Goal: Task Accomplishment & Management: Manage account settings

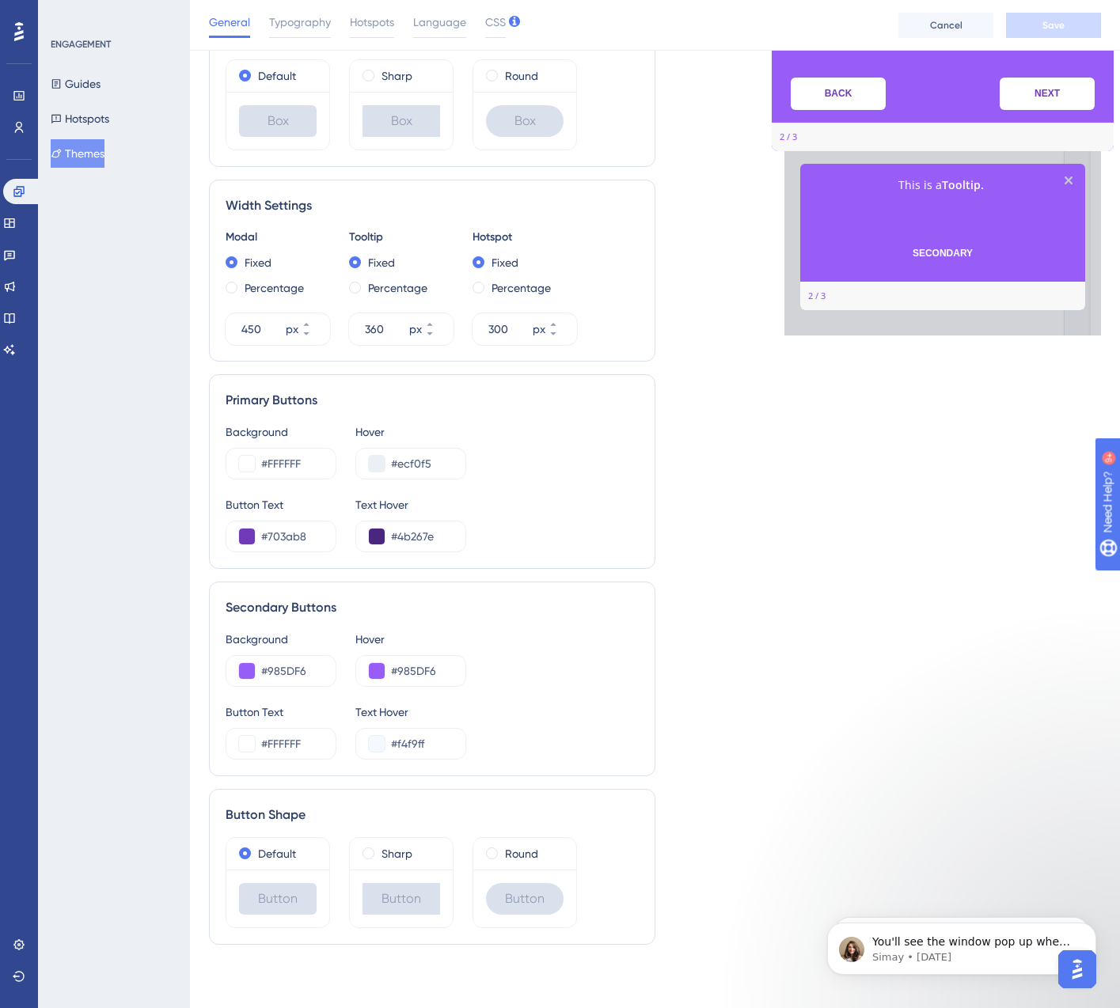
scroll to position [1827, 0]
type textarea "[]"
type textarea "=\"
type textarea "qwu'\"
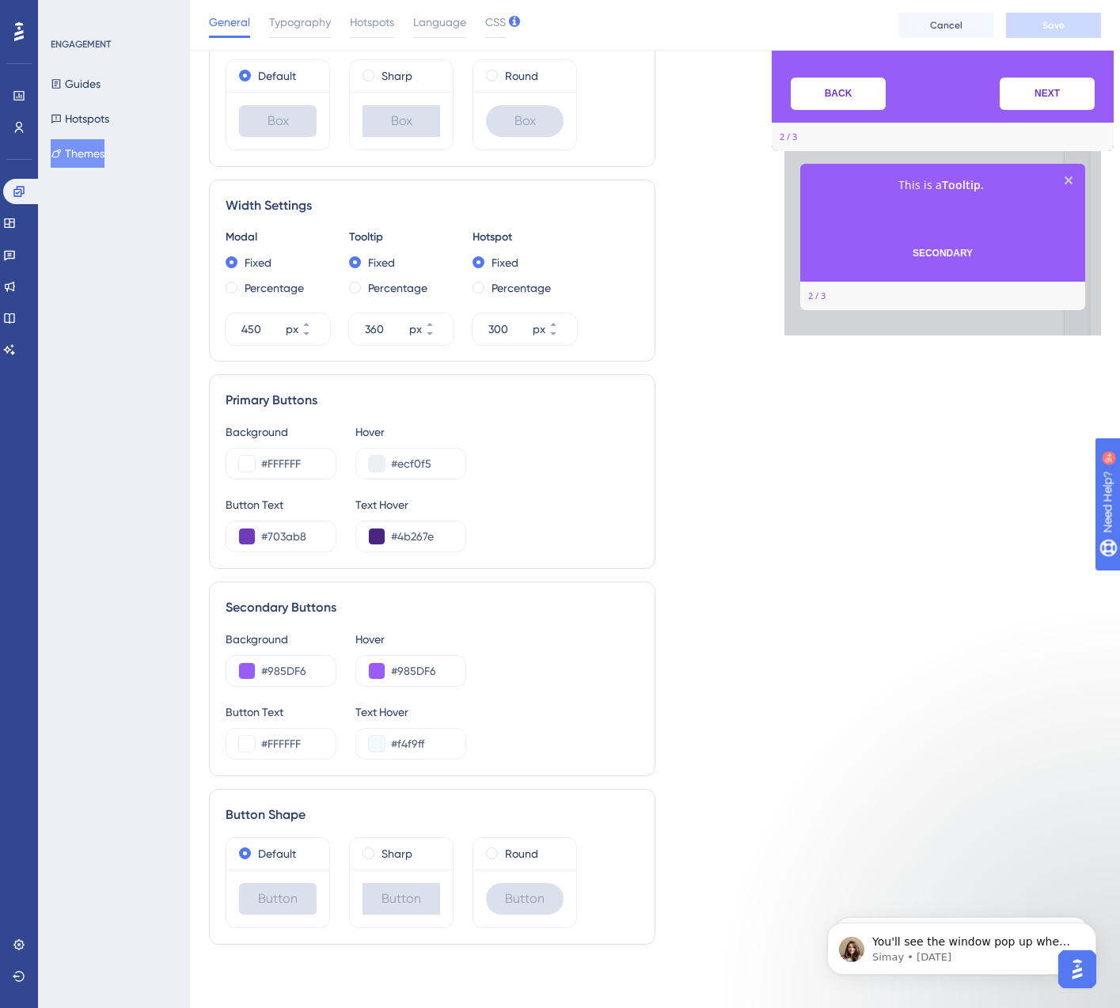
type textarea "\poiuygtfrdsasdf"
type textarea "'=-00987654321"
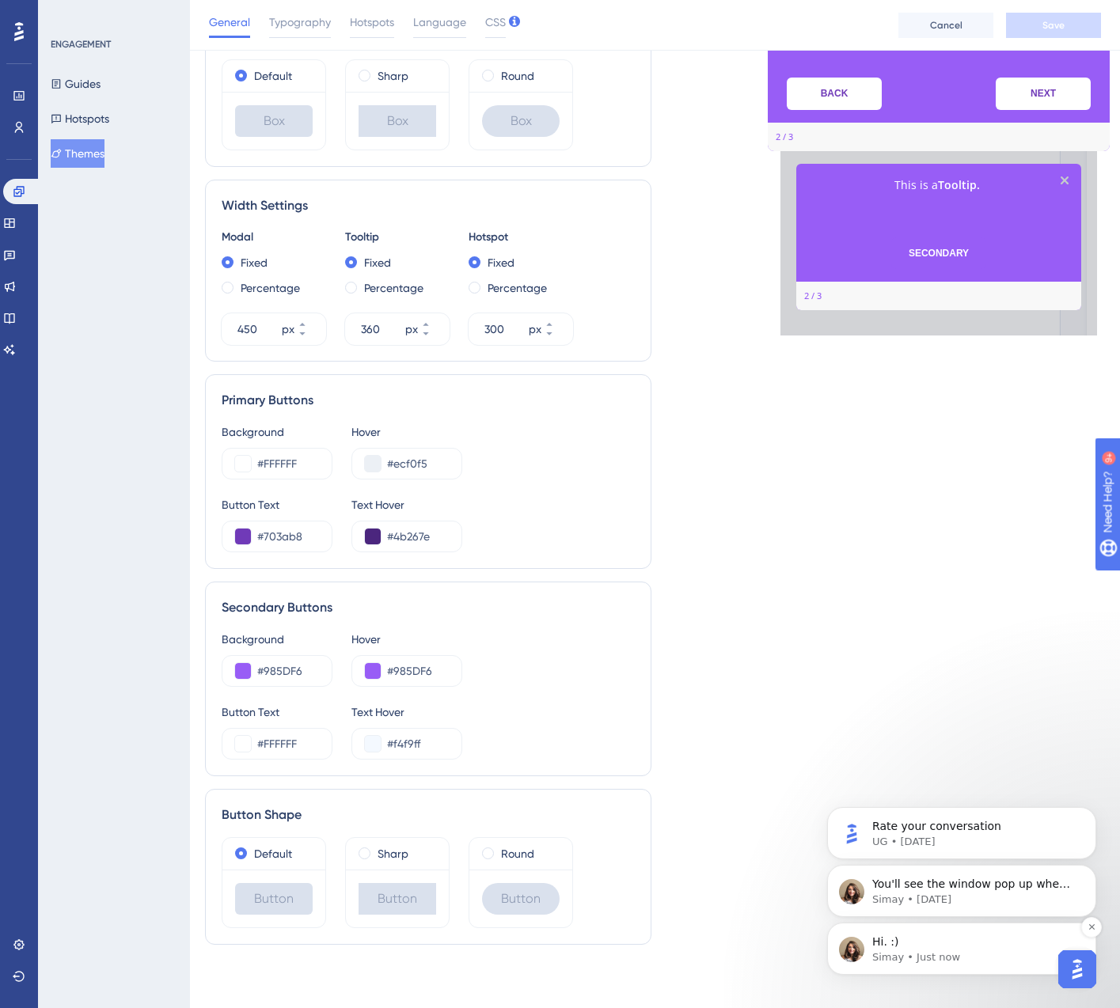
scroll to position [468, 0]
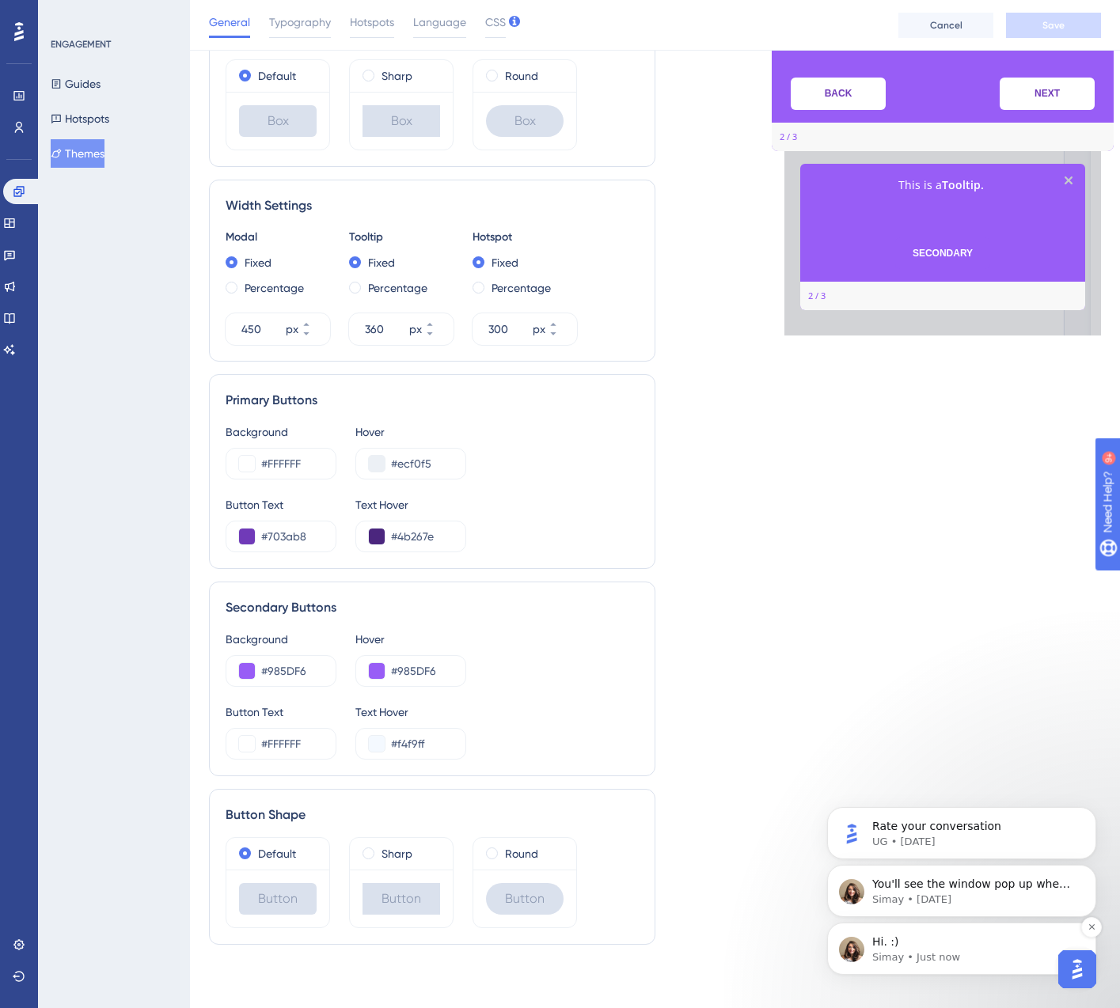
click at [1033, 962] on p "Simay • Just now" at bounding box center [974, 957] width 204 height 14
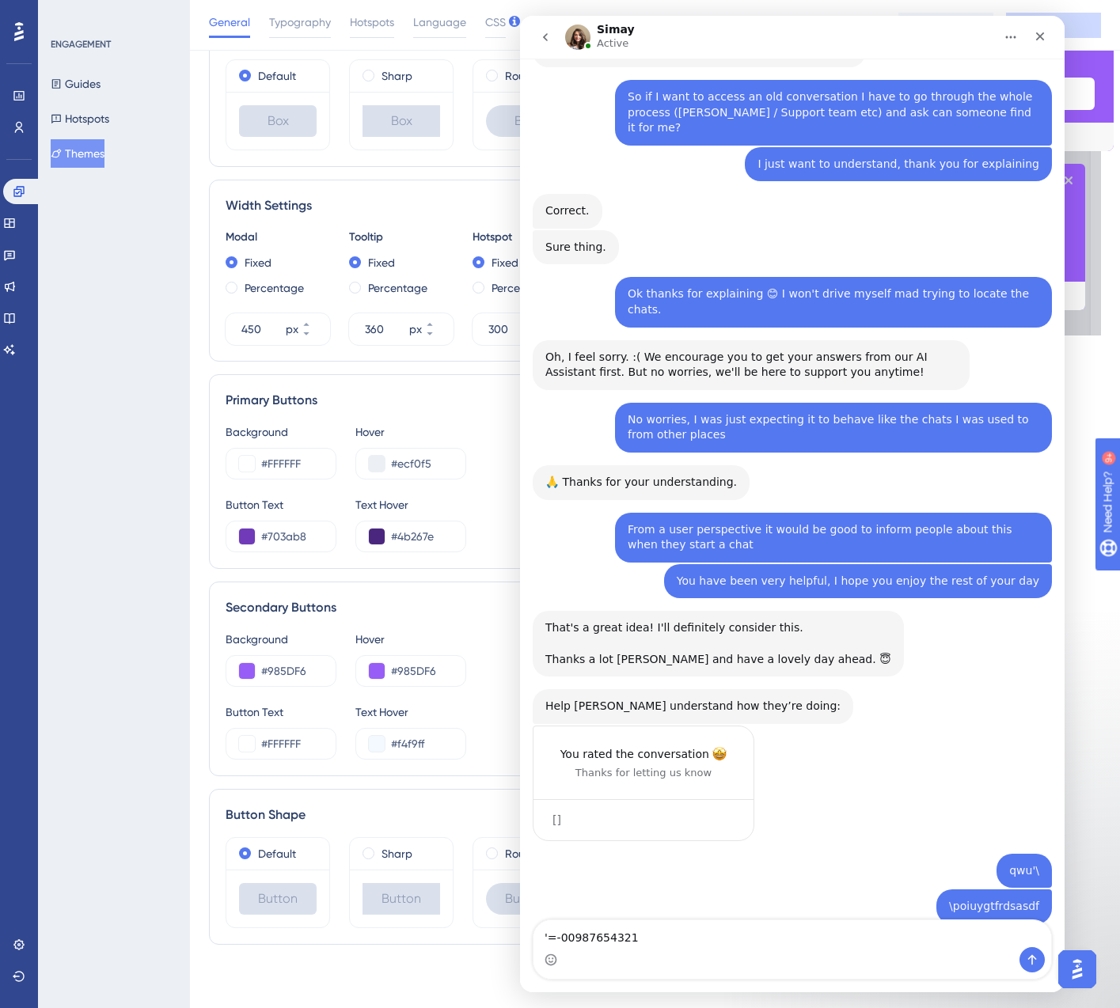
scroll to position [1979, 0]
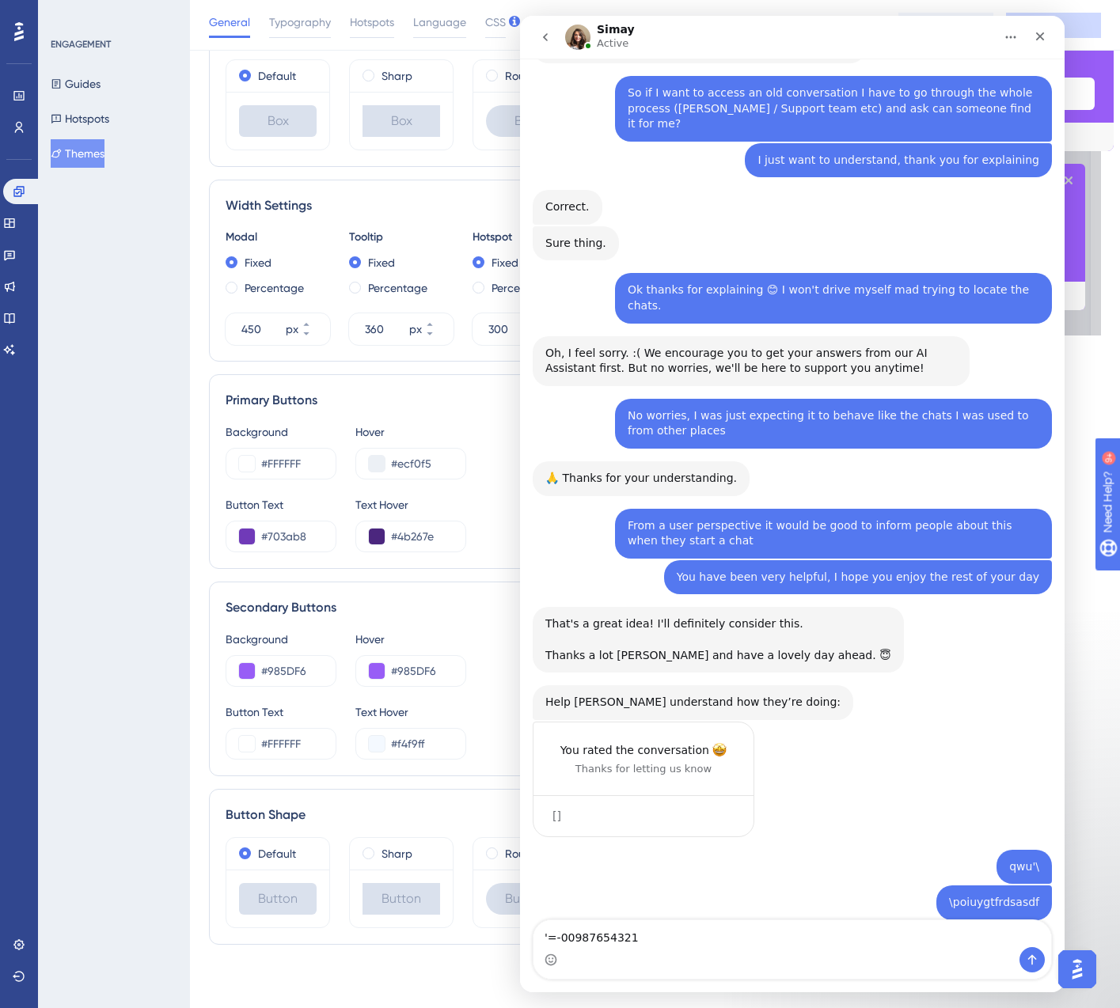
drag, startPoint x: 667, startPoint y: 935, endPoint x: 503, endPoint y: 930, distance: 163.9
click at [520, 930] on html "Simay Active We help your business grow with better user onboarding, automated …" at bounding box center [792, 504] width 544 height 976
click at [585, 938] on textarea "Hi Sorry I must have" at bounding box center [791, 933] width 517 height 27
click at [711, 938] on textarea "Hi Sorry about the incoherent mesage I must have" at bounding box center [791, 933] width 517 height 27
click at [827, 937] on textarea "Hi Sorry about the incoherent message I must have" at bounding box center [791, 933] width 517 height 27
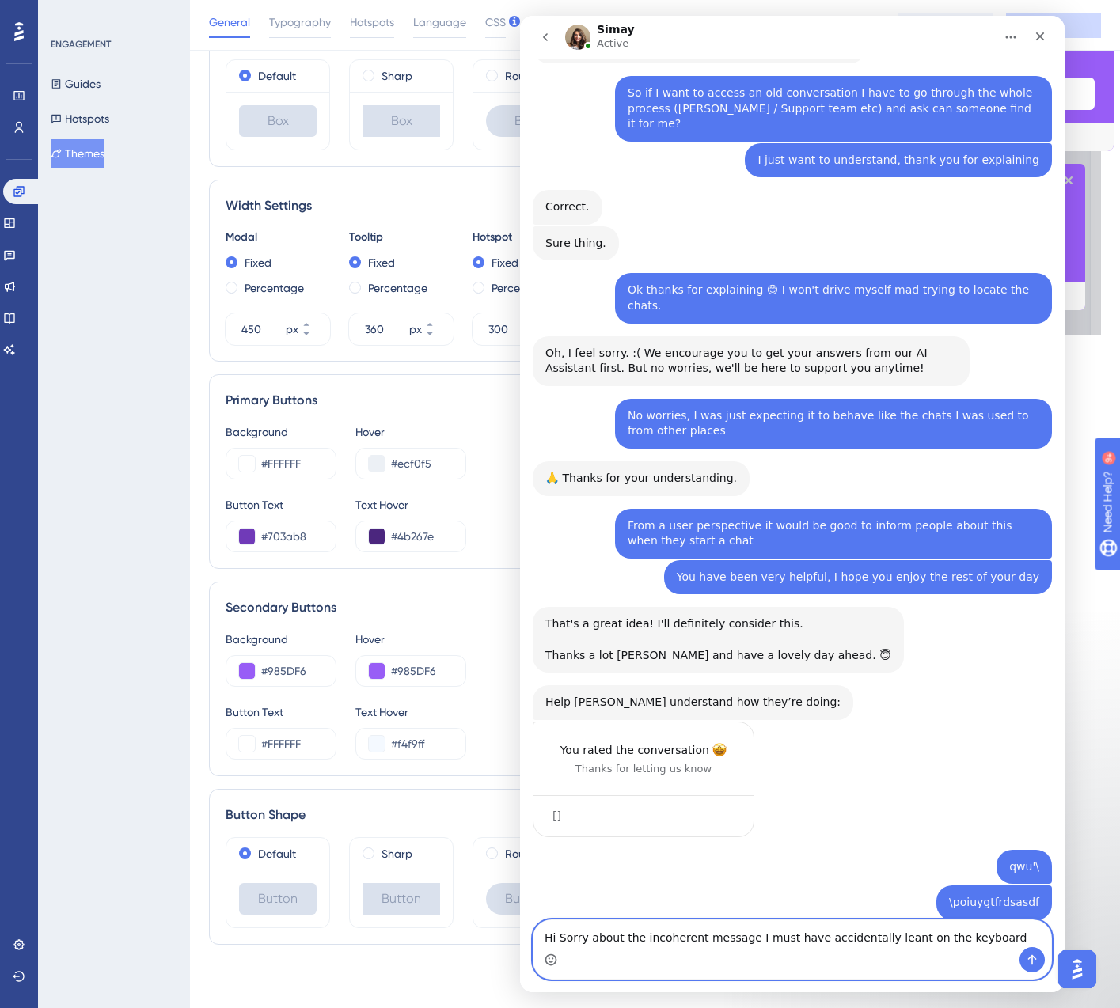
type textarea "Hi Sorry about the incoherent message I must have accidentally leant on the key…"
click at [551, 959] on icon "Emoji picker" at bounding box center [550, 959] width 13 height 13
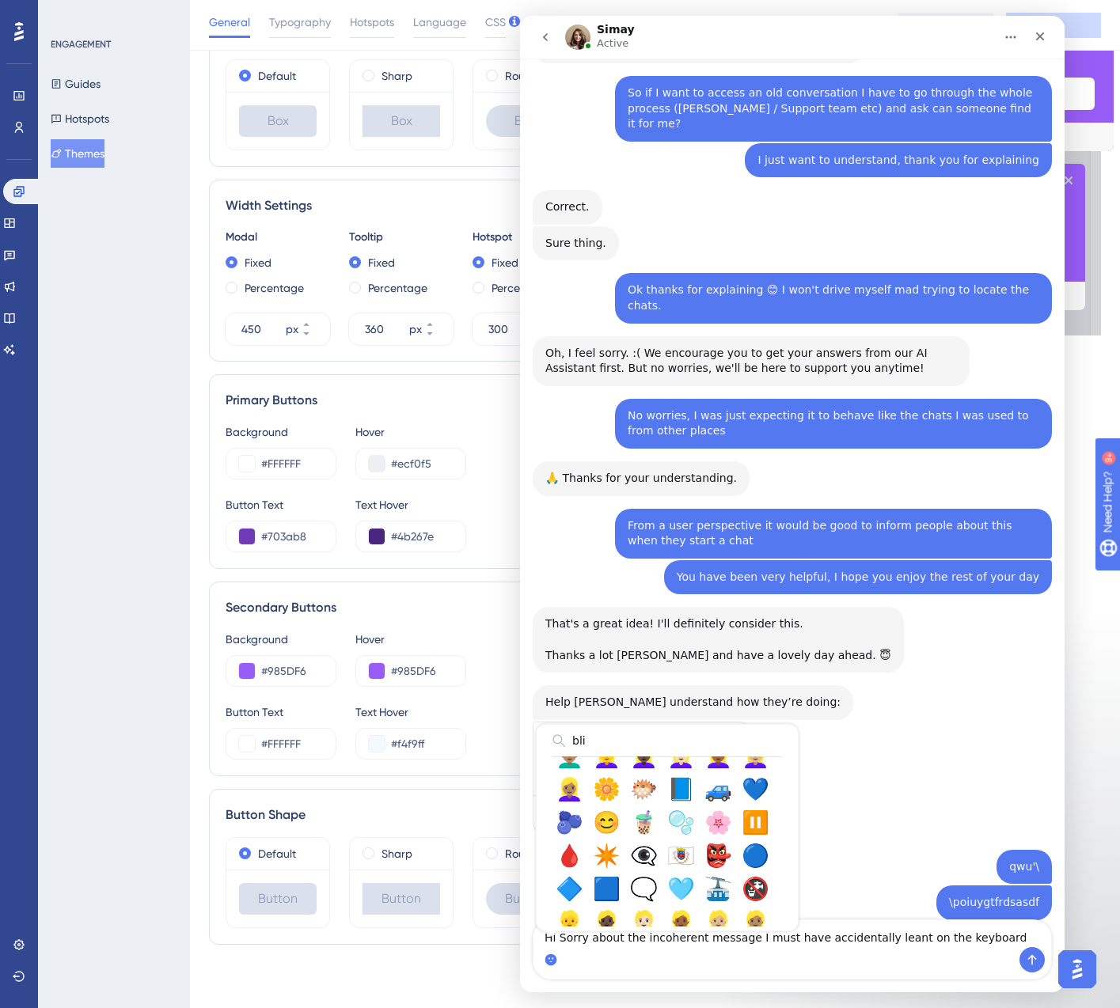
scroll to position [0, 0]
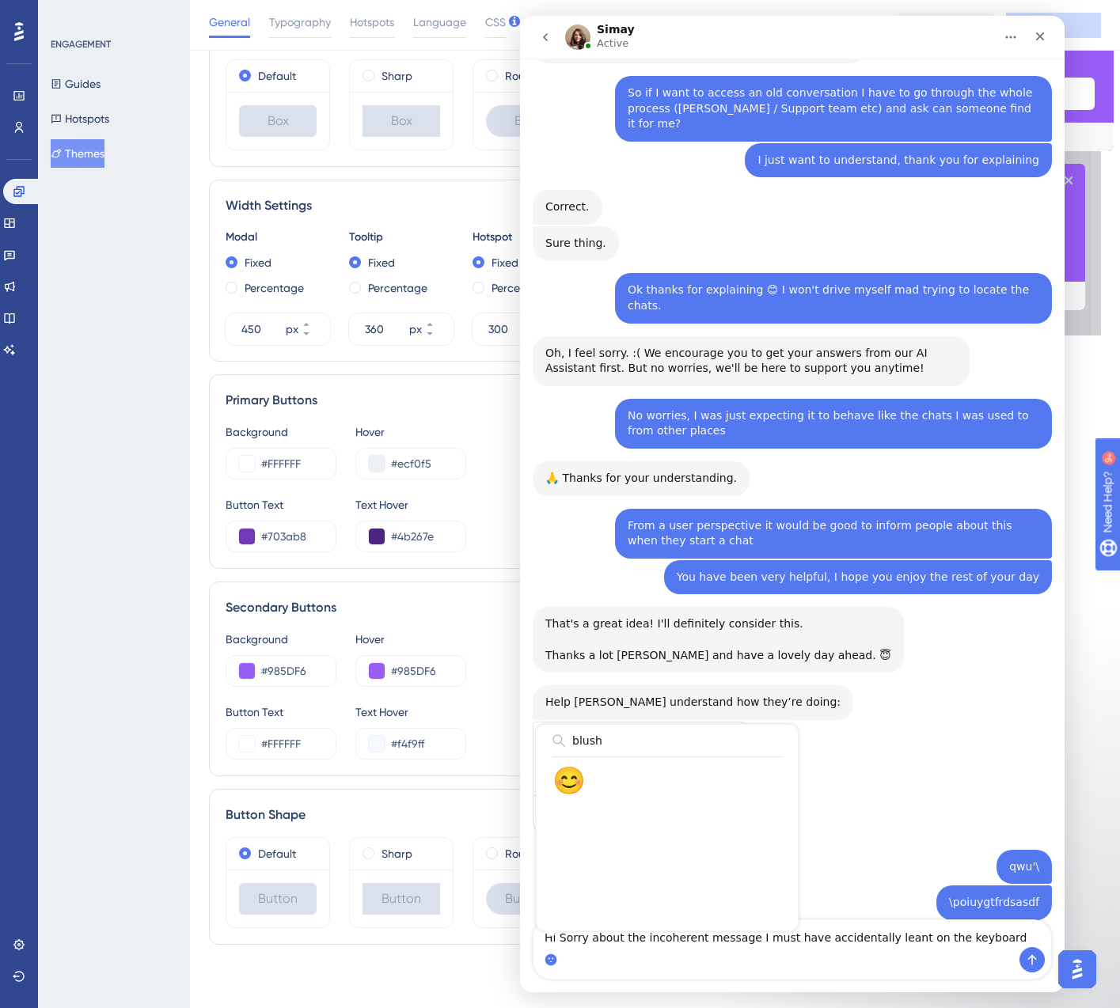
type input "blush"
type textarea "Hi Sorry about the incoherent message I must have accidentally leant on the key…"
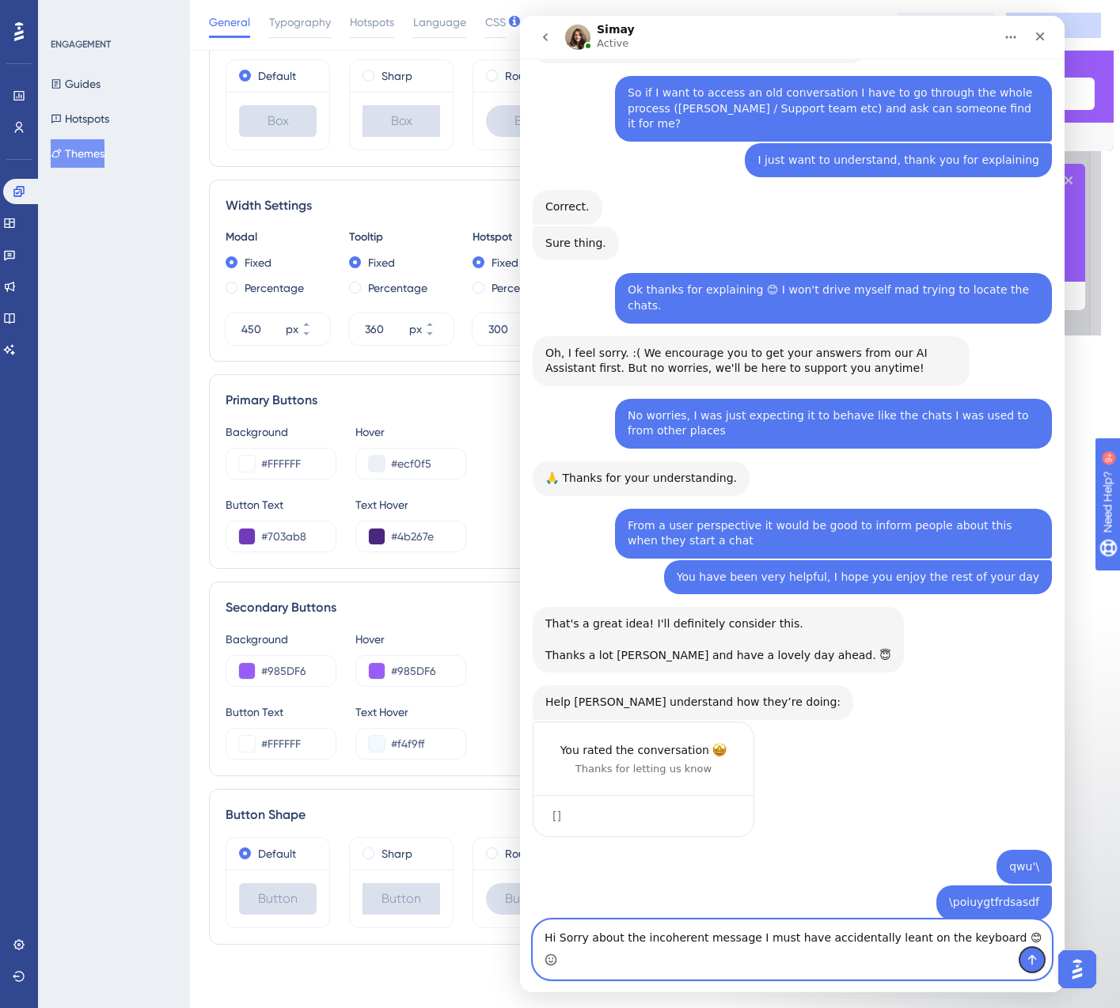
click at [1029, 960] on icon "Send a message…" at bounding box center [1031, 959] width 13 height 13
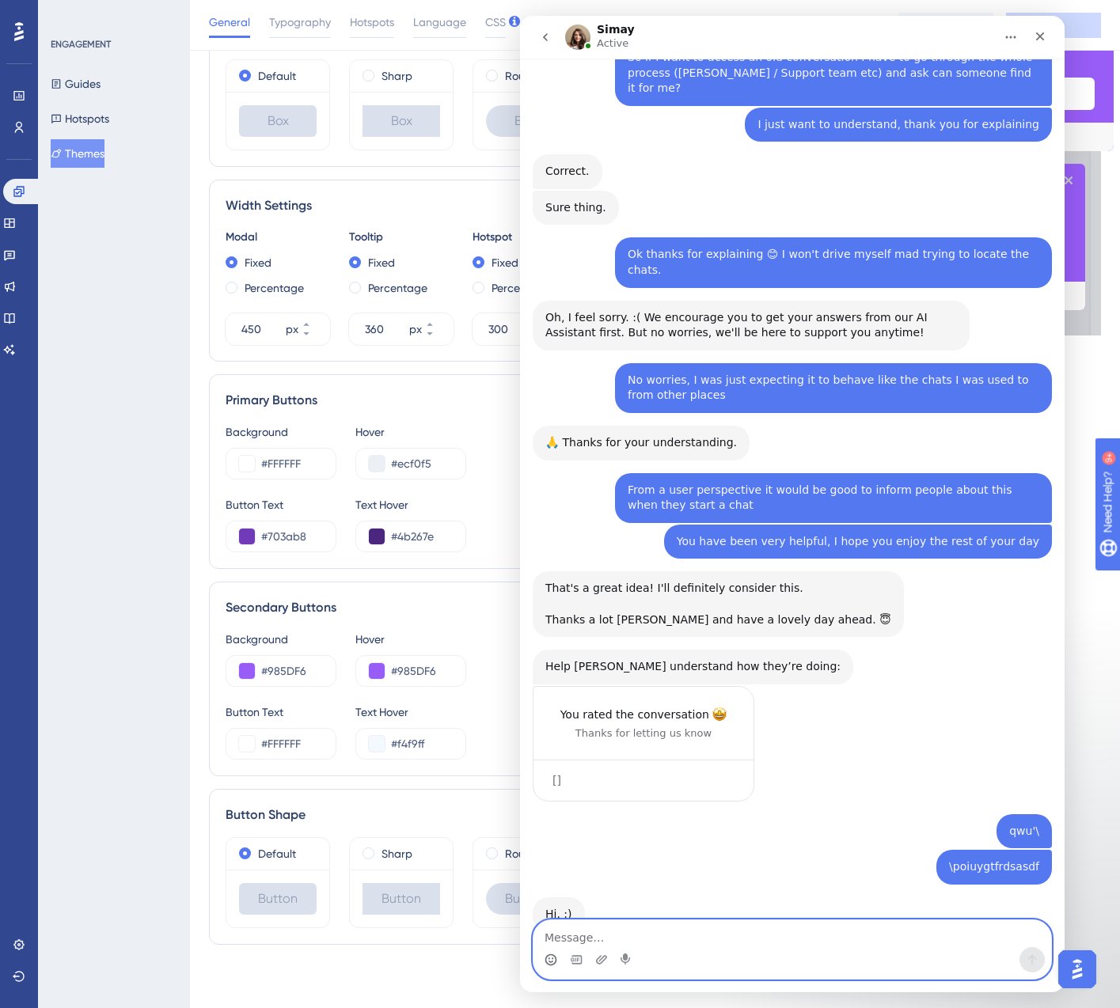
scroll to position [2015, 0]
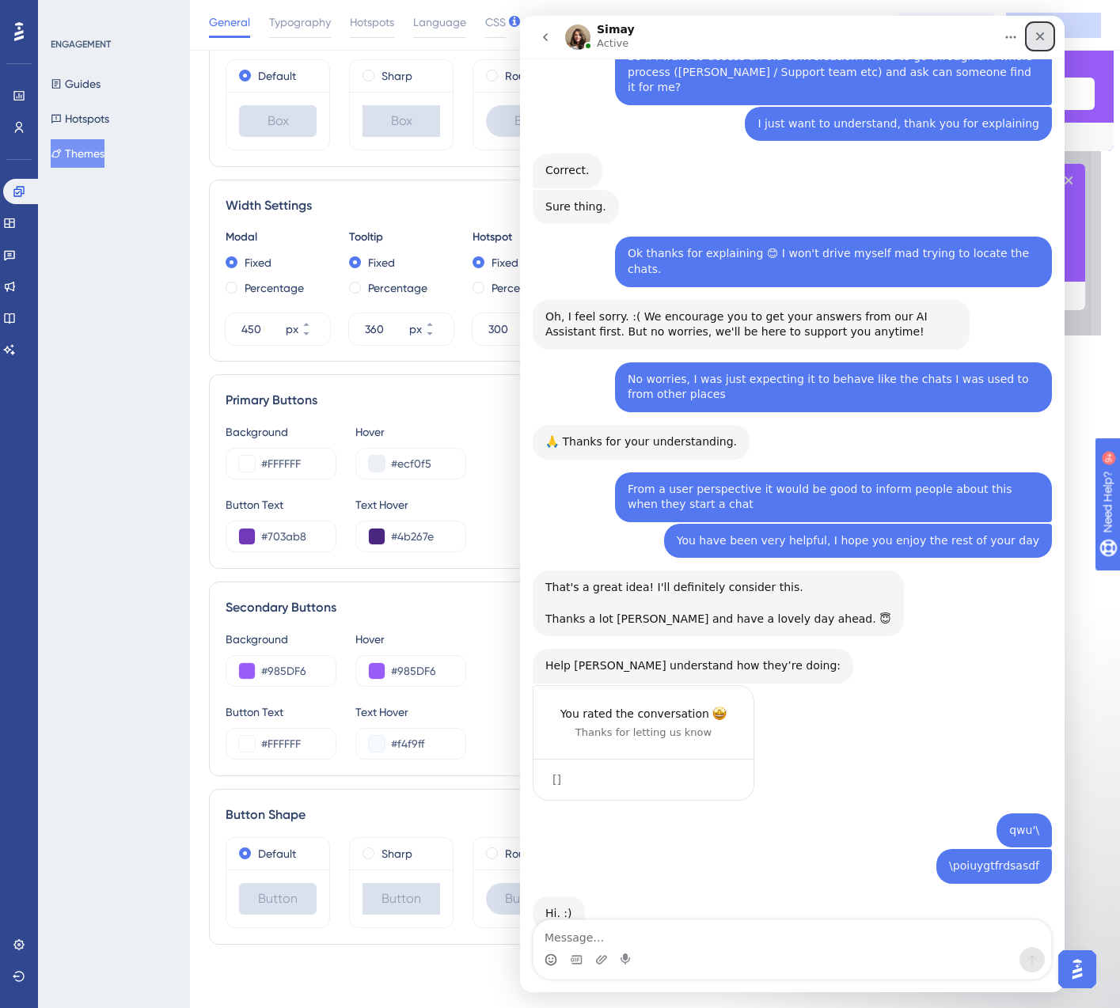
click at [1046, 36] on div "Close" at bounding box center [1039, 36] width 28 height 28
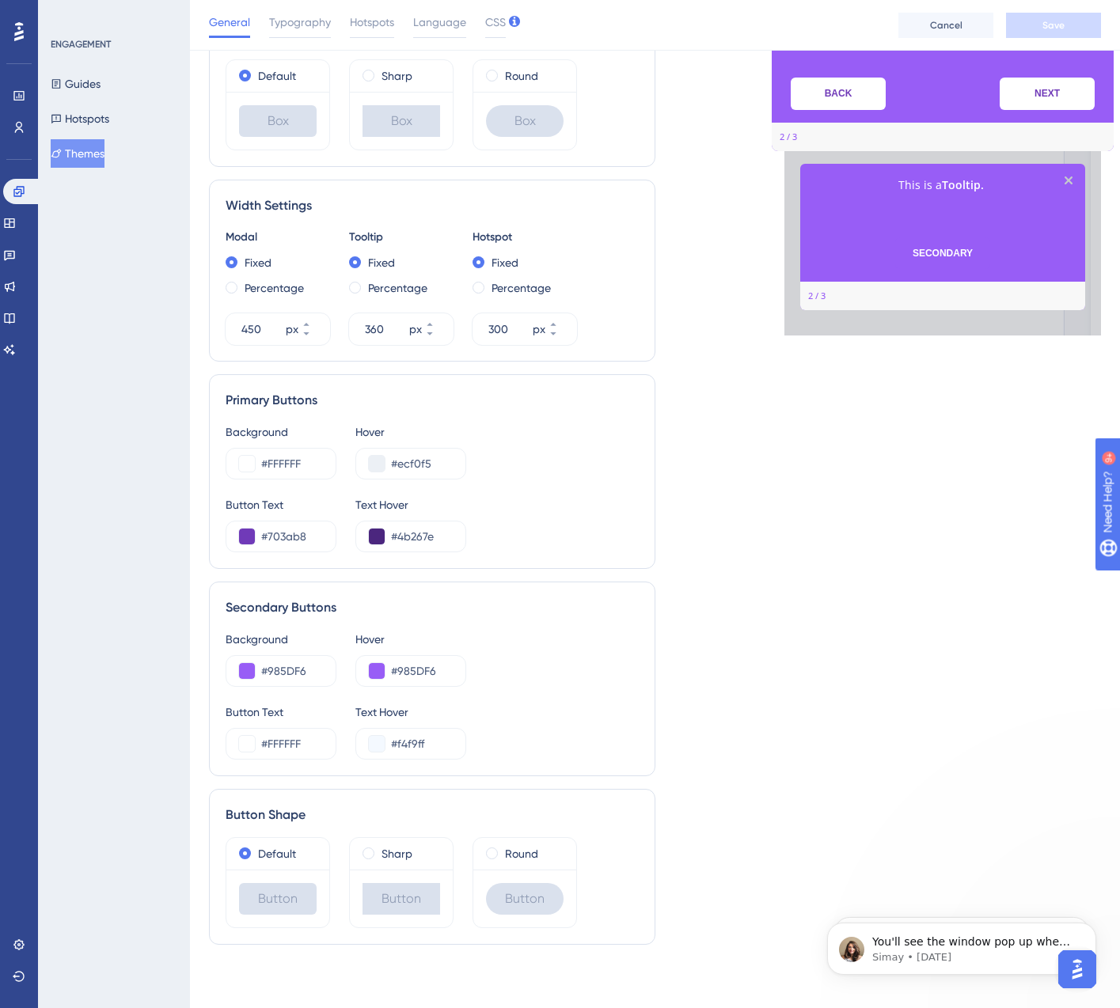
scroll to position [0, 0]
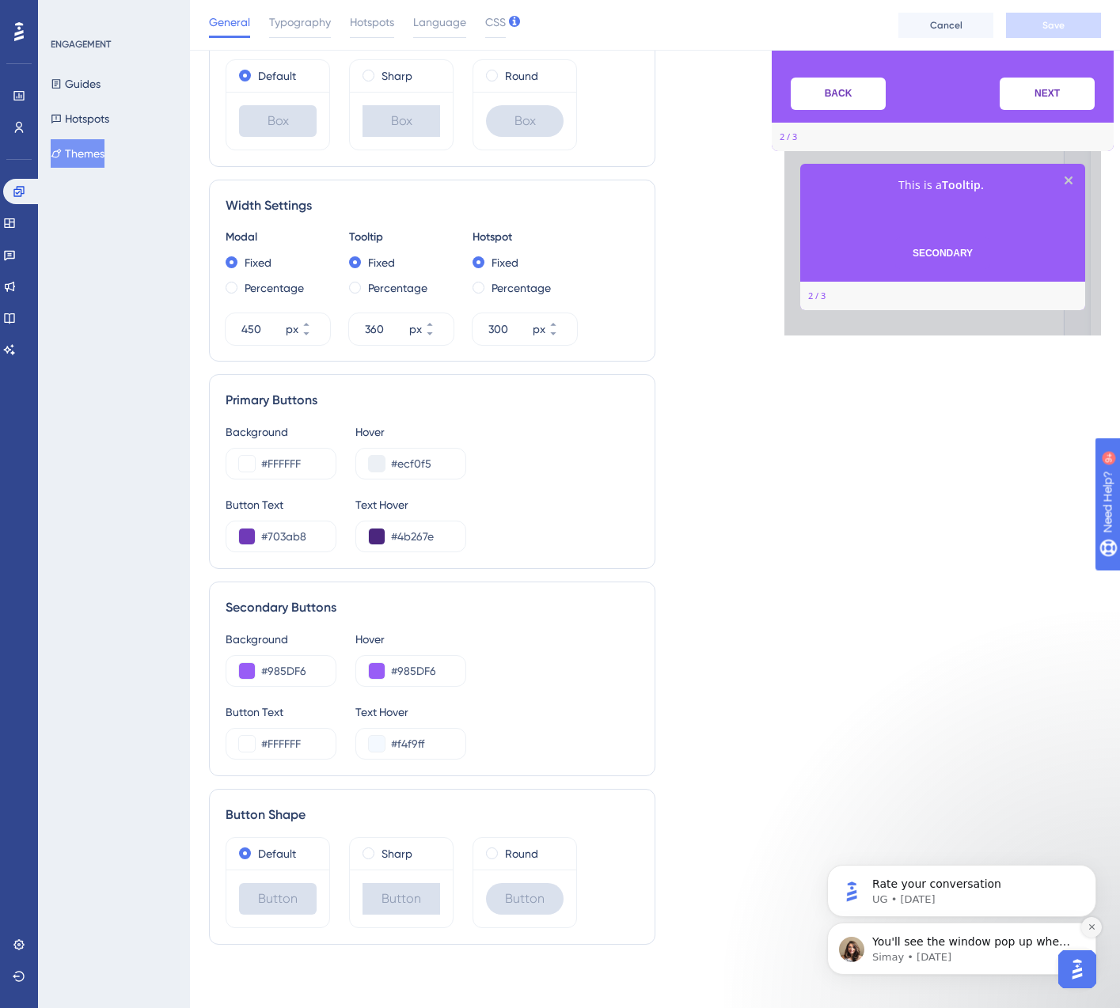
click at [1089, 927] on icon "Dismiss notification" at bounding box center [1091, 927] width 9 height 9
click at [1094, 928] on icon "Dismiss notification" at bounding box center [1091, 927] width 9 height 9
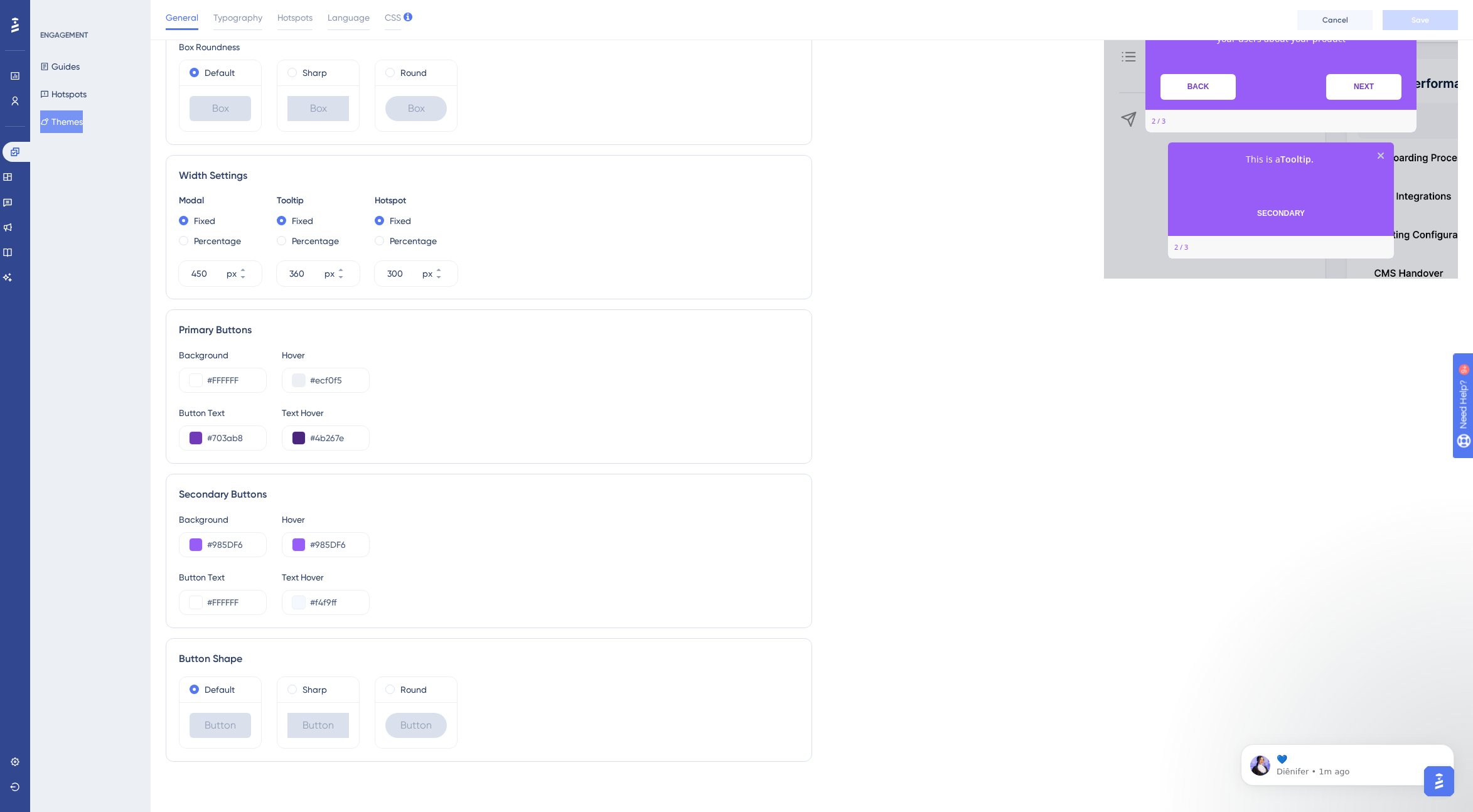
scroll to position [1684, 0]
click at [230, 15] on span "Typography" at bounding box center [238, 17] width 49 height 15
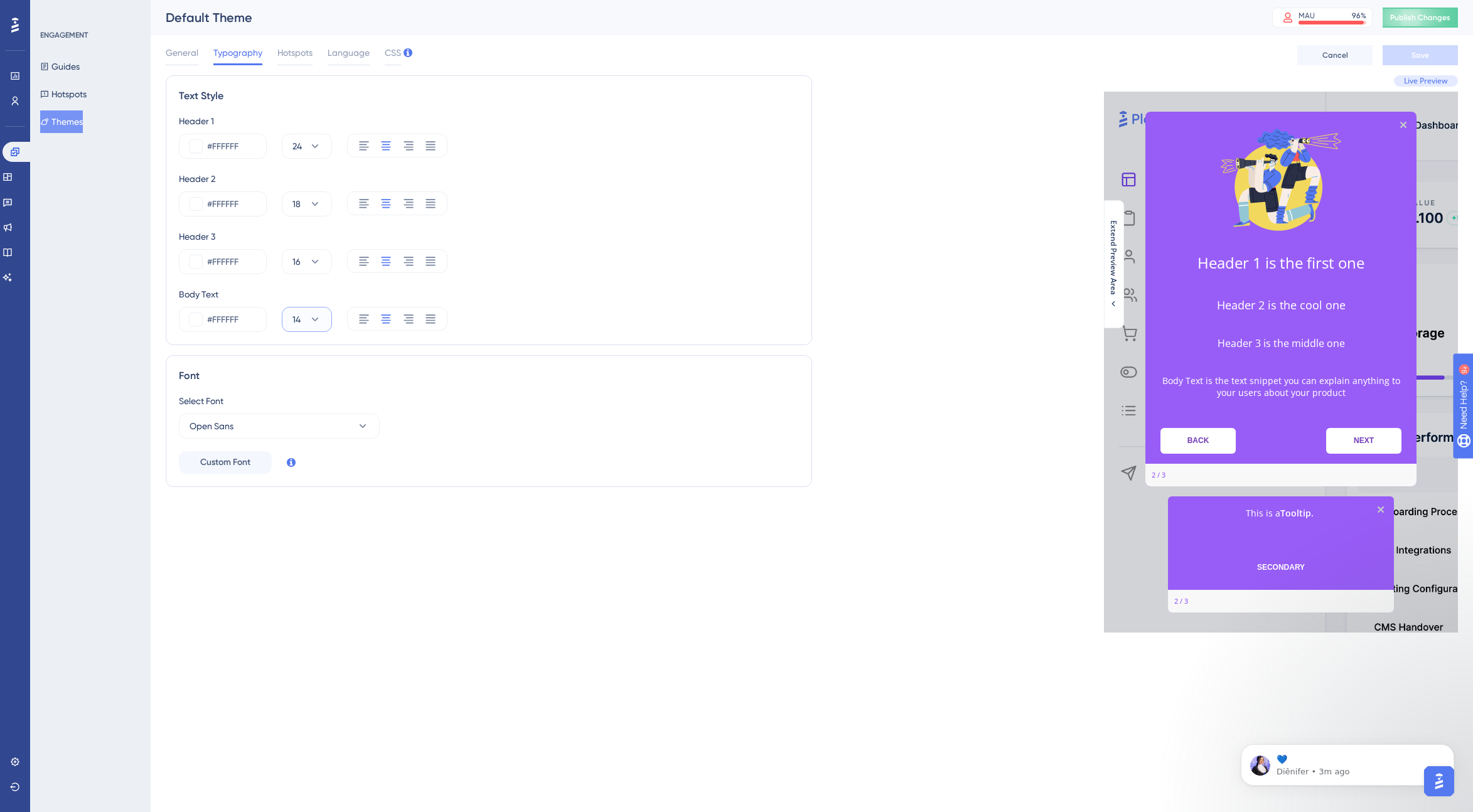
click at [316, 318] on icon at bounding box center [315, 319] width 7 height 4
click at [304, 508] on span "16" at bounding box center [301, 508] width 8 height 15
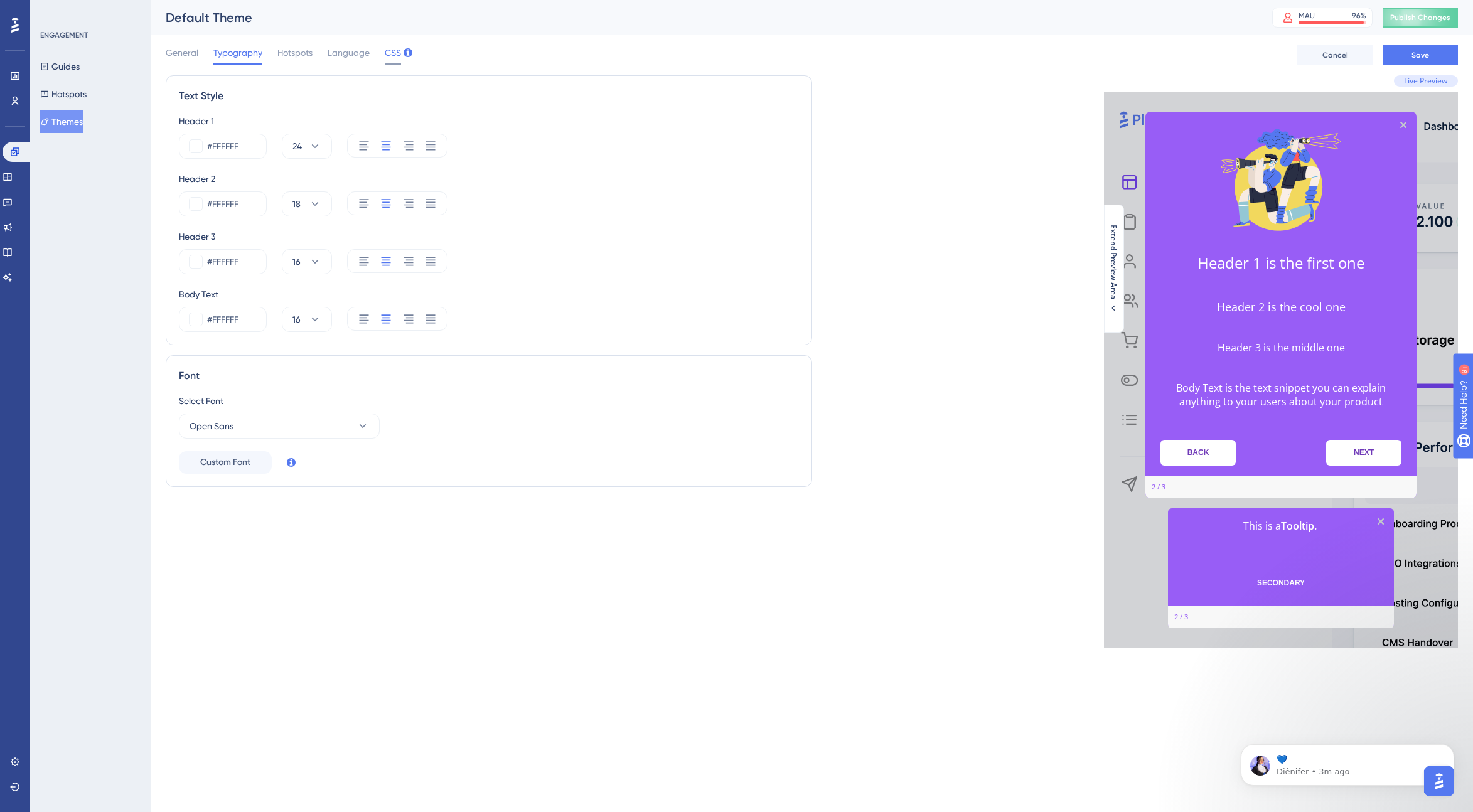
click at [389, 53] on span "CSS" at bounding box center [393, 52] width 17 height 15
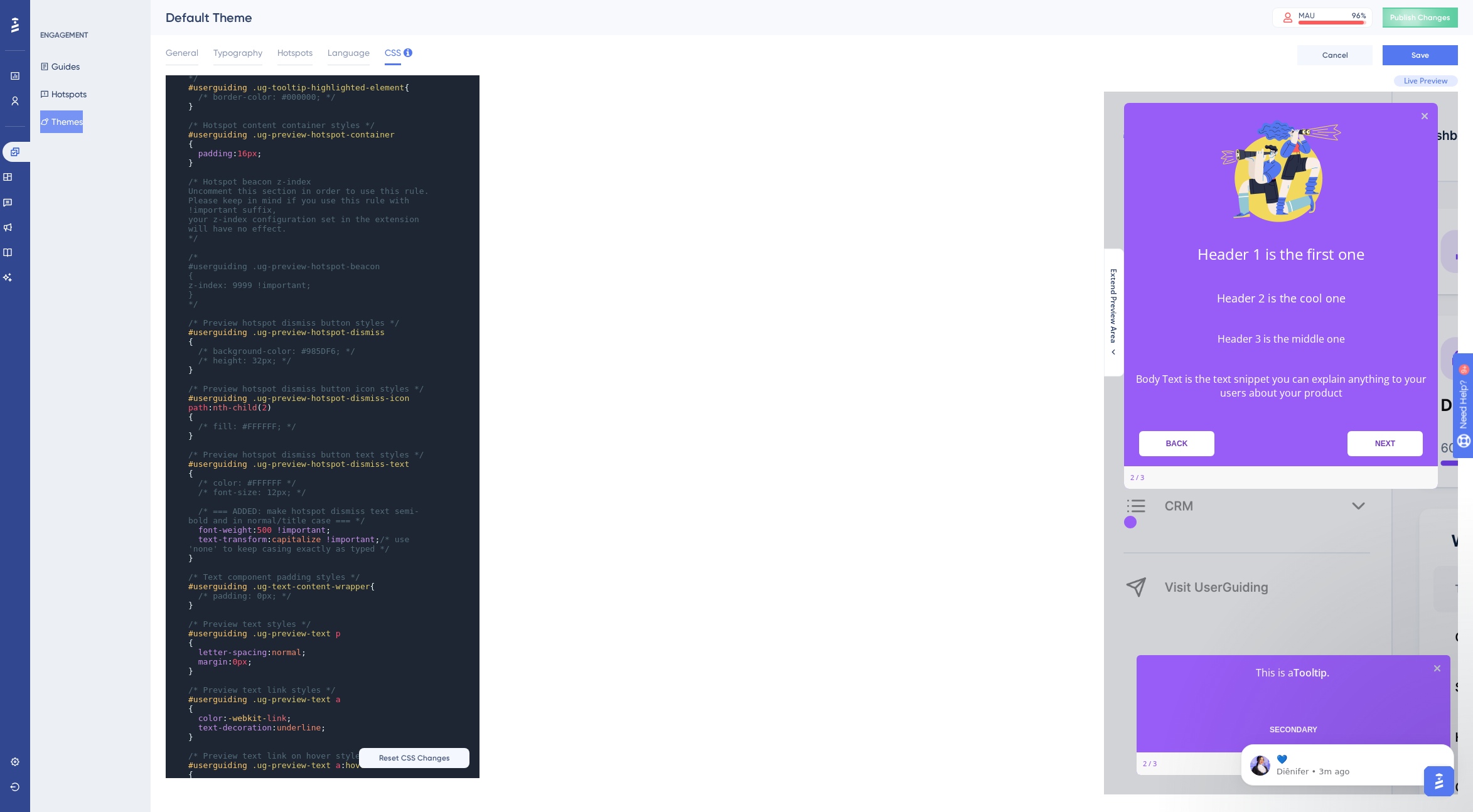
scroll to position [622, 0]
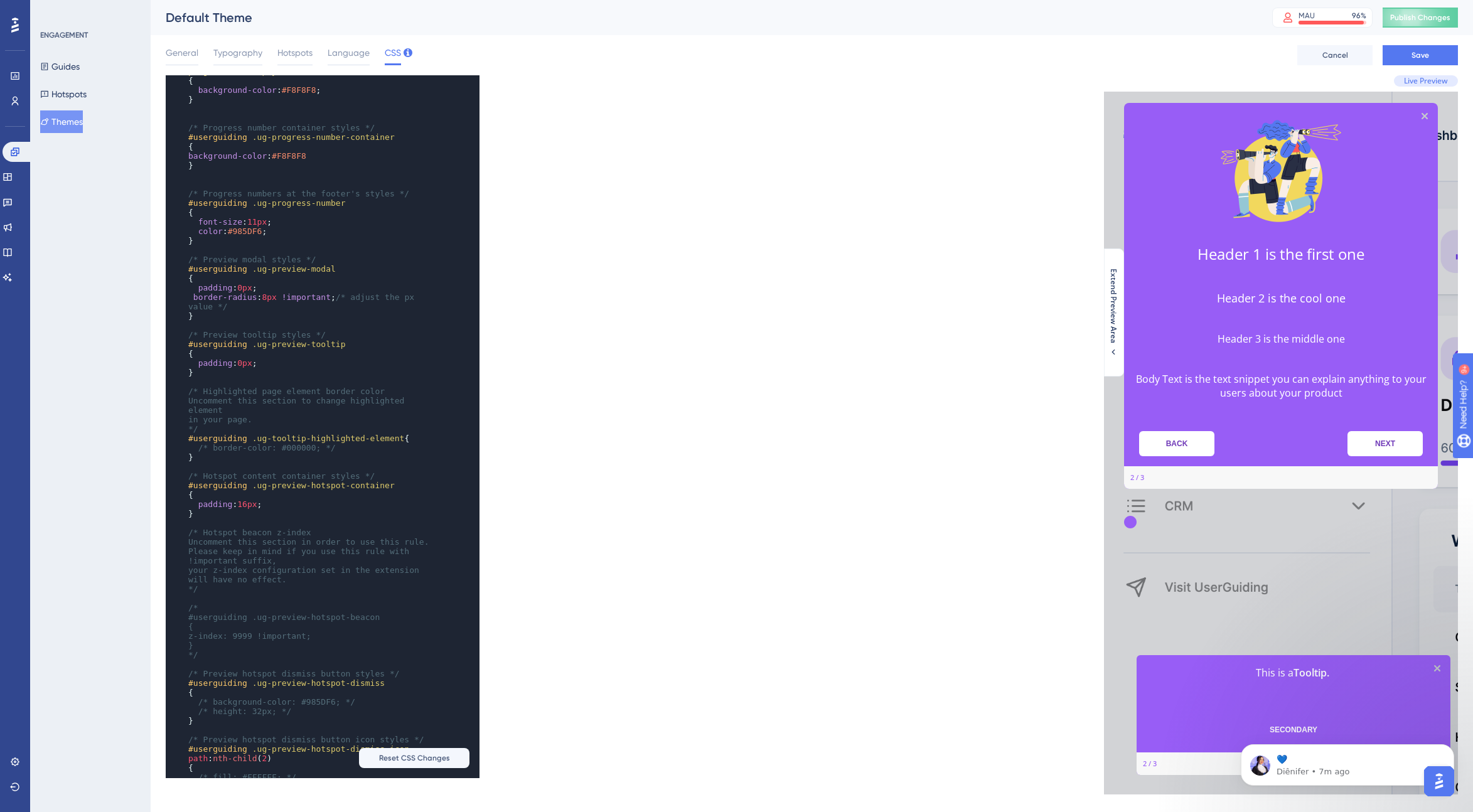
scroll to position [0, 0]
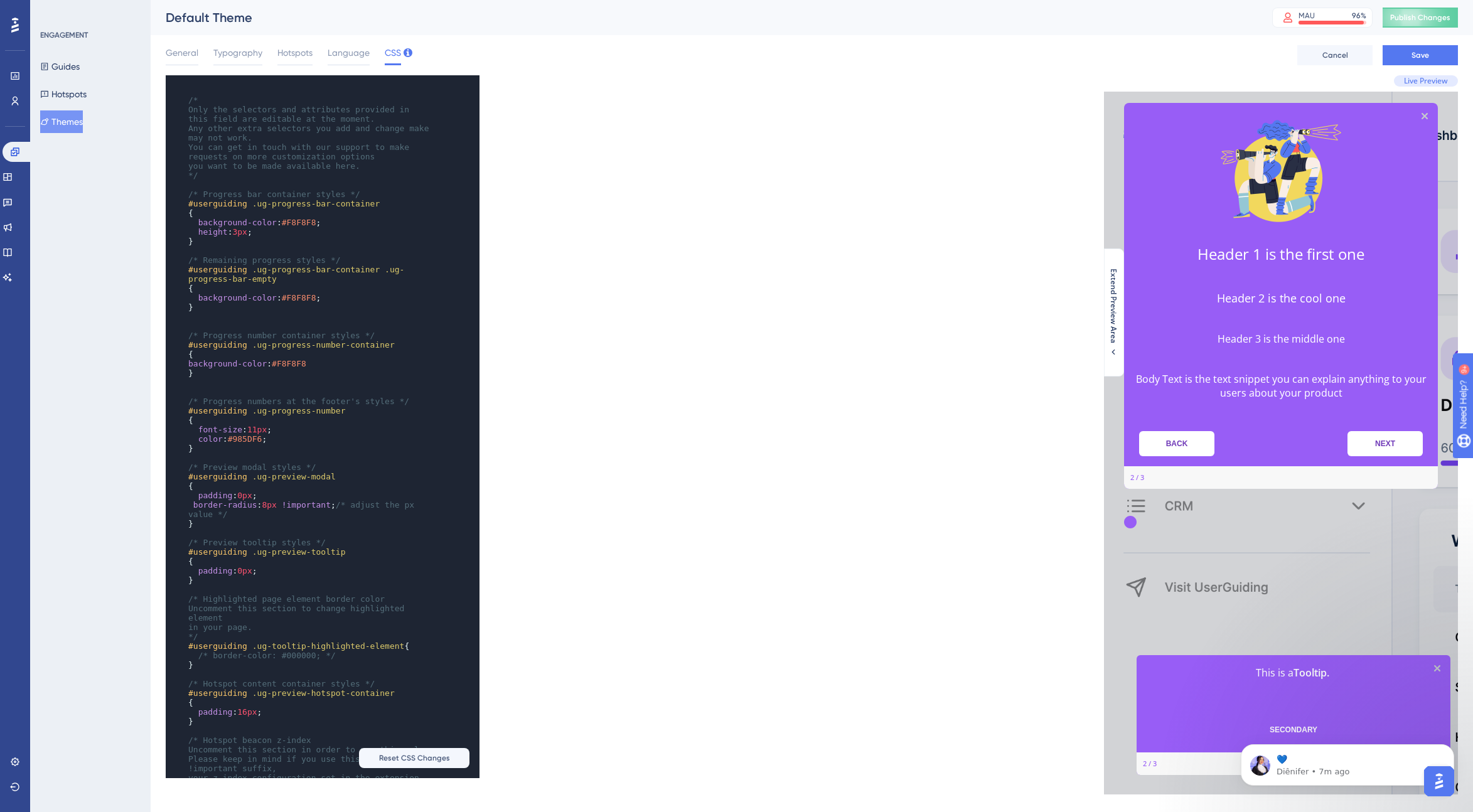
click at [416, 116] on pre "Only the selectors and attributes provided in this field are editable at the mo…" at bounding box center [310, 114] width 249 height 19
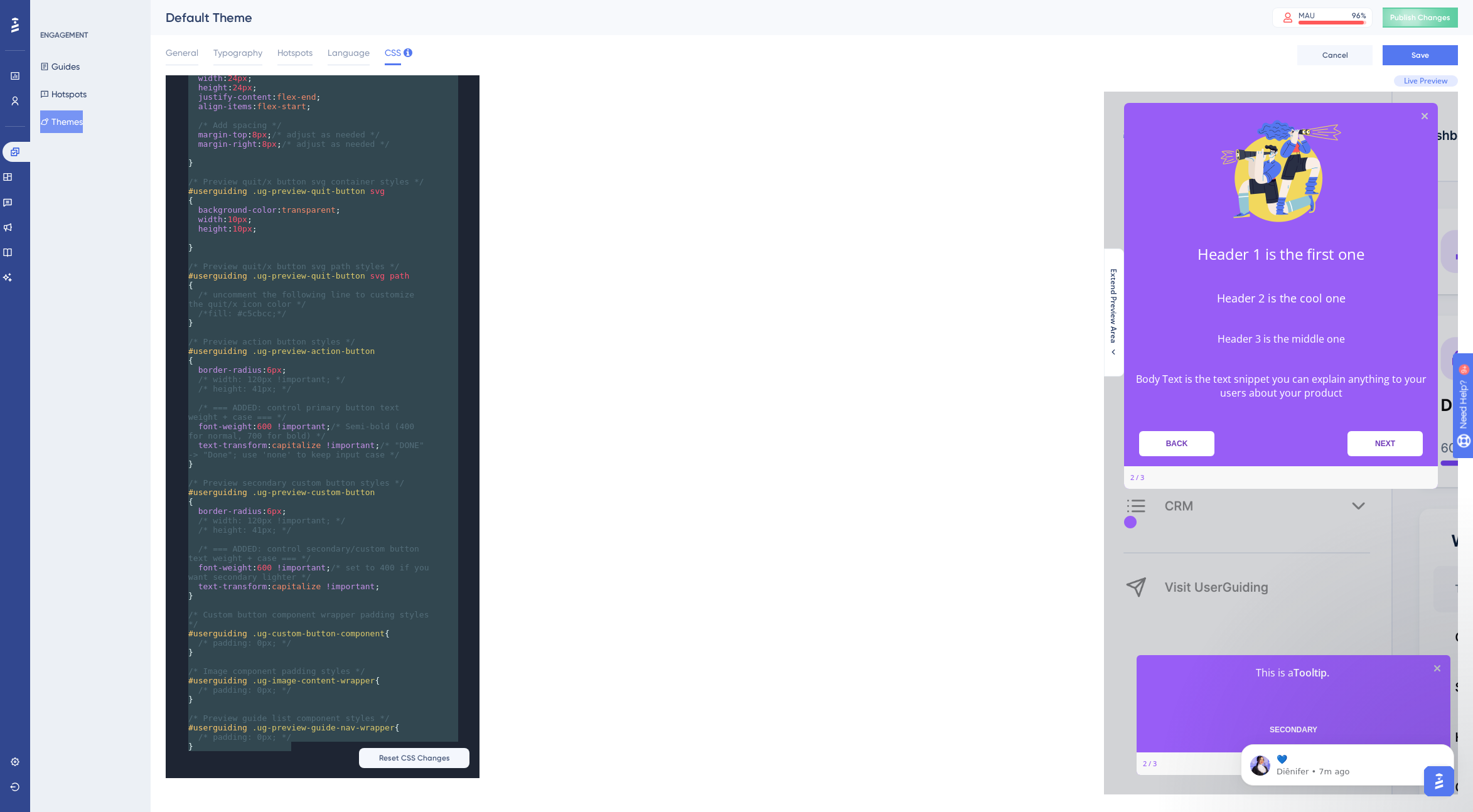
scroll to position [1415, 0]
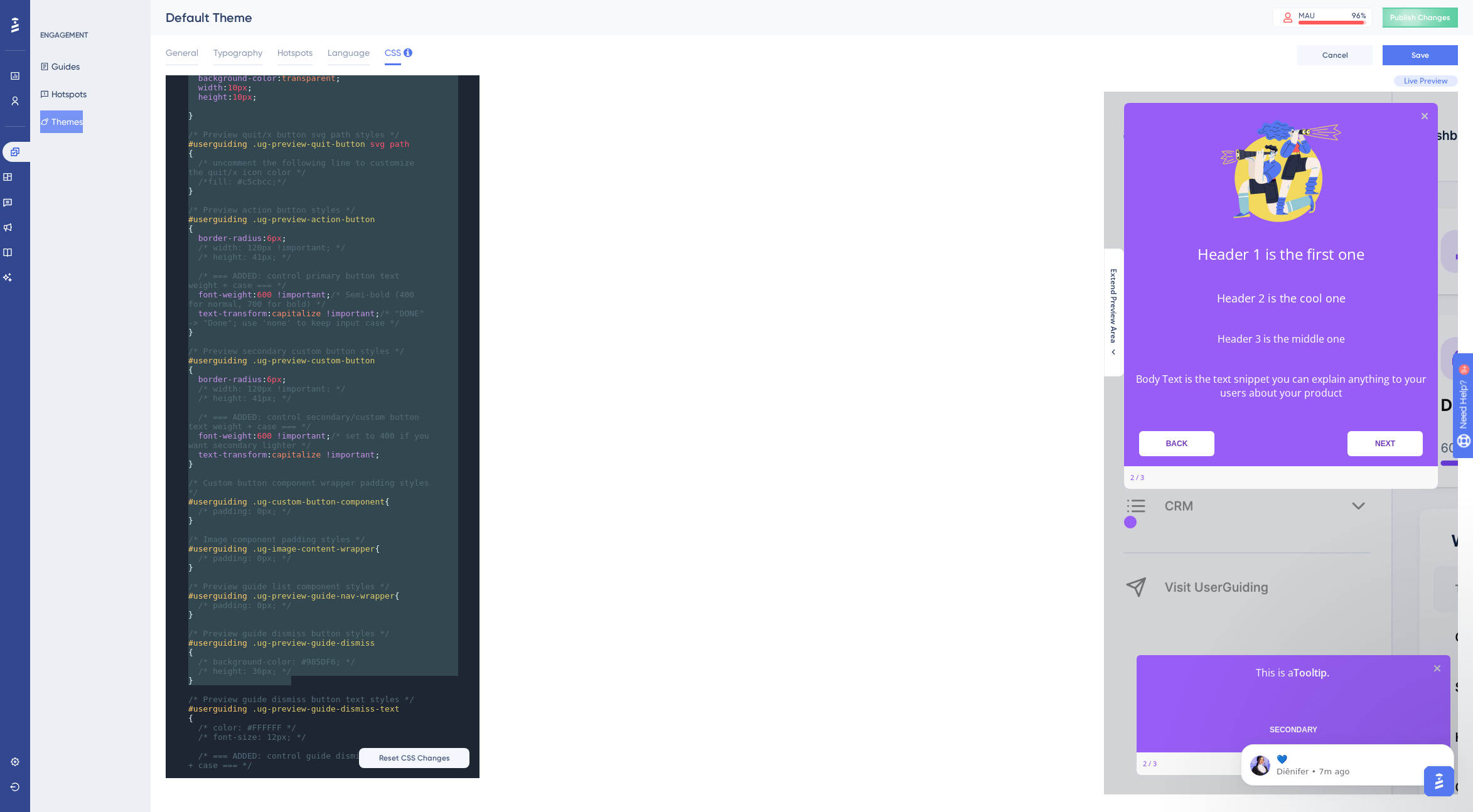
type textarea "/* Only the selectors and attributes provided in this field are editable at the…"
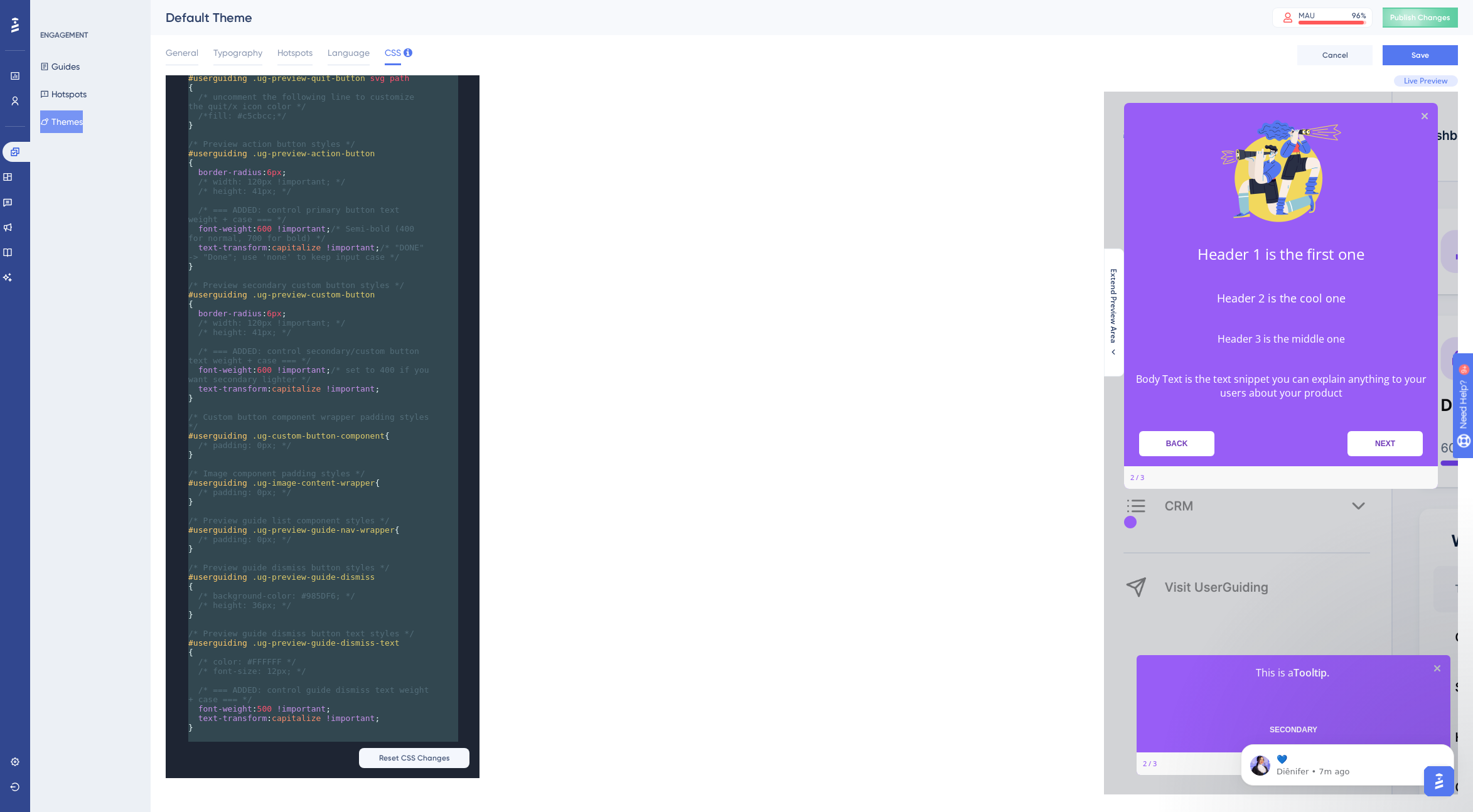
scroll to position [1567, 0]
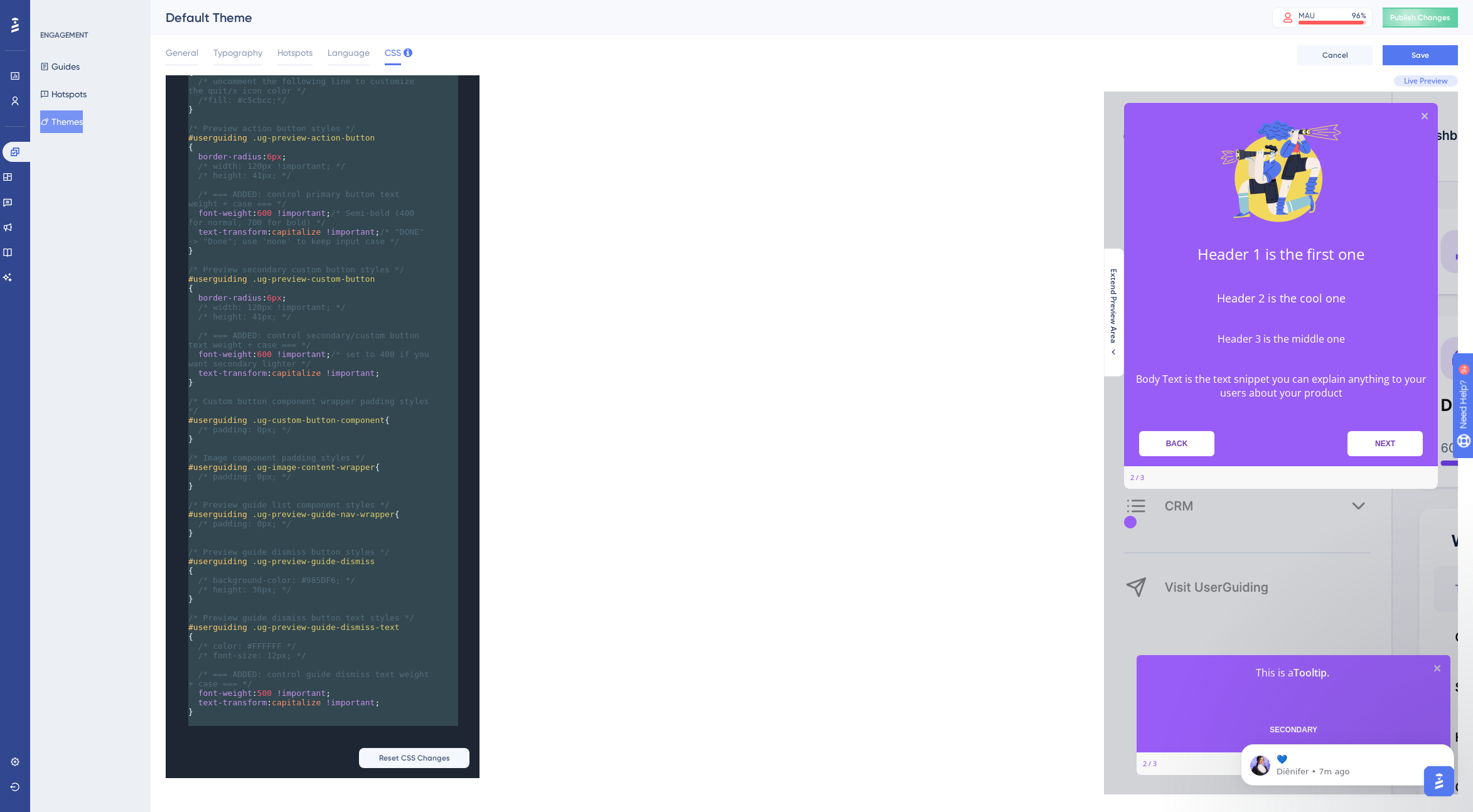
drag, startPoint x: 297, startPoint y: 490, endPoint x: 427, endPoint y: 811, distance: 346.3
click at [427, 799] on div "Performance Users Engagement Widgets Feedback Product Updates Knowledge Base AI…" at bounding box center [811, 407] width 1322 height 814
click at [888, 768] on p "Diênifer • 8m ago" at bounding box center [1357, 772] width 162 height 11
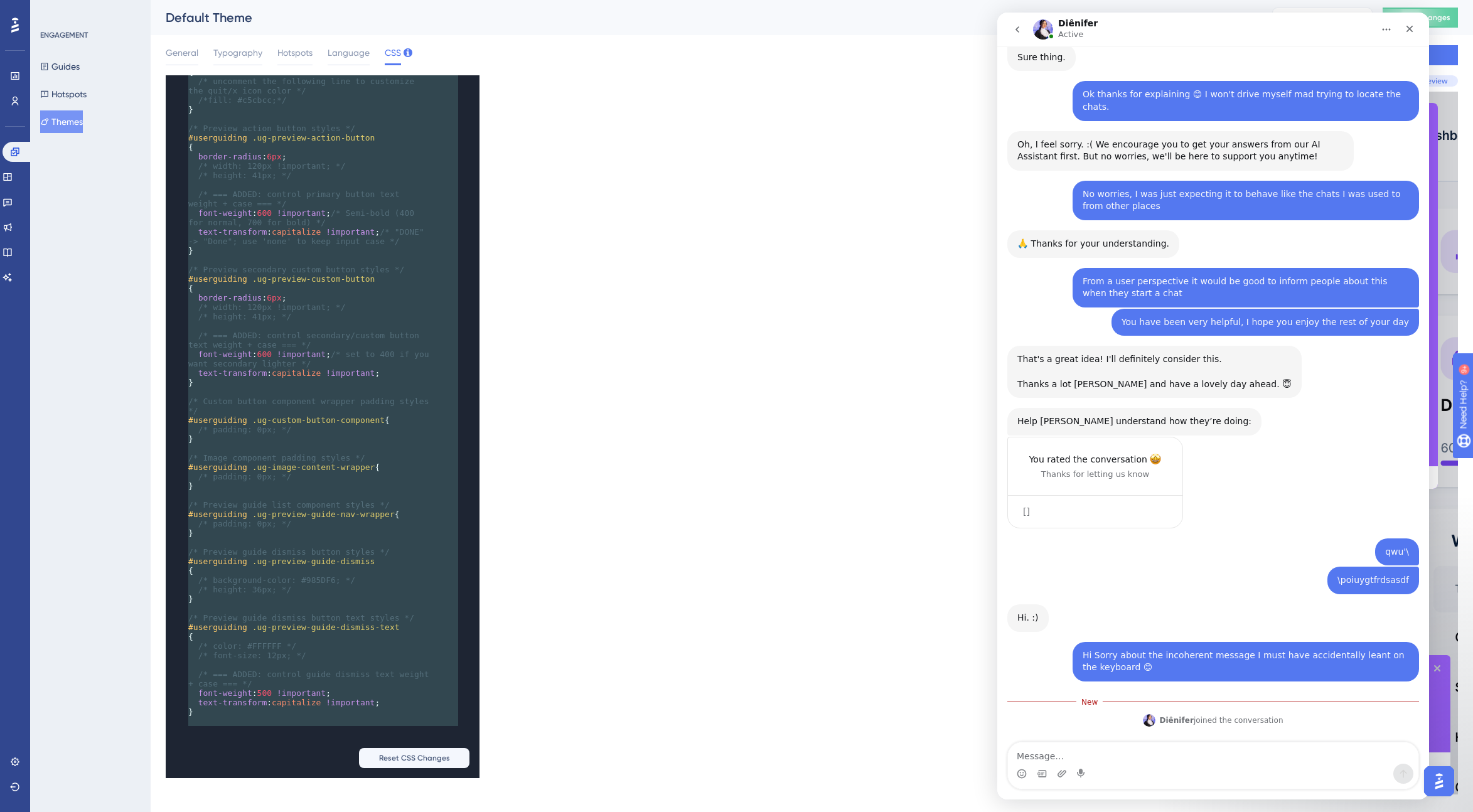
scroll to position [1706, 0]
click at [888, 757] on textarea "Is there an easy way to change the linespacing" at bounding box center [1213, 753] width 410 height 21
click at [888, 758] on textarea "Is there an easy way to change the line spacing" at bounding box center [1213, 753] width 410 height 21
type textarea "Is there an easy way to change the line spacing (it's too tight) or will I do i…"
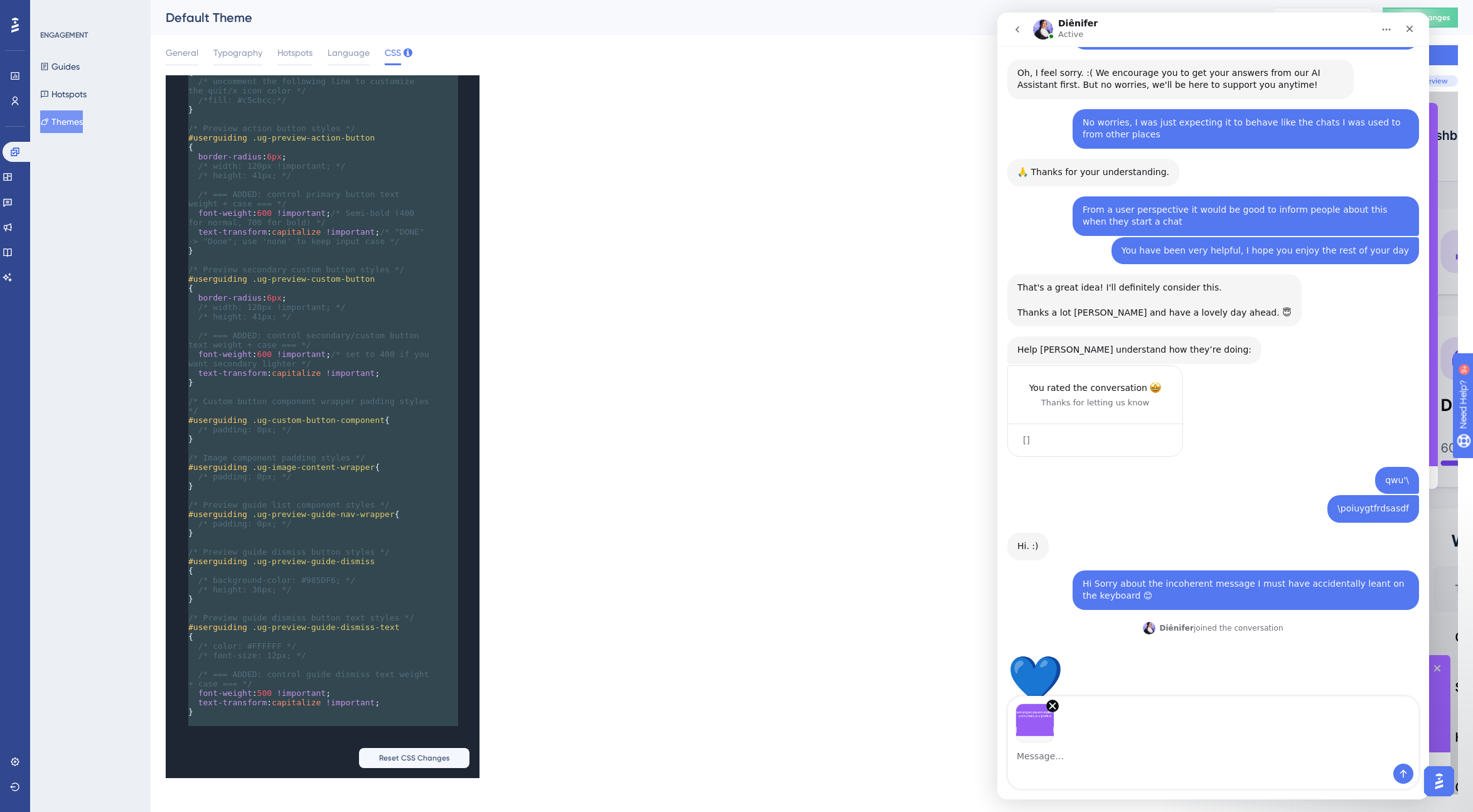
scroll to position [1781, 0]
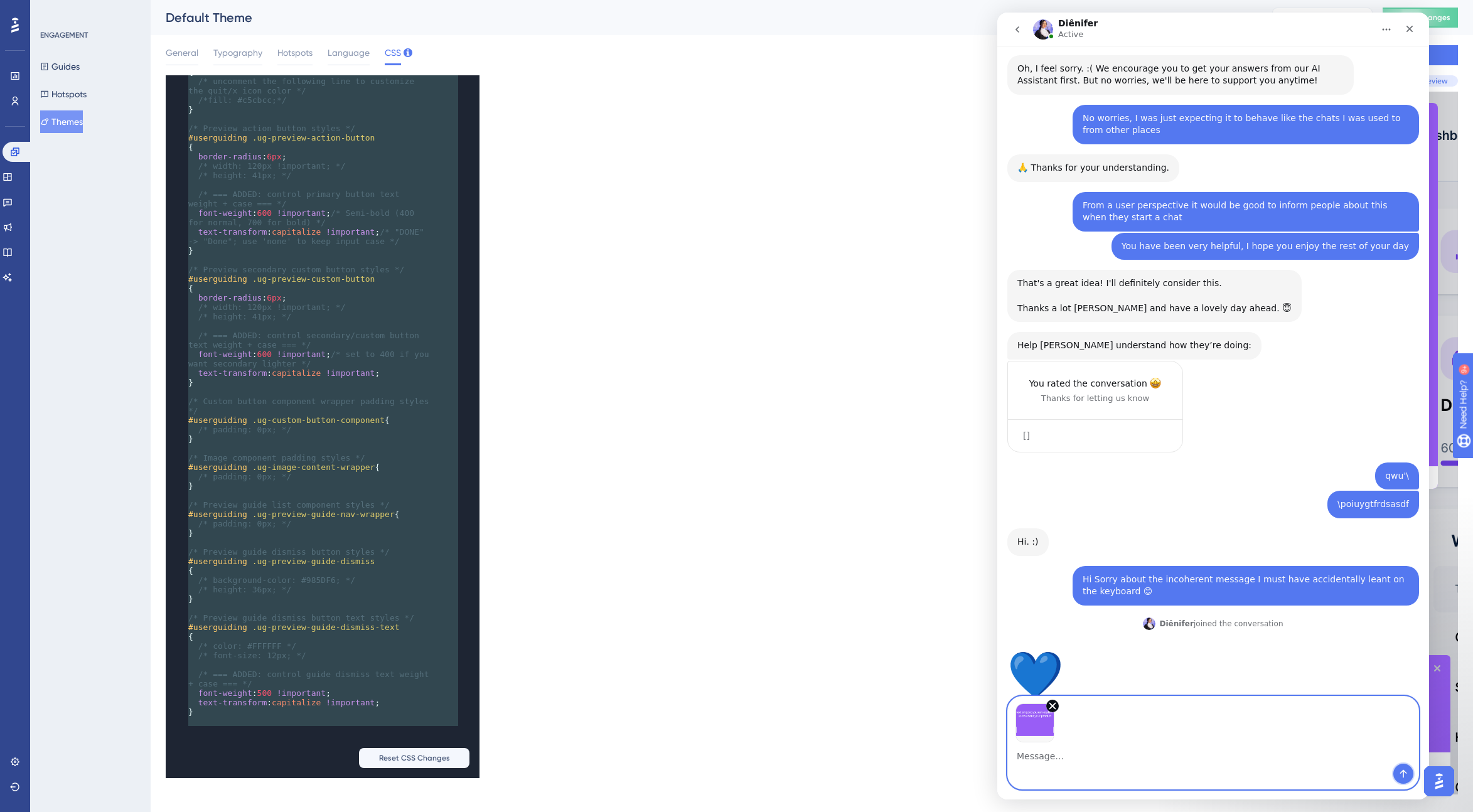
click at [888, 774] on icon "Send a message…" at bounding box center [1403, 773] width 10 height 10
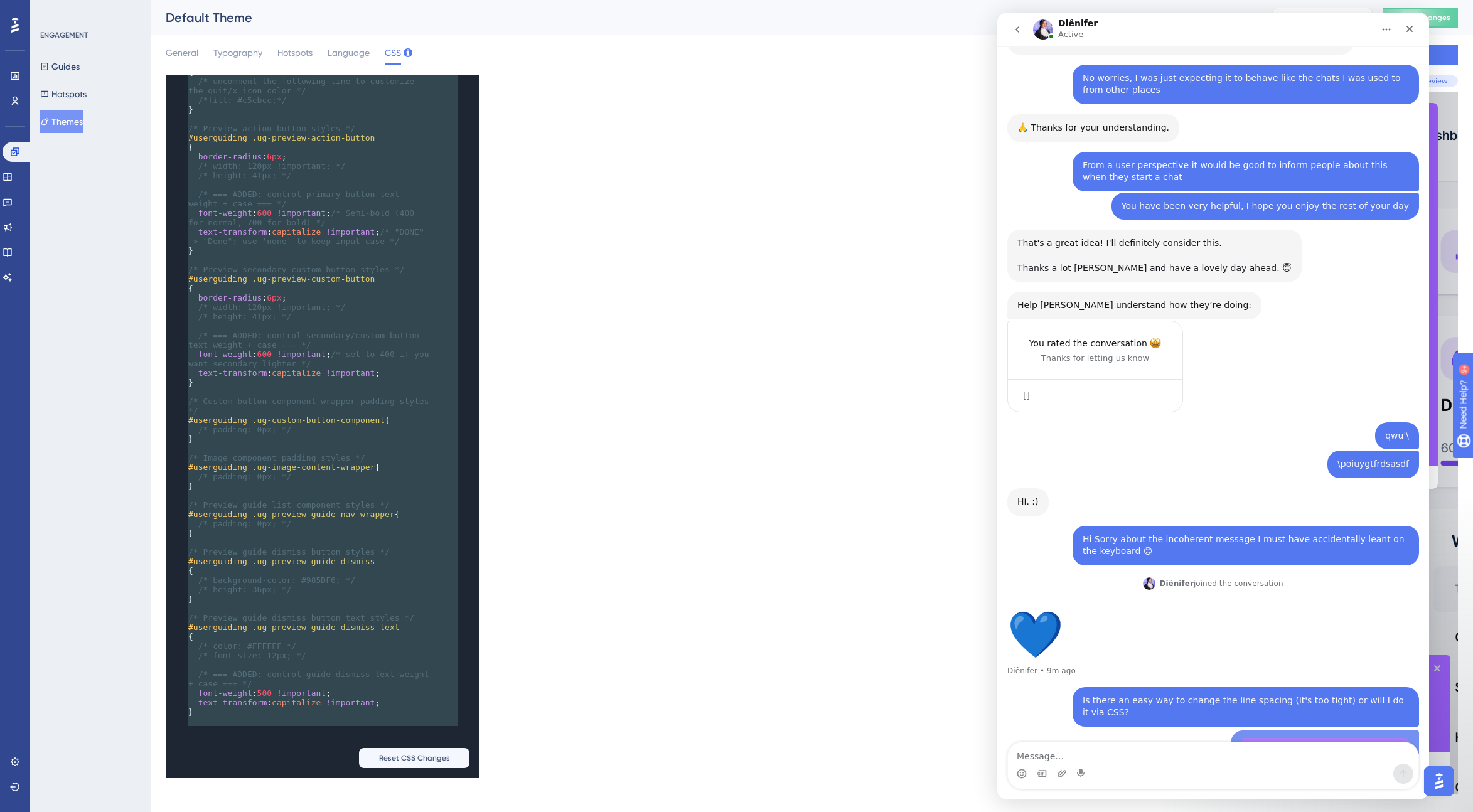
scroll to position [1825, 0]
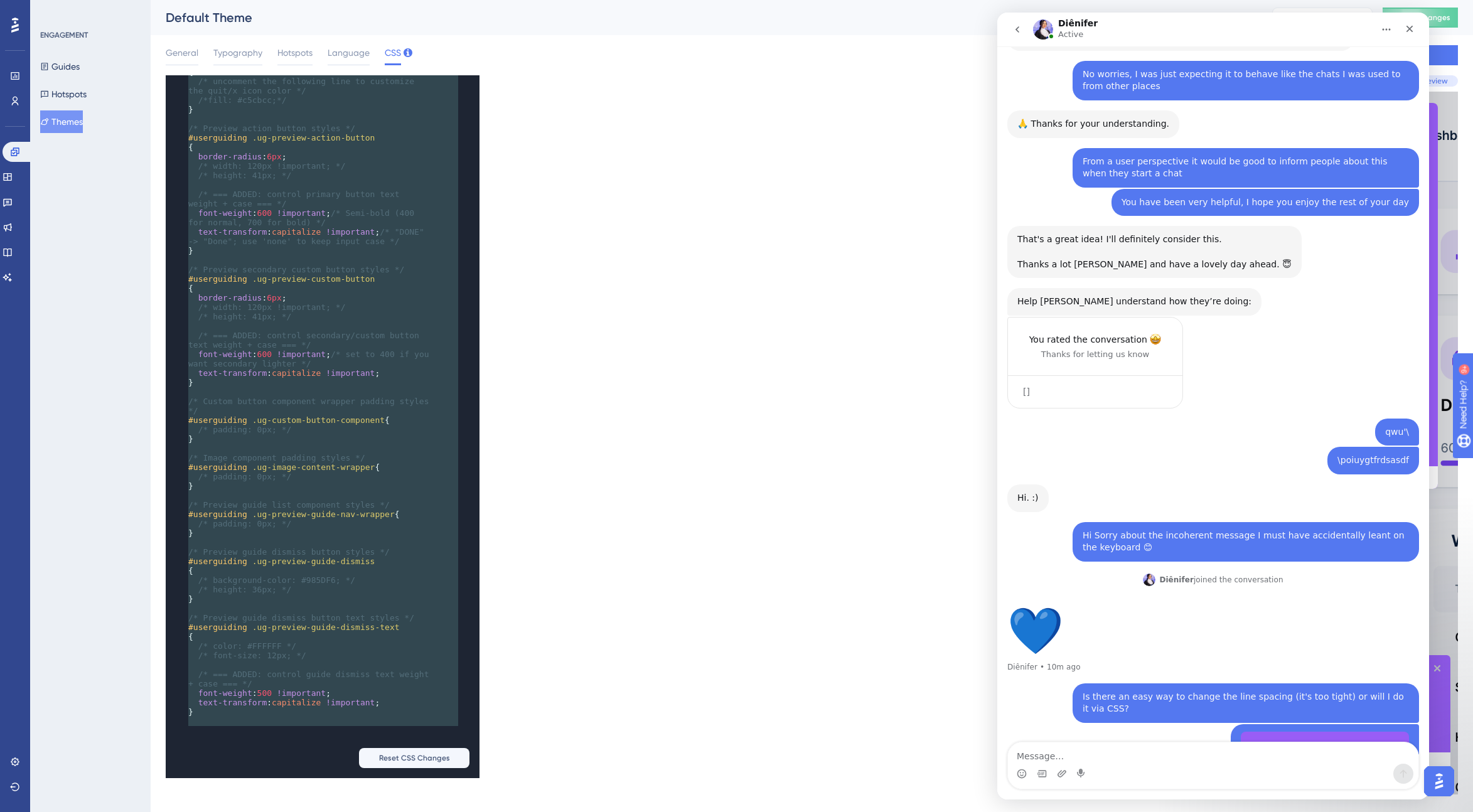
click at [676, 123] on div "x /* border-radius : 8px !important ; /* adjust the px value */ color : -webkit…" at bounding box center [489, 427] width 646 height 703
click at [186, 53] on span "General" at bounding box center [182, 52] width 33 height 15
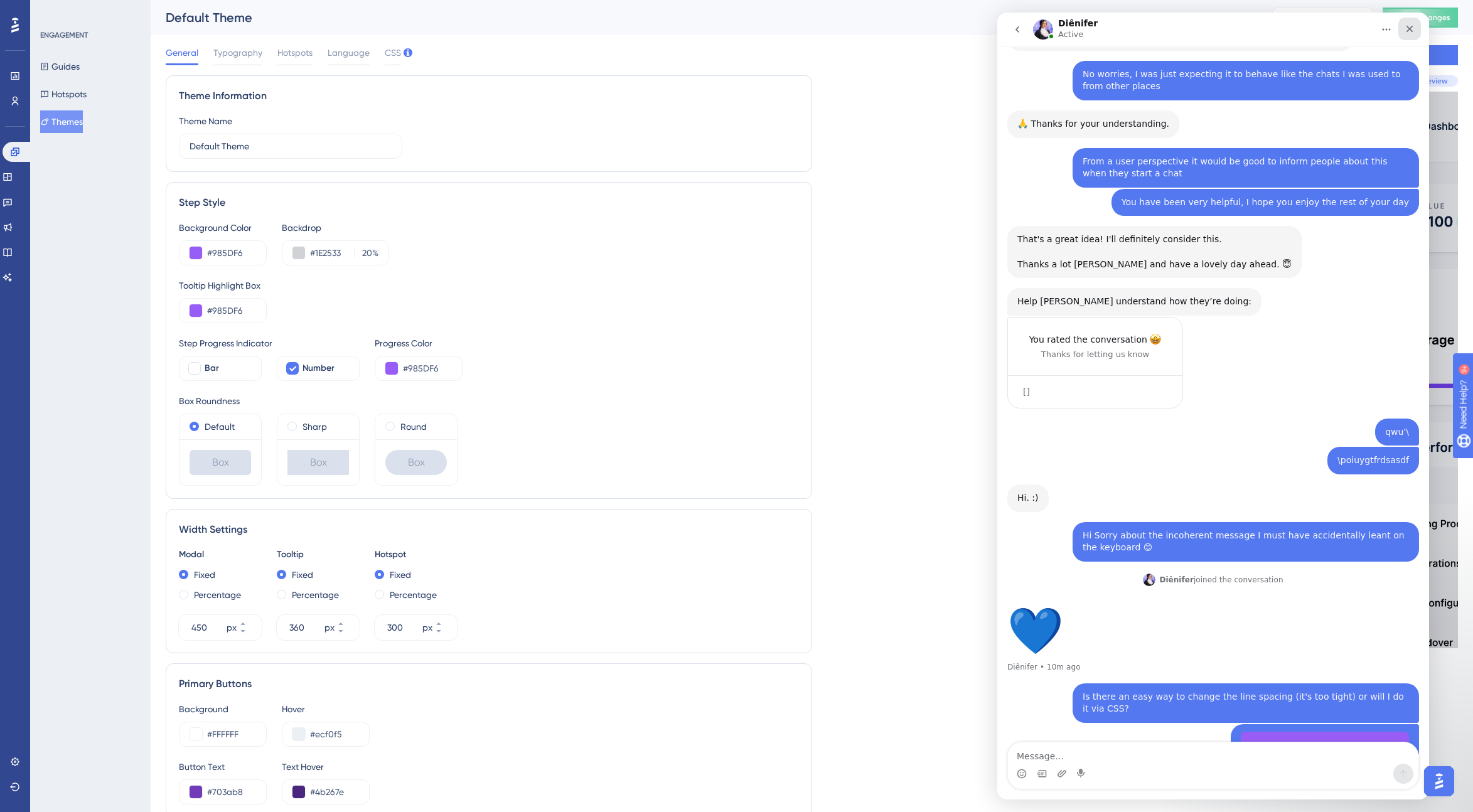
click at [888, 29] on icon "Close" at bounding box center [1410, 29] width 7 height 7
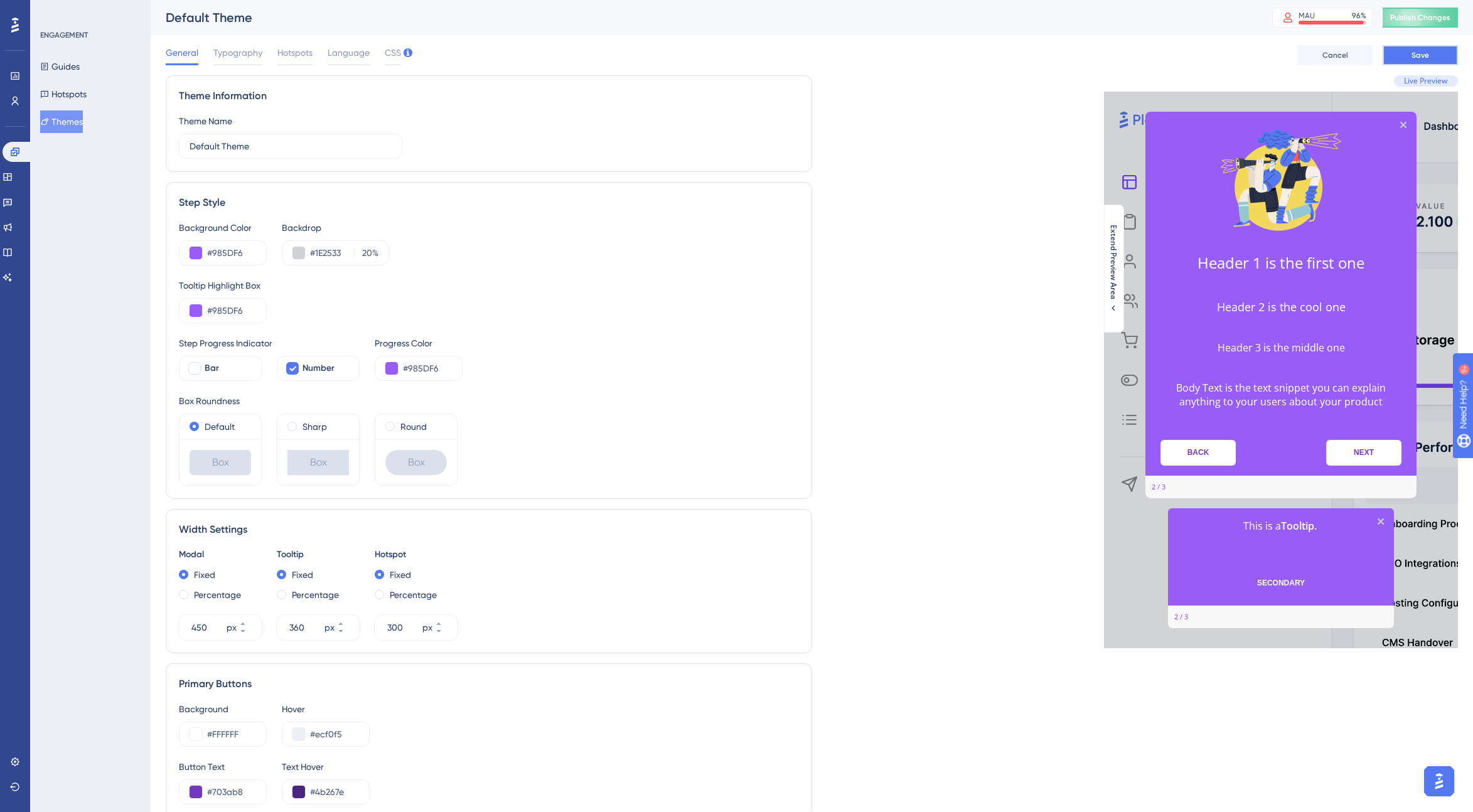
click at [888, 53] on span "Save" at bounding box center [1421, 55] width 17 height 10
click at [888, 14] on span "Publish Changes" at bounding box center [1421, 17] width 60 height 10
click at [232, 48] on span "Typography" at bounding box center [238, 52] width 49 height 15
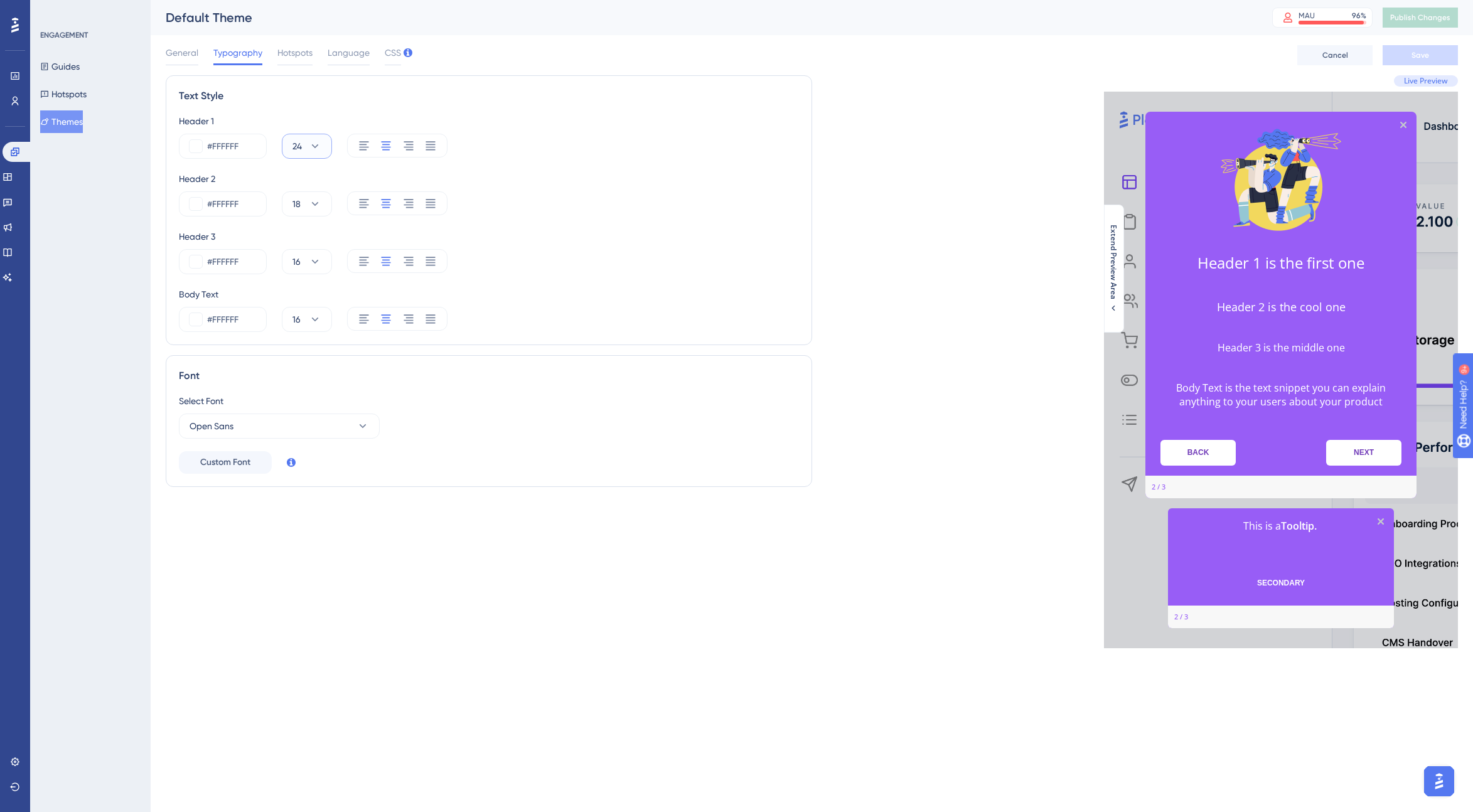
click at [314, 143] on icon at bounding box center [315, 146] width 13 height 13
click at [308, 435] on div "30 30" at bounding box center [307, 435] width 19 height 25
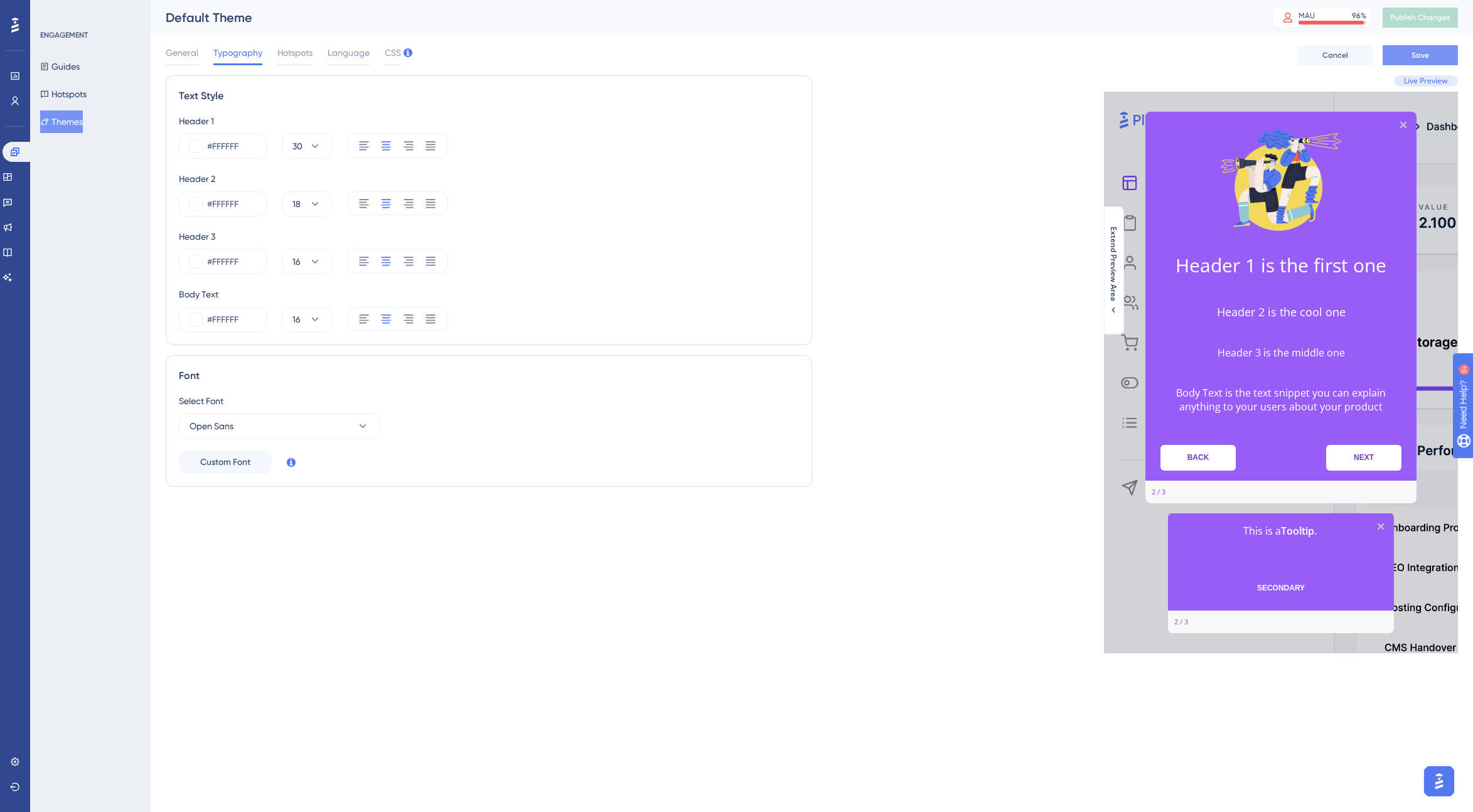
click at [888, 50] on button "Save" at bounding box center [1420, 55] width 75 height 20
click at [888, 17] on span "Publish Changes" at bounding box center [1421, 17] width 60 height 10
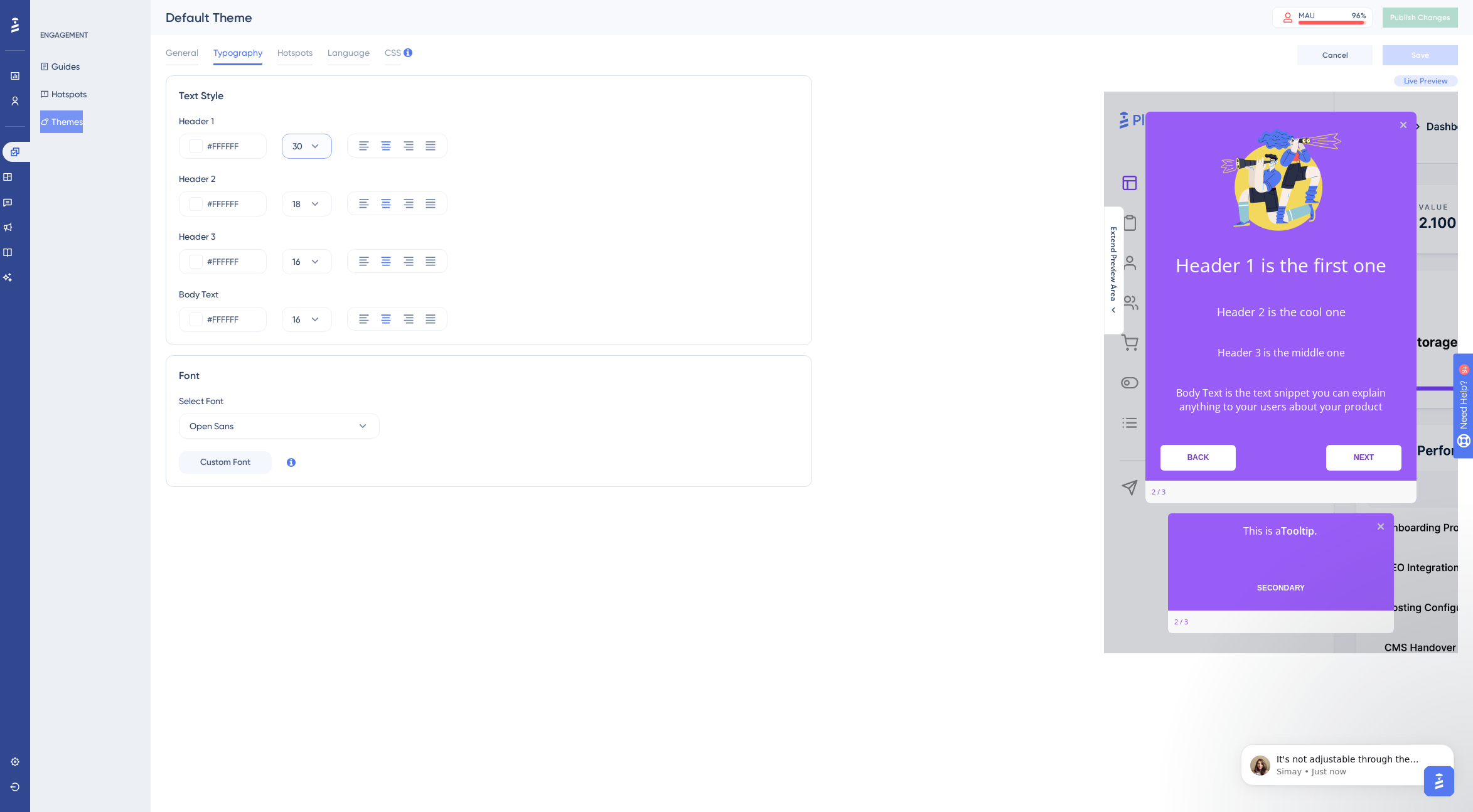
click at [301, 146] on span "30" at bounding box center [297, 146] width 10 height 15
drag, startPoint x: 298, startPoint y: 142, endPoint x: 282, endPoint y: 142, distance: 16.0
click at [282, 142] on button "30" at bounding box center [306, 147] width 50 height 25
click at [313, 146] on icon at bounding box center [315, 146] width 7 height 4
click at [393, 52] on span "CSS" at bounding box center [393, 52] width 17 height 15
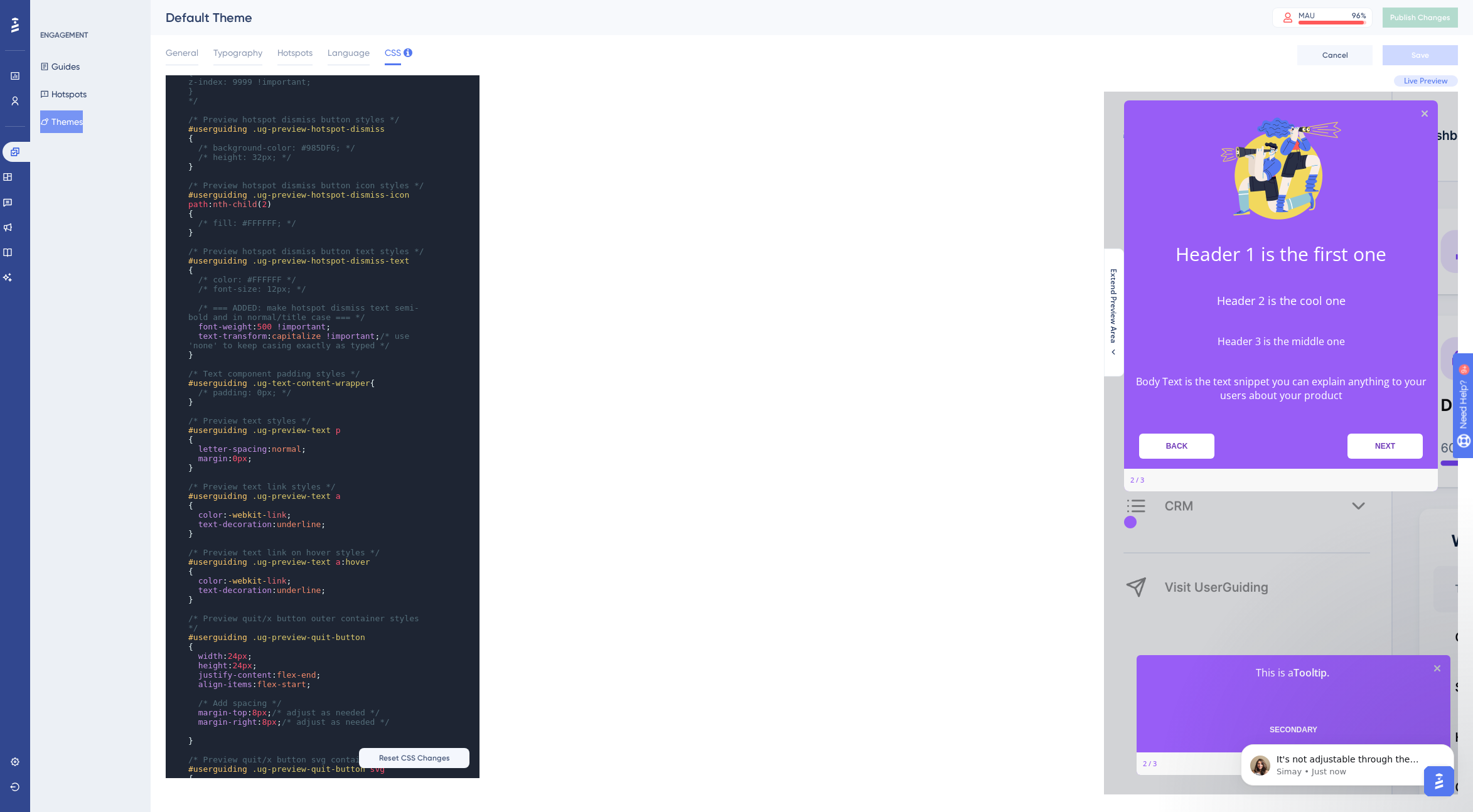
scroll to position [906, 0]
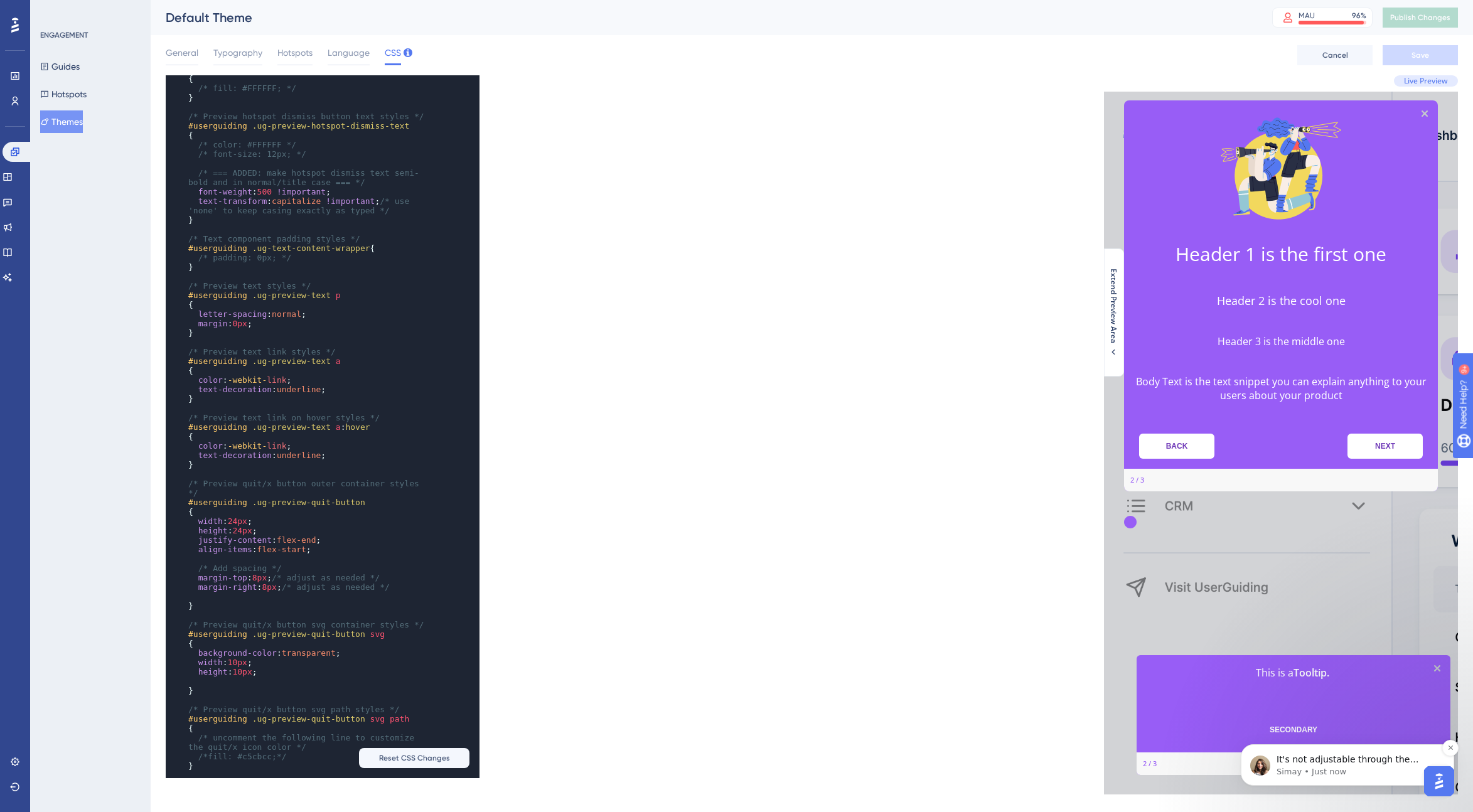
click at [888, 761] on span "It's not adjustable through the Themes or CSS. You can try shift+enter." at bounding box center [1347, 772] width 142 height 35
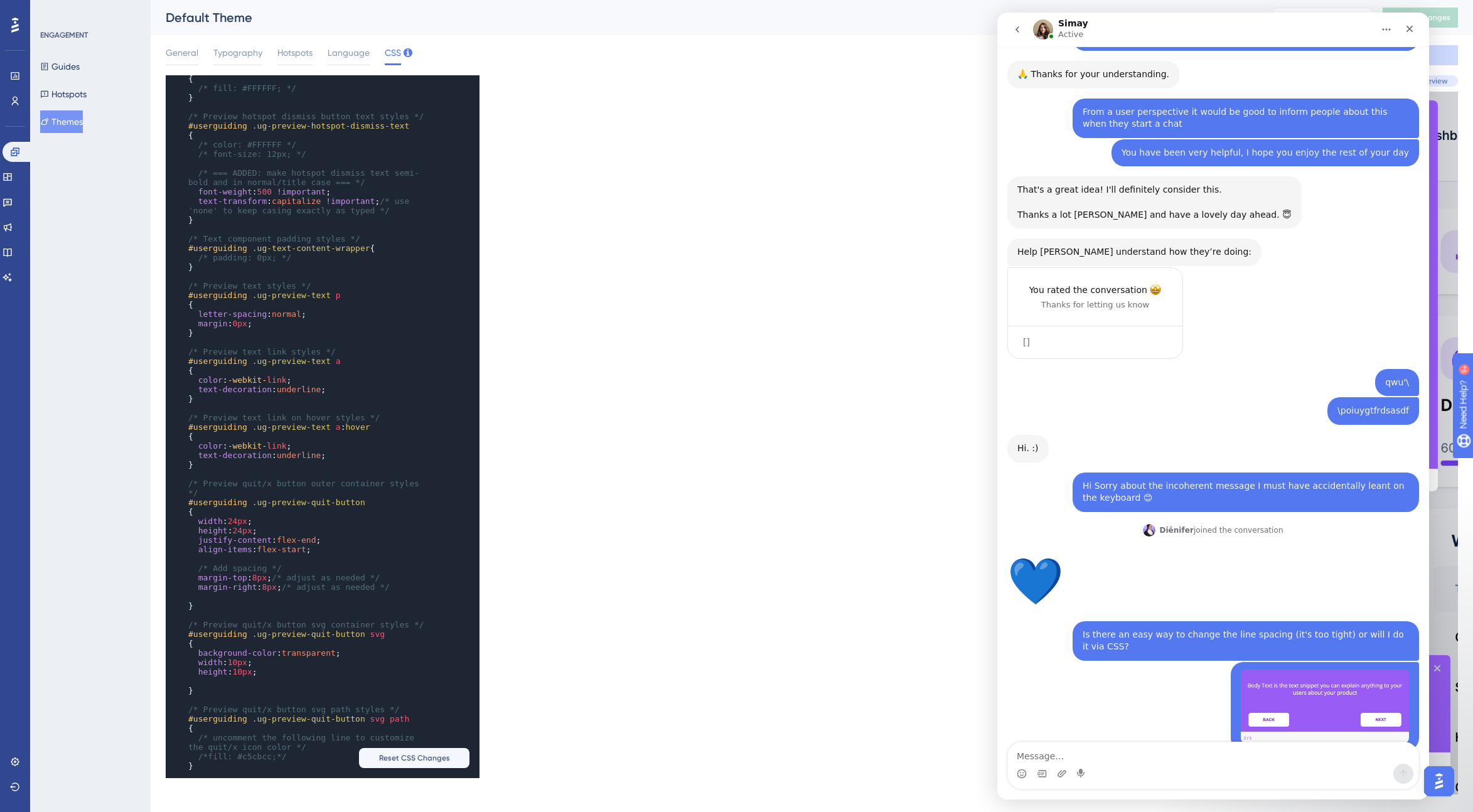
scroll to position [1883, 0]
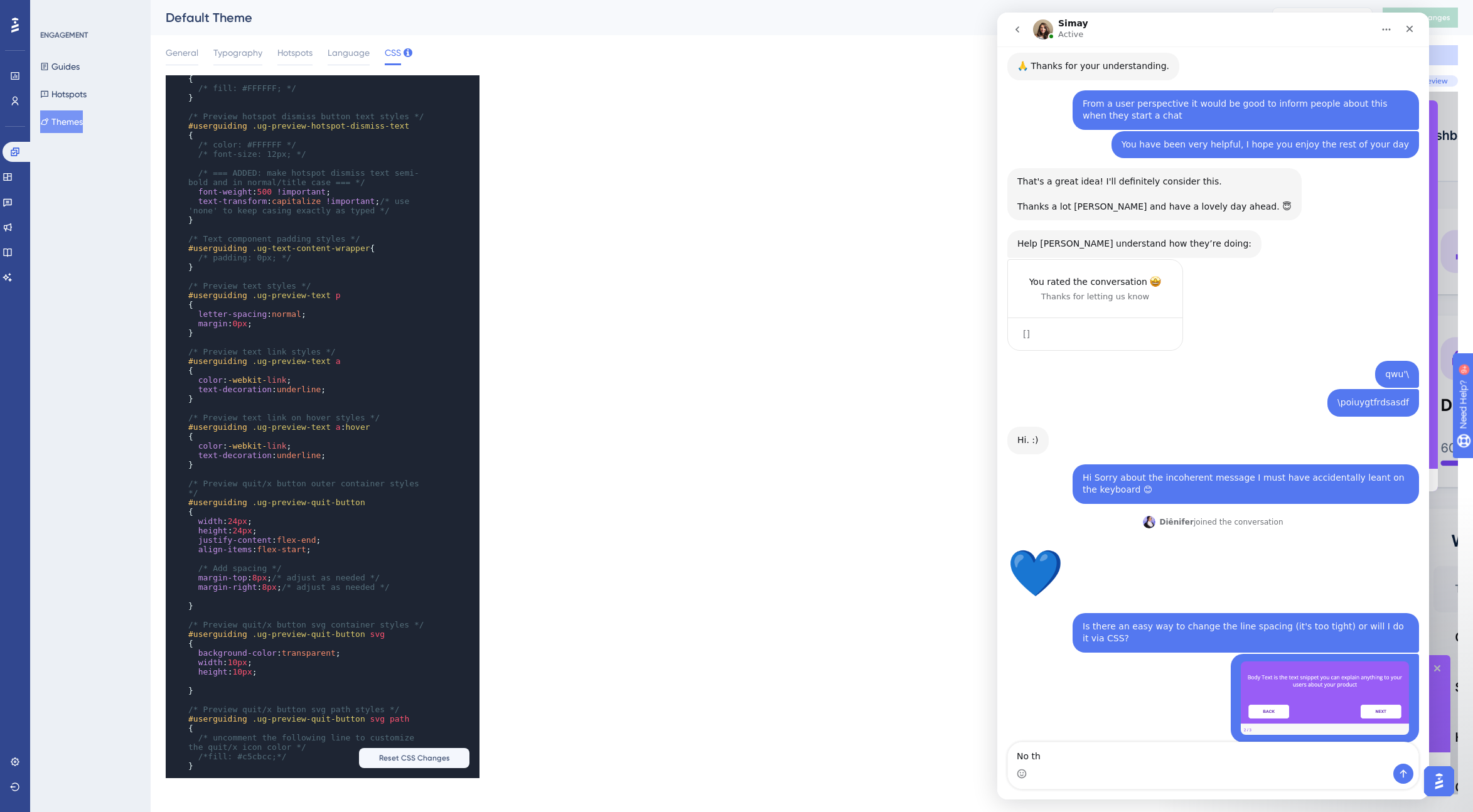
drag, startPoint x: 1256, startPoint y: 701, endPoint x: 1312, endPoint y: 699, distance: 56.0
click at [888, 773] on div "It's not adjustable through the Themes or CSS. You can try shift+enter. [GEOGRA…" at bounding box center [1173, 787] width 332 height 28
copy div "shift+enter."
click at [888, 761] on textarea "No th" at bounding box center [1213, 753] width 410 height 21
type textarea "No that is a full <BR> so will be too big."
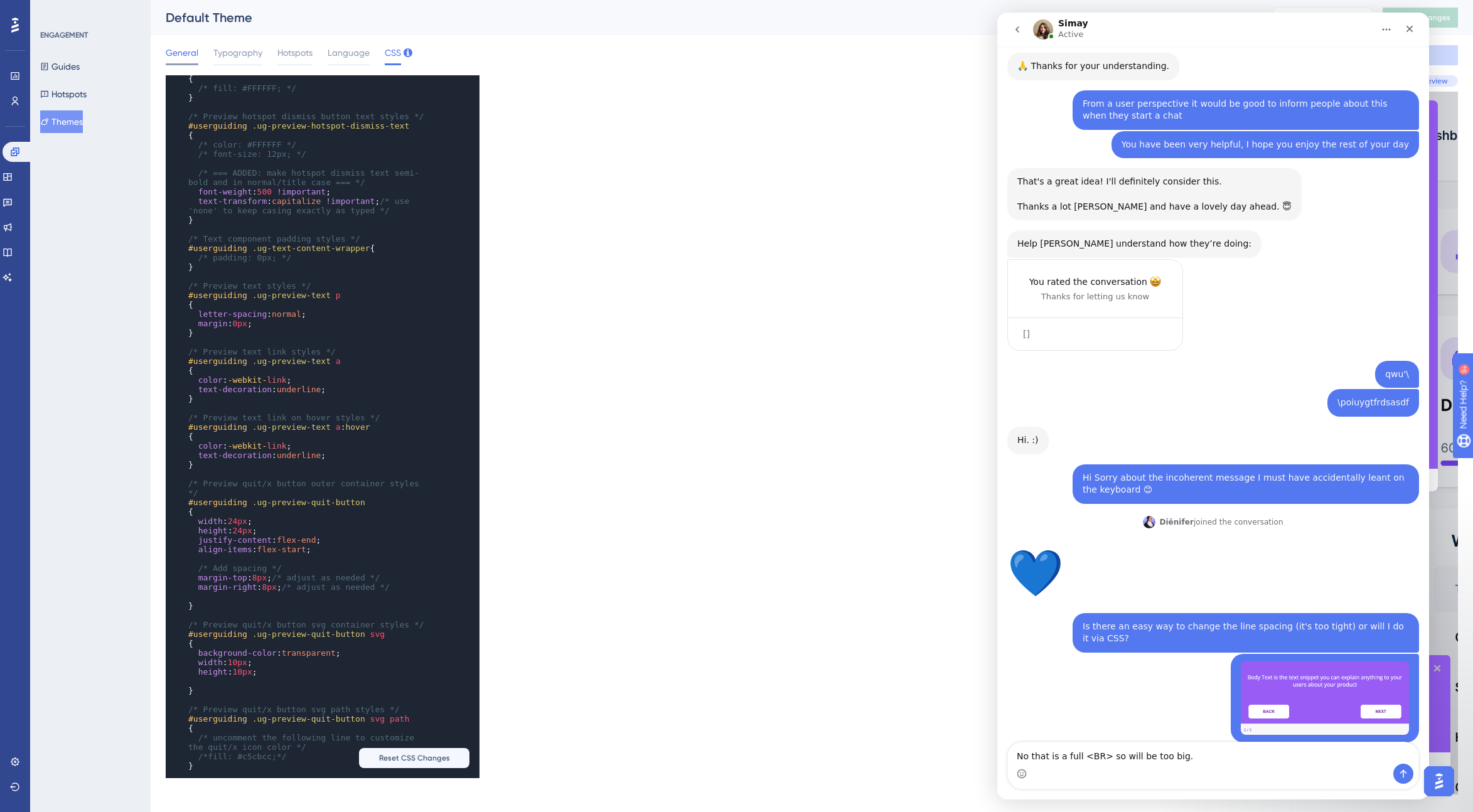
click at [196, 52] on span "General" at bounding box center [182, 52] width 33 height 15
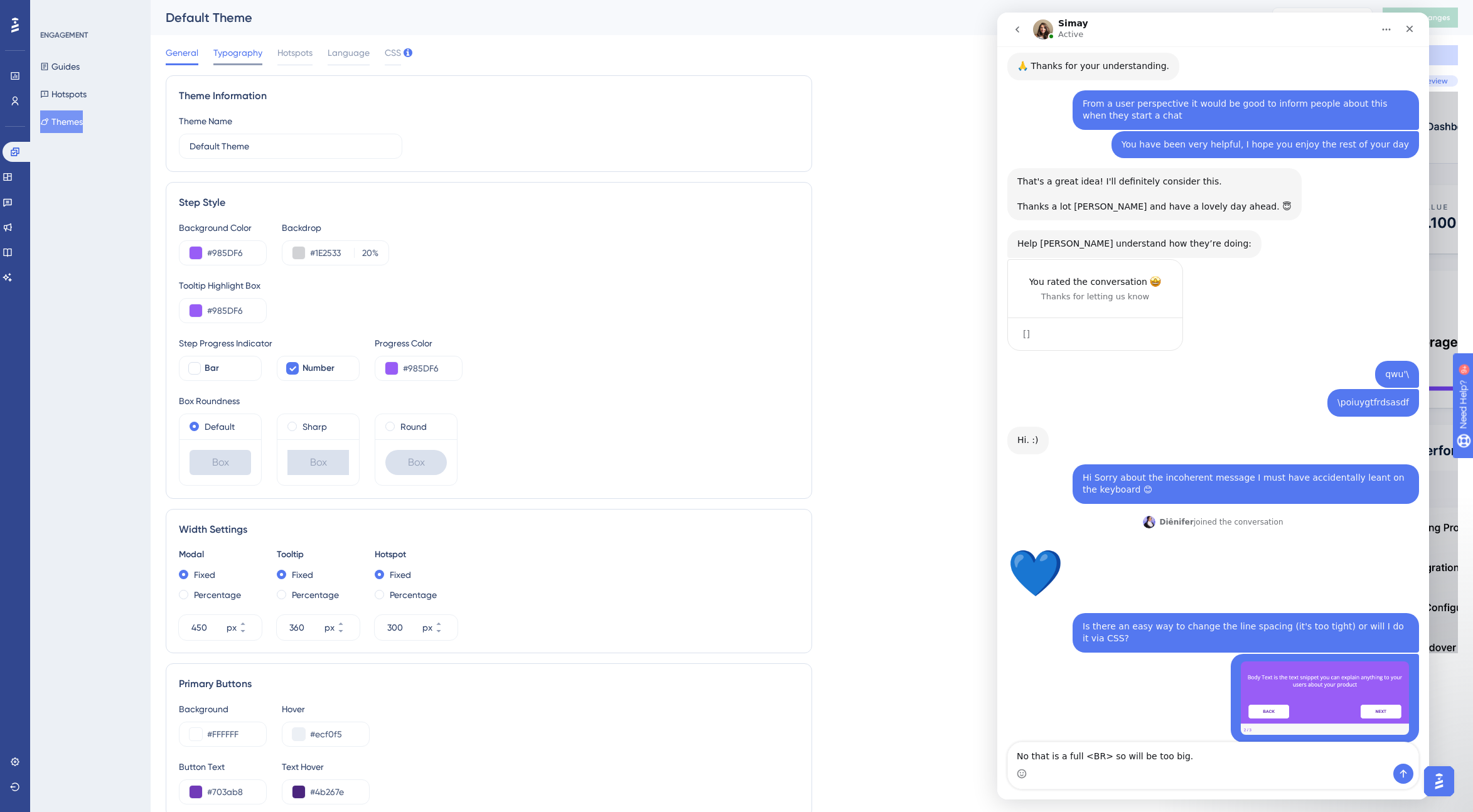
click at [242, 51] on span "Typography" at bounding box center [238, 52] width 49 height 15
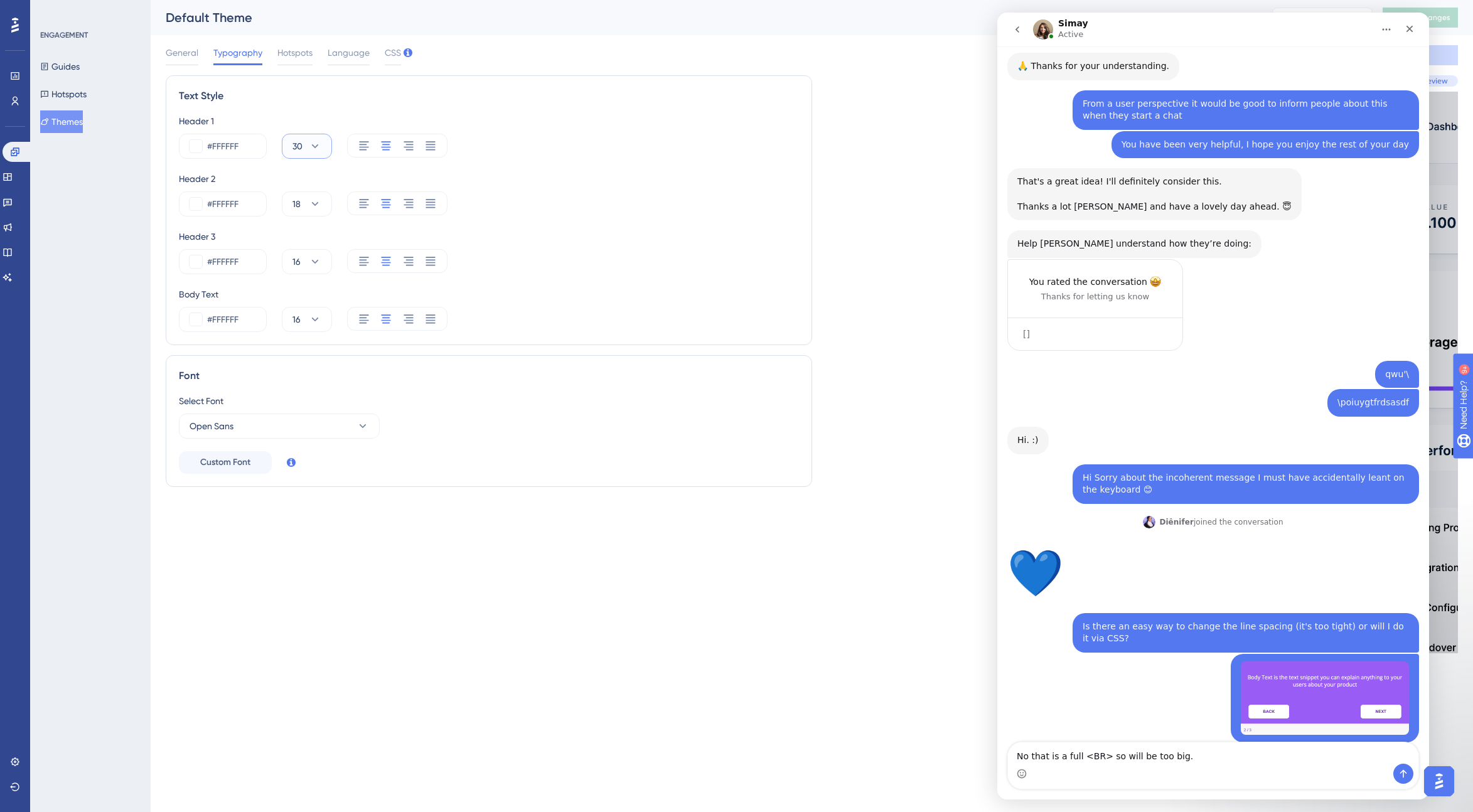
click at [313, 146] on icon at bounding box center [315, 146] width 7 height 4
click at [888, 762] on textarea "No that is a full <BR> so will be too big." at bounding box center [1213, 753] width 410 height 21
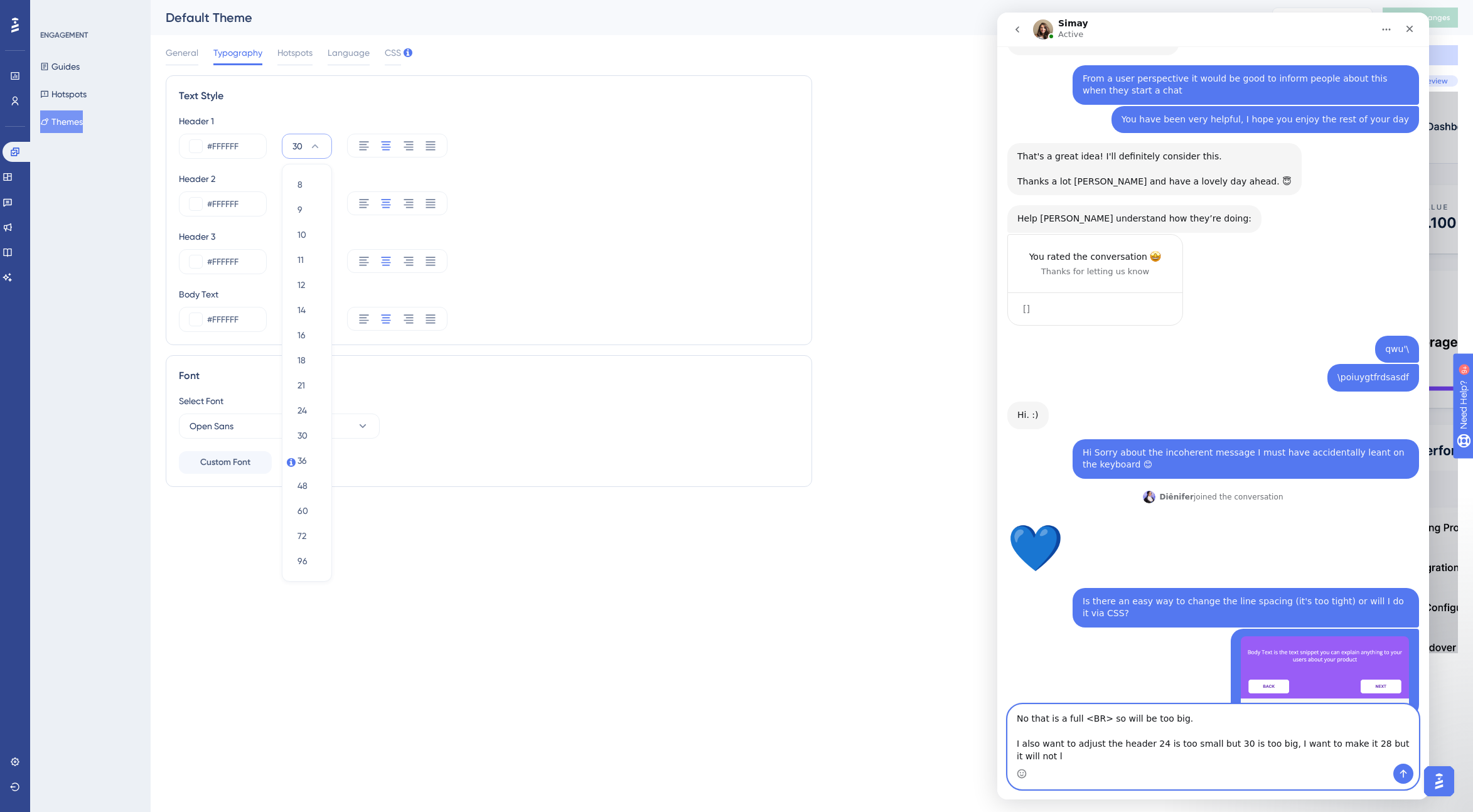
scroll to position [1920, 0]
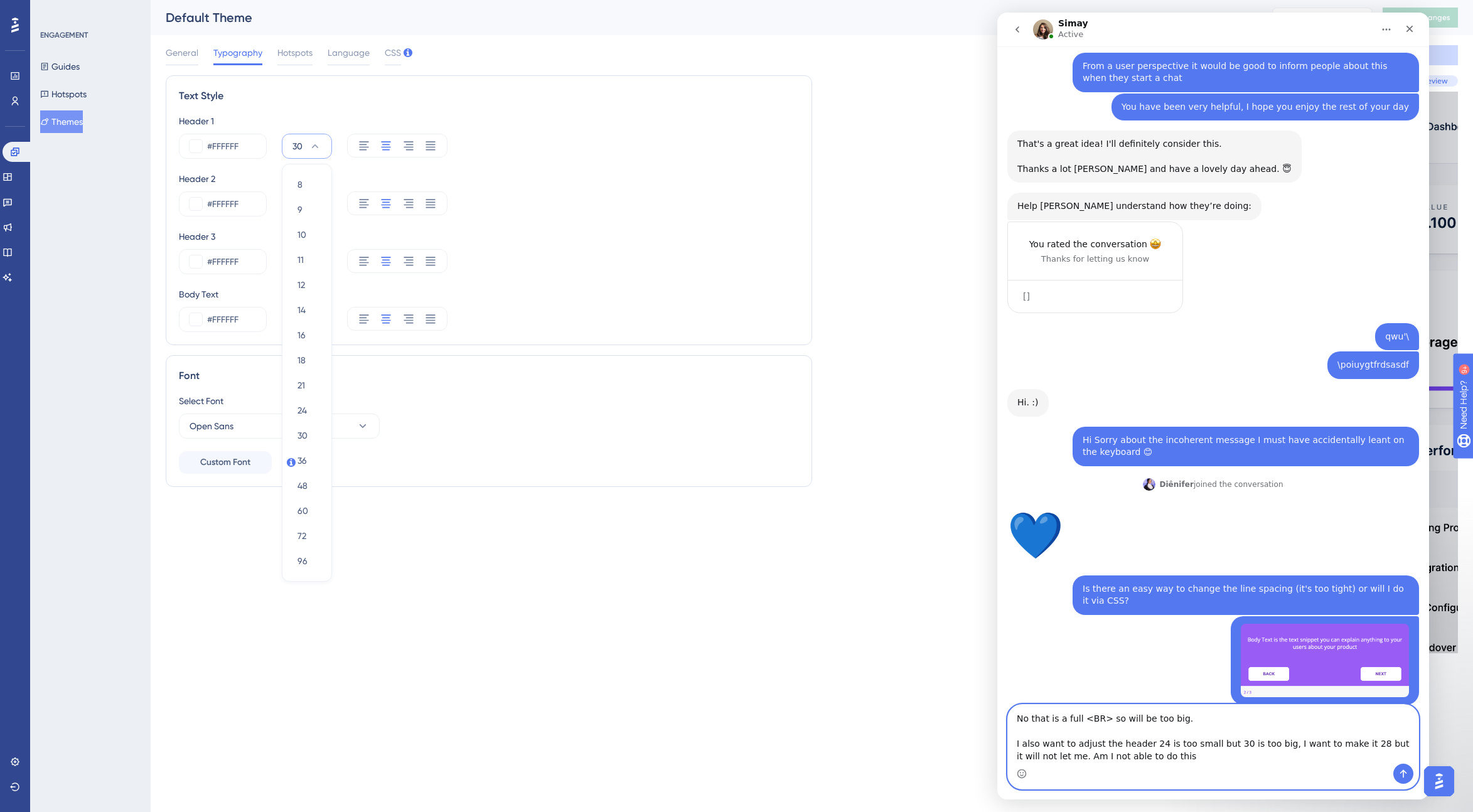
type textarea "No that is a full <BR> so will be too big. I also want to adjust the header 24 …"
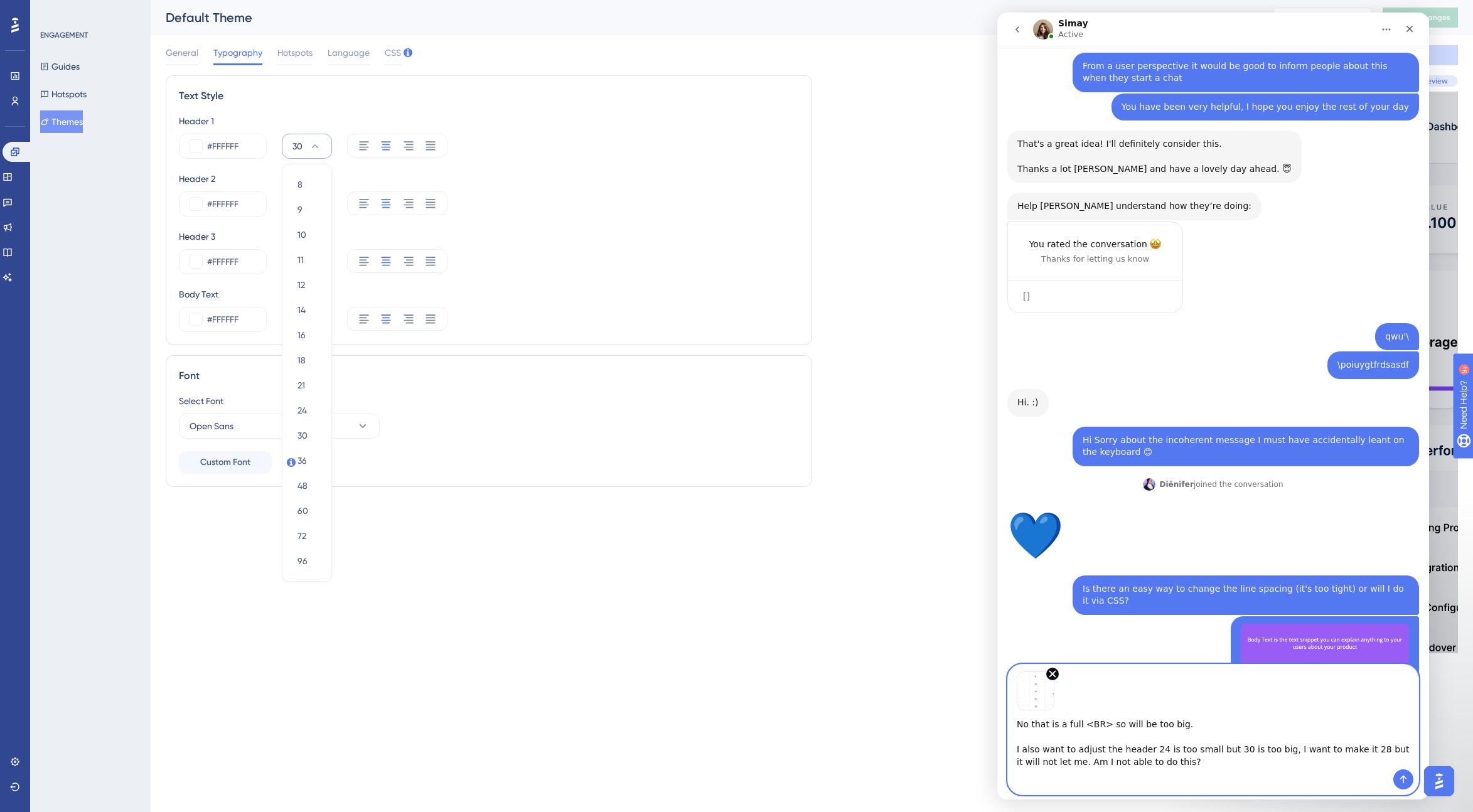
scroll to position [1960, 0]
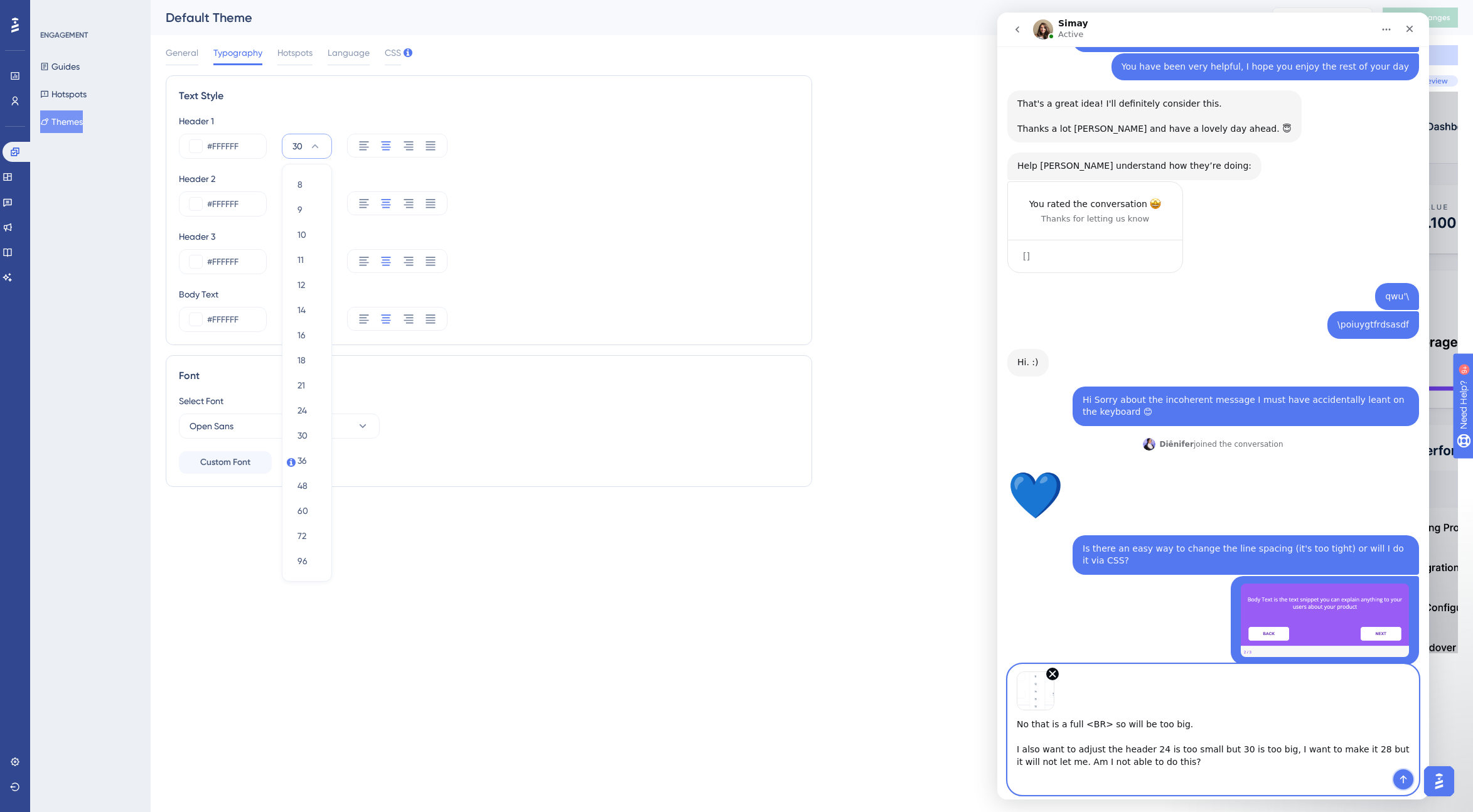
click at [888, 776] on icon "Send a message…" at bounding box center [1403, 779] width 7 height 8
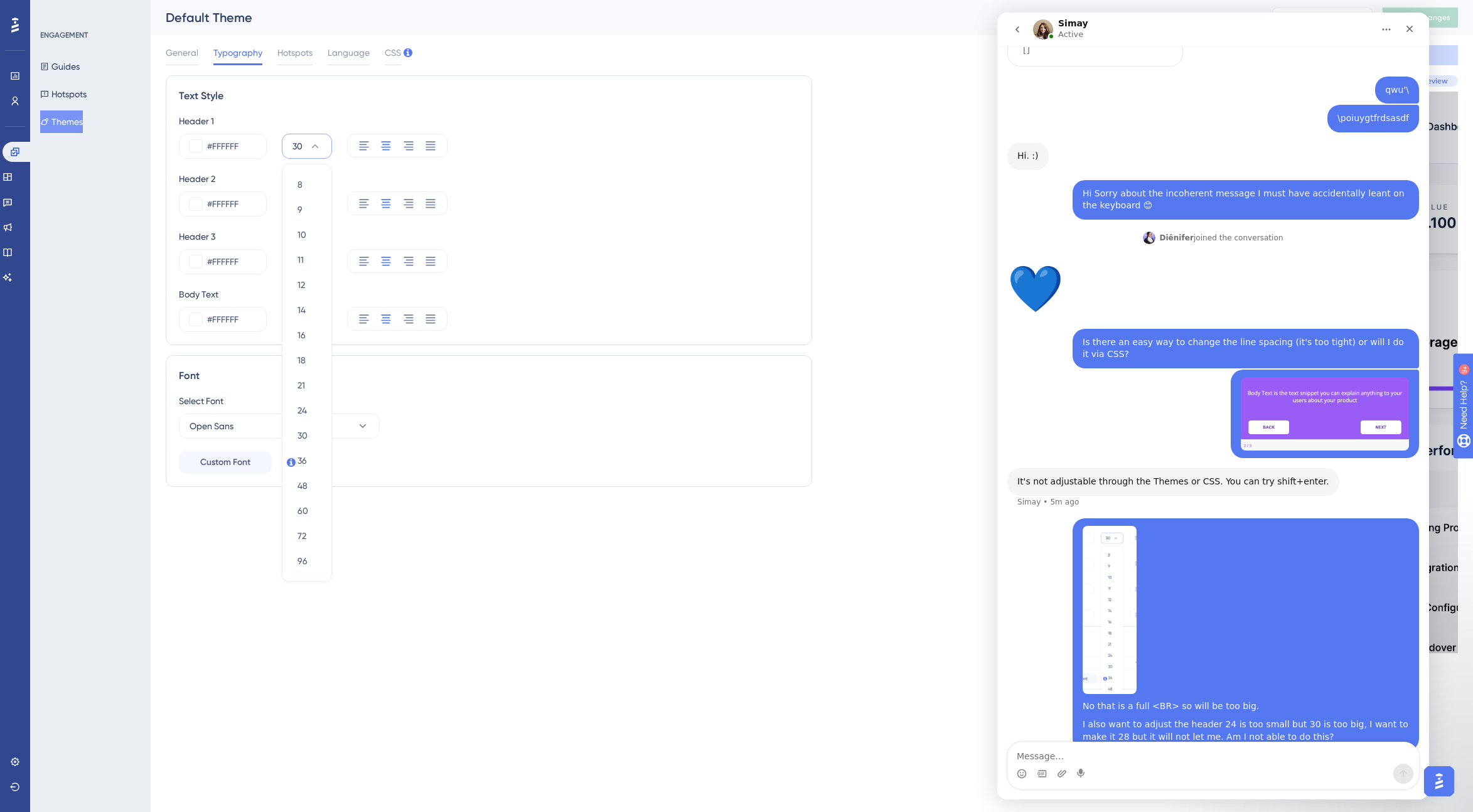
scroll to position [2166, 0]
type textarea "Great, thank you"
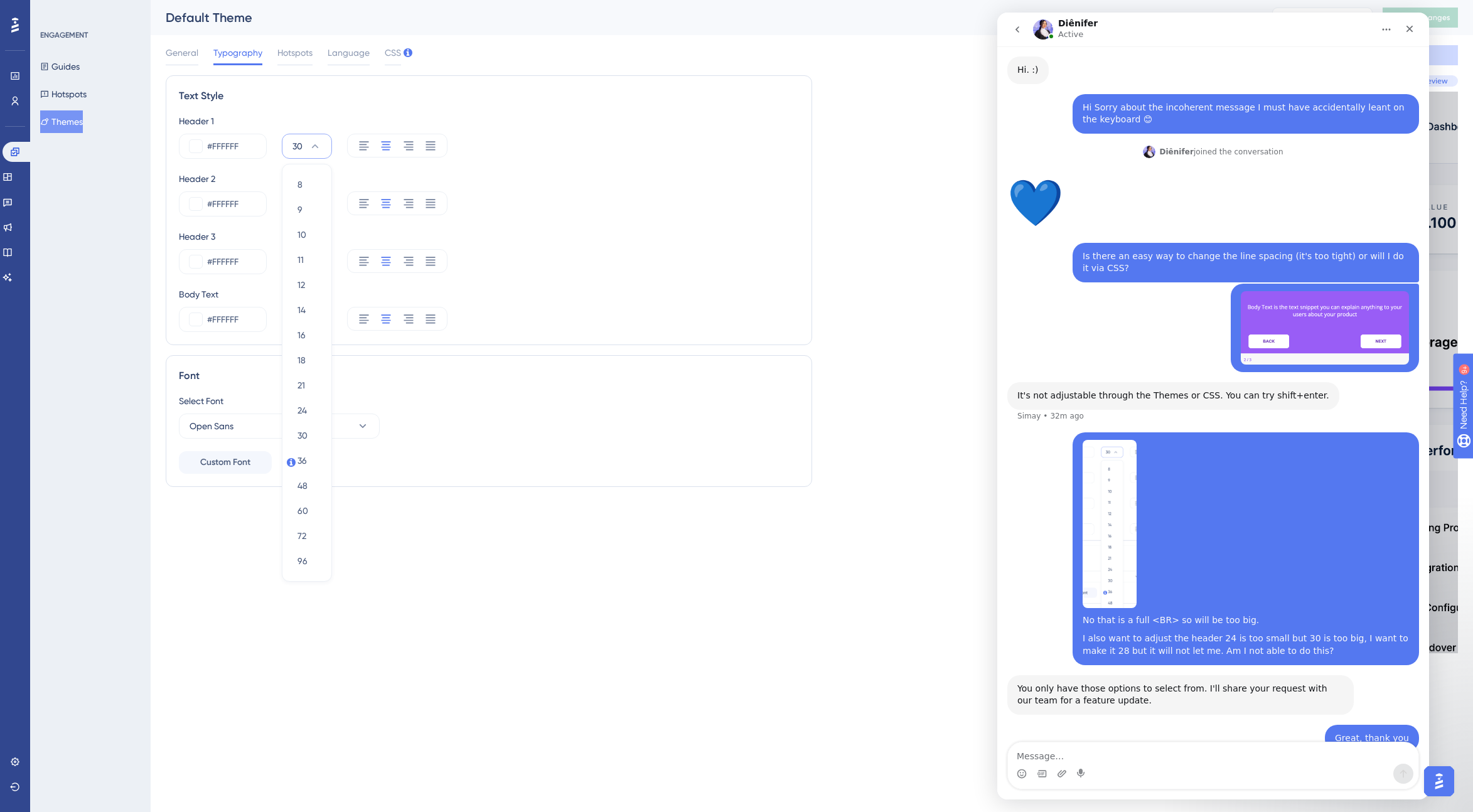
scroll to position [2274, 0]
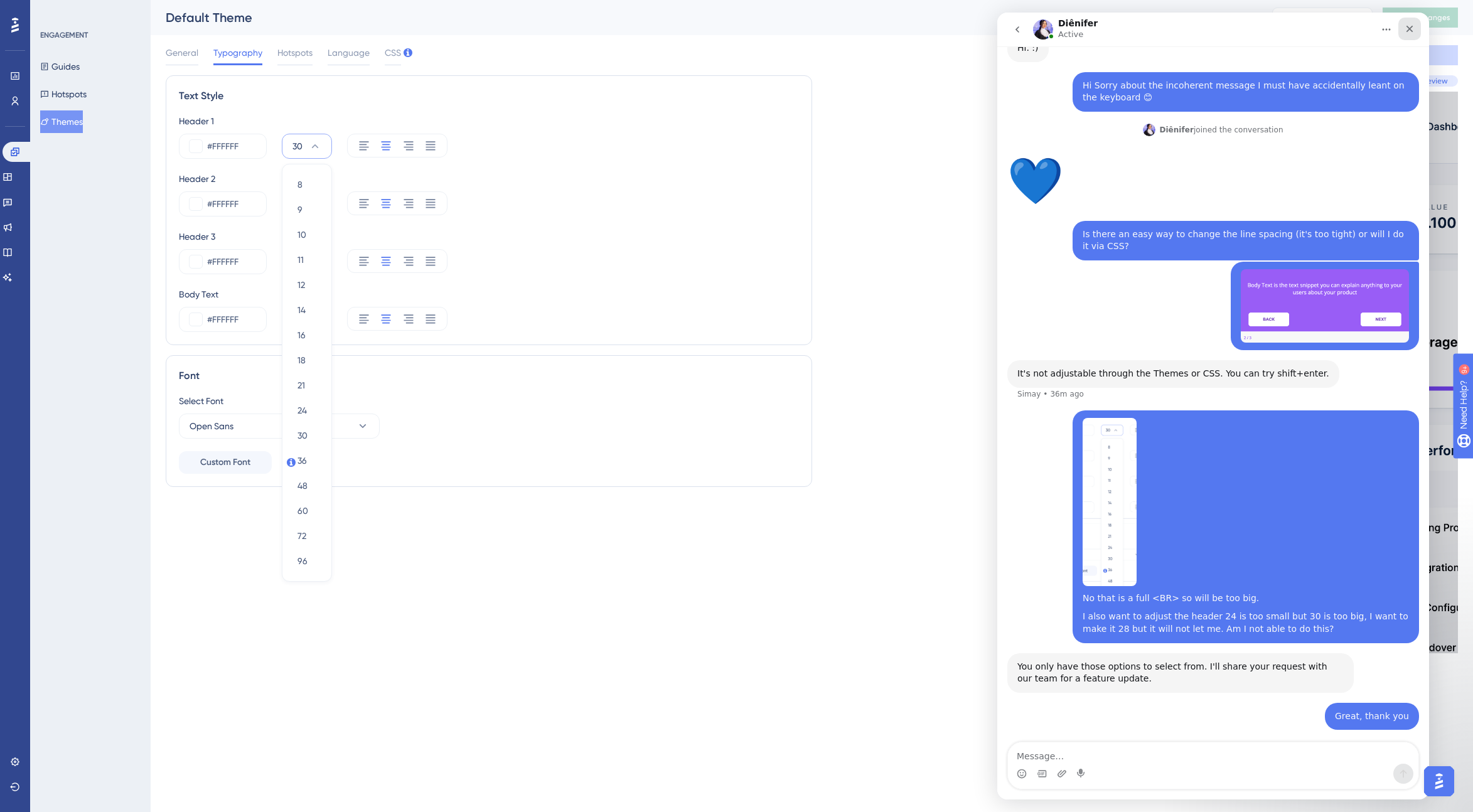
click at [888, 26] on icon "Close" at bounding box center [1410, 29] width 10 height 10
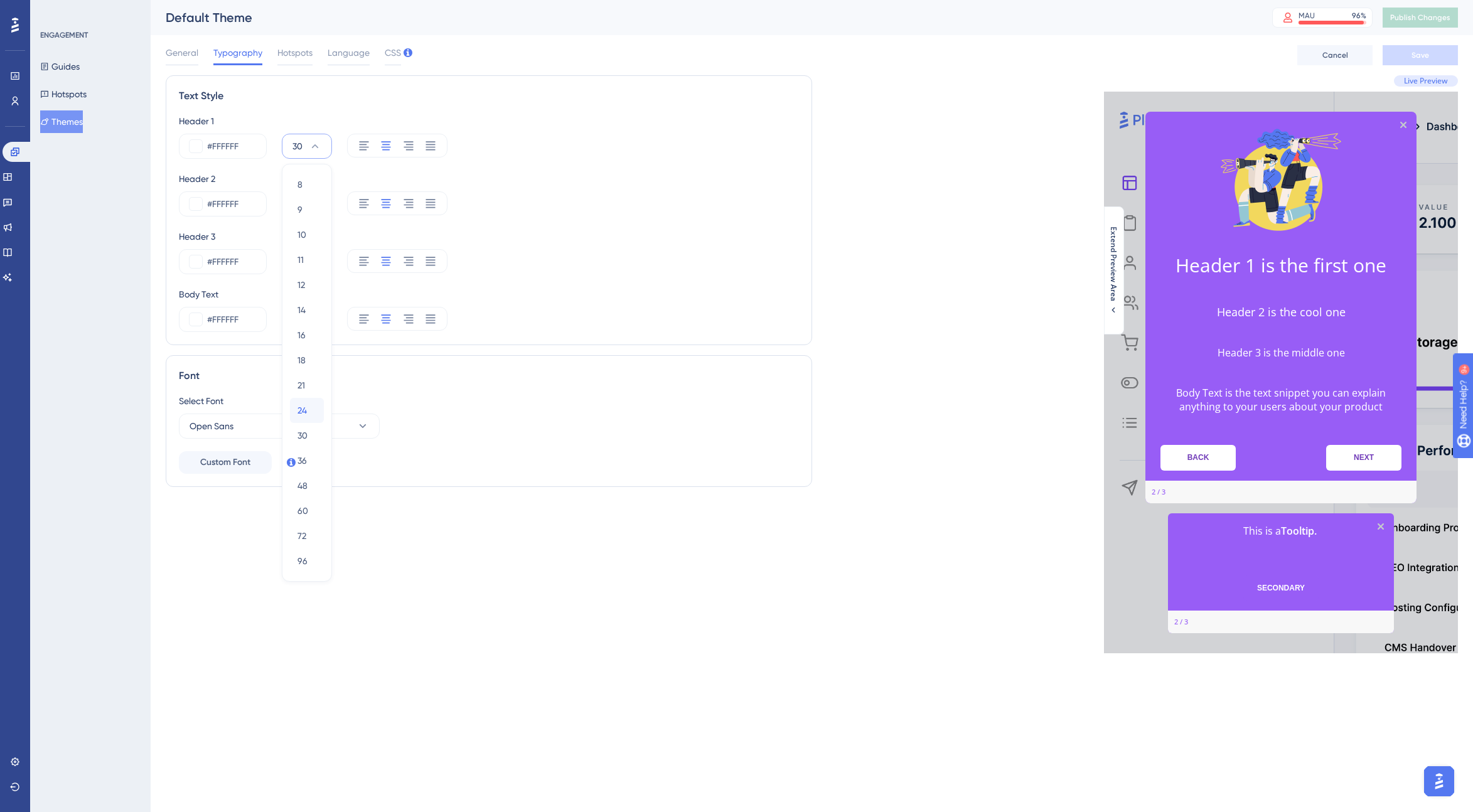
click at [301, 409] on span "24" at bounding box center [302, 410] width 10 height 15
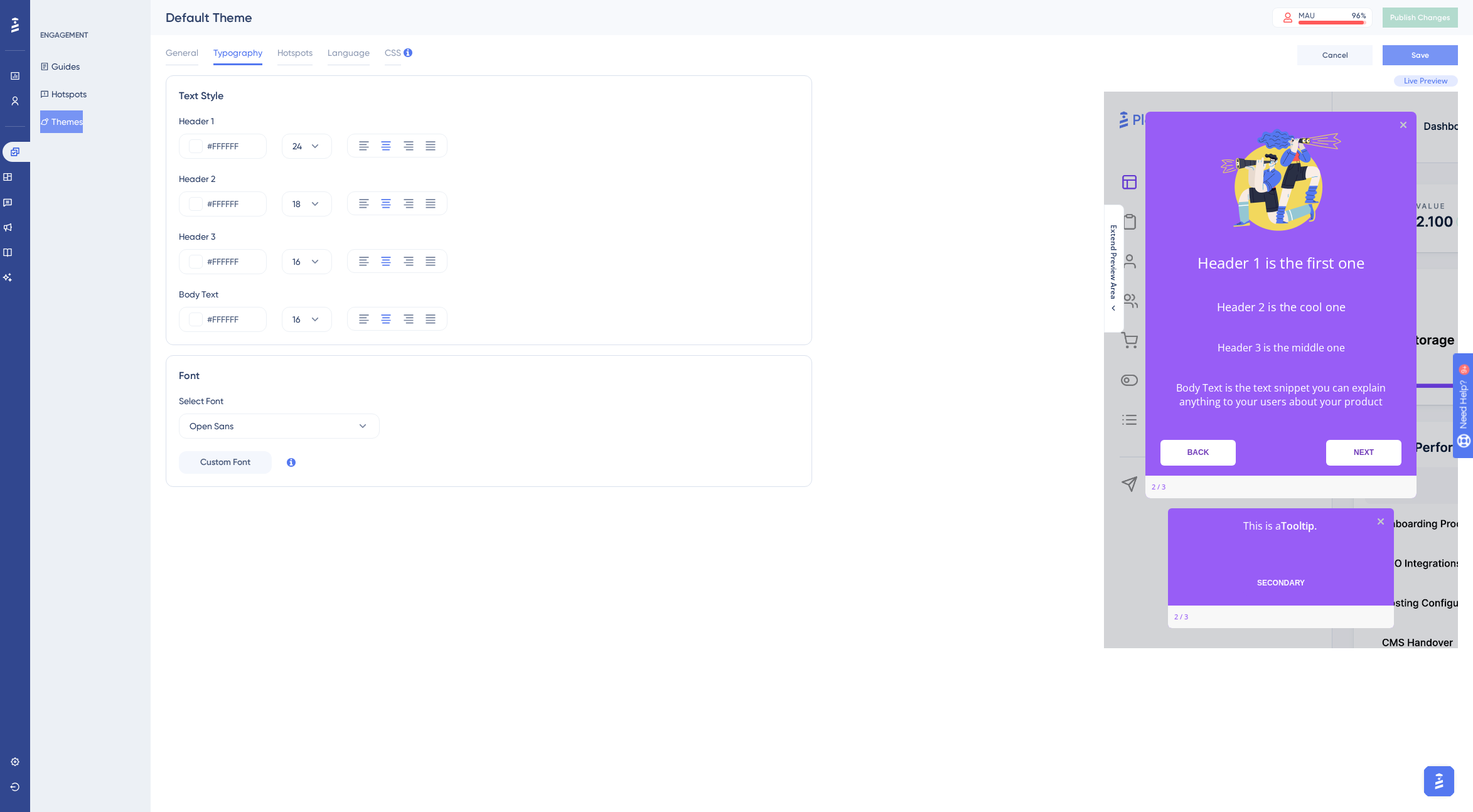
click at [888, 55] on button "Save" at bounding box center [1420, 55] width 75 height 20
click at [888, 18] on span "Publish Changes" at bounding box center [1421, 17] width 60 height 10
click at [888, 0] on html "Performance Users Engagement Widgets Feedback Product Updates Knowledge Base AI…" at bounding box center [736, 0] width 1473 height 0
click at [888, 777] on img "Open AI Assistant Launcher" at bounding box center [1439, 781] width 22 height 22
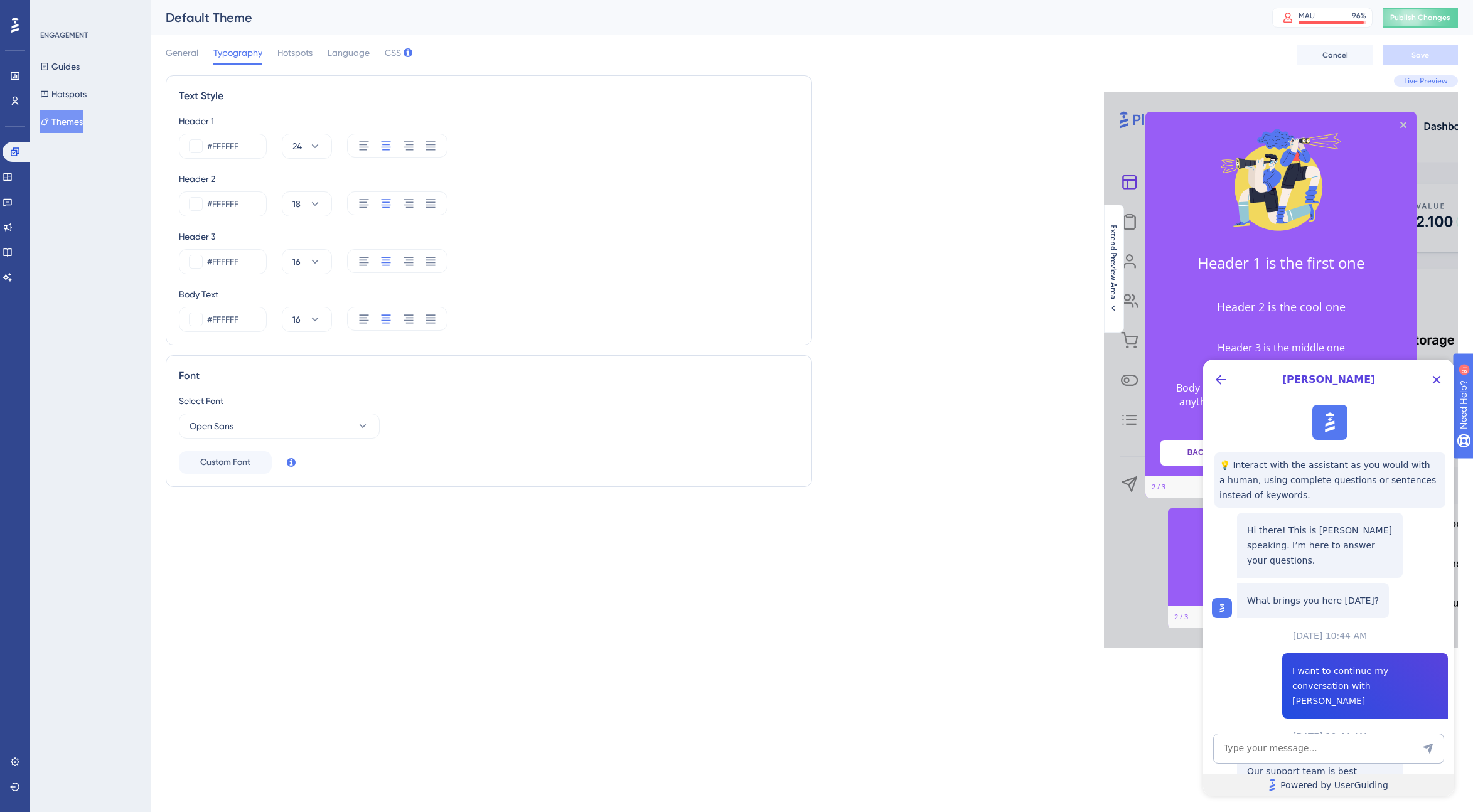
scroll to position [0, 0]
click at [888, 752] on textarea "AI Assistant Text Input" at bounding box center [1328, 749] width 231 height 30
click at [888, 753] on textarea "I can not figure out how to remove the stepcounter" at bounding box center [1328, 743] width 231 height 41
click at [888, 756] on textarea "I can not figure out how to remove the step counter" at bounding box center [1328, 743] width 231 height 41
drag, startPoint x: 1272, startPoint y: 753, endPoint x: 1212, endPoint y: 709, distance: 74.4
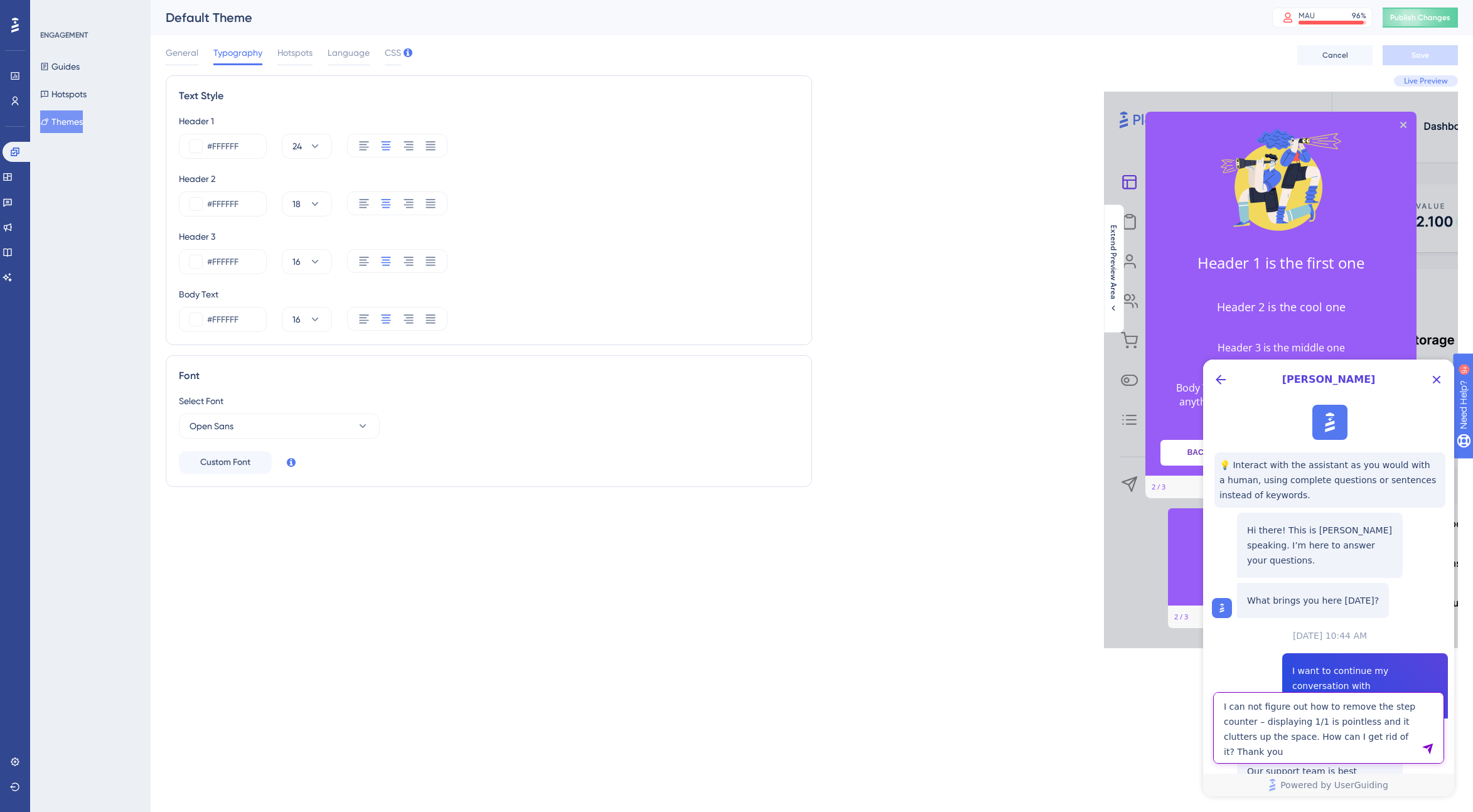
click at [888, 709] on div "I can not figure out how to remove the step counter – displaying 1/1 is pointle…" at bounding box center [1329, 744] width 251 height 104
type textarea "I can not figure out how to remove the step counter – displaying 1/1 is pointle…"
click at [888, 744] on icon "Send Message" at bounding box center [1428, 749] width 13 height 13
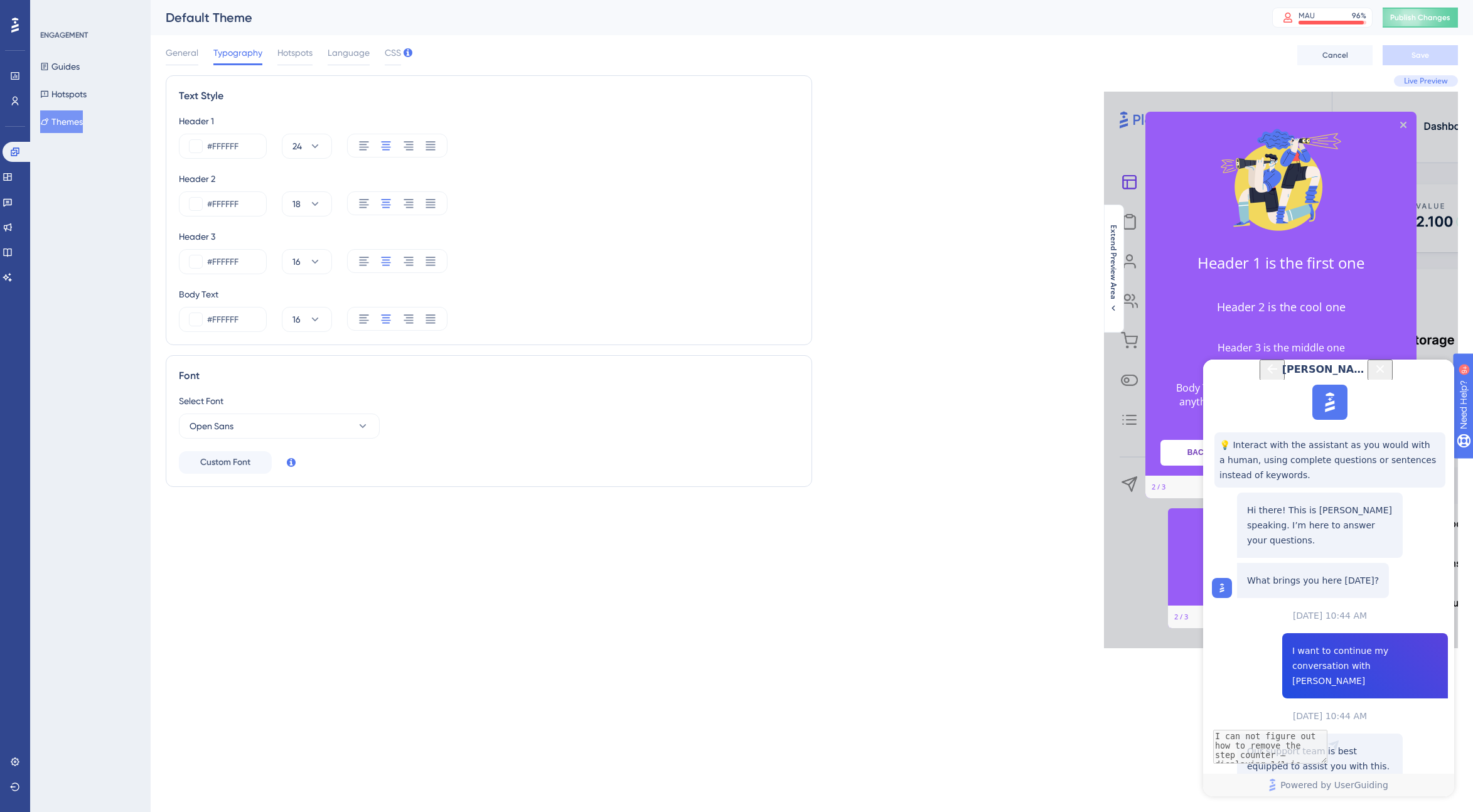
scroll to position [255, 0]
click at [888, 785] on span "Talk to a person" at bounding box center [1320, 792] width 70 height 15
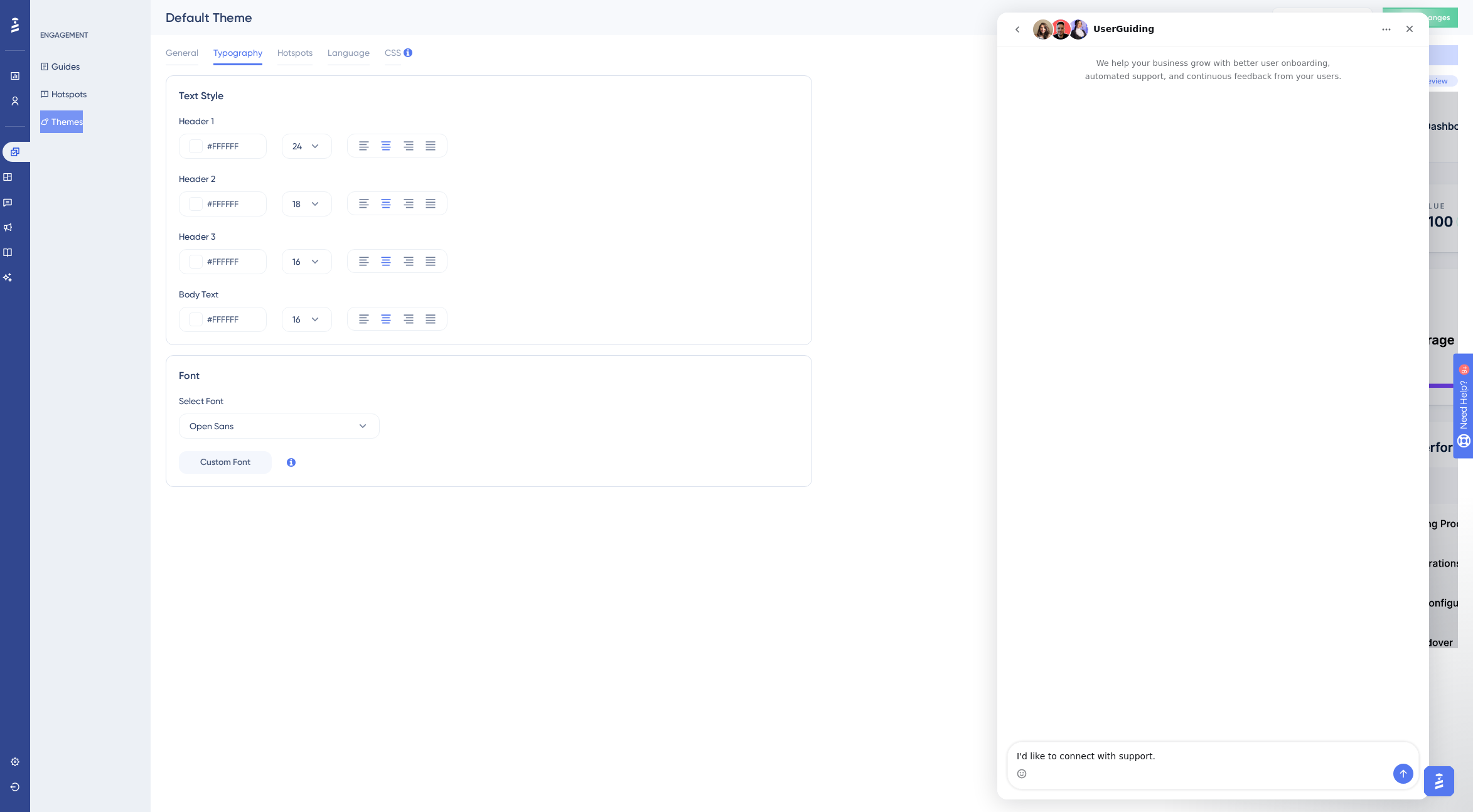
scroll to position [0, 0]
drag, startPoint x: 1177, startPoint y: 759, endPoint x: 940, endPoint y: 753, distance: 237.1
click at [888, 753] on html "UserGuiding We help your business grow with better user onboarding, automated s…" at bounding box center [1213, 406] width 432 height 787
type textarea "I can not figure out how to remove the step counter – displaying 1/1 is pointle…"
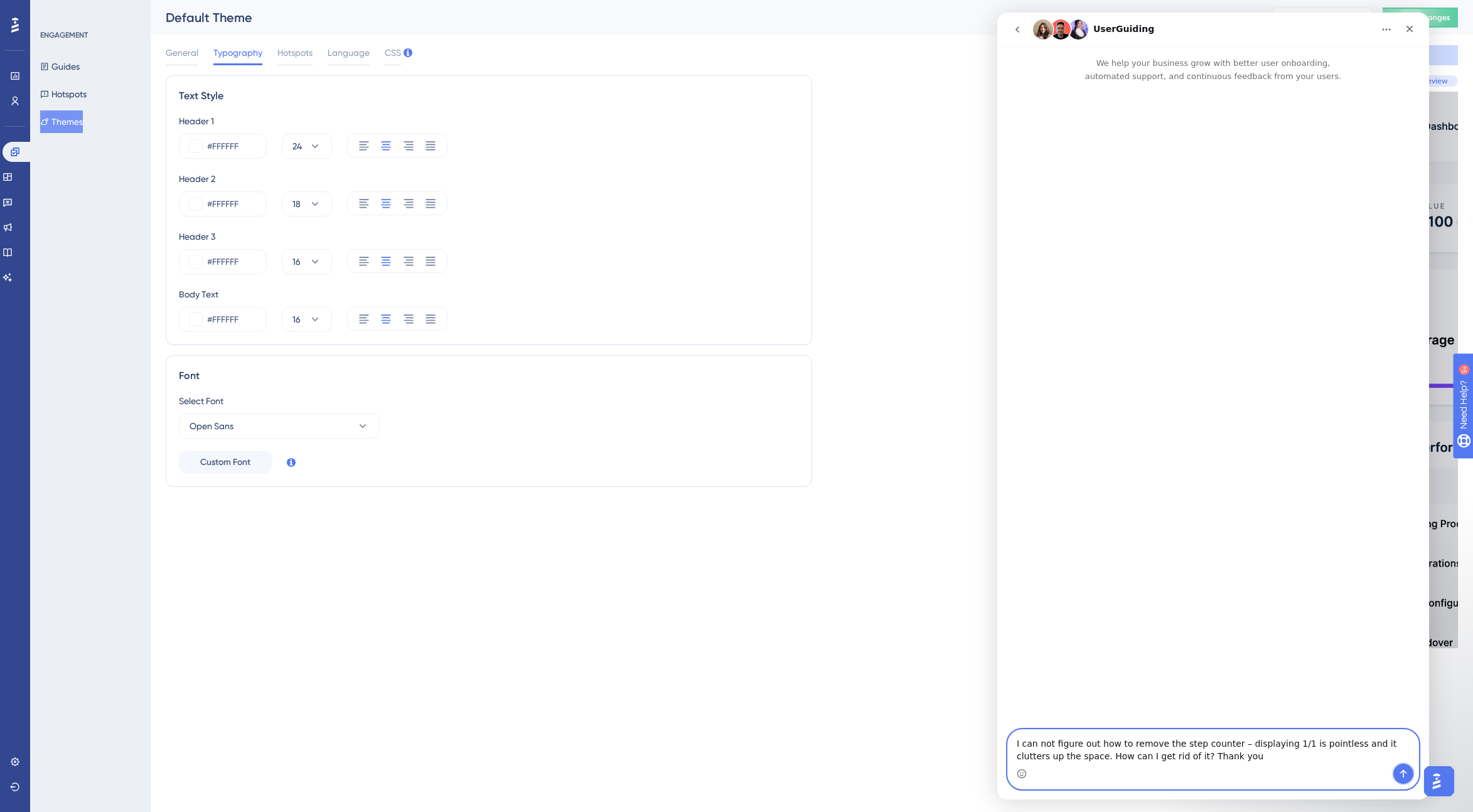
click at [888, 768] on icon "Send a message…" at bounding box center [1403, 773] width 10 height 10
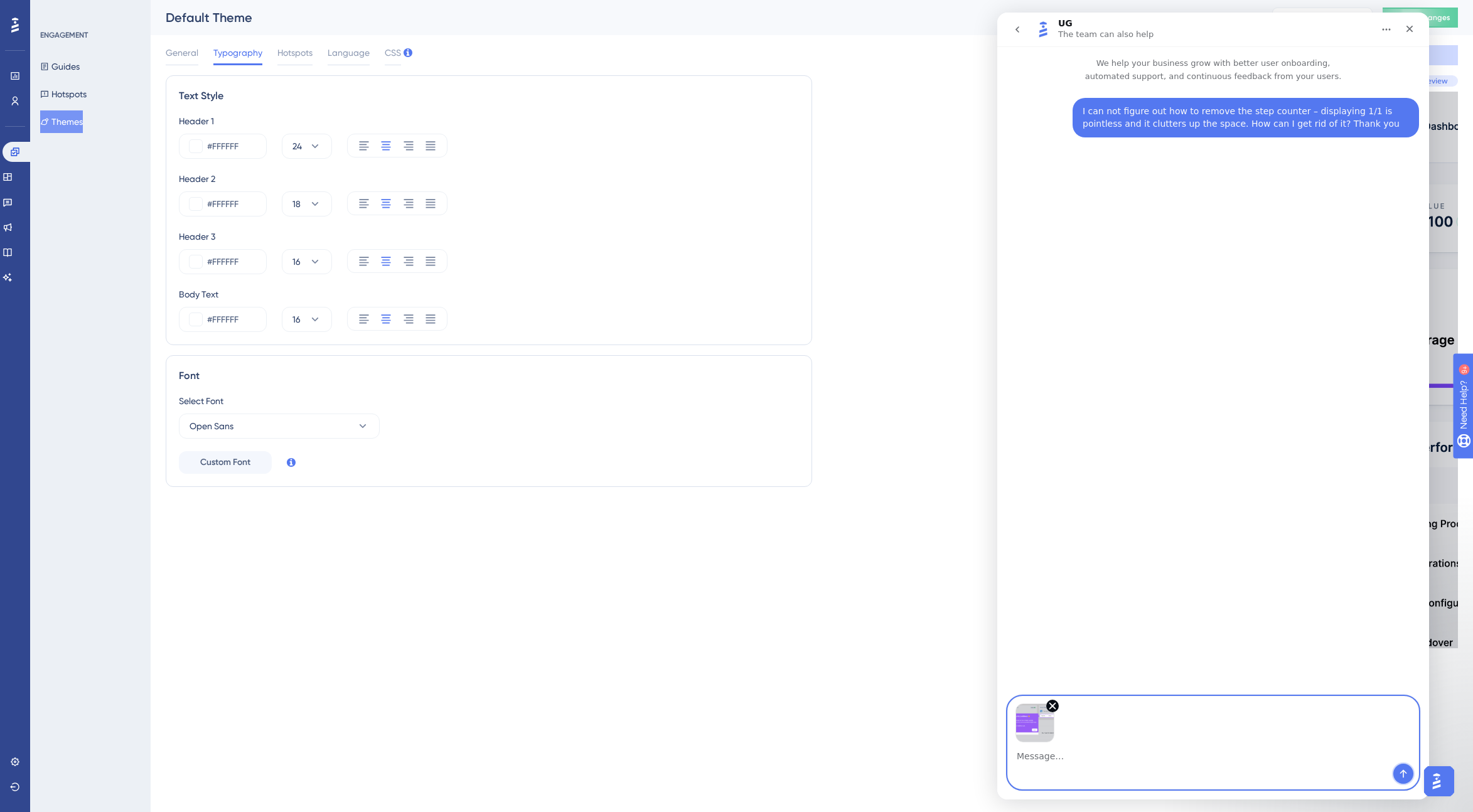
click at [888, 771] on icon "Send a message…" at bounding box center [1403, 773] width 10 height 10
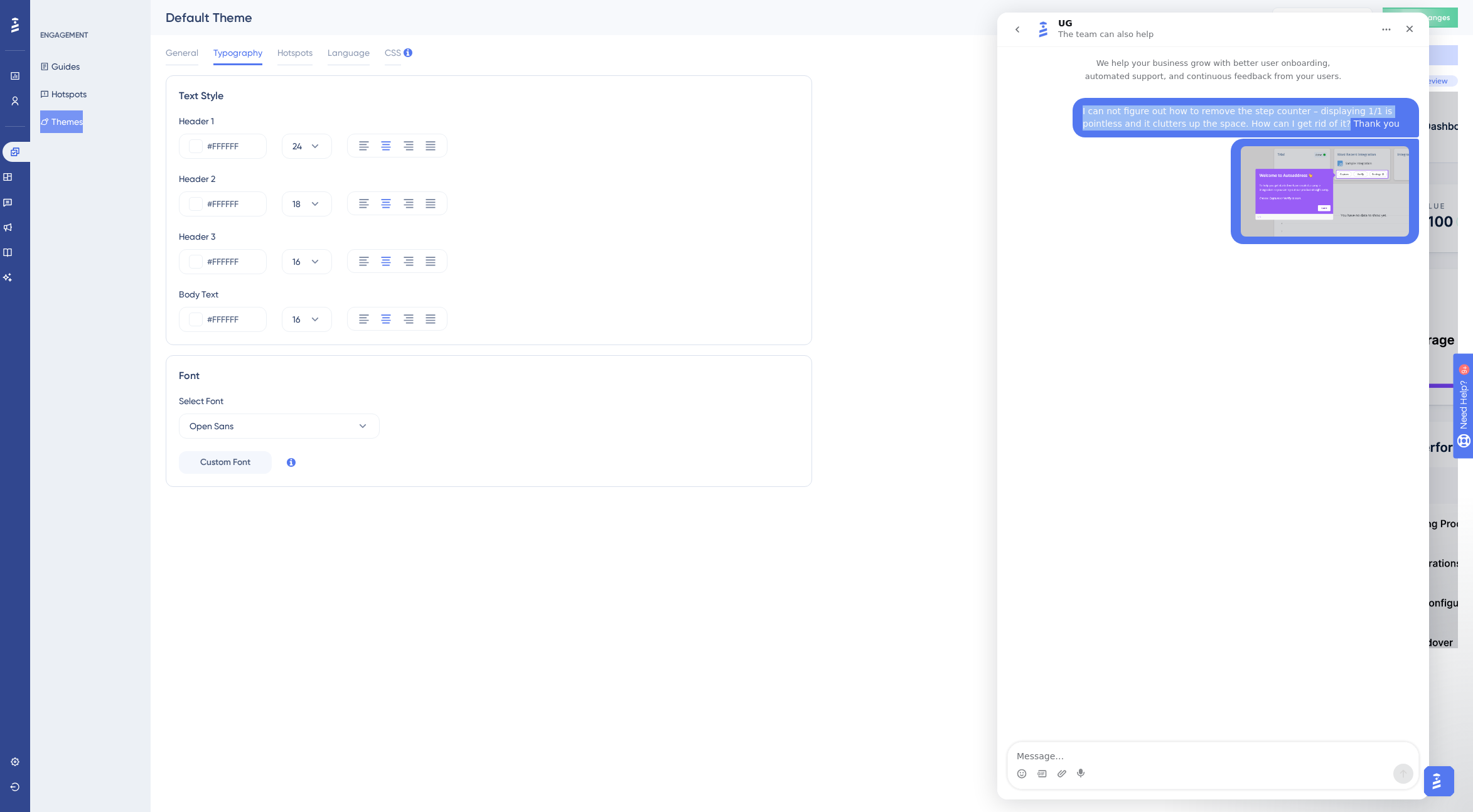
drag, startPoint x: 1286, startPoint y: 122, endPoint x: 1081, endPoint y: 101, distance: 206.1
click at [888, 101] on div "I can not figure out how to remove the step counter – displaying 1/1 is pointle…" at bounding box center [1245, 117] width 347 height 40
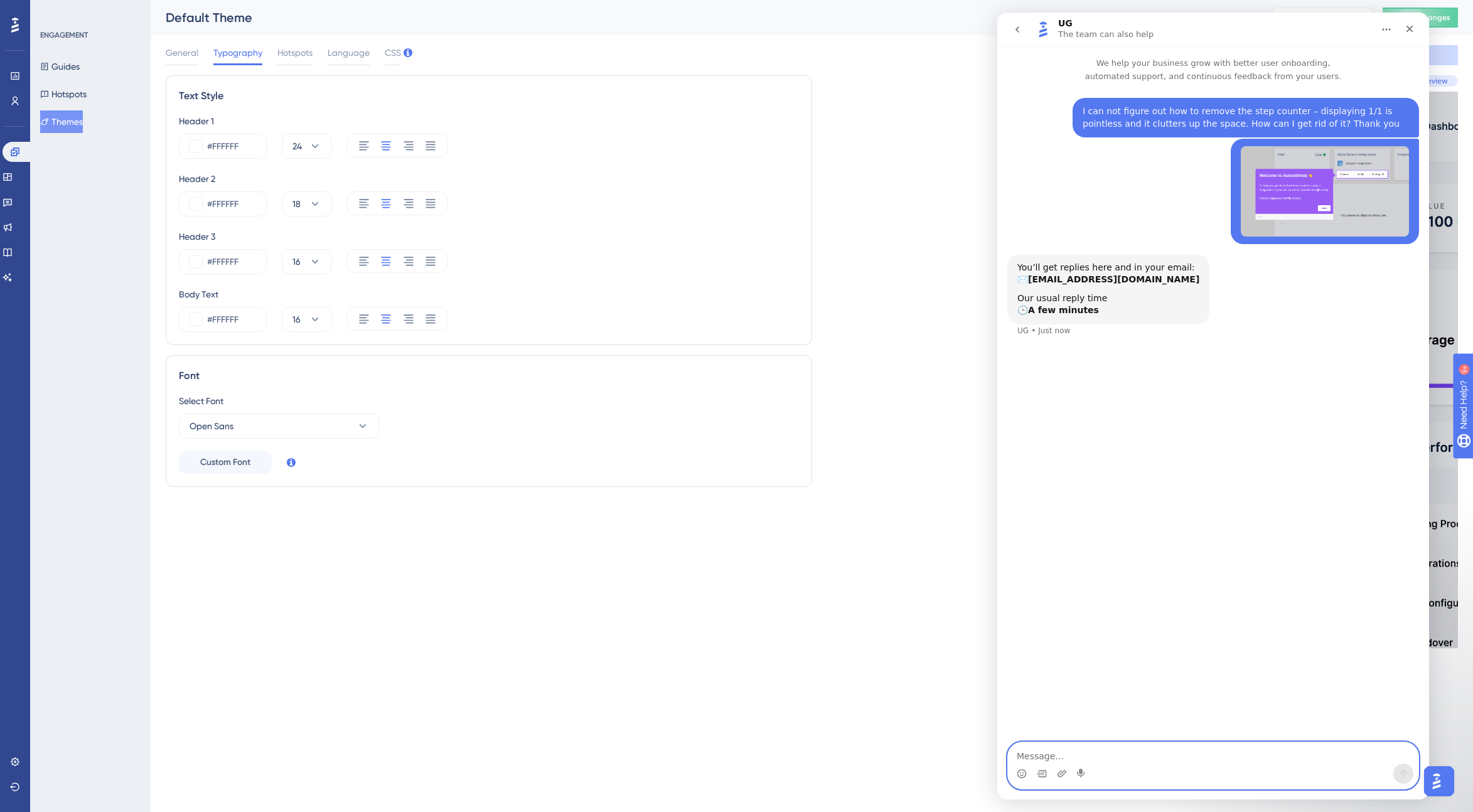
click at [888, 750] on textarea "Message…" at bounding box center [1213, 753] width 410 height 21
type textarea "Why is it displaying where there are no steps?"
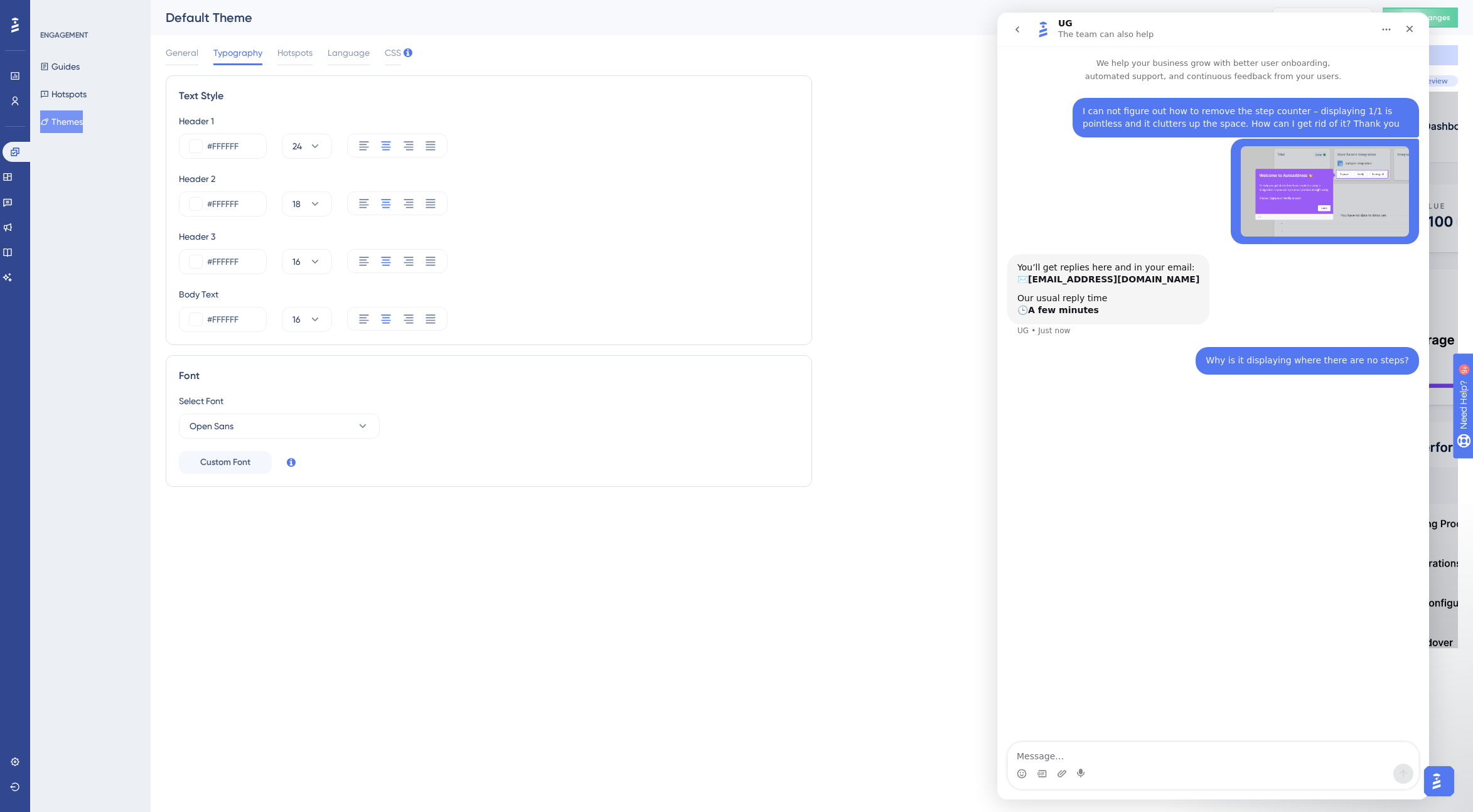
click at [888, 361] on div "Why is it displaying where there are no steps?" at bounding box center [1307, 361] width 203 height 13
click at [888, 756] on textarea "Message…" at bounding box center [1213, 753] width 410 height 21
type textarea "¨"
type textarea "*when there are no steps"
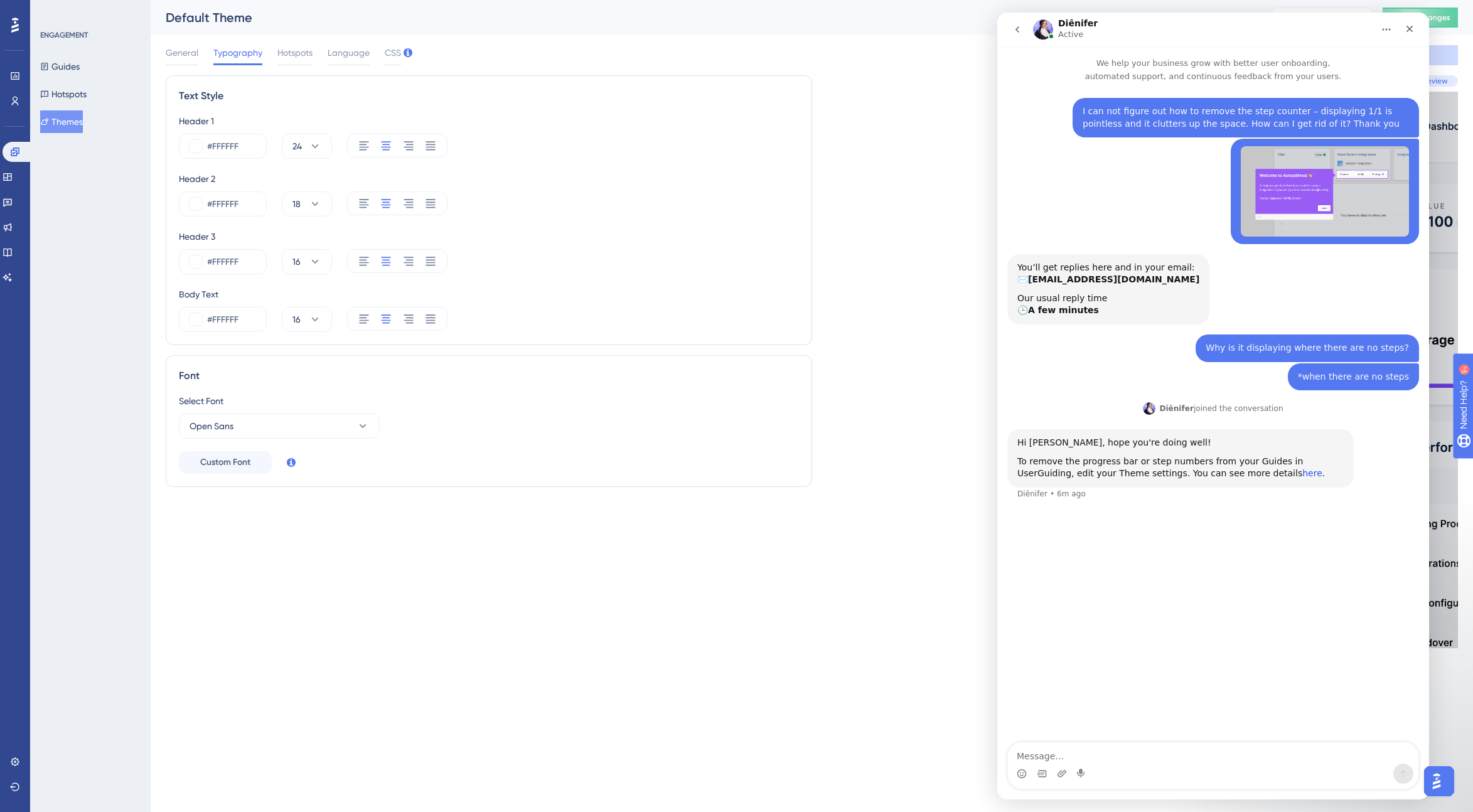
click at [888, 473] on link "here" at bounding box center [1312, 473] width 20 height 10
click at [888, 750] on textarea "Message…" at bounding box center [1213, 753] width 410 height 21
type textarea "Great thanks"
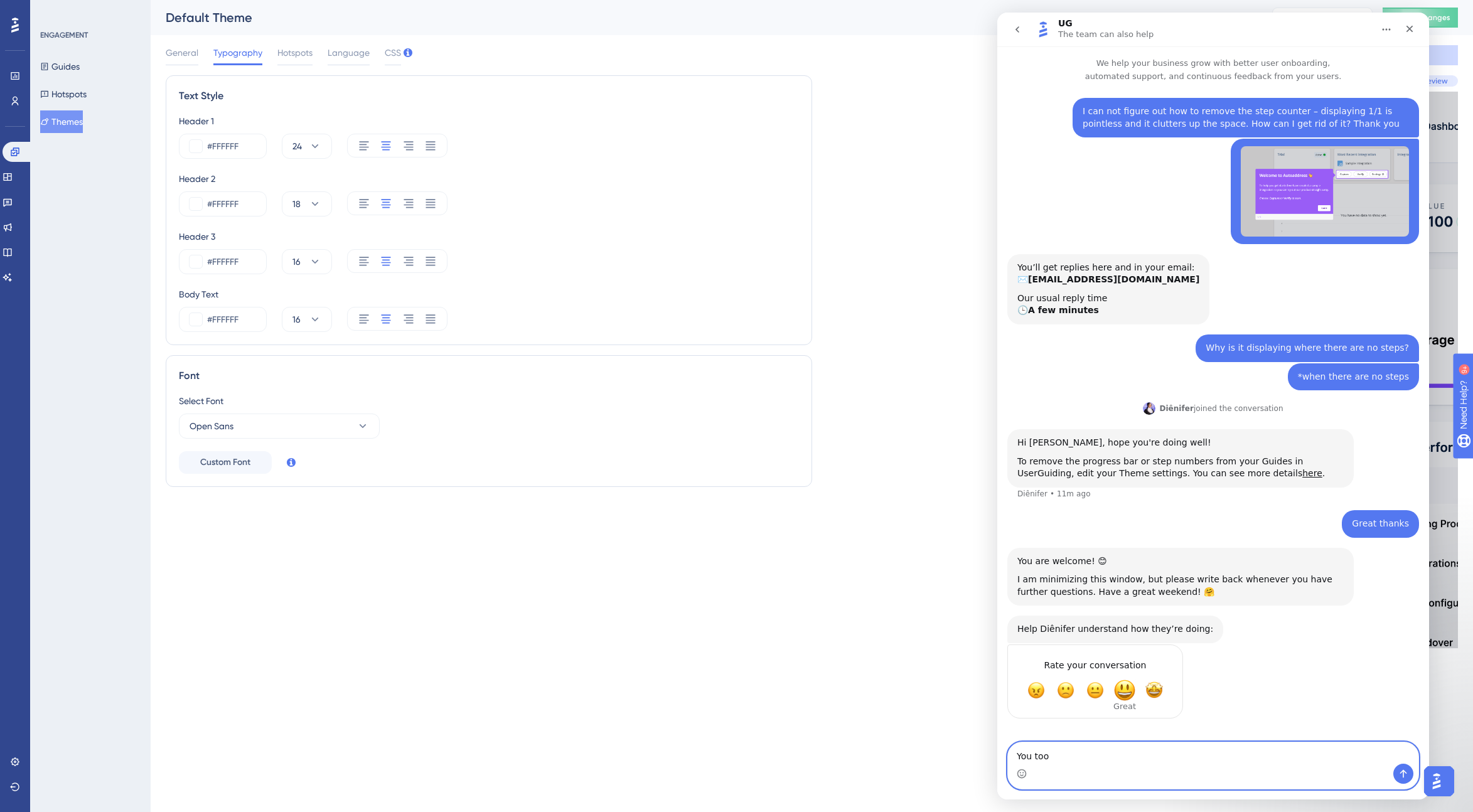
type textarea "You too"
click at [888, 688] on span "Great" at bounding box center [1125, 690] width 22 height 22
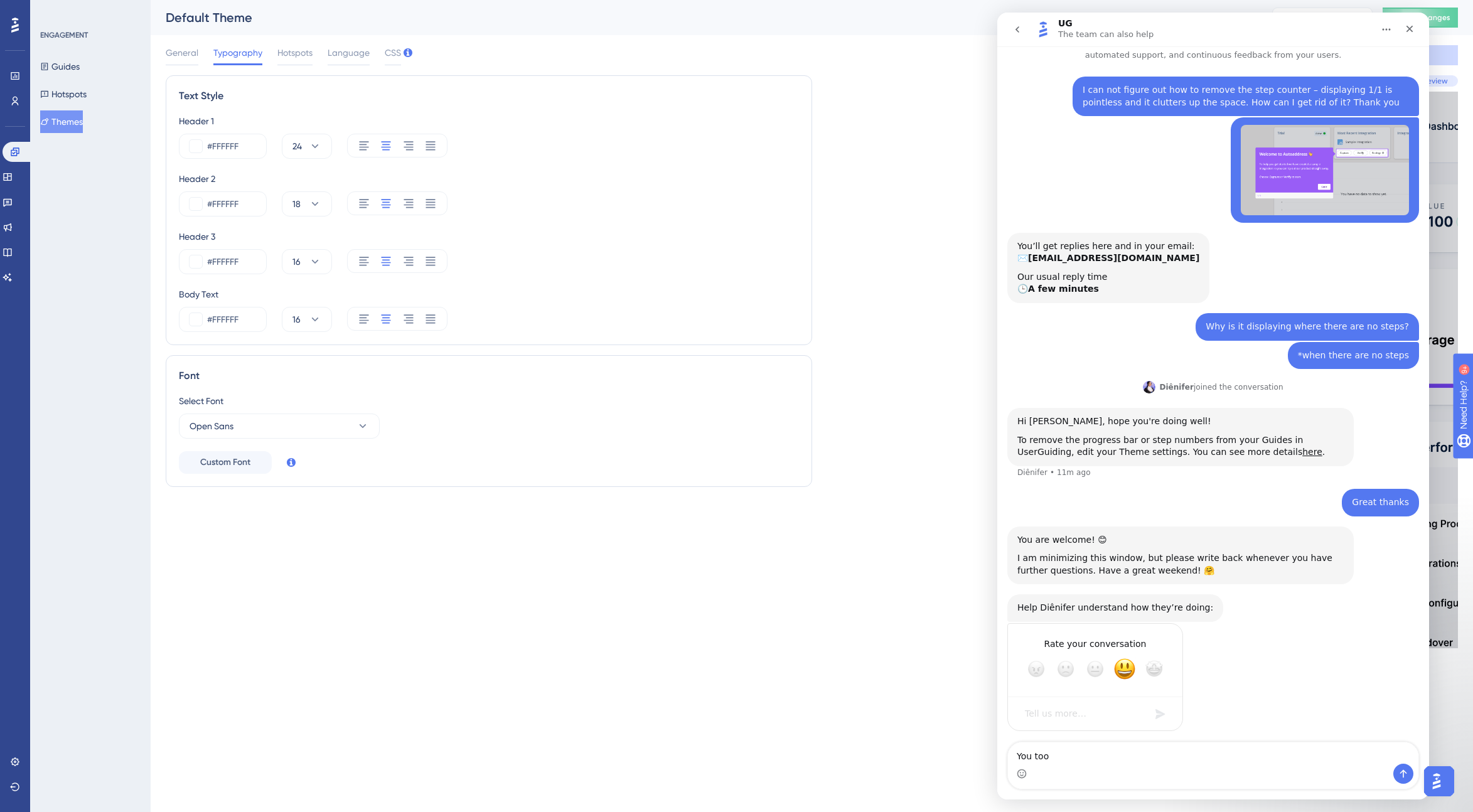
scroll to position [24, 0]
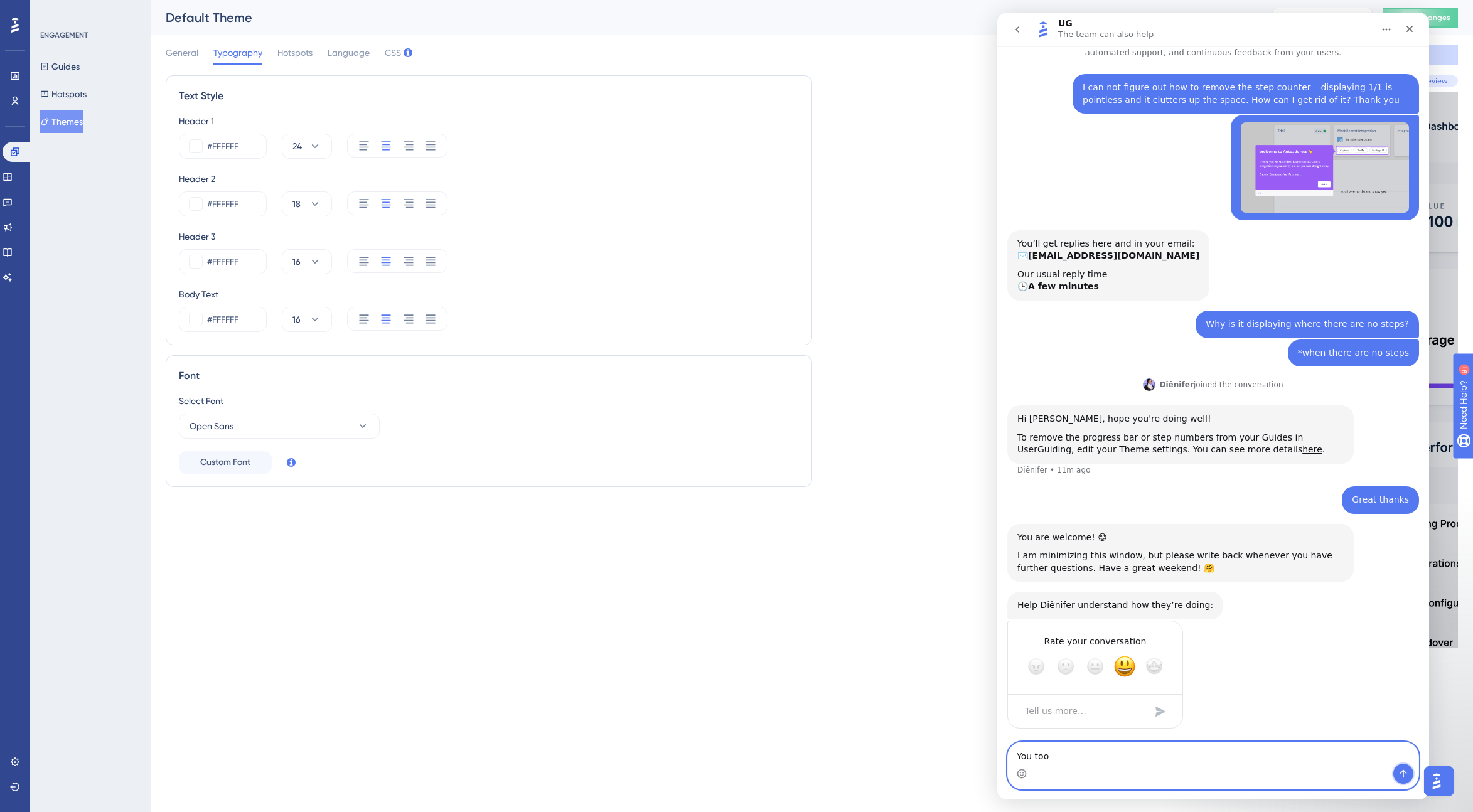
click at [888, 774] on icon "Send a message…" at bounding box center [1403, 773] width 10 height 10
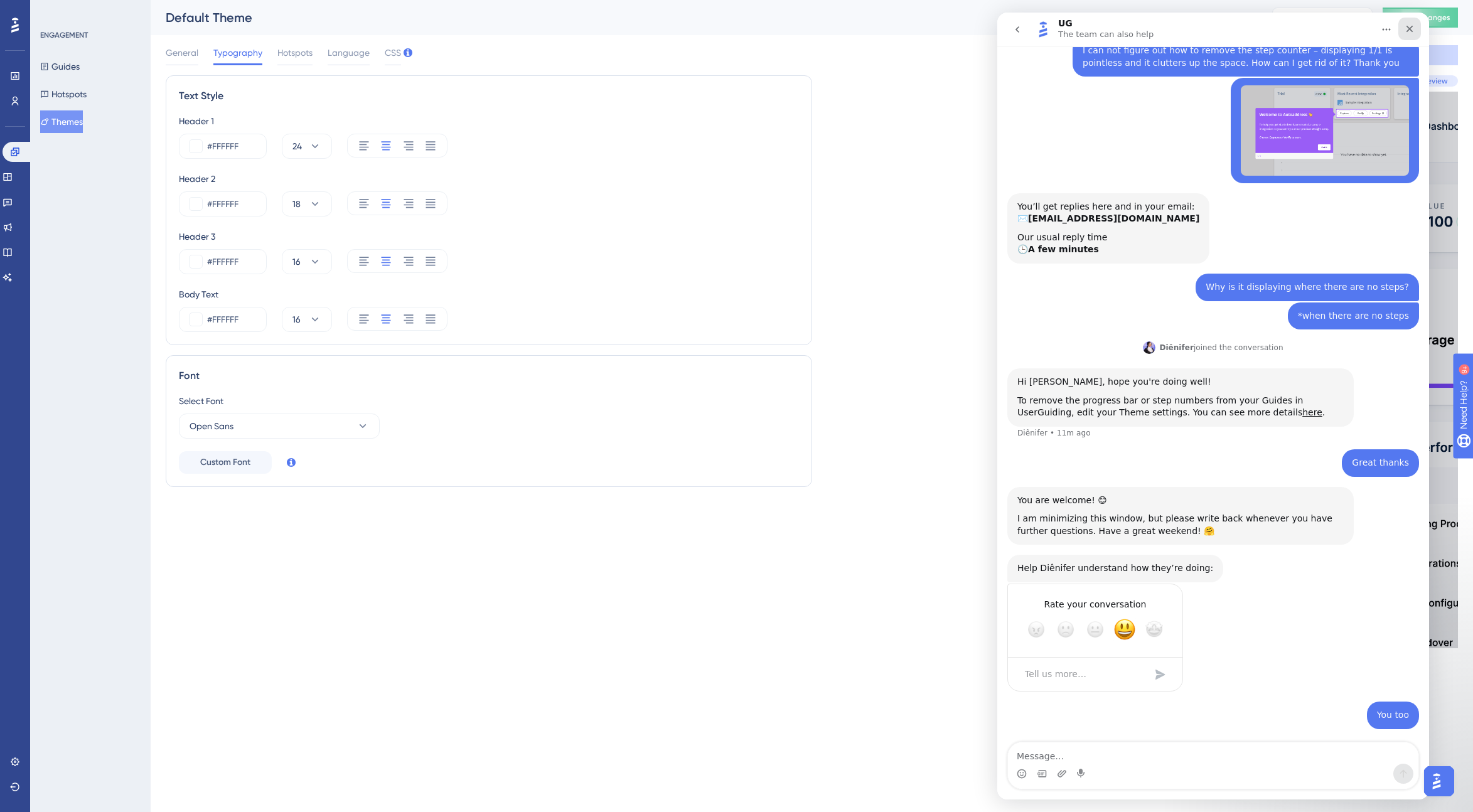
click at [888, 32] on icon "Close" at bounding box center [1410, 29] width 10 height 10
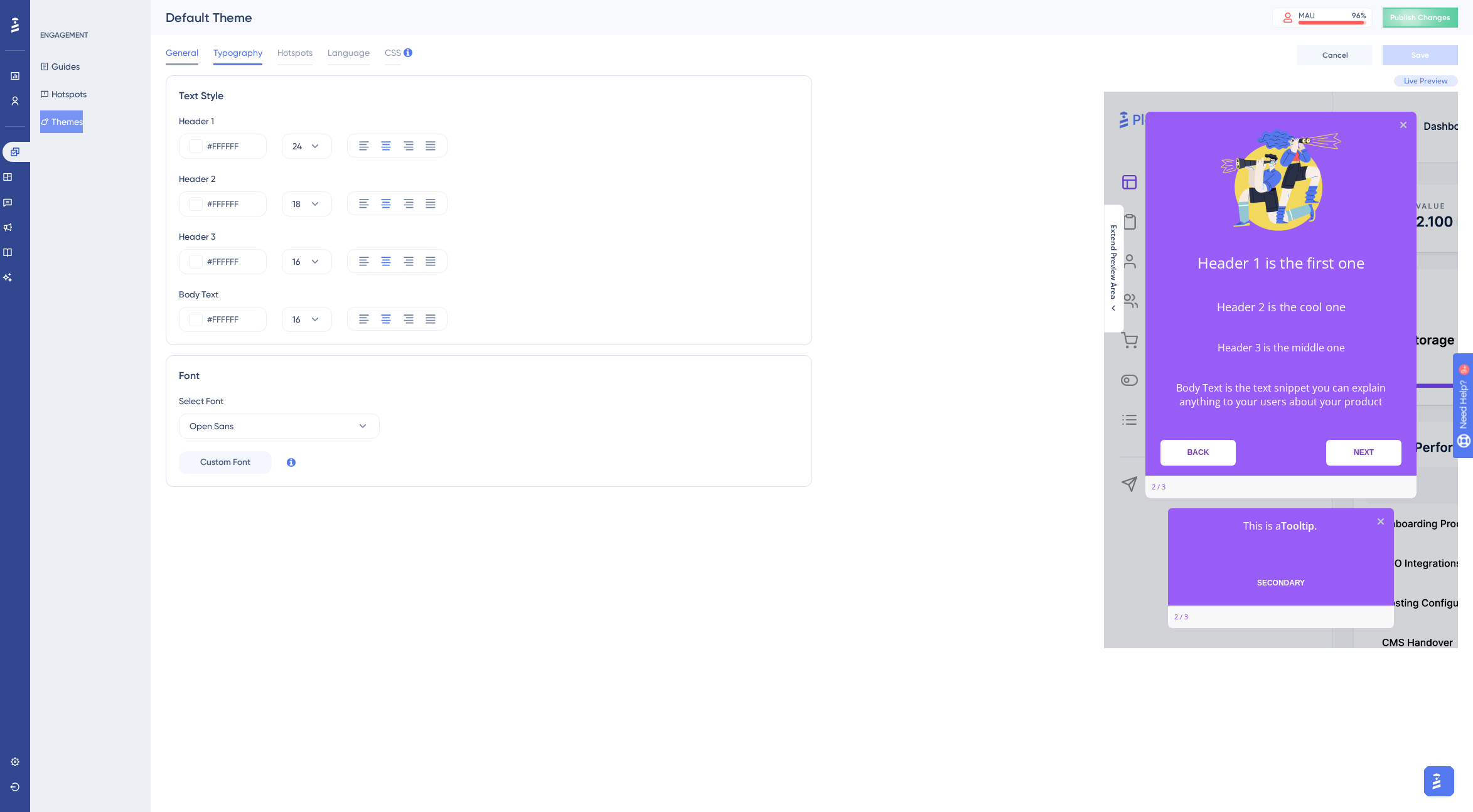
click at [180, 52] on span "General" at bounding box center [182, 52] width 33 height 15
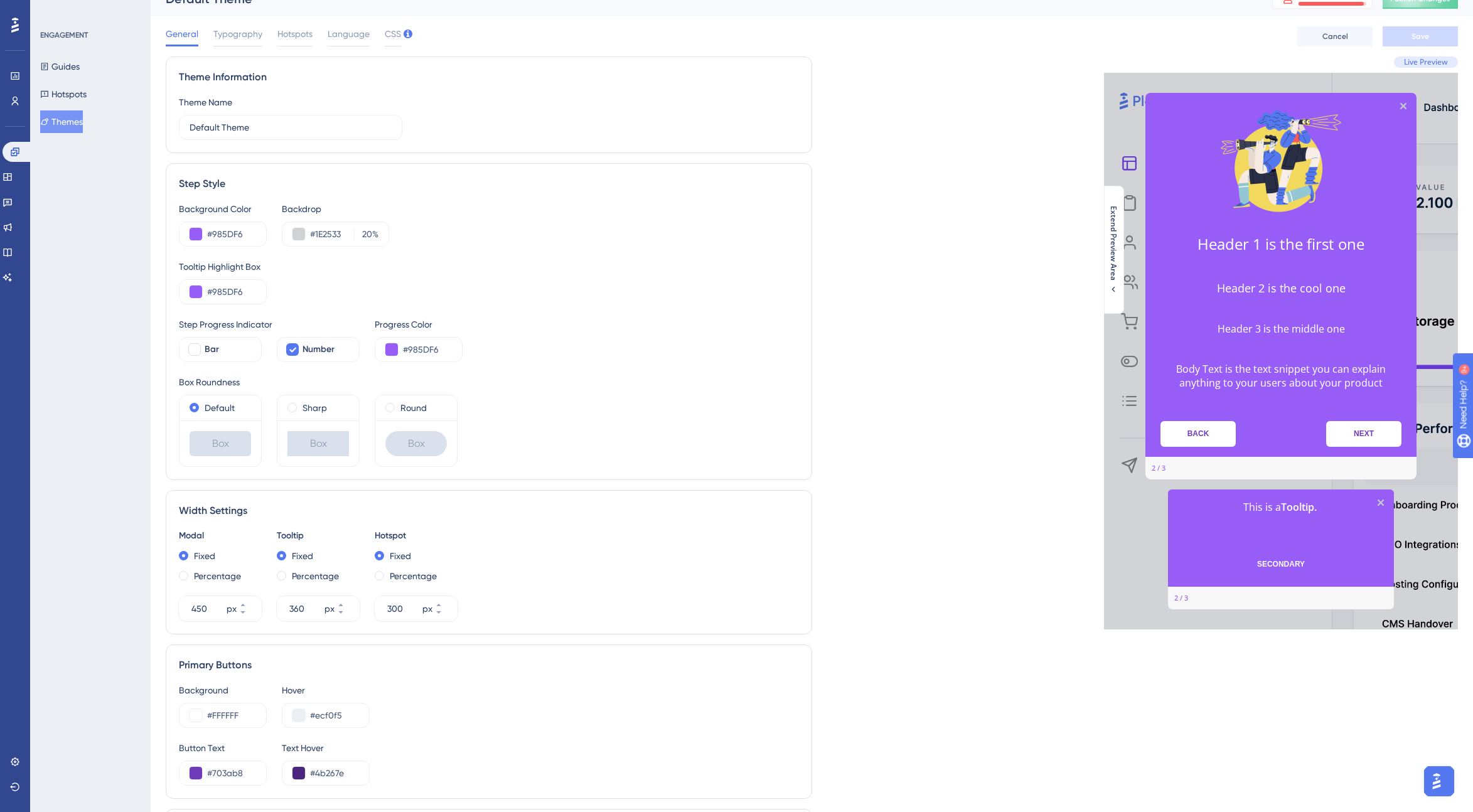
scroll to position [109, 0]
click at [294, 350] on icon at bounding box center [293, 350] width 7 height 5
checkbox input "false"
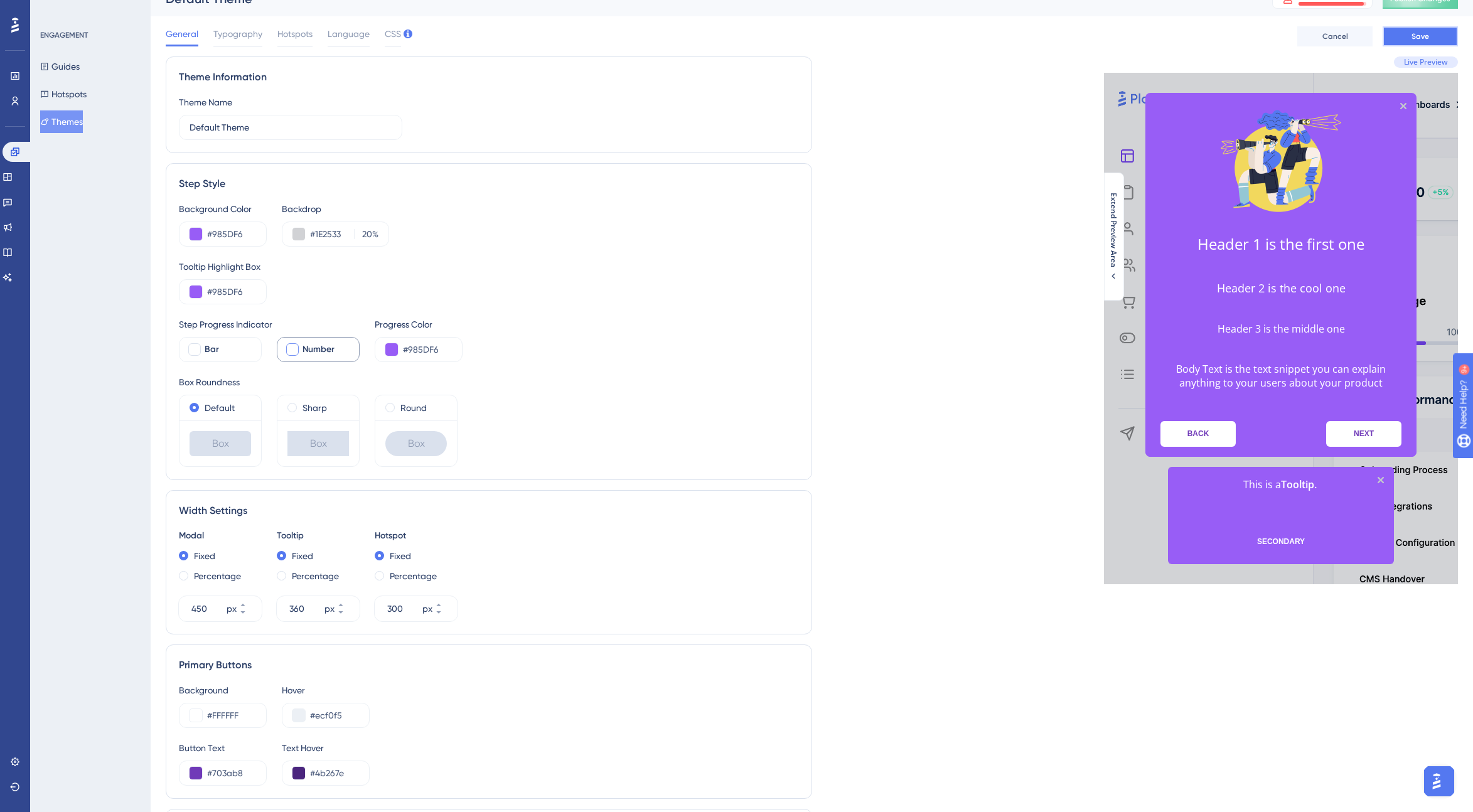
click at [888, 44] on button "Save" at bounding box center [1420, 36] width 75 height 20
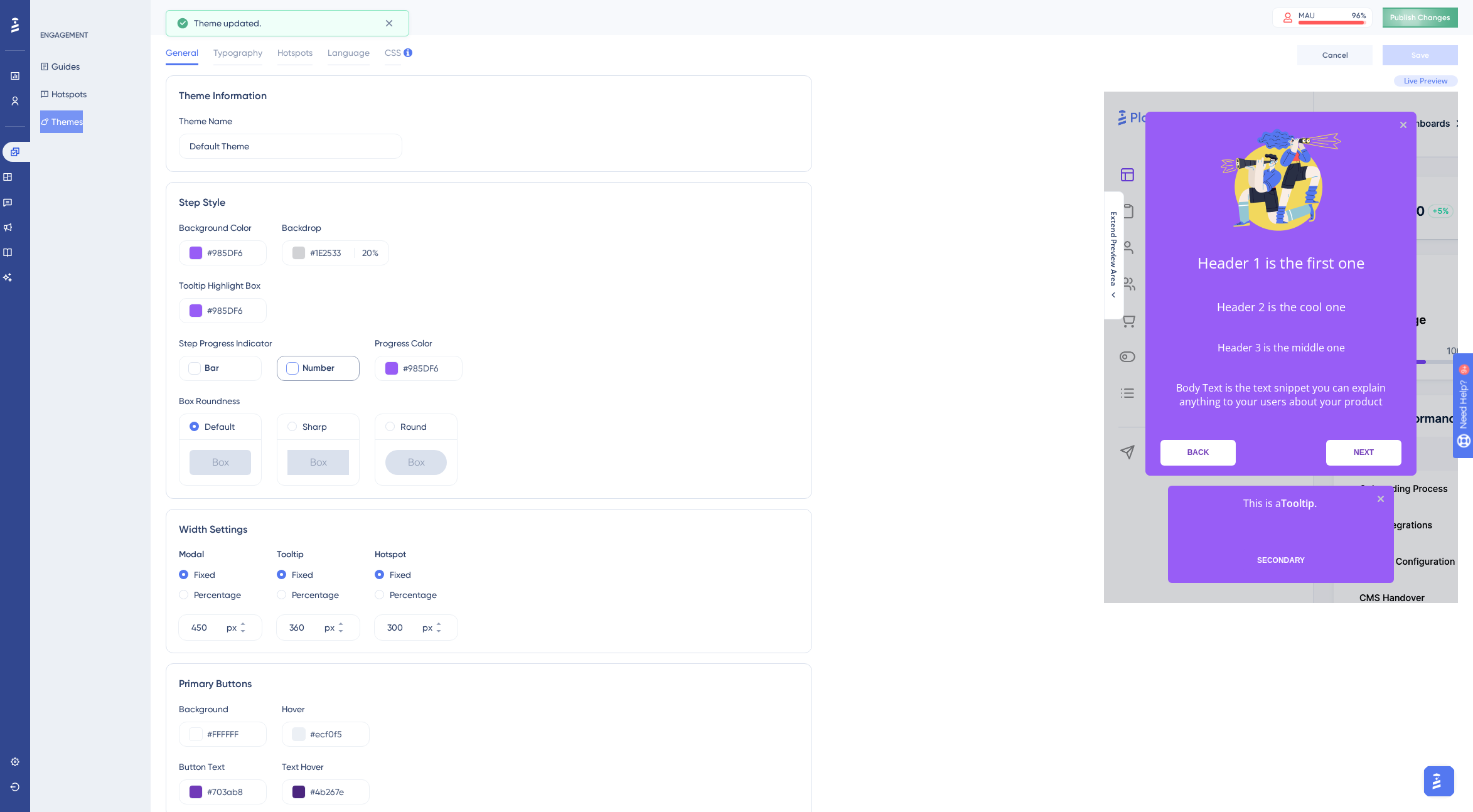
click at [888, 17] on span "Publish Changes" at bounding box center [1421, 17] width 60 height 10
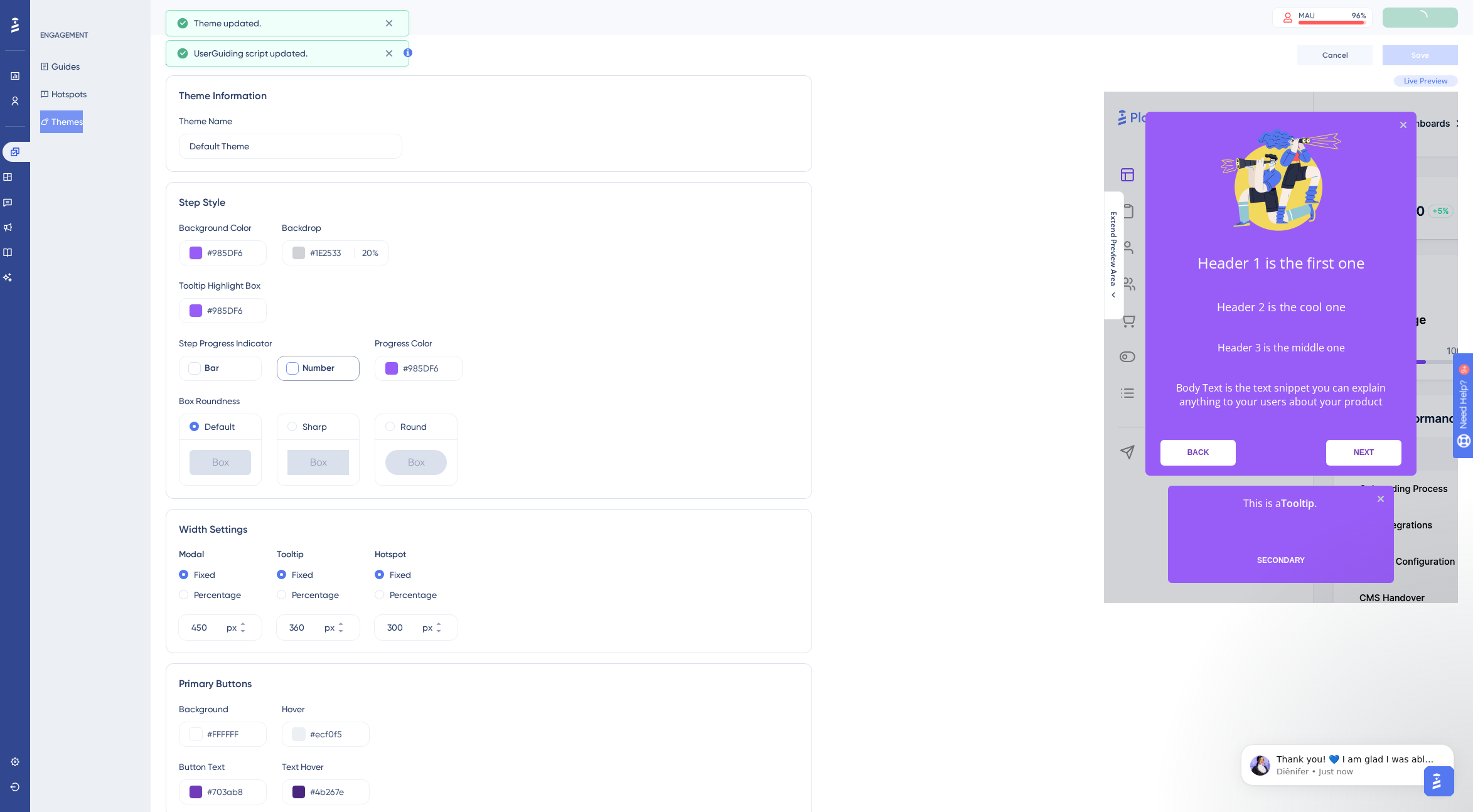
scroll to position [240, 0]
click at [72, 62] on button "Guides" at bounding box center [60, 67] width 40 height 22
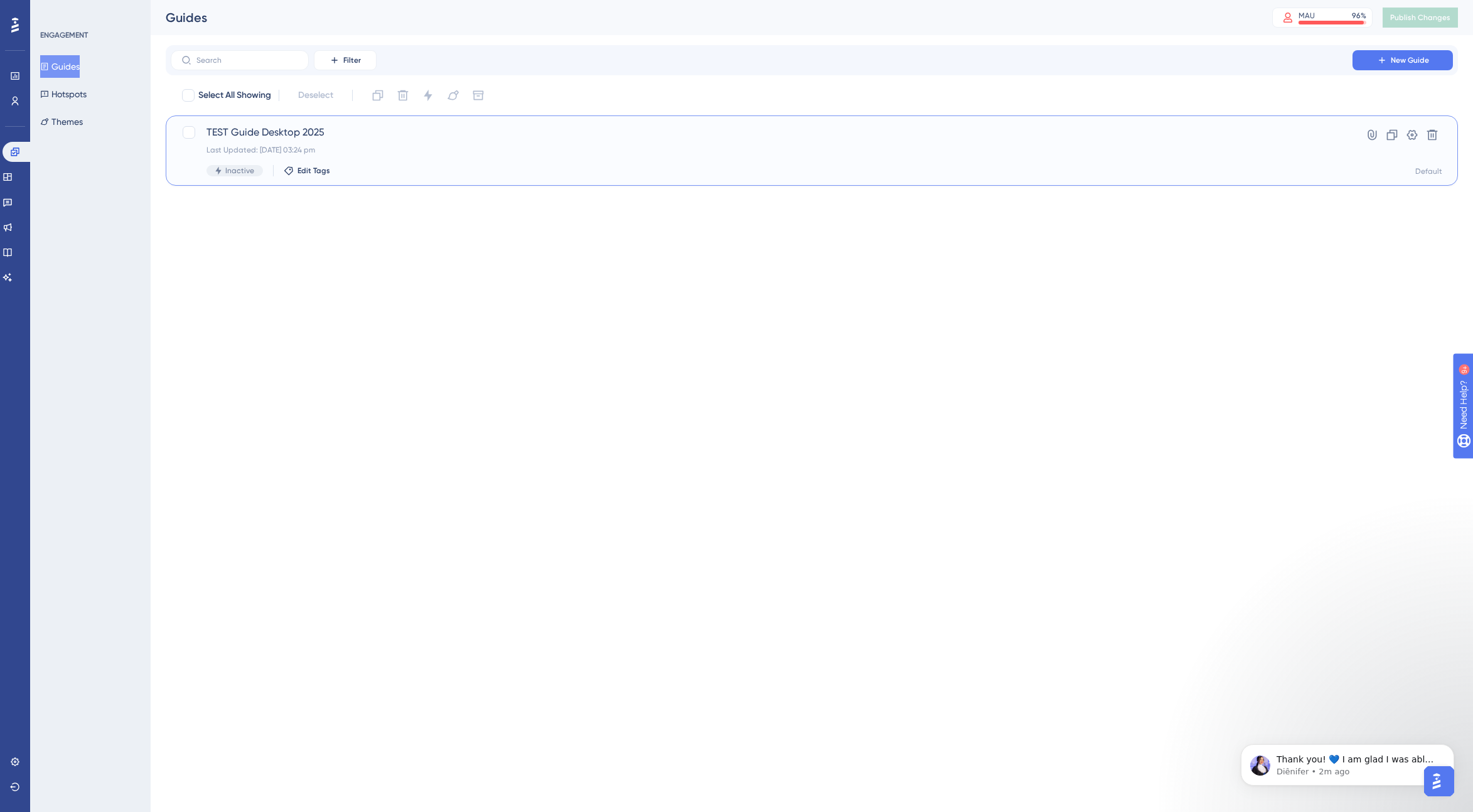
click at [294, 131] on span "TEST Guide Desktop 2025" at bounding box center [761, 132] width 1111 height 15
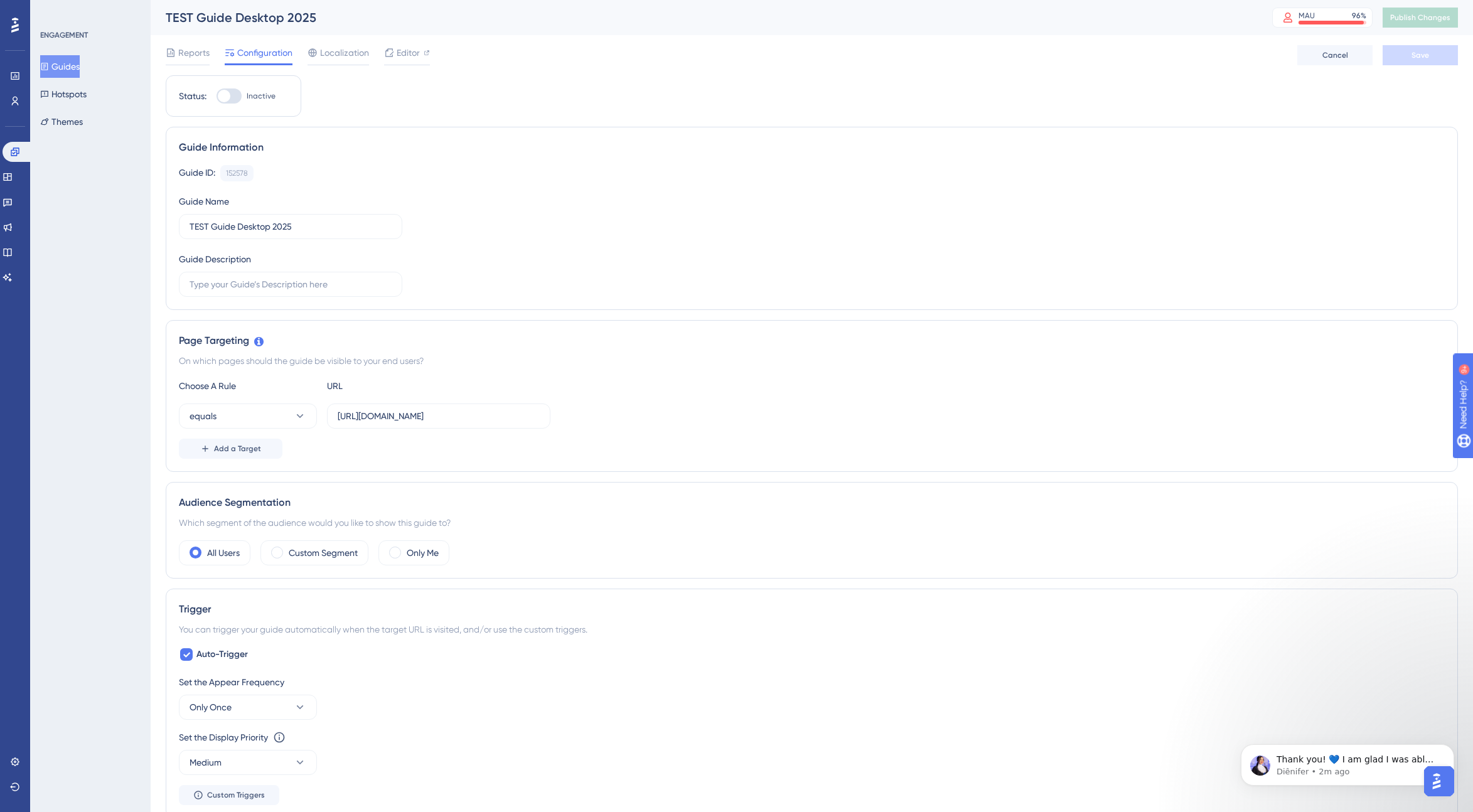
click at [299, 17] on div "TEST Guide Desktop 2025" at bounding box center [703, 17] width 1075 height 17
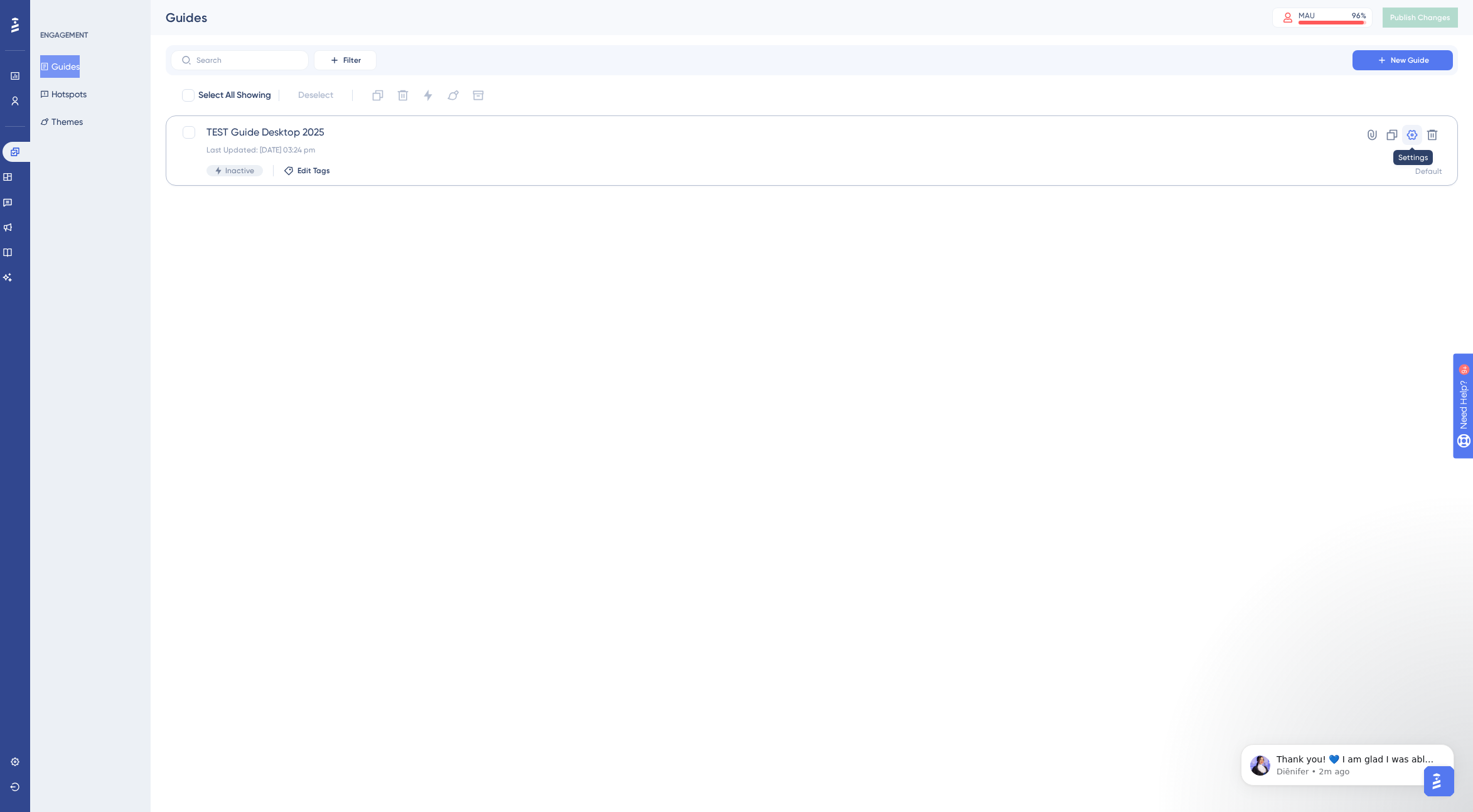
click at [888, 134] on icon at bounding box center [1412, 135] width 13 height 13
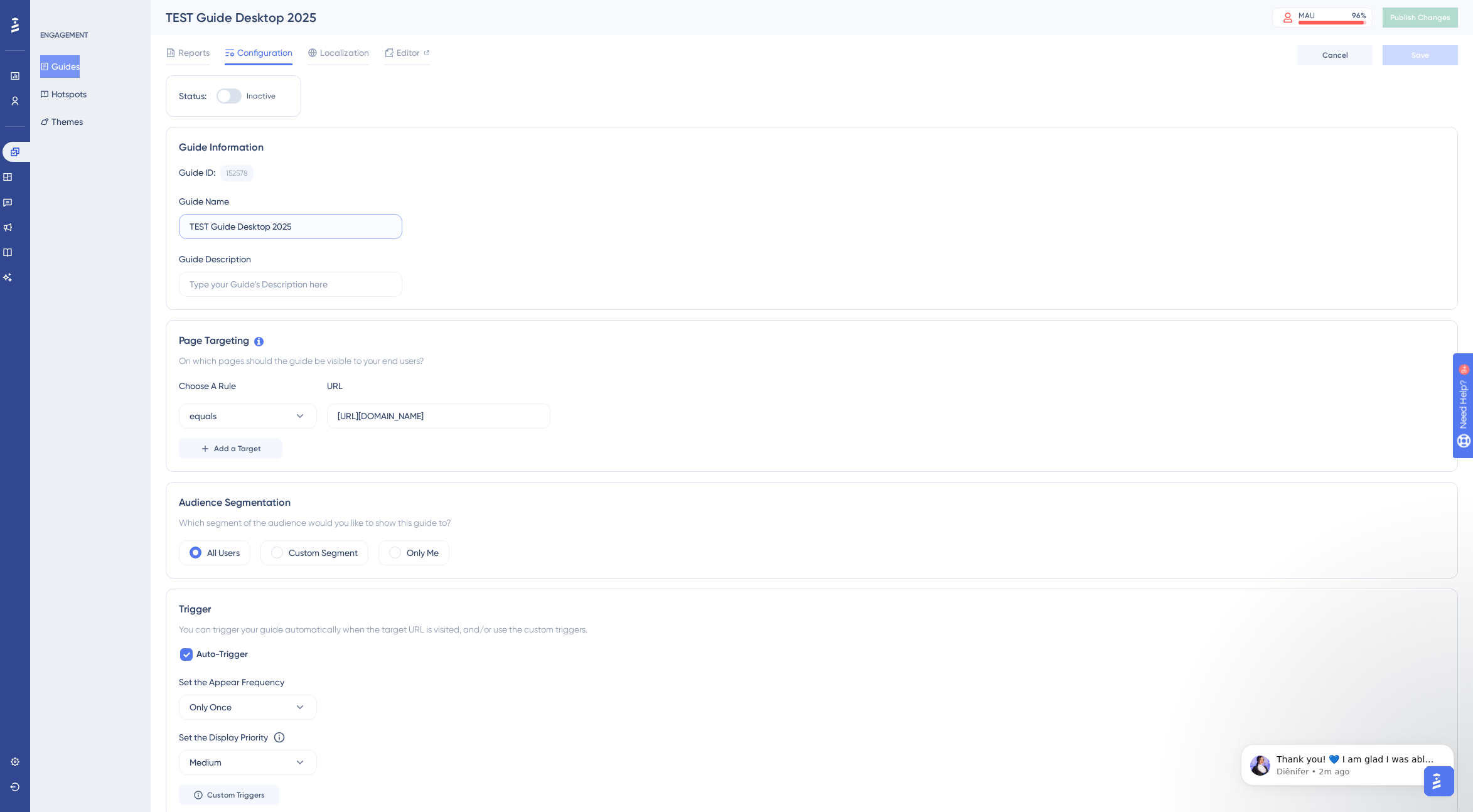
drag, startPoint x: 302, startPoint y: 227, endPoint x: 148, endPoint y: 222, distance: 154.1
click at [151, 222] on div "Performance Users Engagement Widgets Feedback Product Updates Knowledge Base AI…" at bounding box center [811, 656] width 1322 height 1312
type input "Dashboard Desktop"
click at [888, 56] on button "Save" at bounding box center [1420, 55] width 75 height 20
click at [201, 52] on span "Reports" at bounding box center [194, 52] width 32 height 15
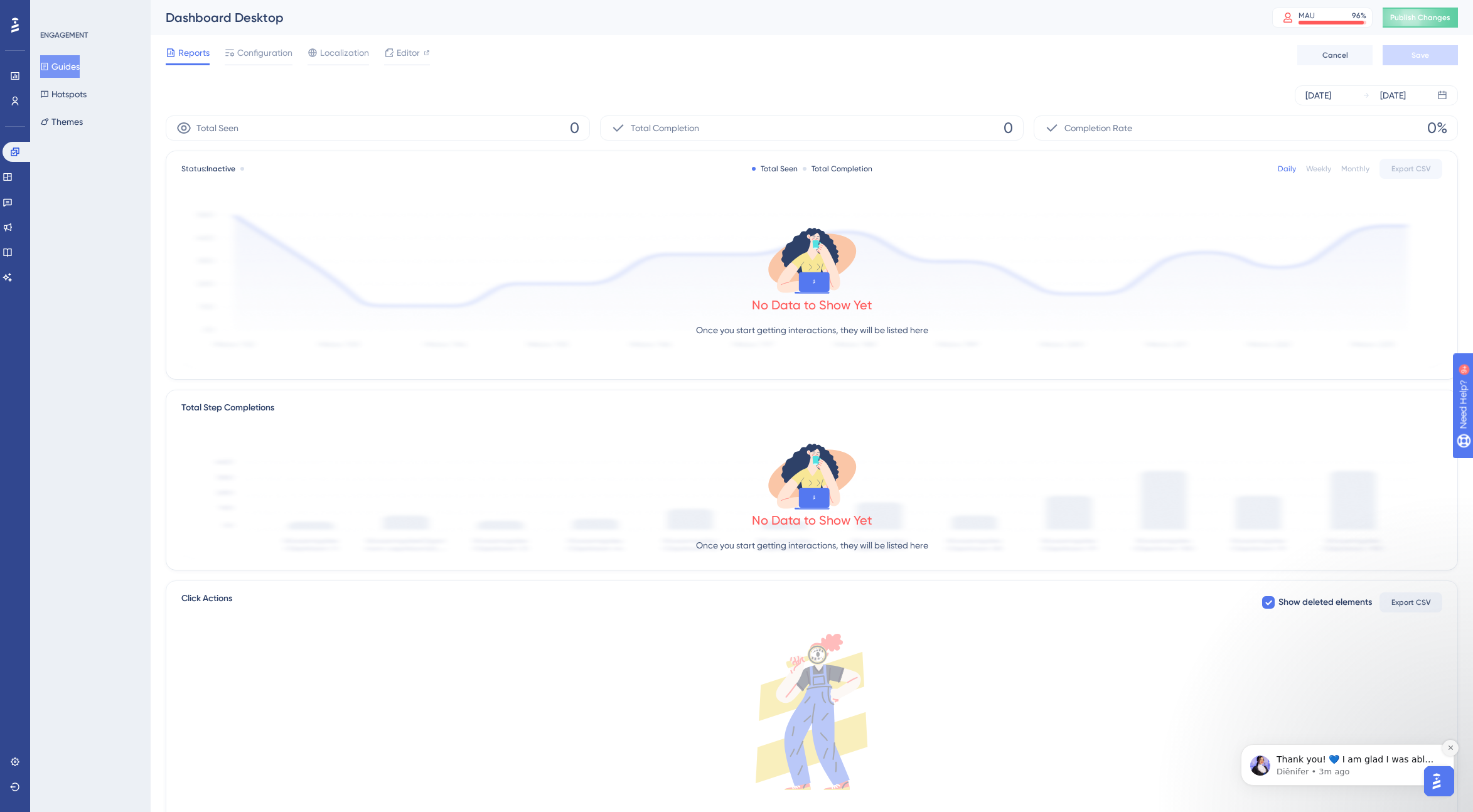
click at [888, 747] on button "Dismiss notification" at bounding box center [1450, 748] width 17 height 17
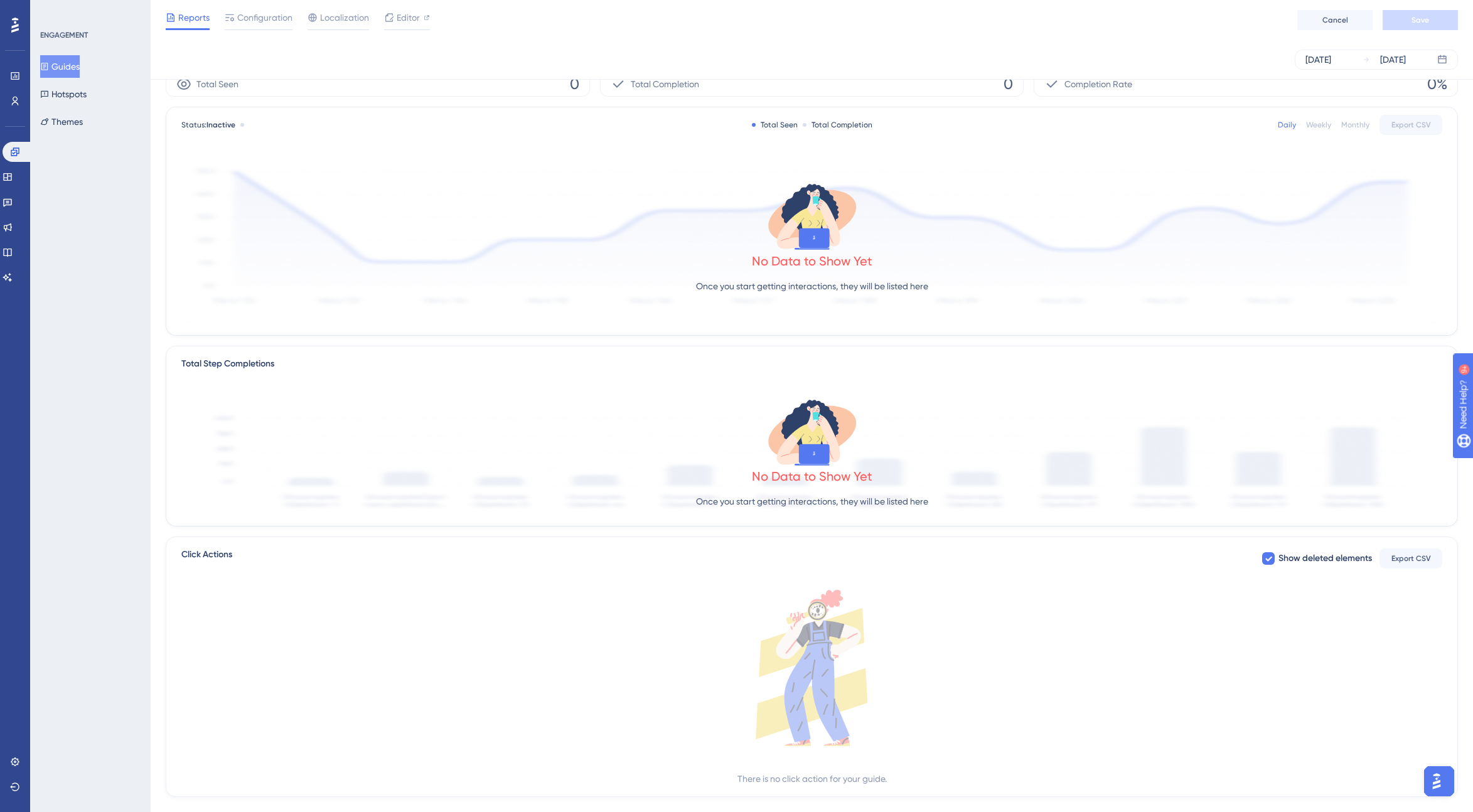
scroll to position [40, 0]
click at [13, 173] on icon at bounding box center [7, 177] width 10 height 10
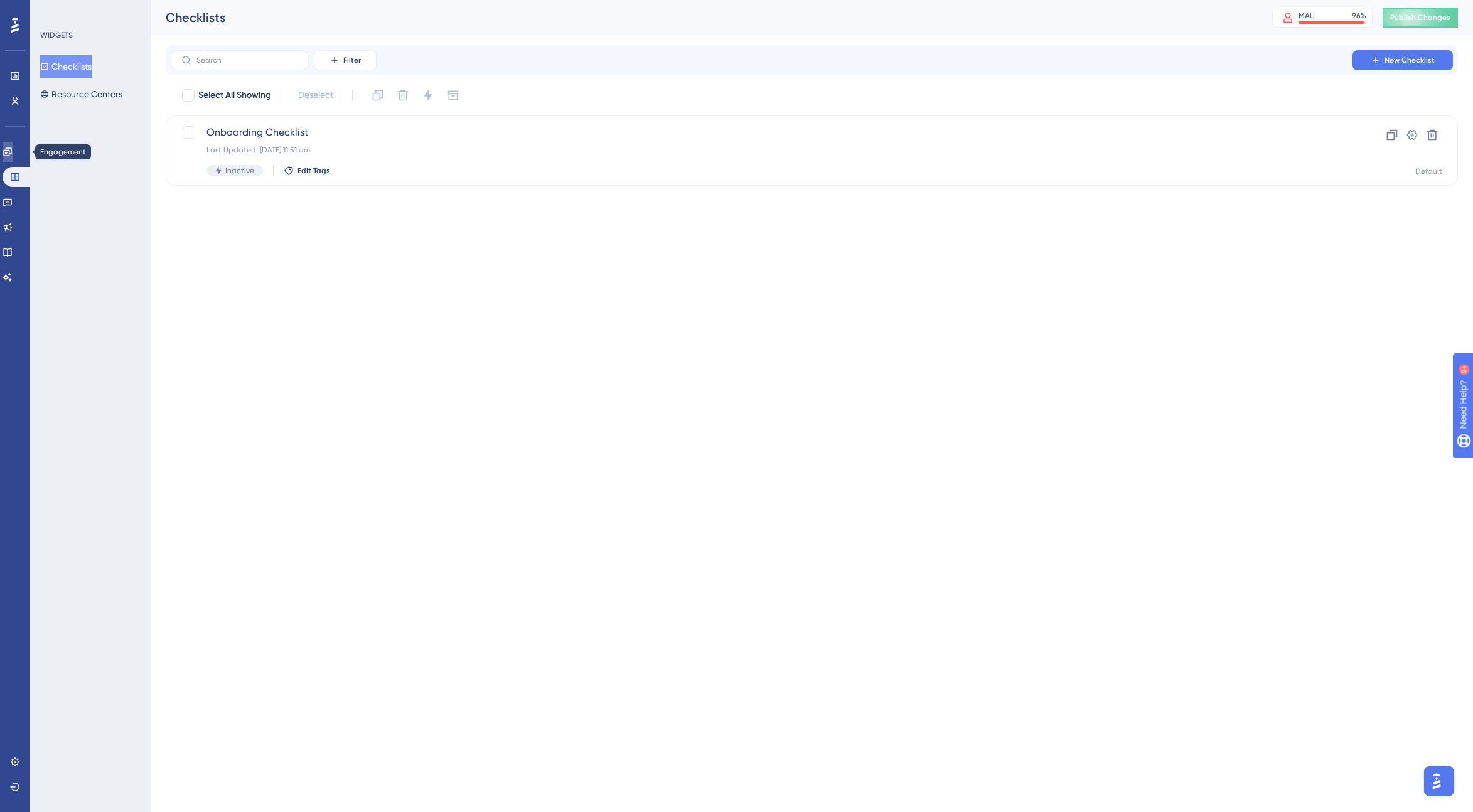
click at [13, 149] on icon at bounding box center [7, 151] width 10 height 10
click at [888, 59] on span "New Guide" at bounding box center [1410, 60] width 38 height 10
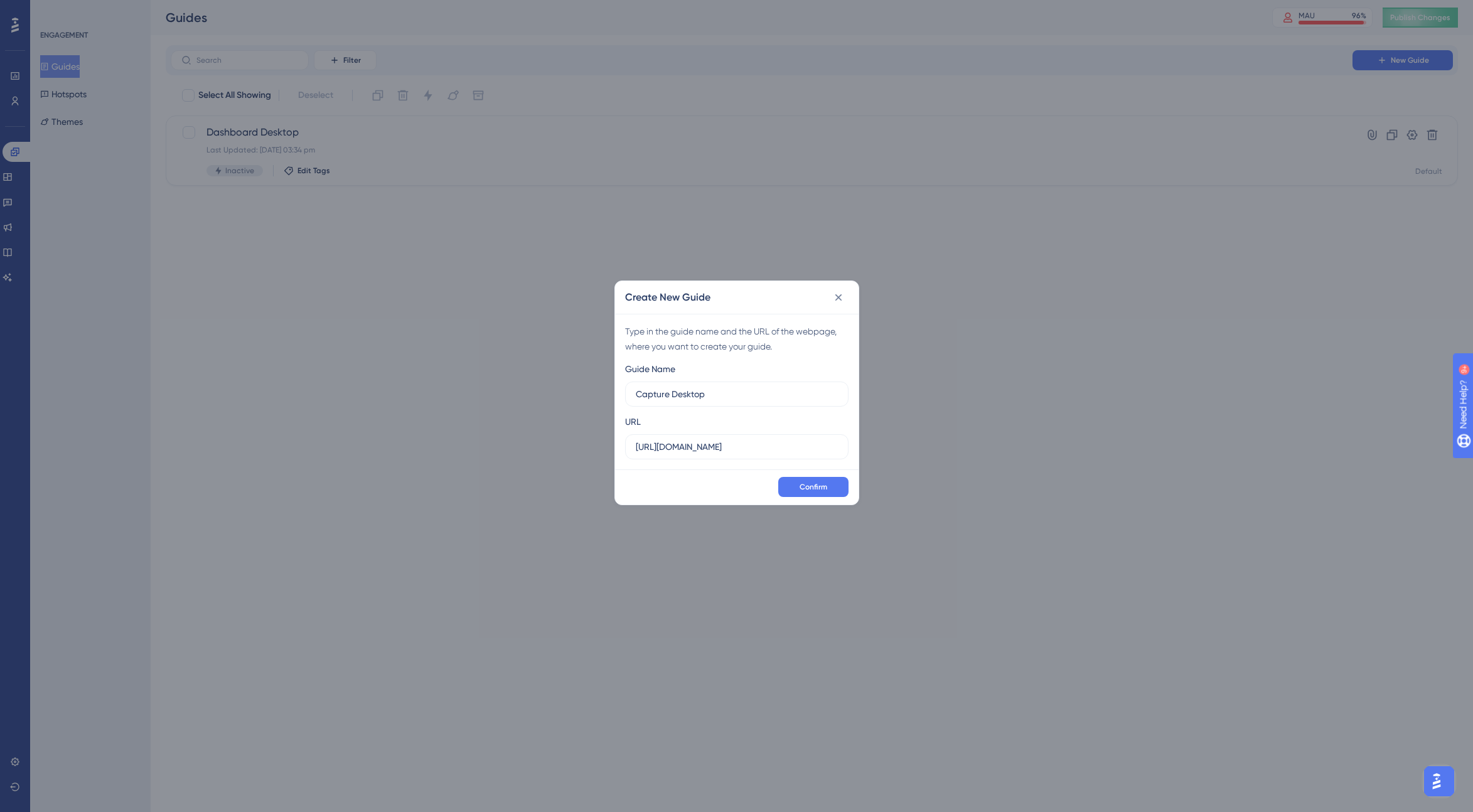
type input "Capture Desktop"
drag, startPoint x: 822, startPoint y: 445, endPoint x: 623, endPoint y: 444, distance: 199.0
click at [623, 444] on div "Type in the guide name and the URL of the webpage, where you want to create you…" at bounding box center [736, 392] width 244 height 155
paste input "/integrations/view-integration/4c4955d0-f635-462c-b28b-4a82597b433c/js-control-…"
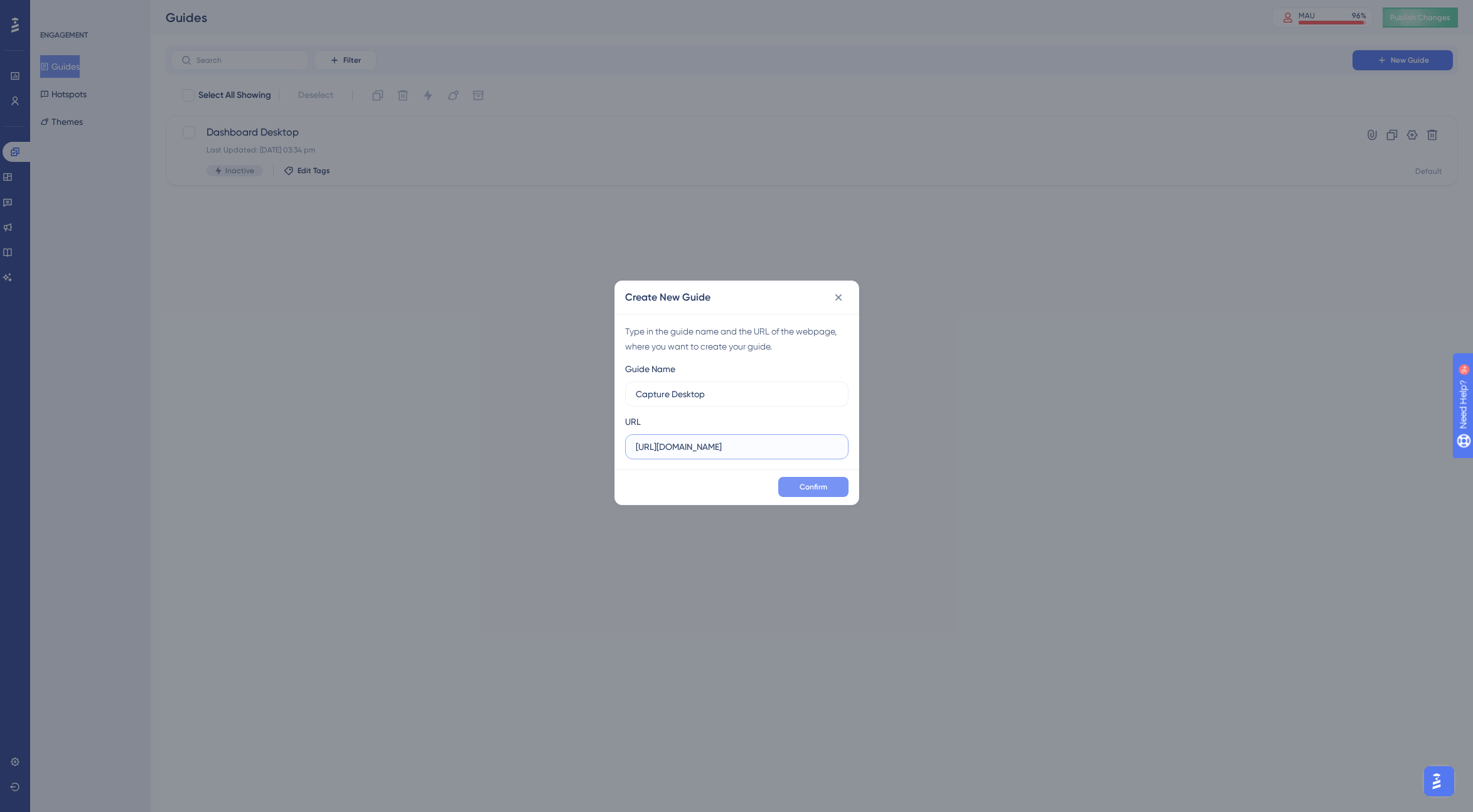
type input "[URL][DOMAIN_NAME]"
click at [811, 488] on span "Confirm" at bounding box center [813, 487] width 28 height 10
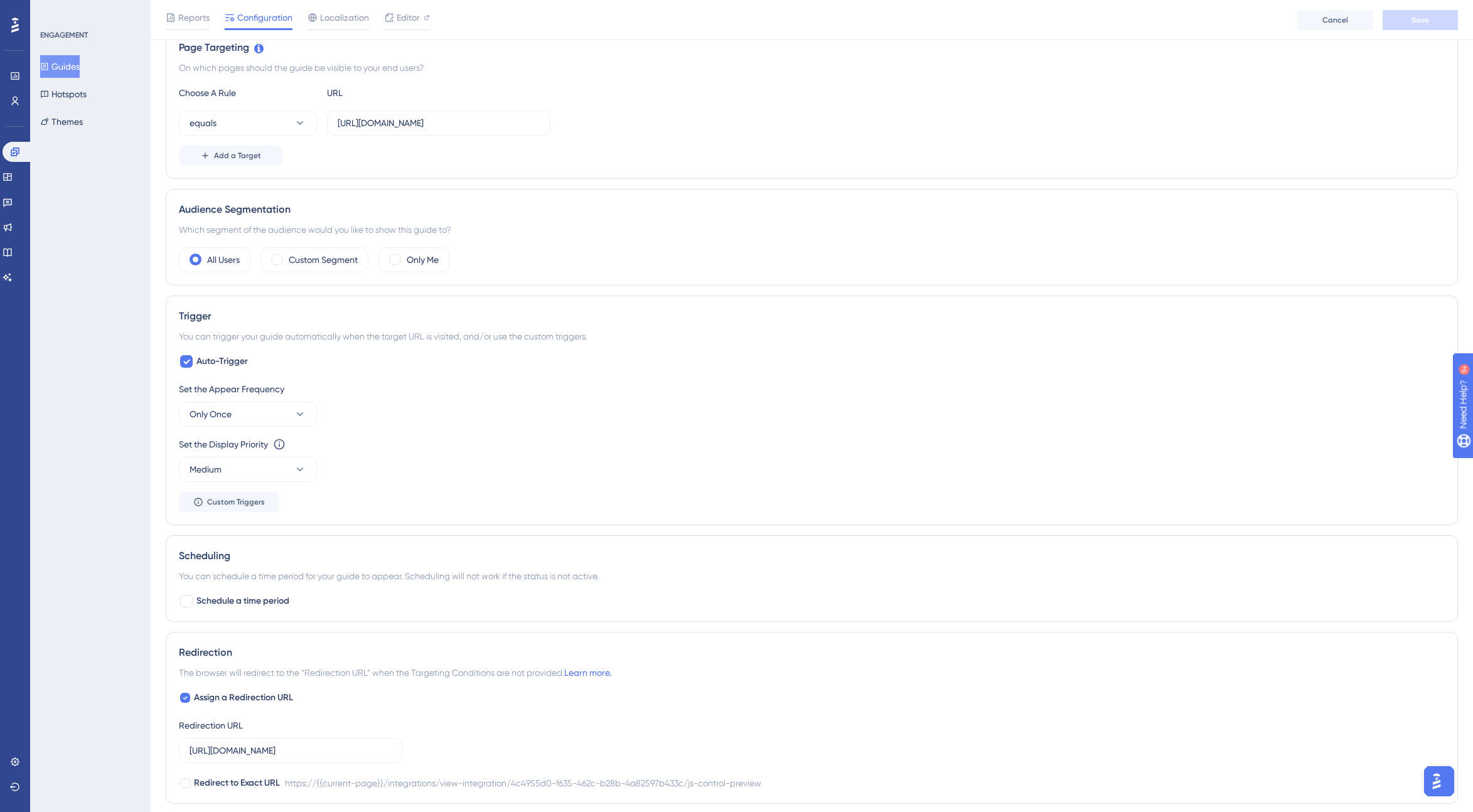
scroll to position [301, 0]
click at [283, 416] on button "Only Once" at bounding box center [248, 411] width 138 height 25
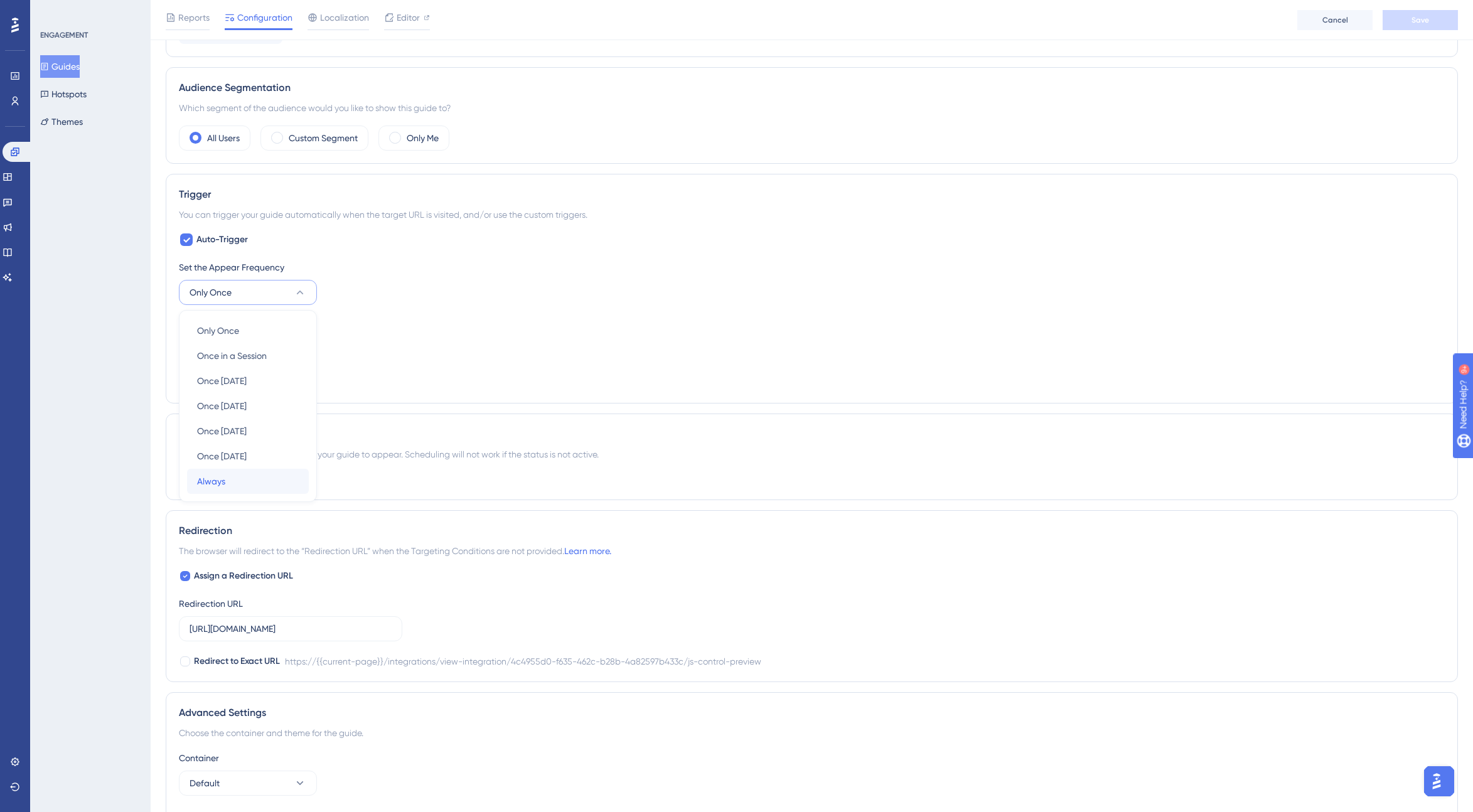
click at [218, 485] on span "Always" at bounding box center [211, 481] width 29 height 15
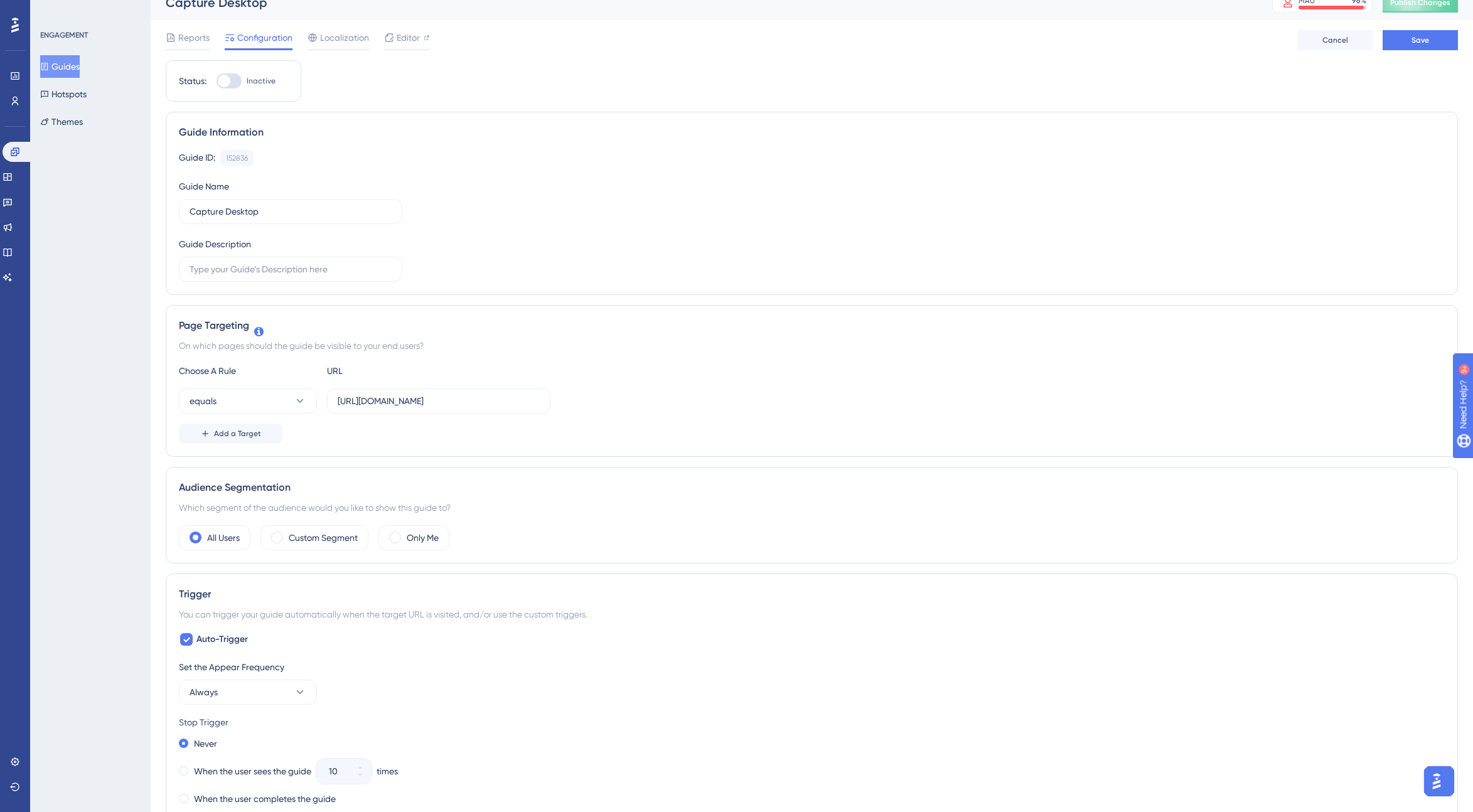
scroll to position [0, 0]
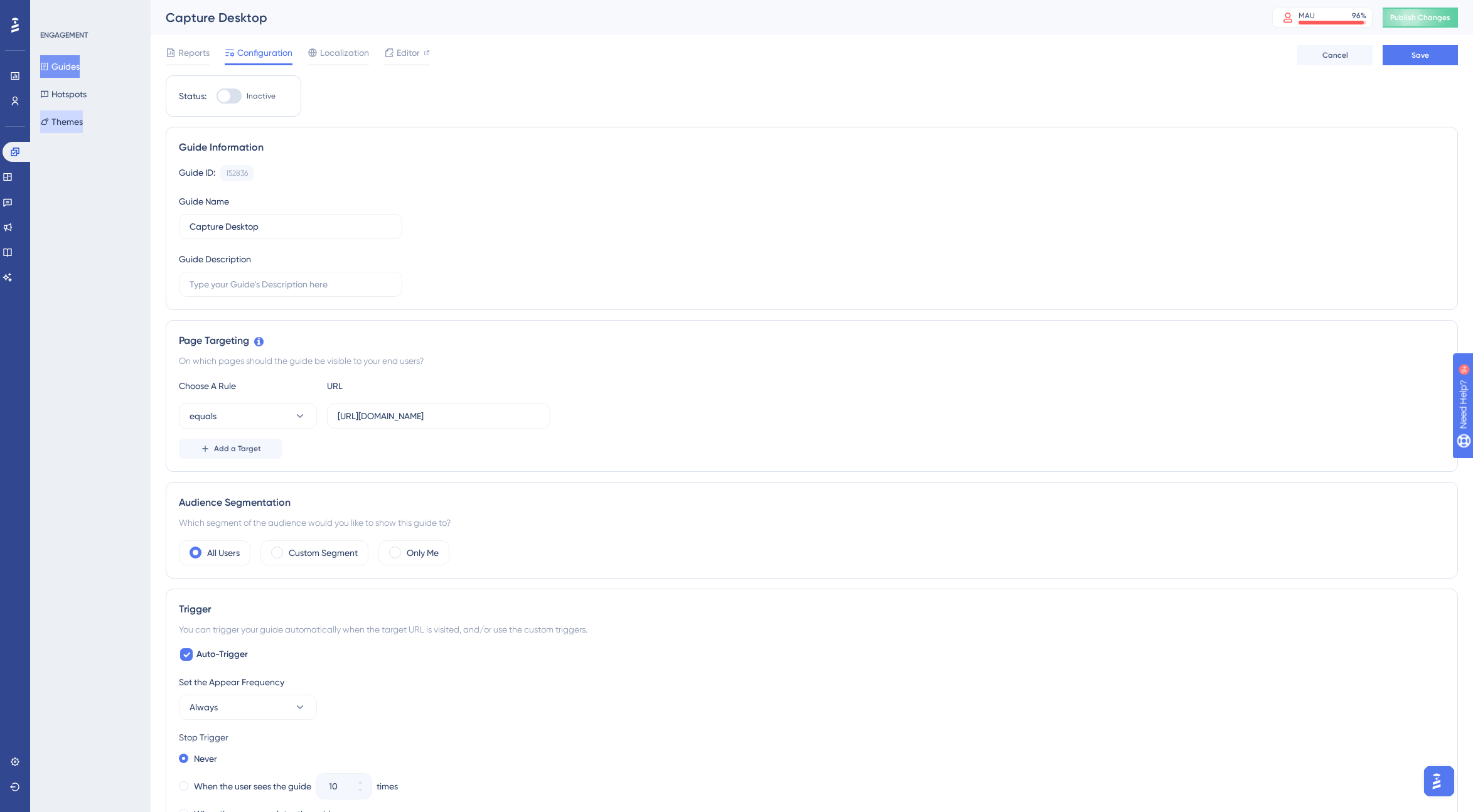
click at [82, 122] on button "Themes" at bounding box center [62, 121] width 43 height 22
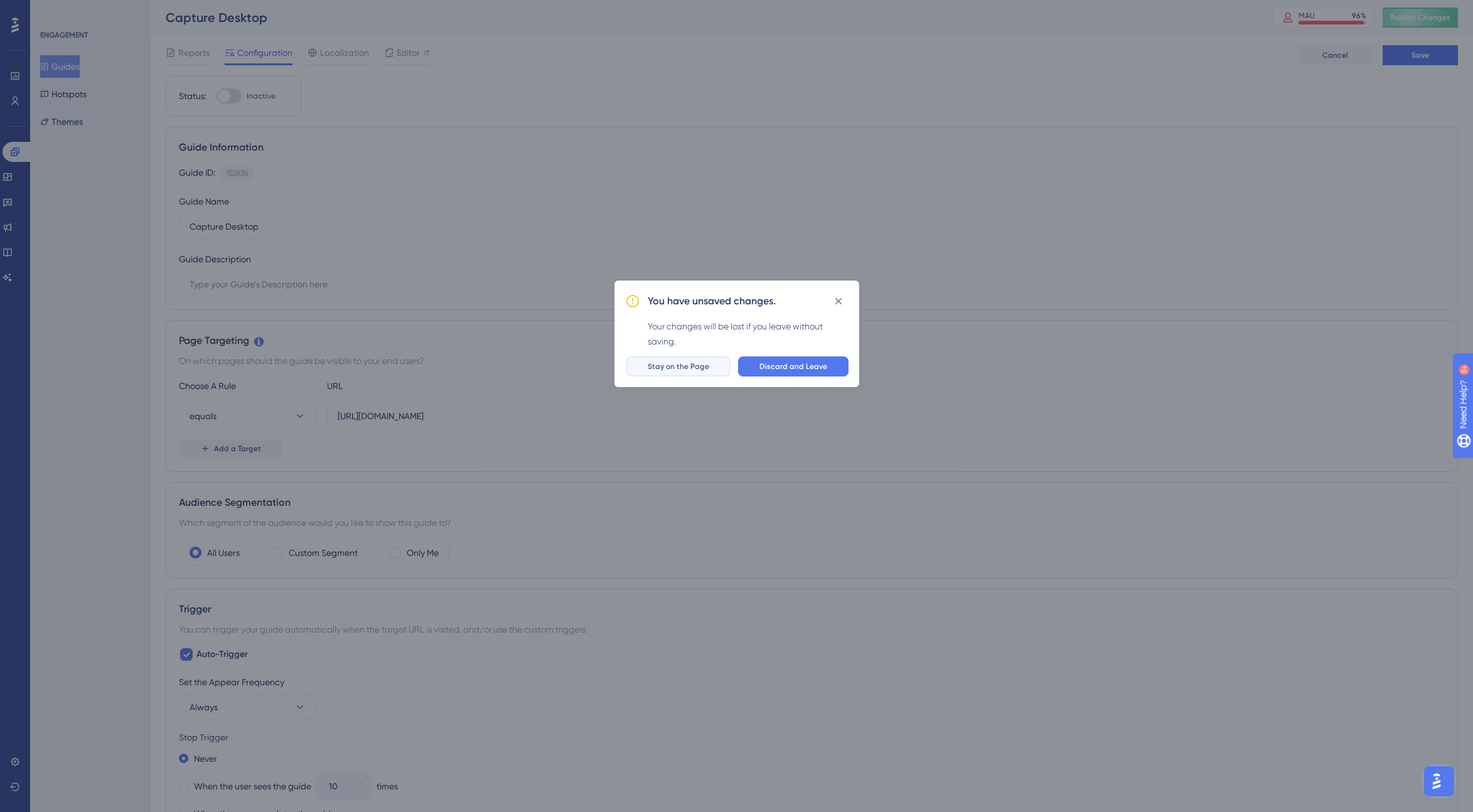
click at [675, 364] on span "Stay on the Page" at bounding box center [679, 366] width 62 height 10
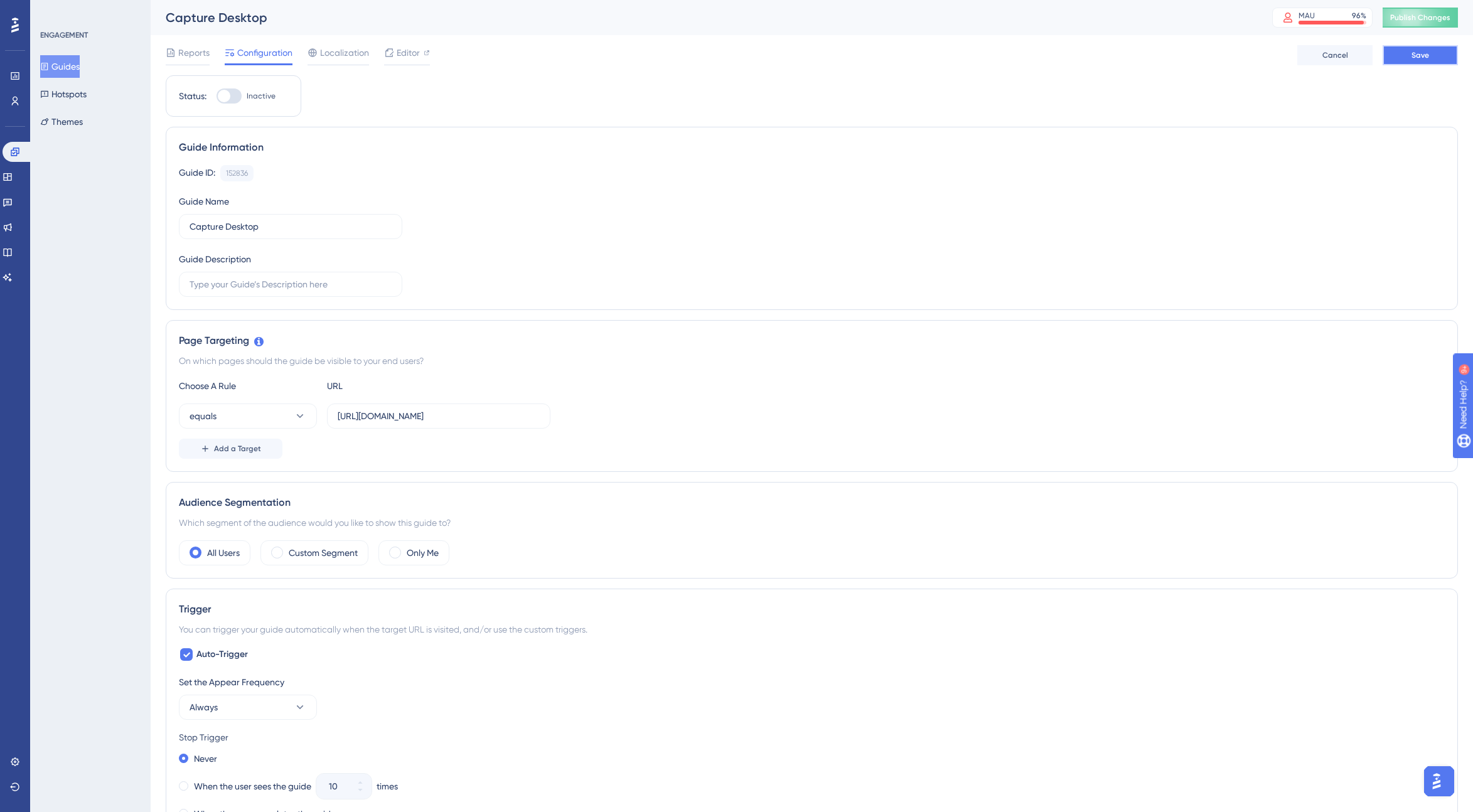
click at [888, 55] on span "Save" at bounding box center [1421, 55] width 17 height 10
click at [82, 113] on button "Themes" at bounding box center [62, 121] width 43 height 22
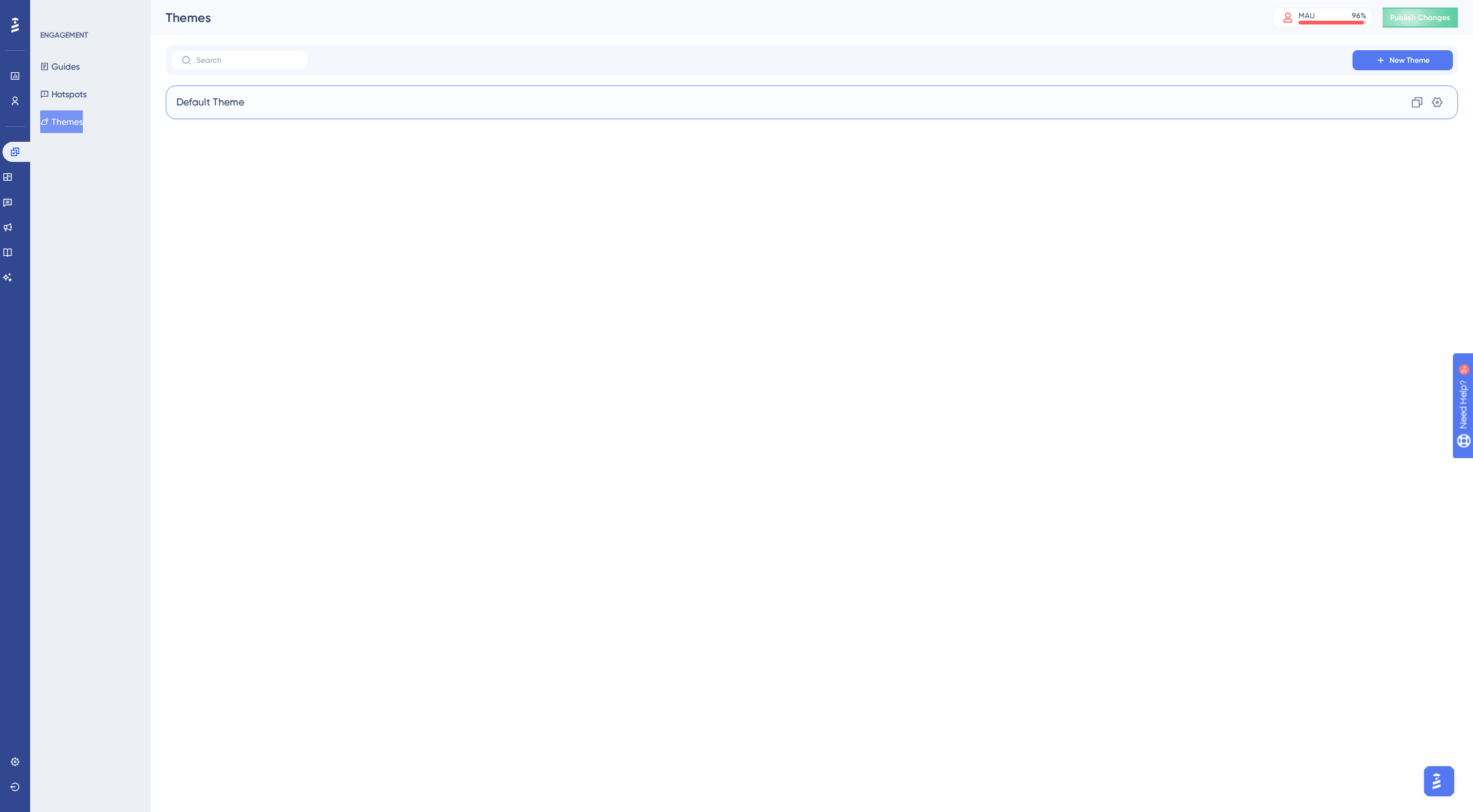
click at [494, 105] on div "Default Theme Clone Settings" at bounding box center [811, 102] width 1292 height 34
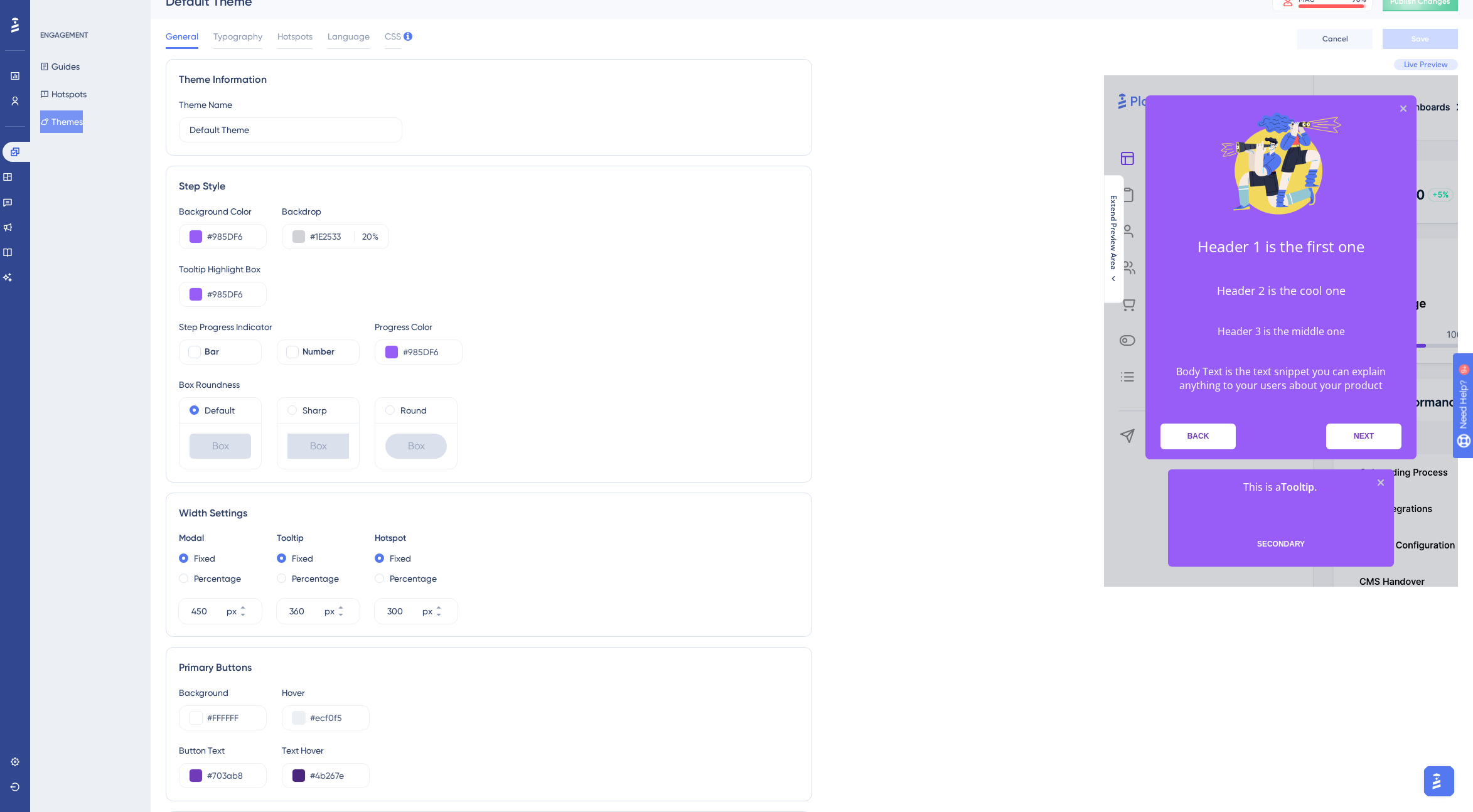
scroll to position [17, 0]
click at [293, 347] on div at bounding box center [293, 350] width 13 height 13
checkbox input "true"
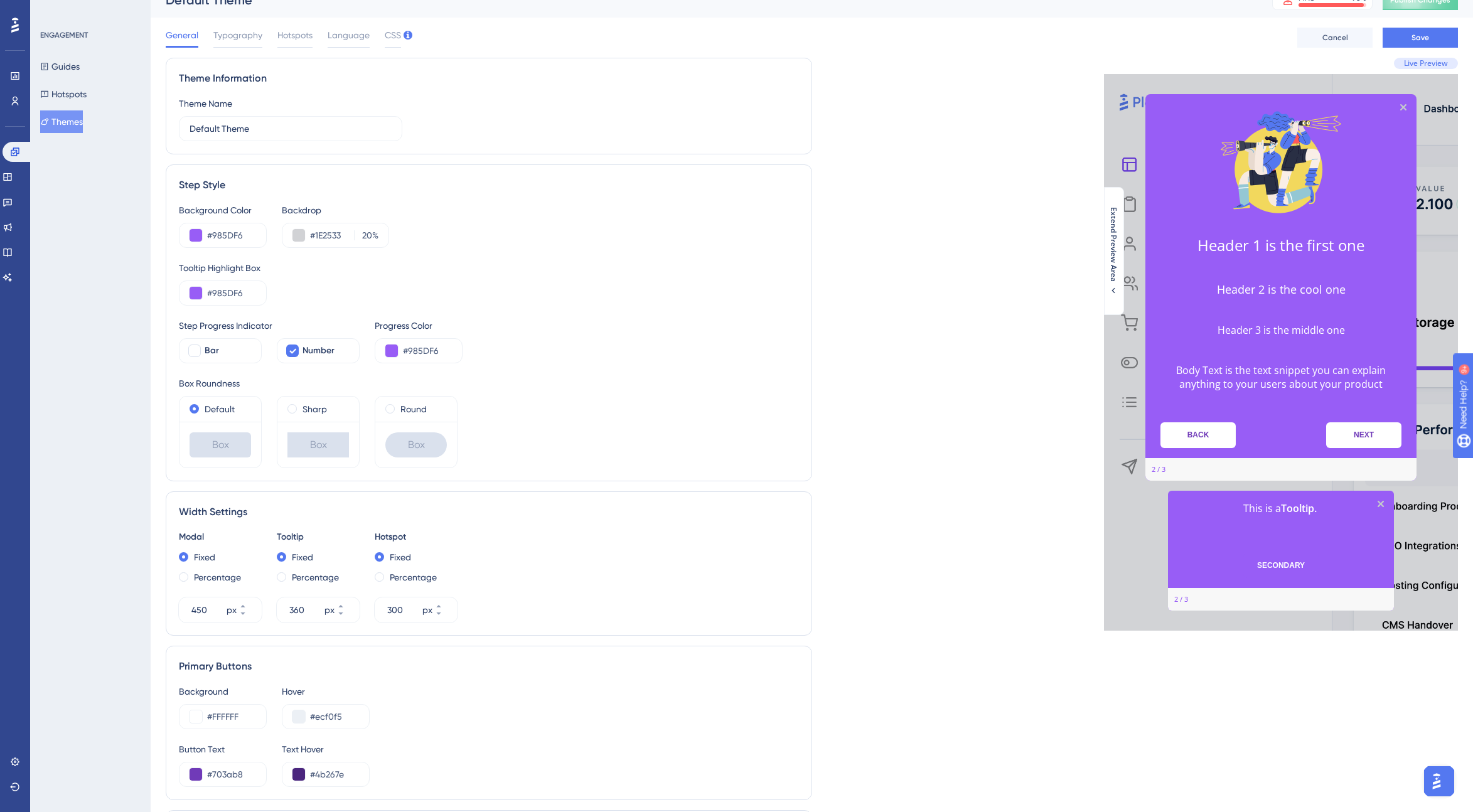
click at [888, 781] on img "Open AI Assistant Launcher" at bounding box center [1437, 781] width 22 height 22
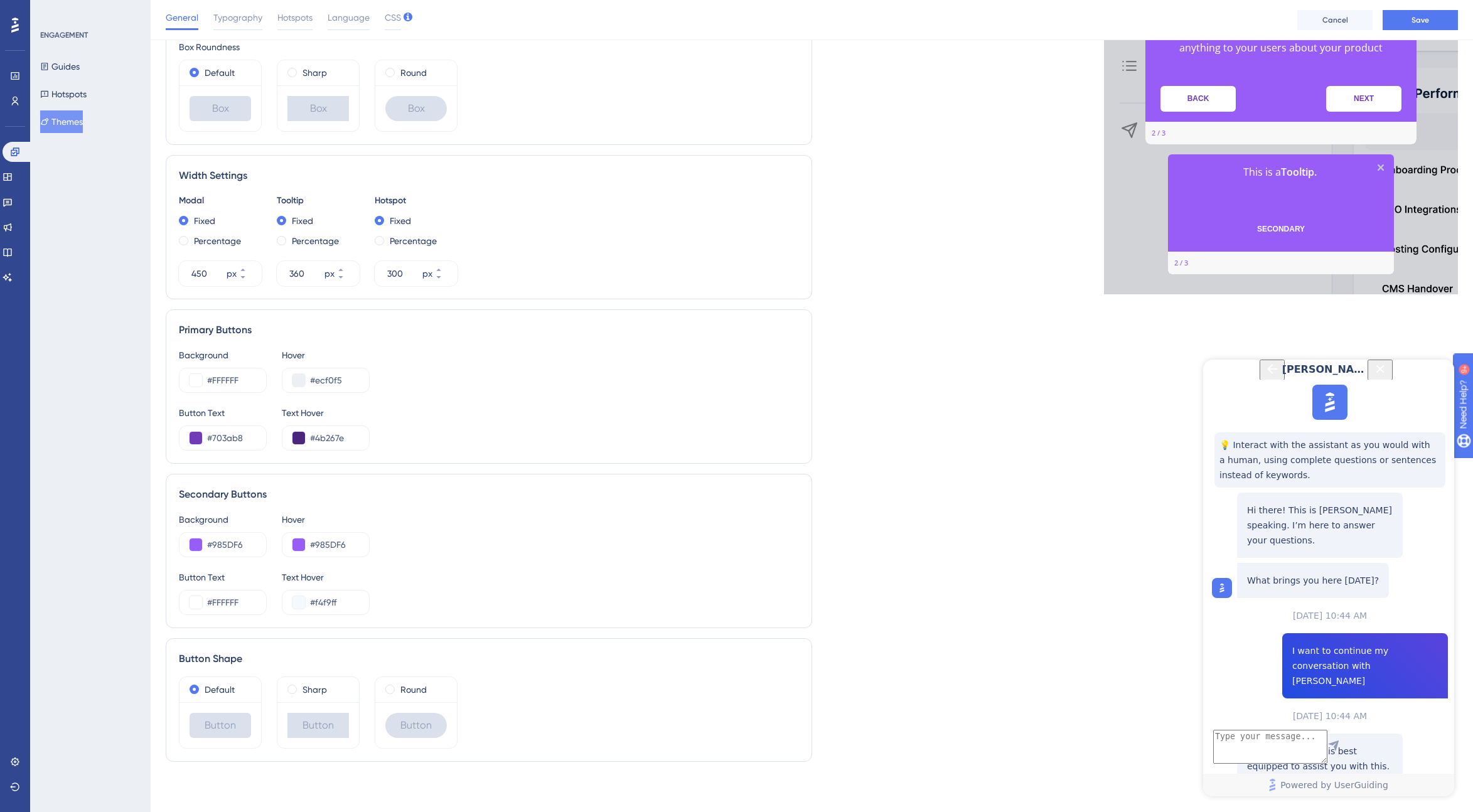
scroll to position [459, 0]
click at [888, 745] on textarea "AI Assistant Text Input" at bounding box center [1270, 746] width 114 height 34
type textarea "I just realised that doing this removed the progress bar from A"
drag, startPoint x: 1314, startPoint y: 749, endPoint x: 1172, endPoint y: 726, distance: 143.9
click at [888, 726] on html "[PERSON_NAME] 💡 Interact with the assistant as you would with a human, using co…" at bounding box center [1329, 577] width 251 height 437
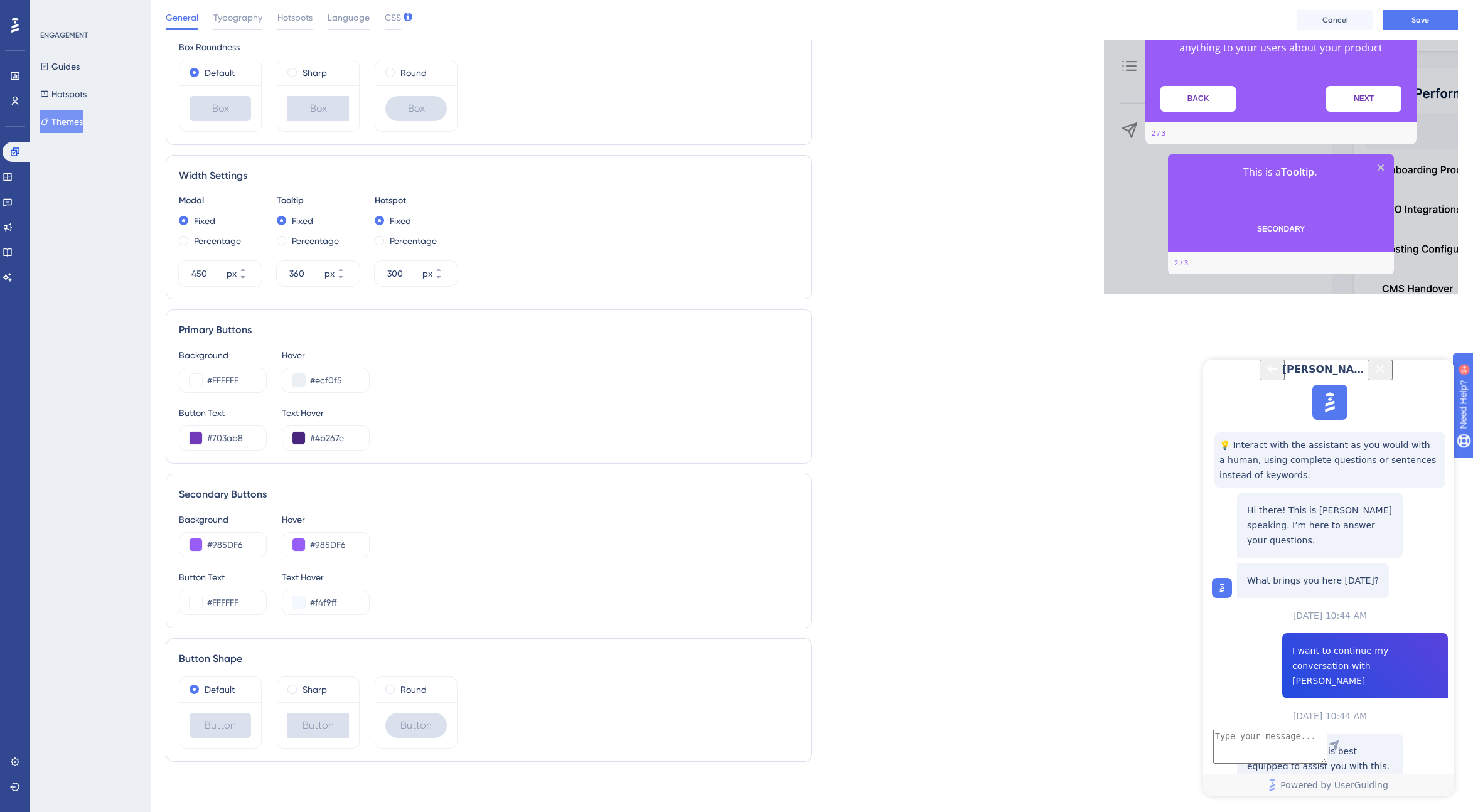
click at [888, 680] on div "Live Preview Header 1 is the first one Header 2 is the cool one Header 3 is the…" at bounding box center [1135, 247] width 646 height 1051
drag, startPoint x: 1436, startPoint y: 376, endPoint x: 2639, endPoint y: 735, distance: 1255.4
click at [888, 376] on icon "Close Button" at bounding box center [1379, 369] width 15 height 15
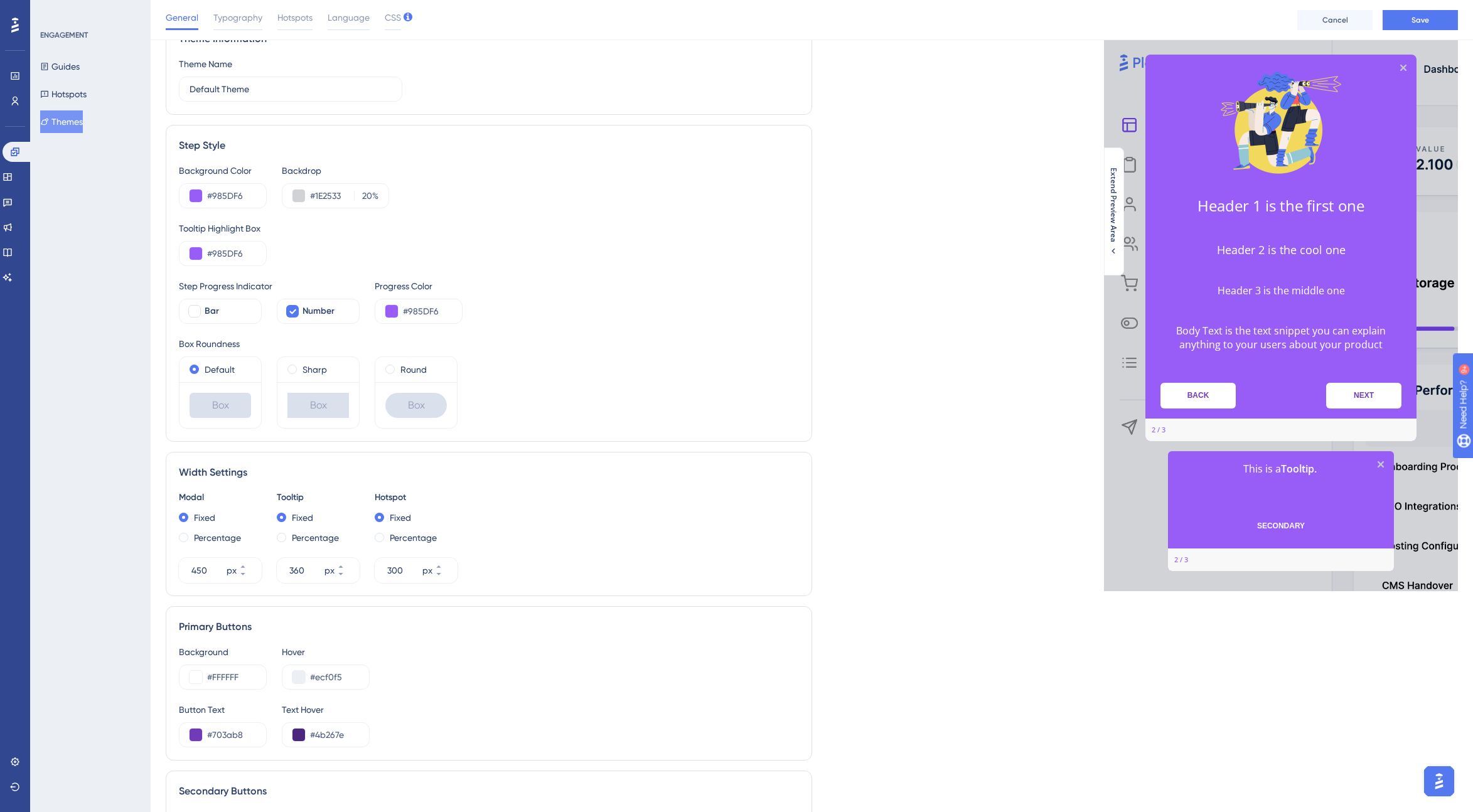
scroll to position [59, 0]
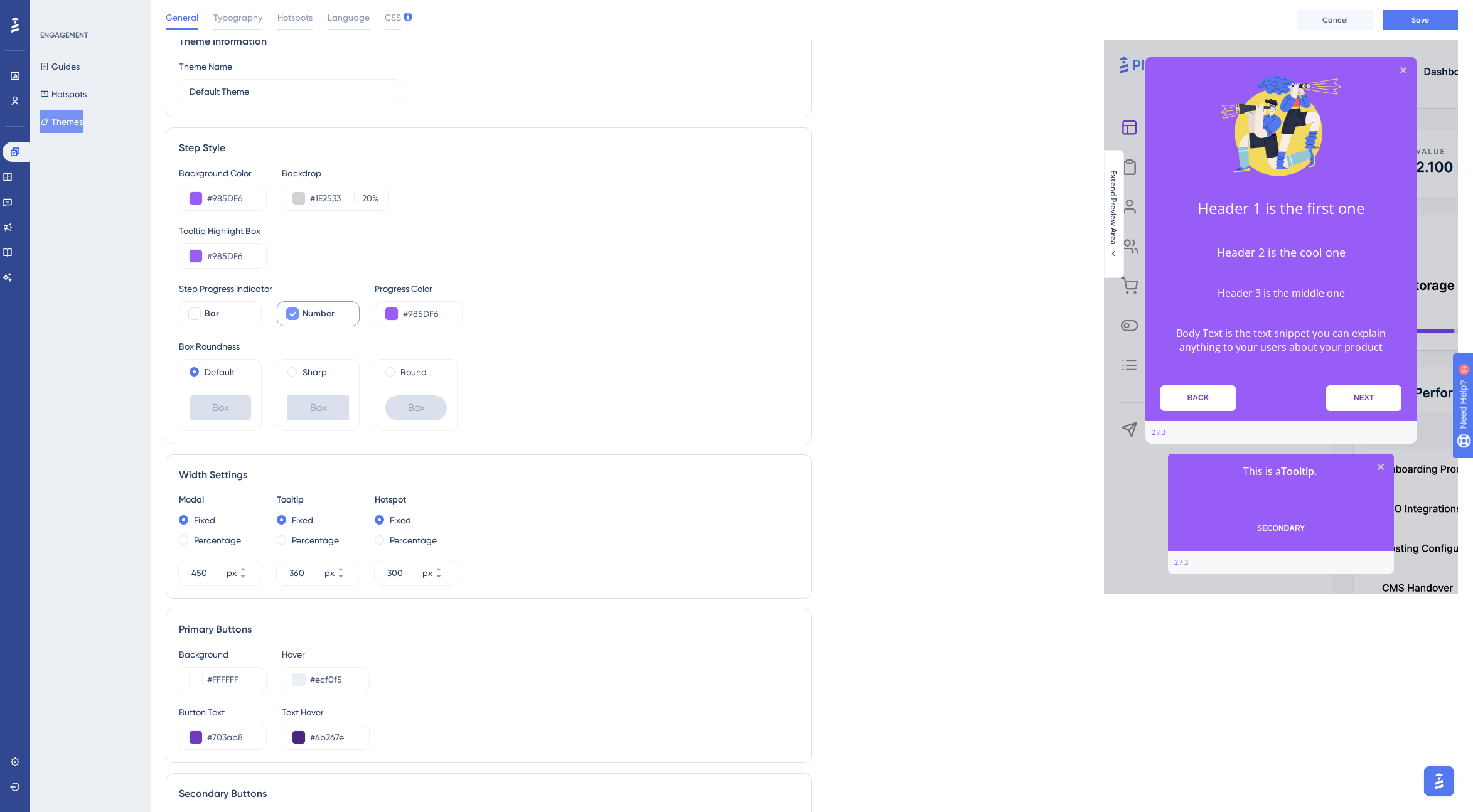
click at [293, 312] on icon at bounding box center [292, 313] width 7 height 10
checkbox input "false"
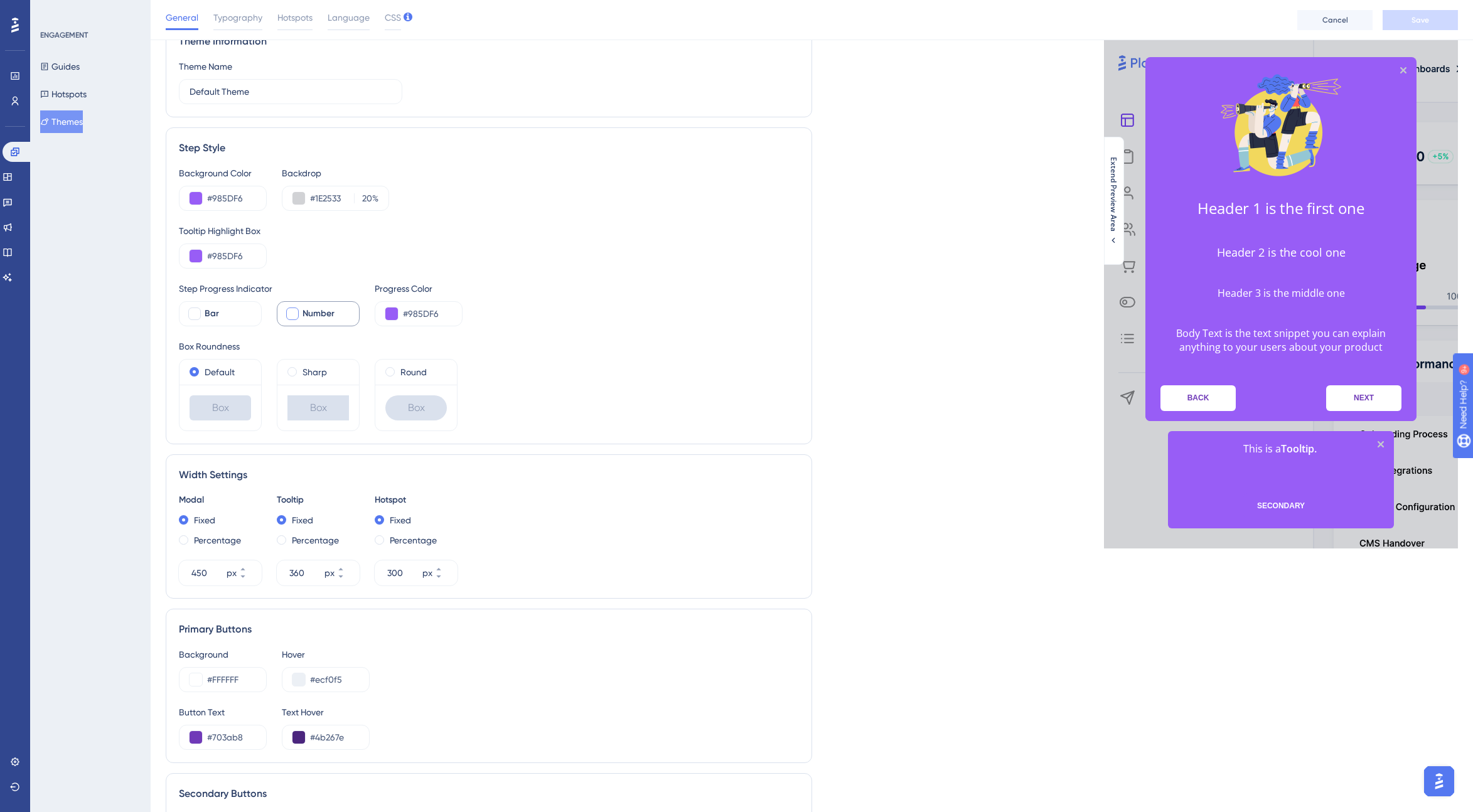
click at [888, 350] on div "Live Preview Header 1 is the first one Header 2 is the cool one Header 3 is the…" at bounding box center [1135, 546] width 646 height 1051
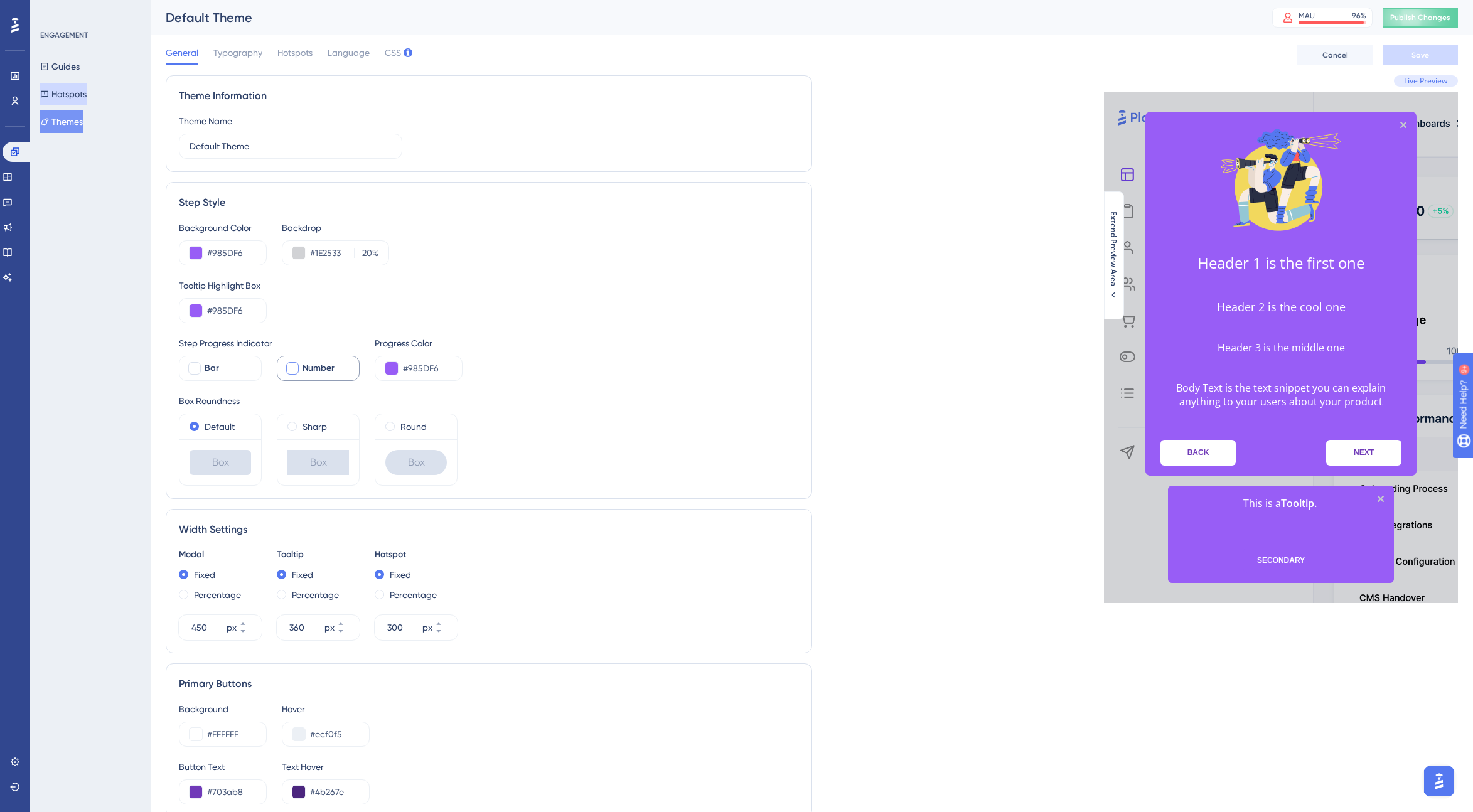
drag, startPoint x: 79, startPoint y: 90, endPoint x: 65, endPoint y: 120, distance: 33.1
click at [79, 90] on button "Hotspots" at bounding box center [63, 94] width 47 height 22
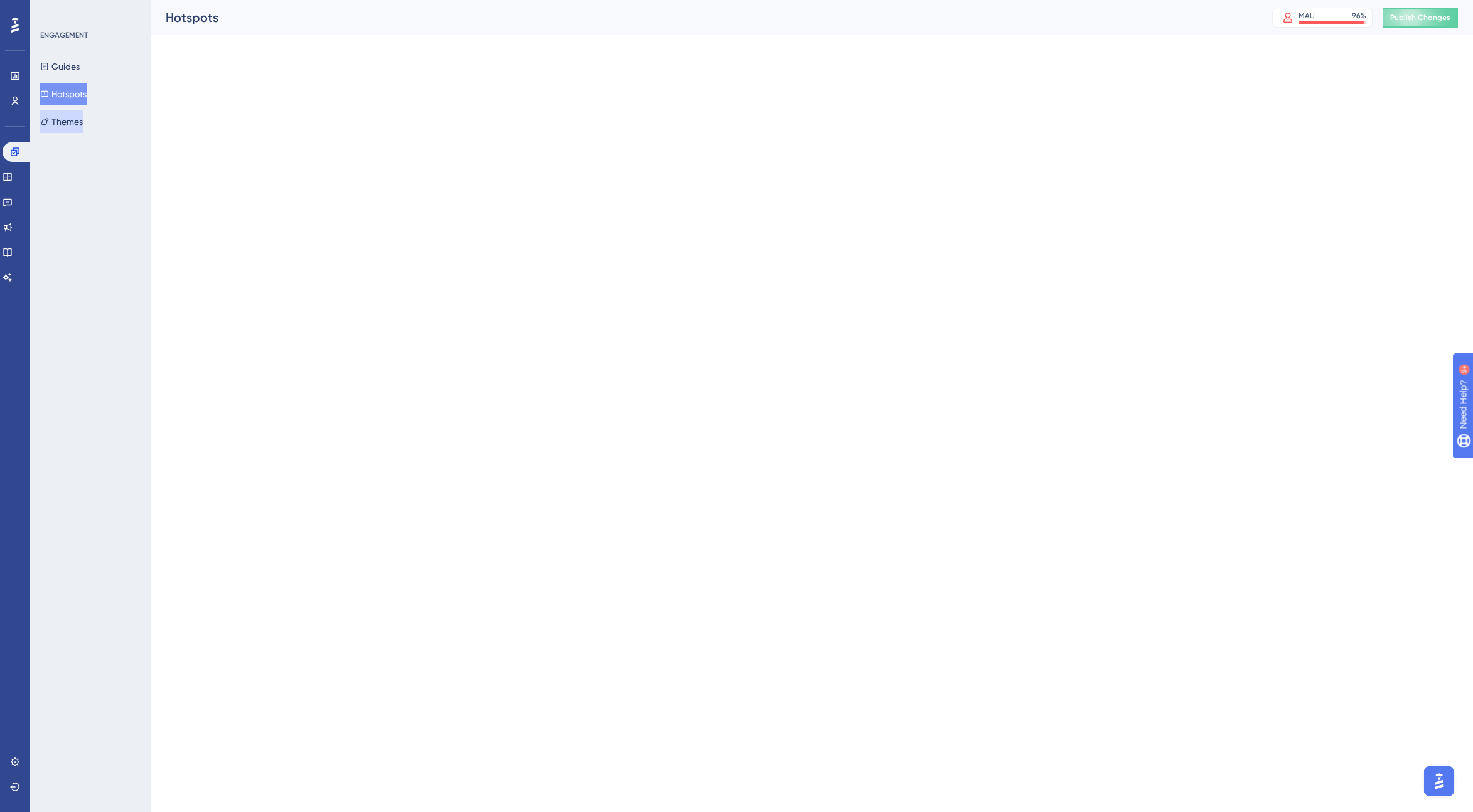
click at [66, 119] on button "Themes" at bounding box center [62, 121] width 43 height 22
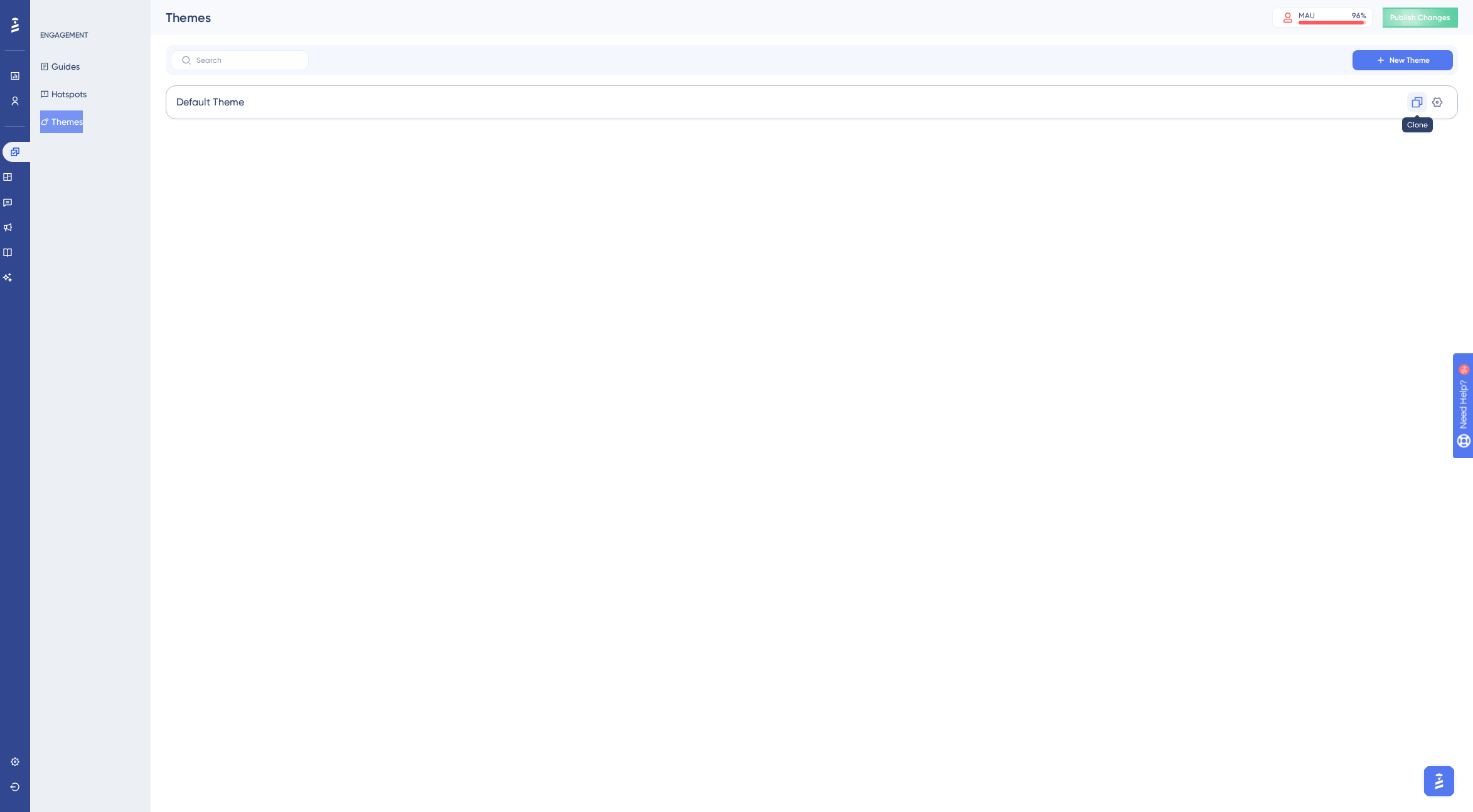
click at [888, 100] on icon at bounding box center [1417, 102] width 10 height 10
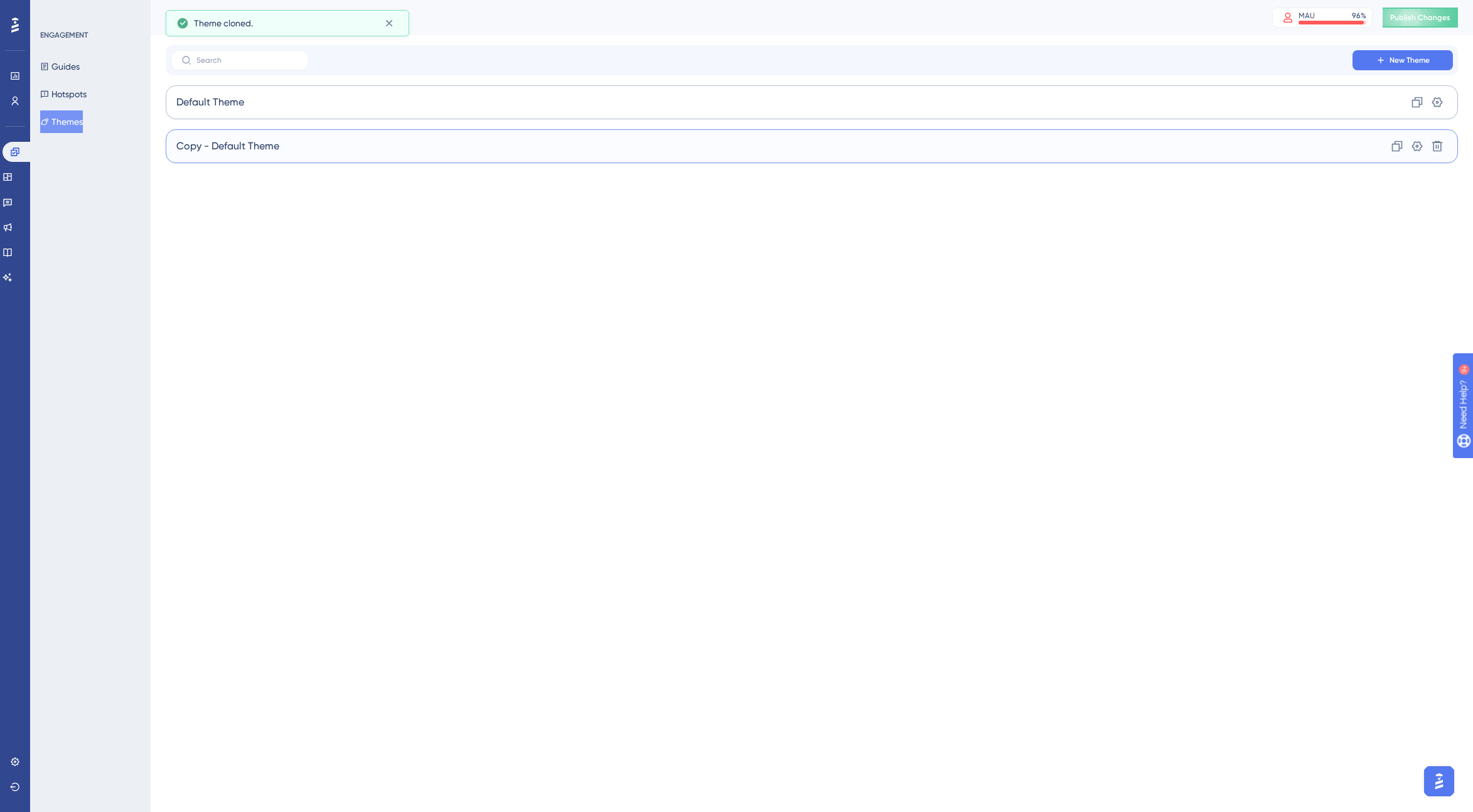
click at [304, 144] on div "Copy - Default Theme Clone Settings Delete" at bounding box center [811, 146] width 1292 height 34
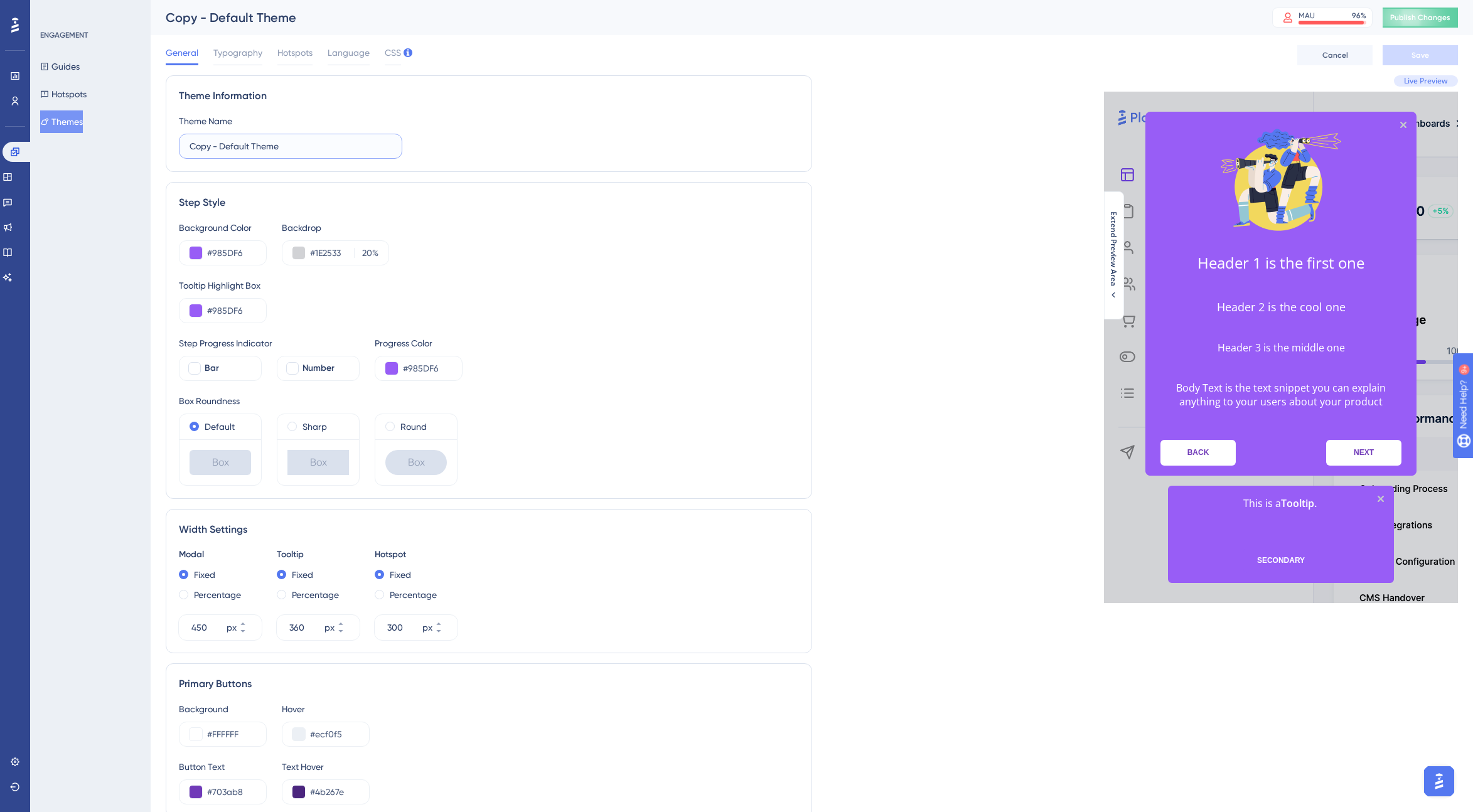
drag, startPoint x: 300, startPoint y: 145, endPoint x: 163, endPoint y: 145, distance: 137.0
click at [163, 145] on div "Performance Users Engagement Widgets Feedback Product Updates Knowledge Base AI…" at bounding box center [811, 573] width 1322 height 1146
type input "N"
type input "Progress Bar"
click at [888, 219] on div "Live Preview Header 1 is the first one Header 2 is the cool one Header 3 is the…" at bounding box center [1135, 600] width 646 height 1051
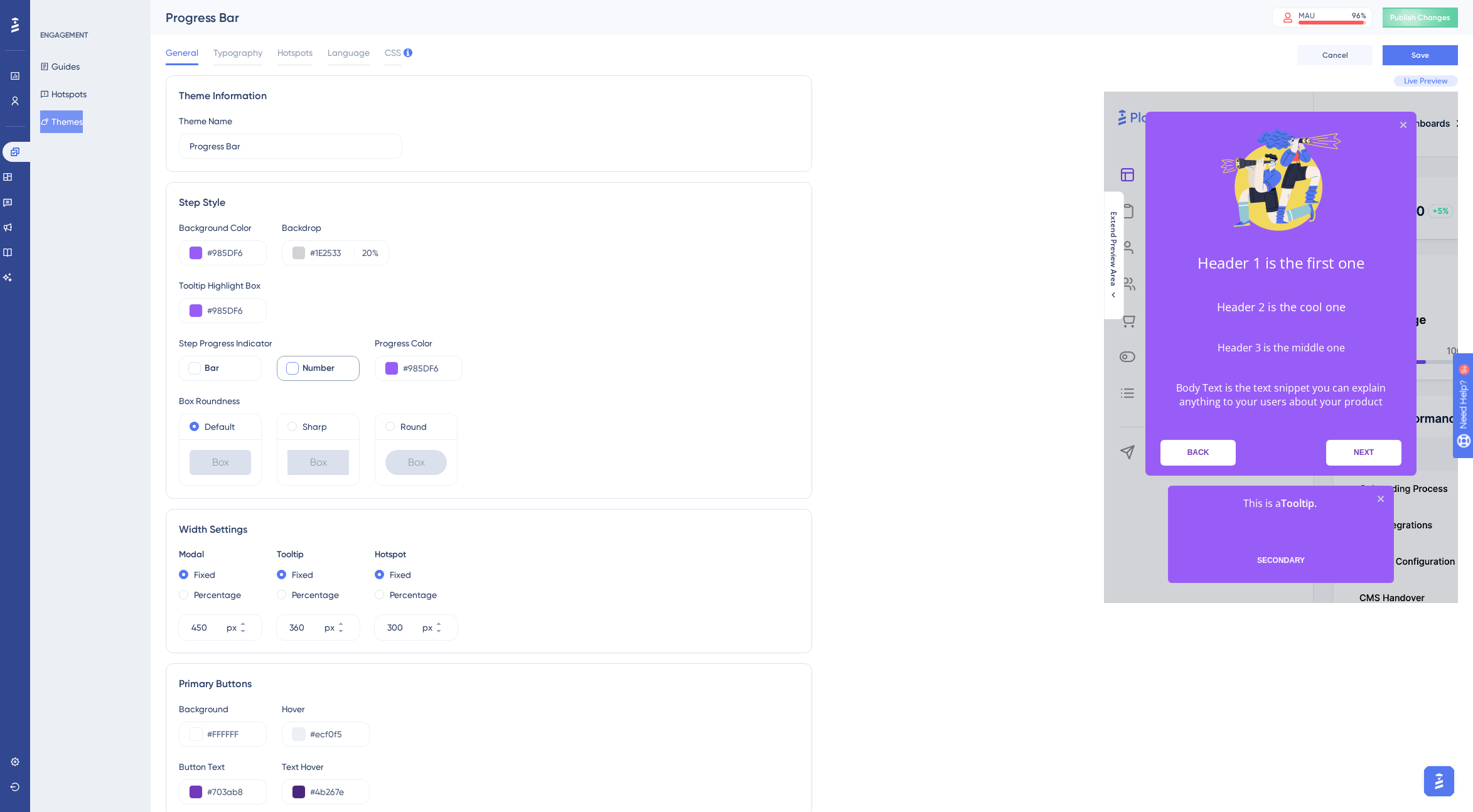
click at [292, 368] on div at bounding box center [293, 369] width 13 height 13
checkbox input "true"
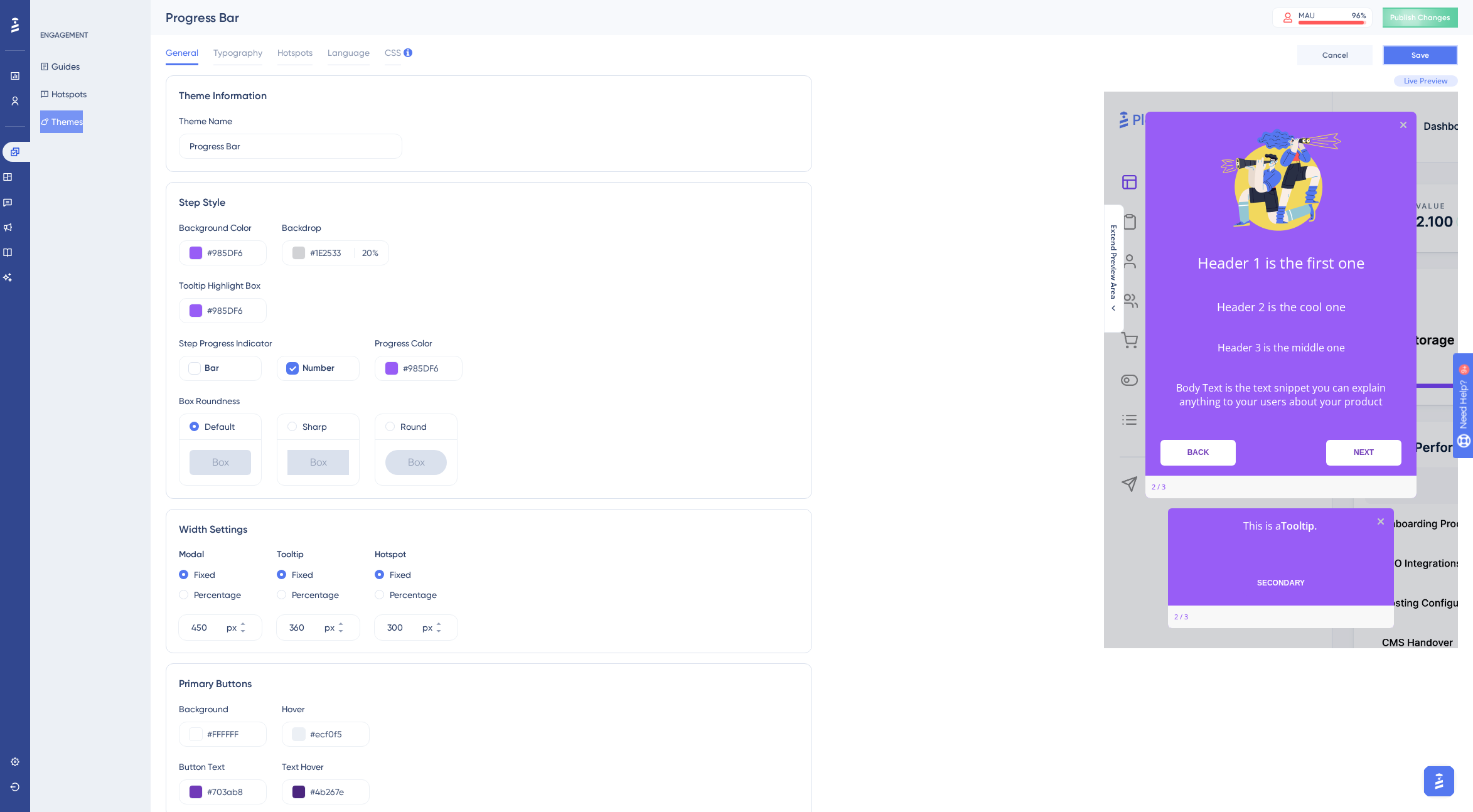
click at [888, 56] on span "Save" at bounding box center [1421, 55] width 17 height 10
click at [75, 65] on button "Guides" at bounding box center [60, 67] width 40 height 22
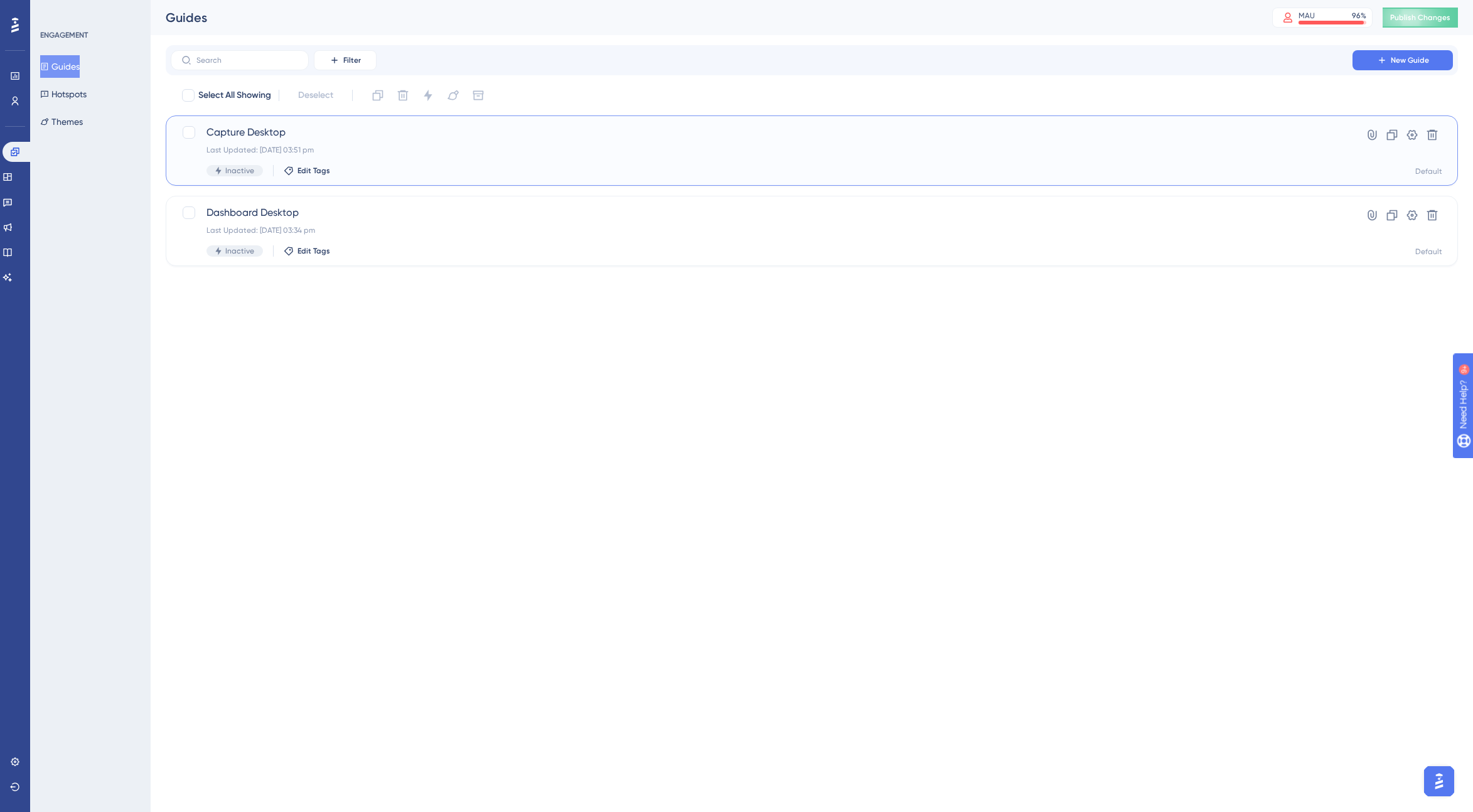
click at [383, 144] on div "Capture Desktop Last Updated: [DATE] 03:51 pm Inactive Edit Tags" at bounding box center [761, 150] width 1111 height 52
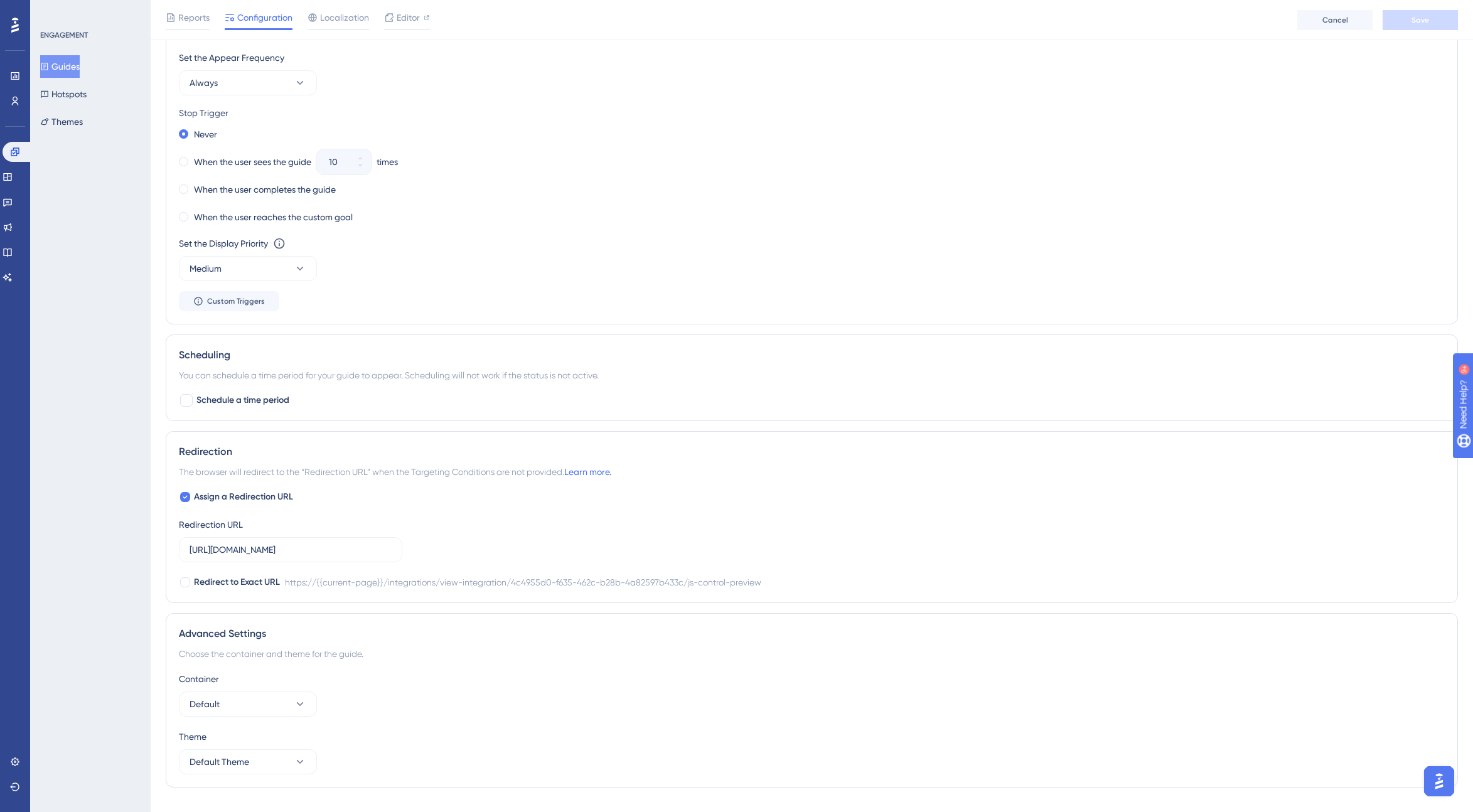
scroll to position [655, 0]
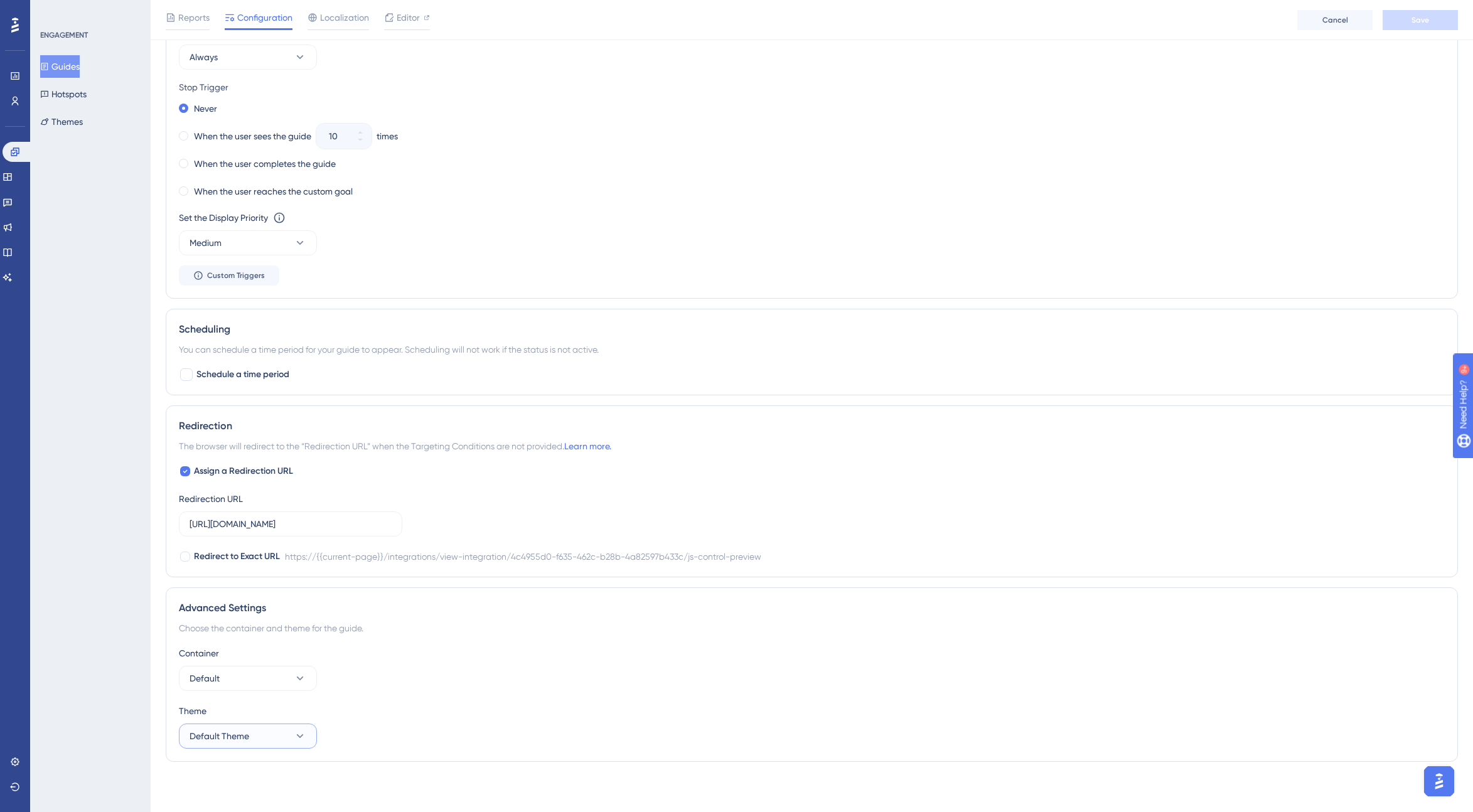
click at [302, 737] on icon at bounding box center [300, 736] width 13 height 13
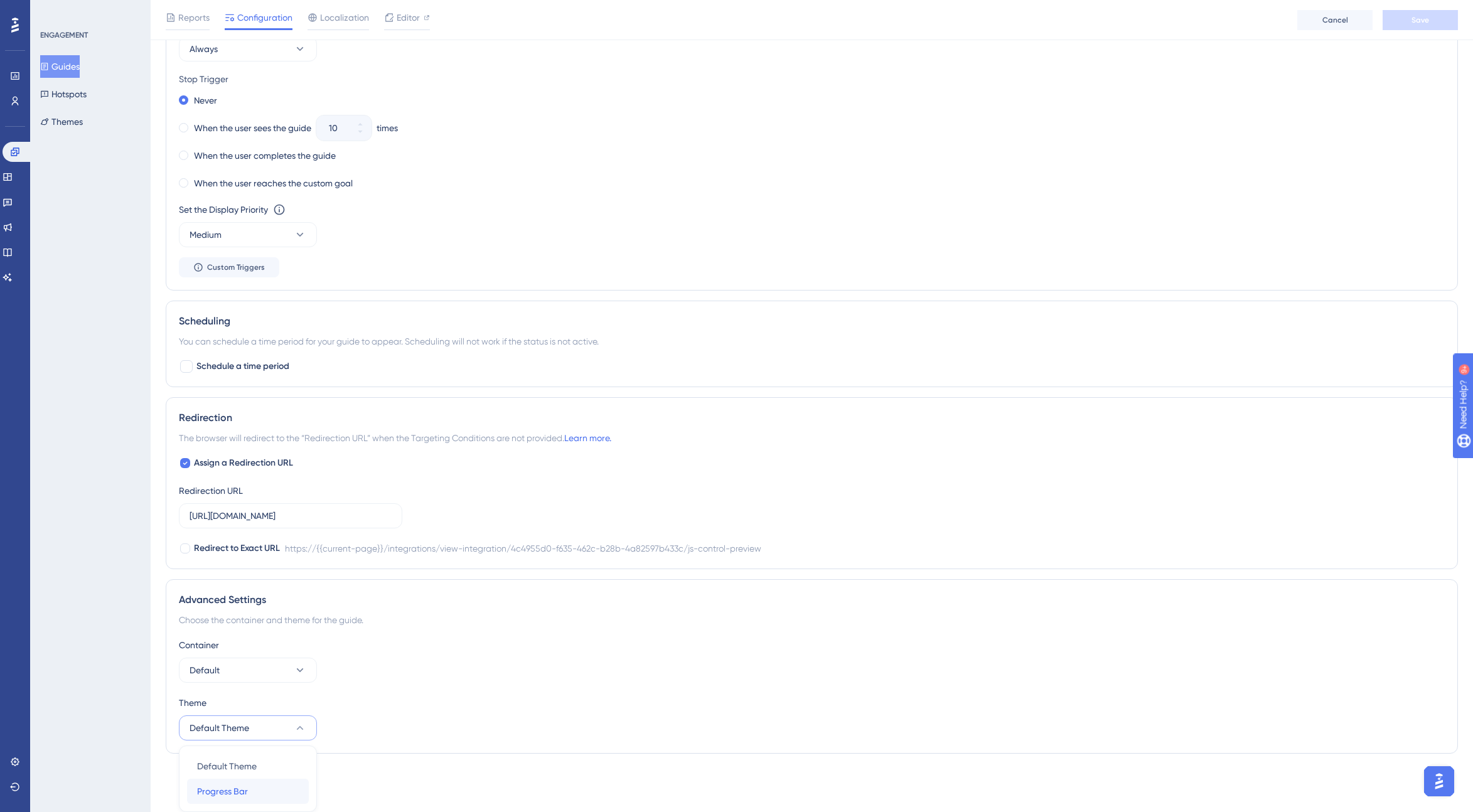
click at [248, 789] on div "Progress Bar Progress Bar" at bounding box center [247, 791] width 102 height 25
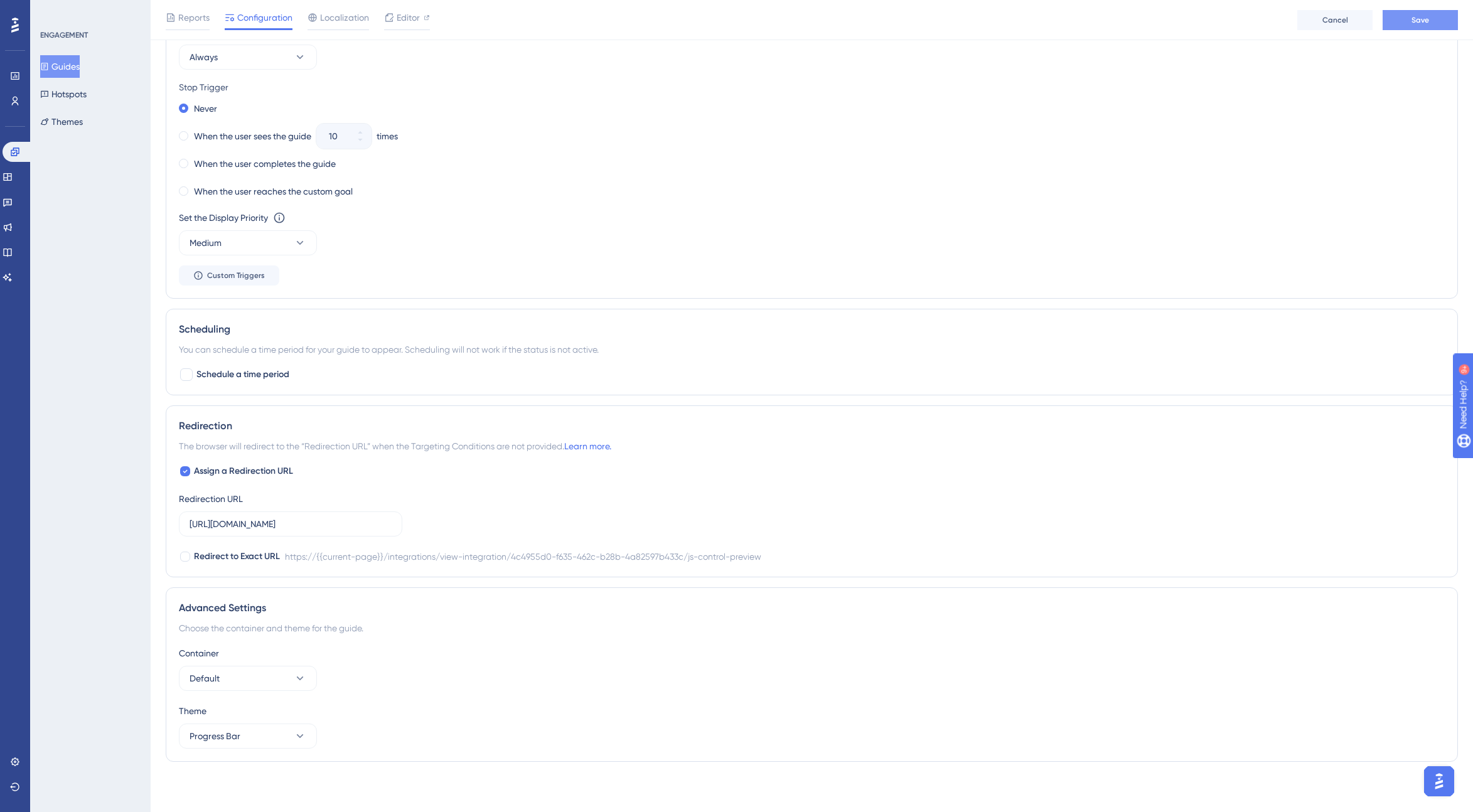
click at [888, 18] on button "Save" at bounding box center [1420, 20] width 75 height 20
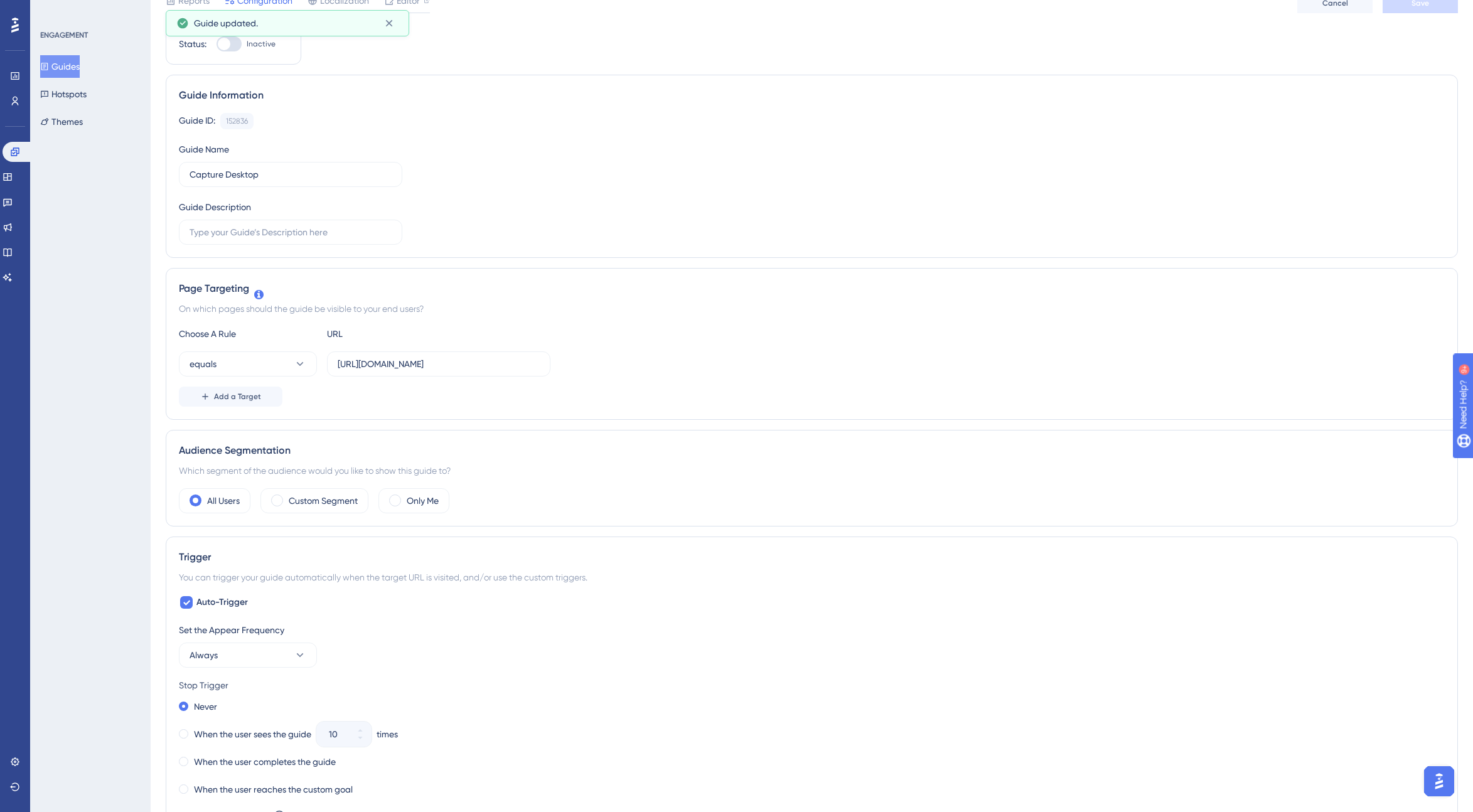
scroll to position [0, 0]
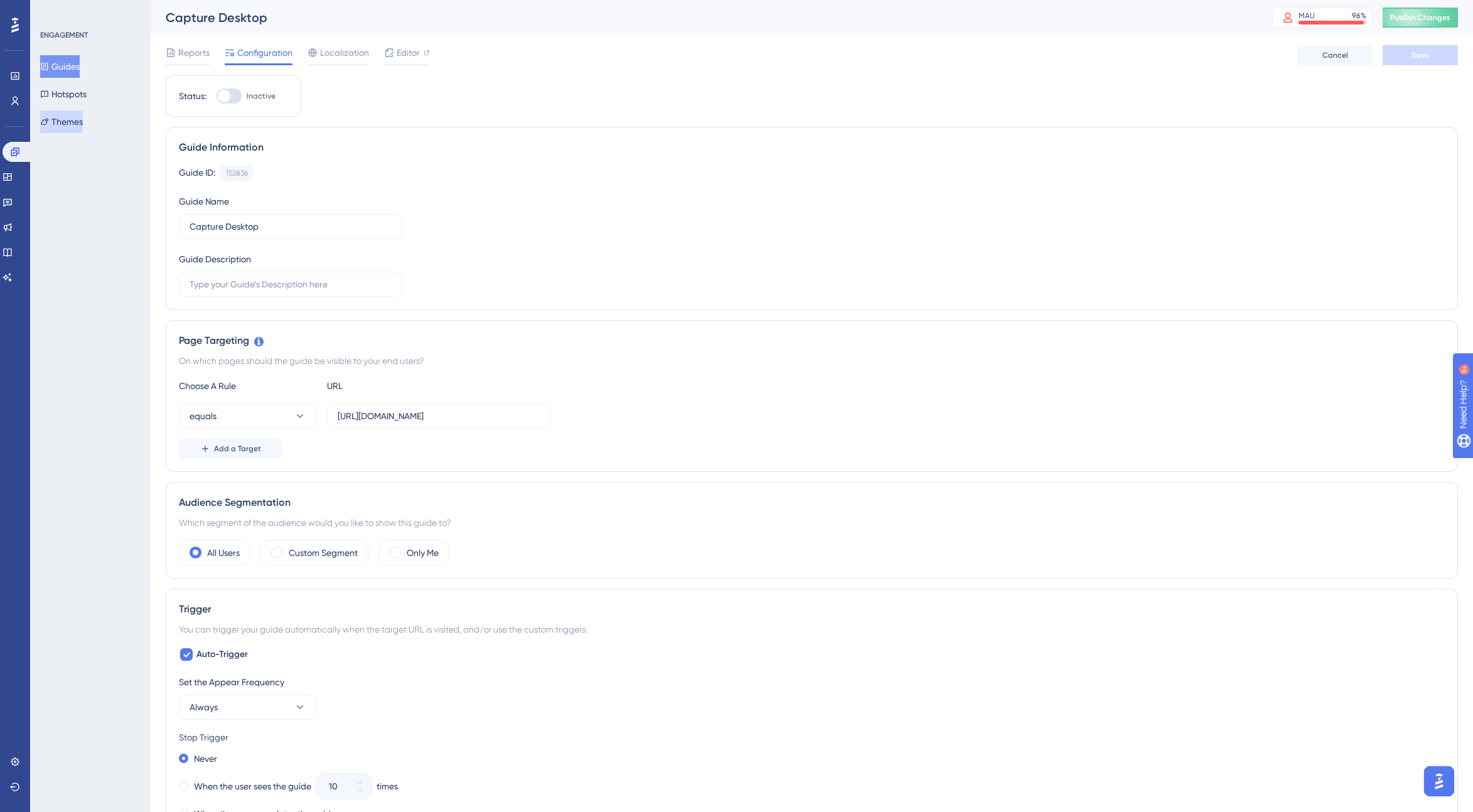
click at [82, 118] on button "Themes" at bounding box center [62, 121] width 43 height 22
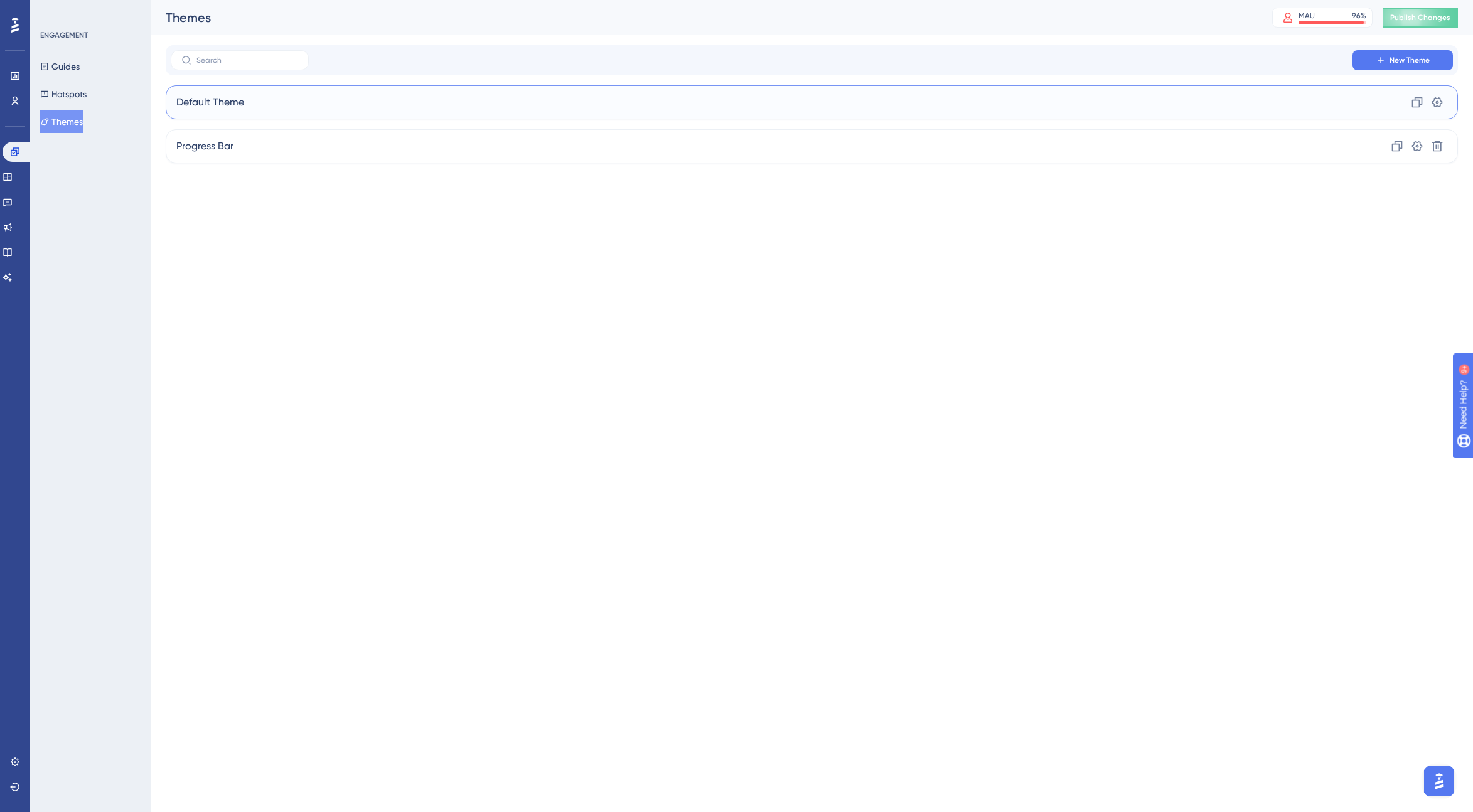
click at [290, 102] on div "Default Theme Clone Settings" at bounding box center [811, 102] width 1292 height 34
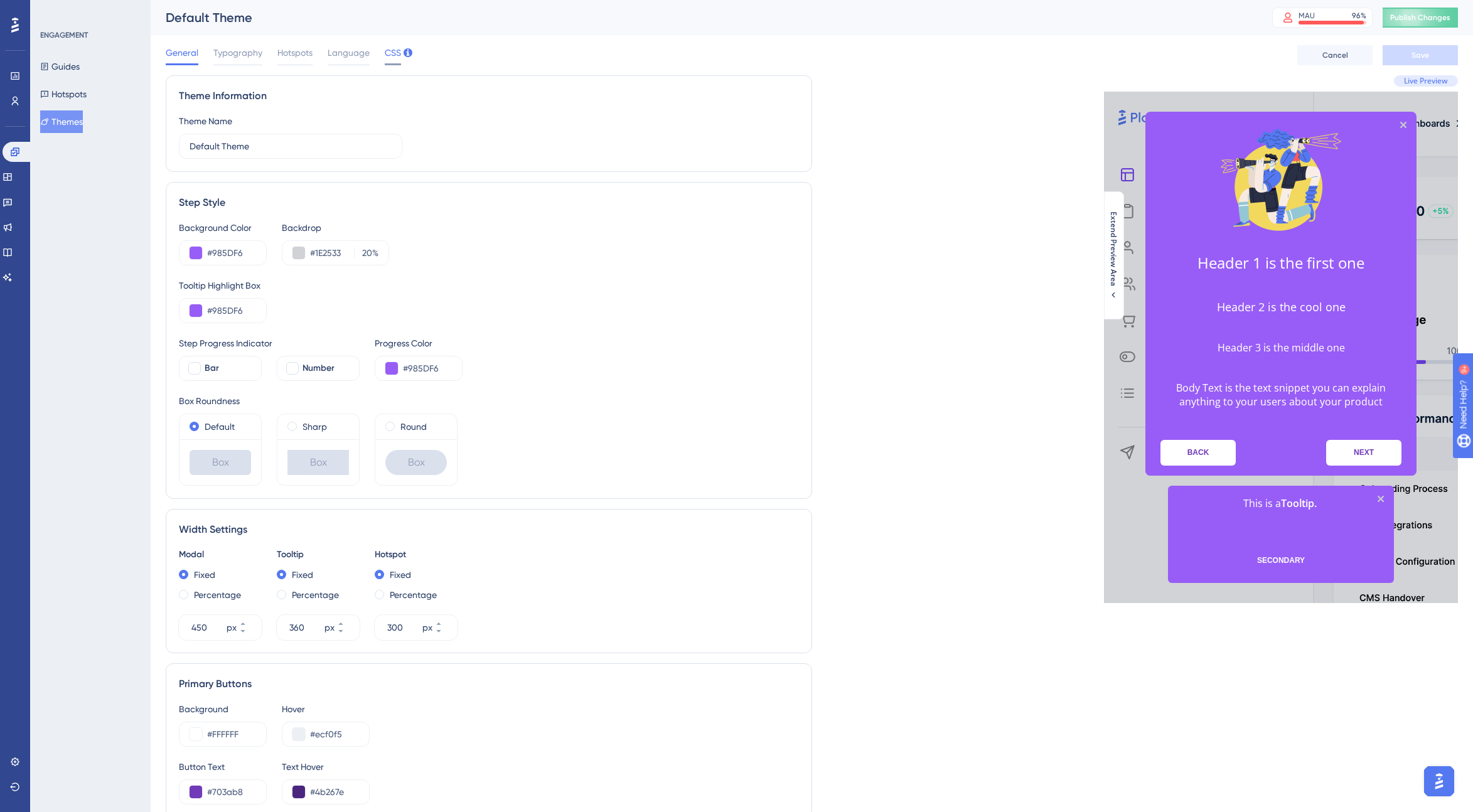
click at [393, 54] on span "CSS" at bounding box center [393, 52] width 17 height 15
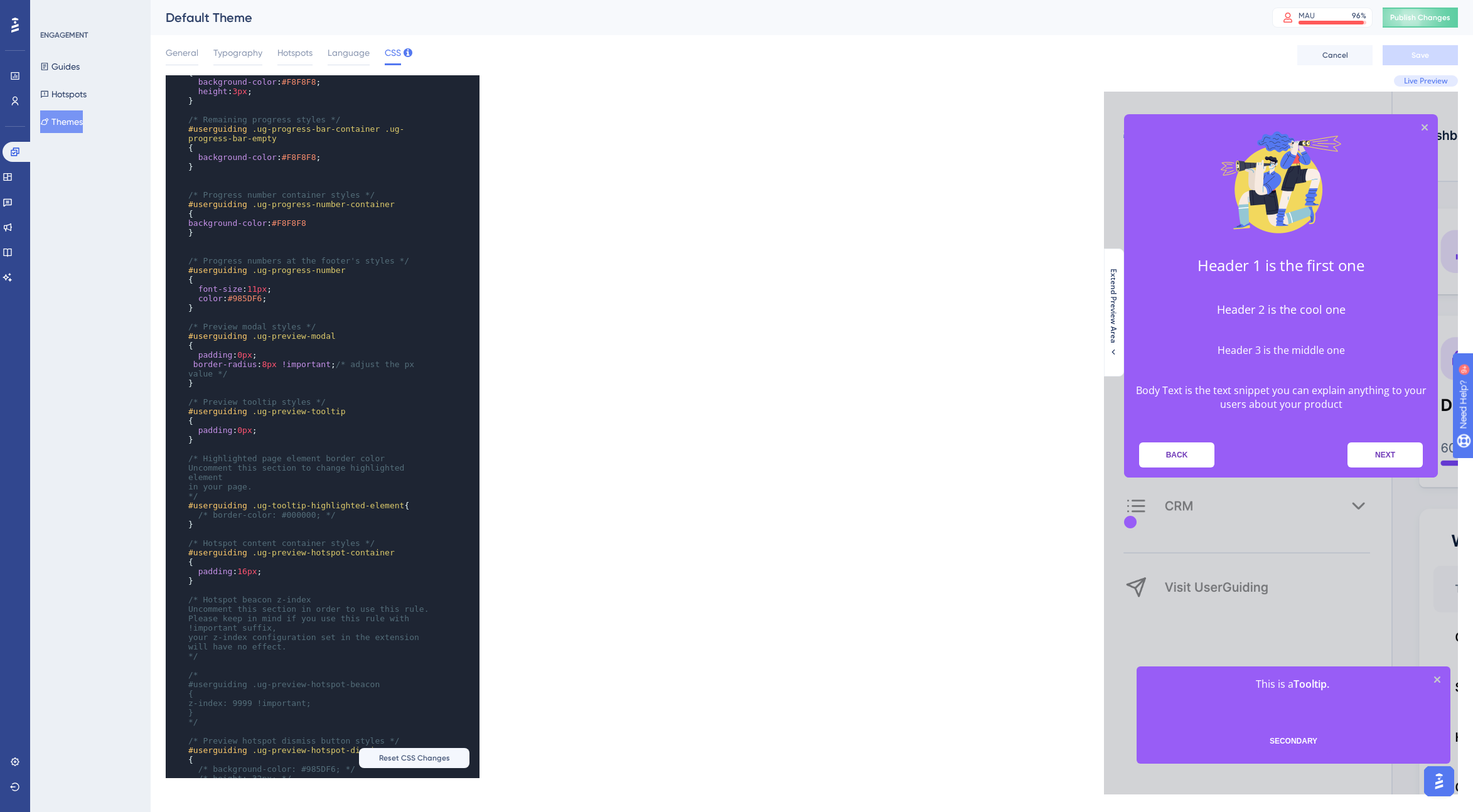
scroll to position [149, 0]
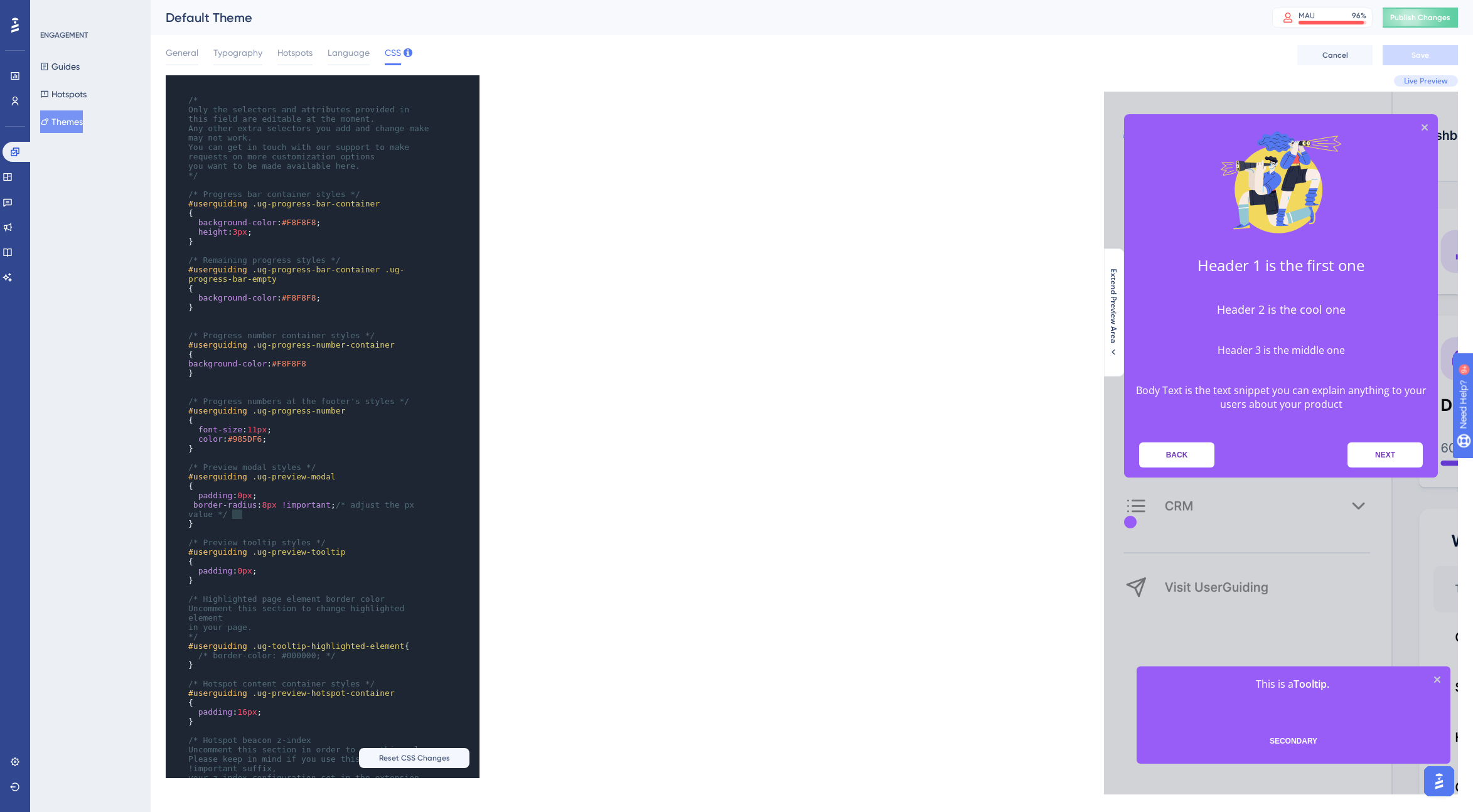
type textarea "border-radius: 8px !important; /* adjust the px value */"
drag, startPoint x: 233, startPoint y: 513, endPoint x: 190, endPoint y: 504, distance: 43.9
click at [190, 504] on pre "border-radius : 8px !important ; /* adjust the px value */" at bounding box center [310, 510] width 249 height 19
click at [282, 569] on pre "padding : 0px ;" at bounding box center [310, 571] width 249 height 10
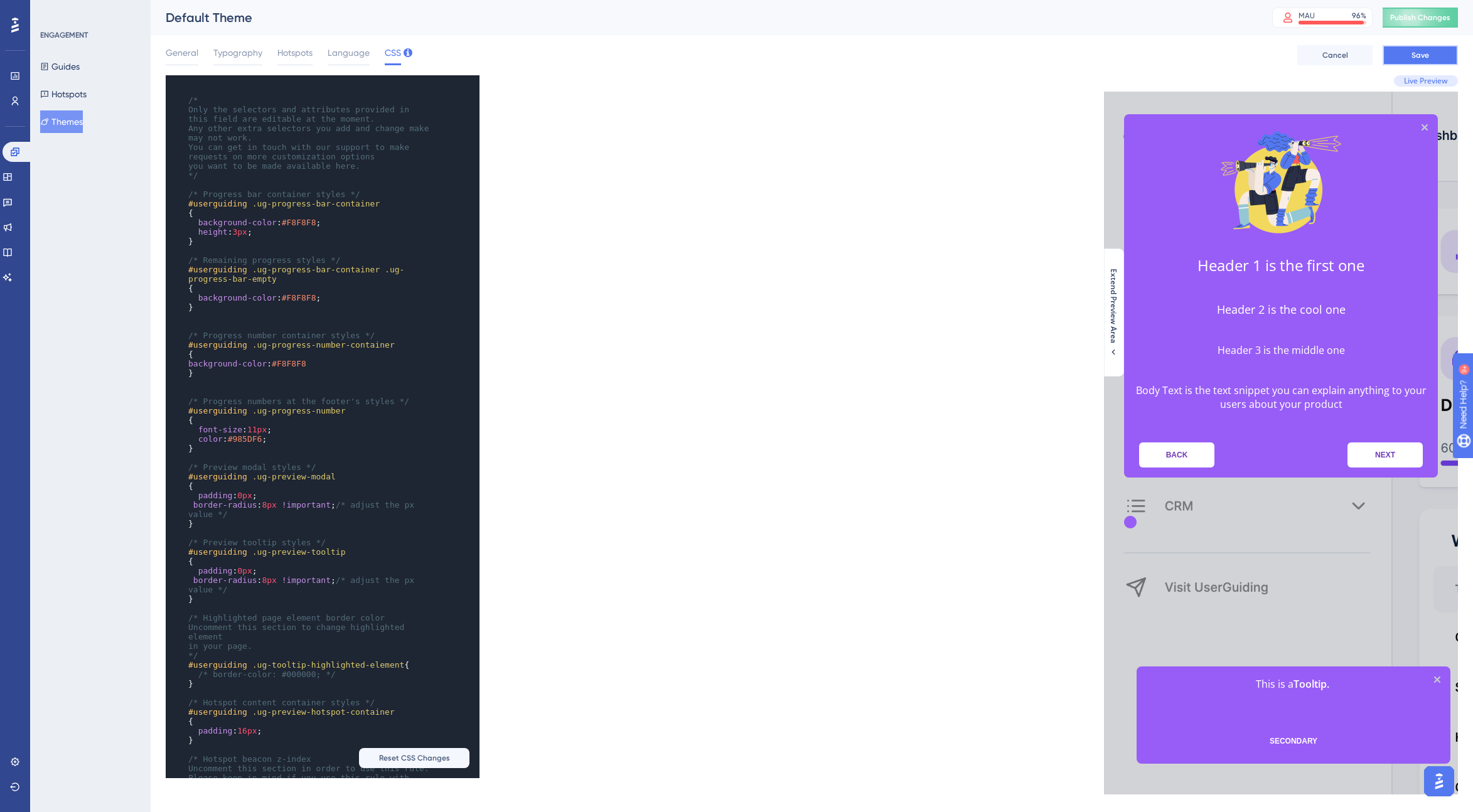
click at [888, 52] on button "Save" at bounding box center [1420, 55] width 75 height 20
click at [888, 18] on span "Publish Changes" at bounding box center [1421, 17] width 60 height 10
click at [183, 52] on span "General" at bounding box center [182, 52] width 33 height 15
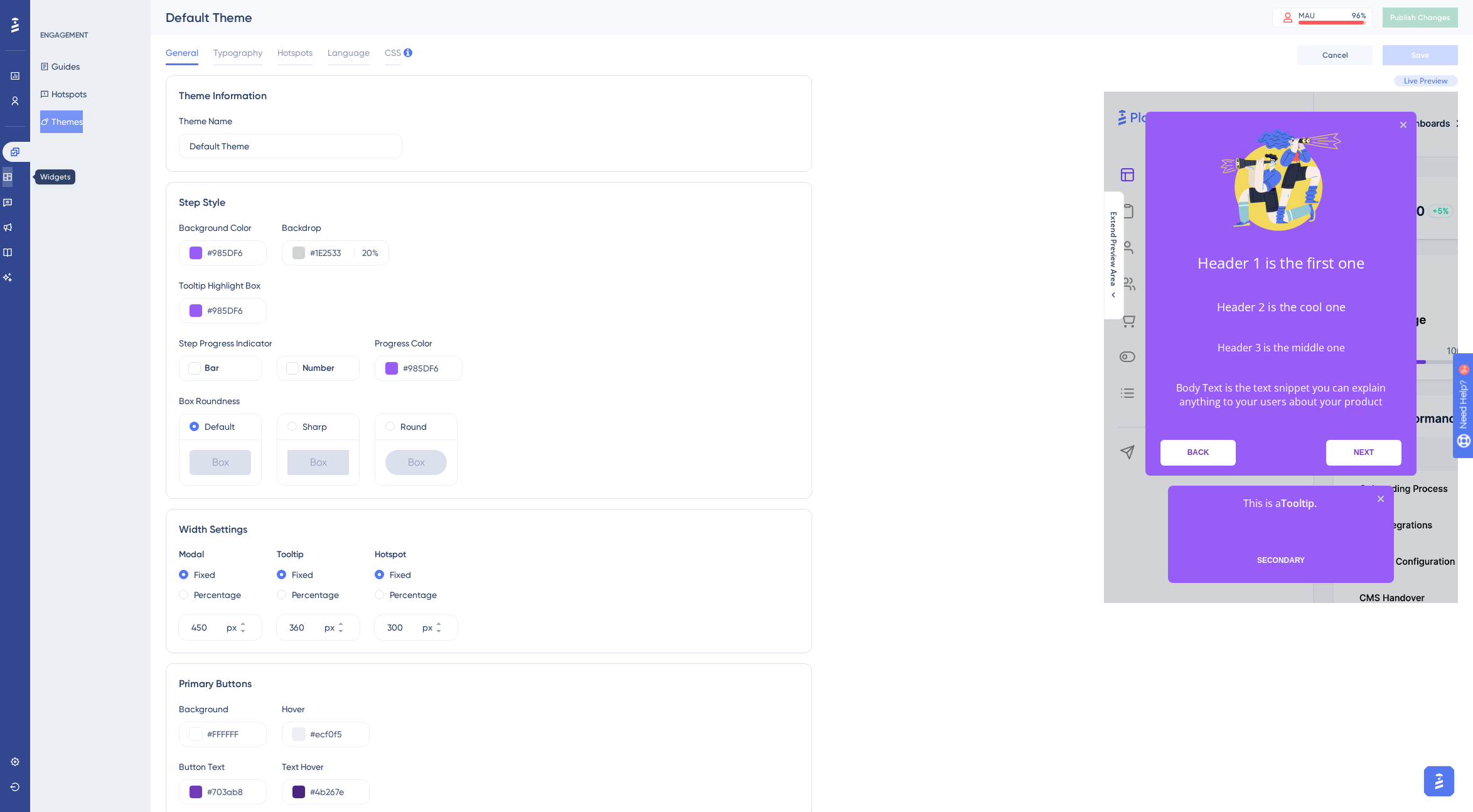
click at [11, 174] on icon at bounding box center [7, 176] width 8 height 7
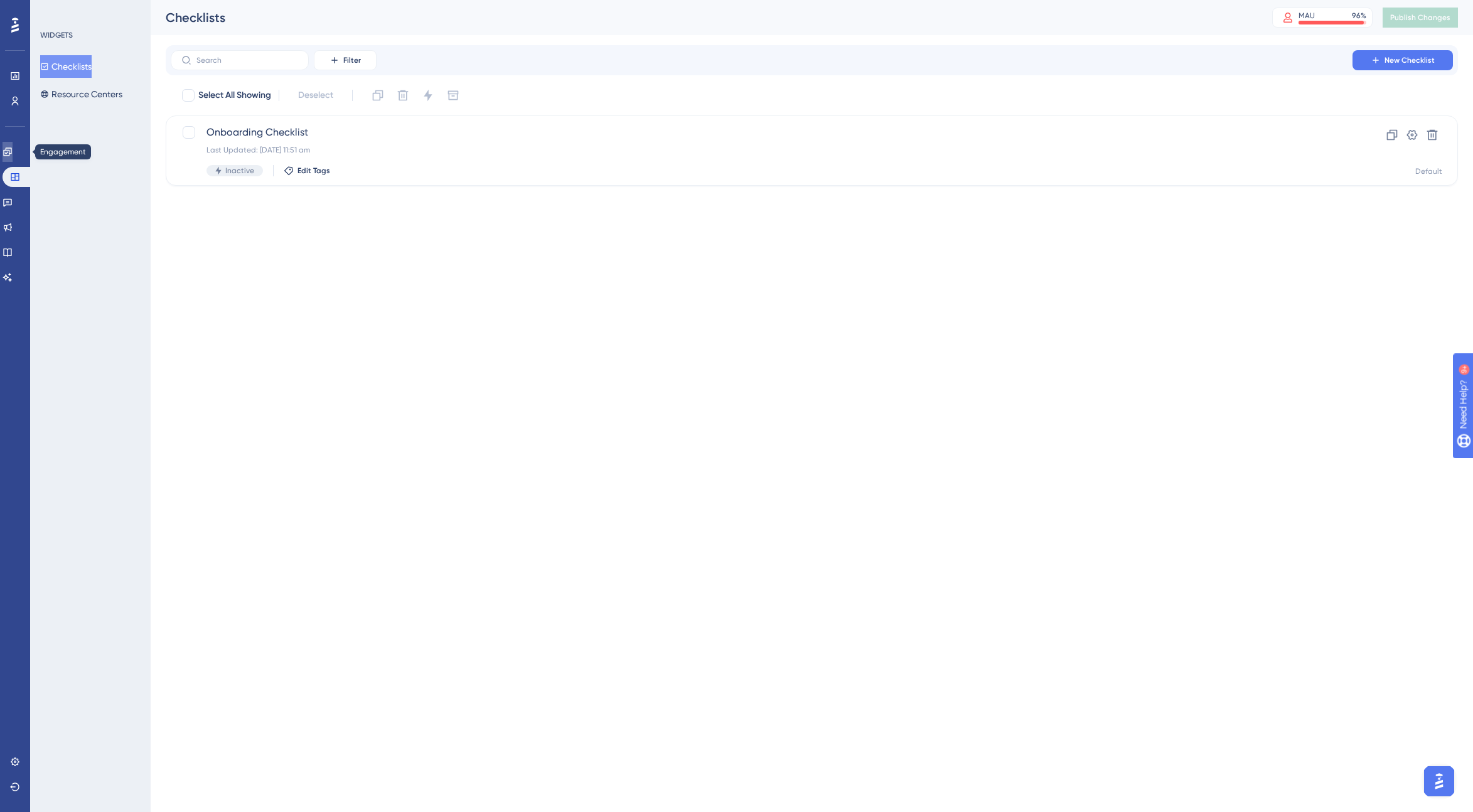
click at [11, 148] on icon at bounding box center [7, 151] width 8 height 8
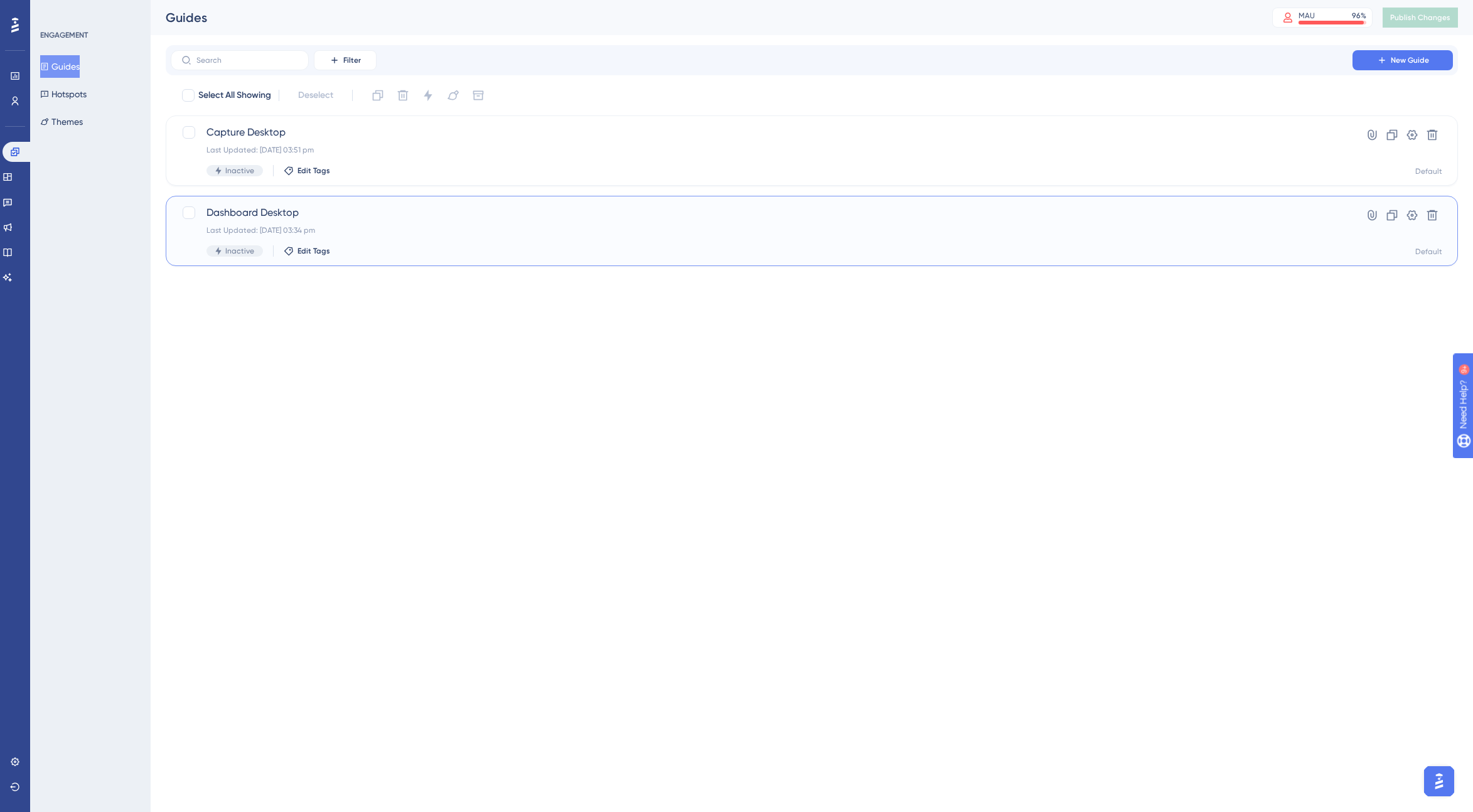
click at [431, 219] on span "Dashboard Desktop" at bounding box center [761, 213] width 1111 height 15
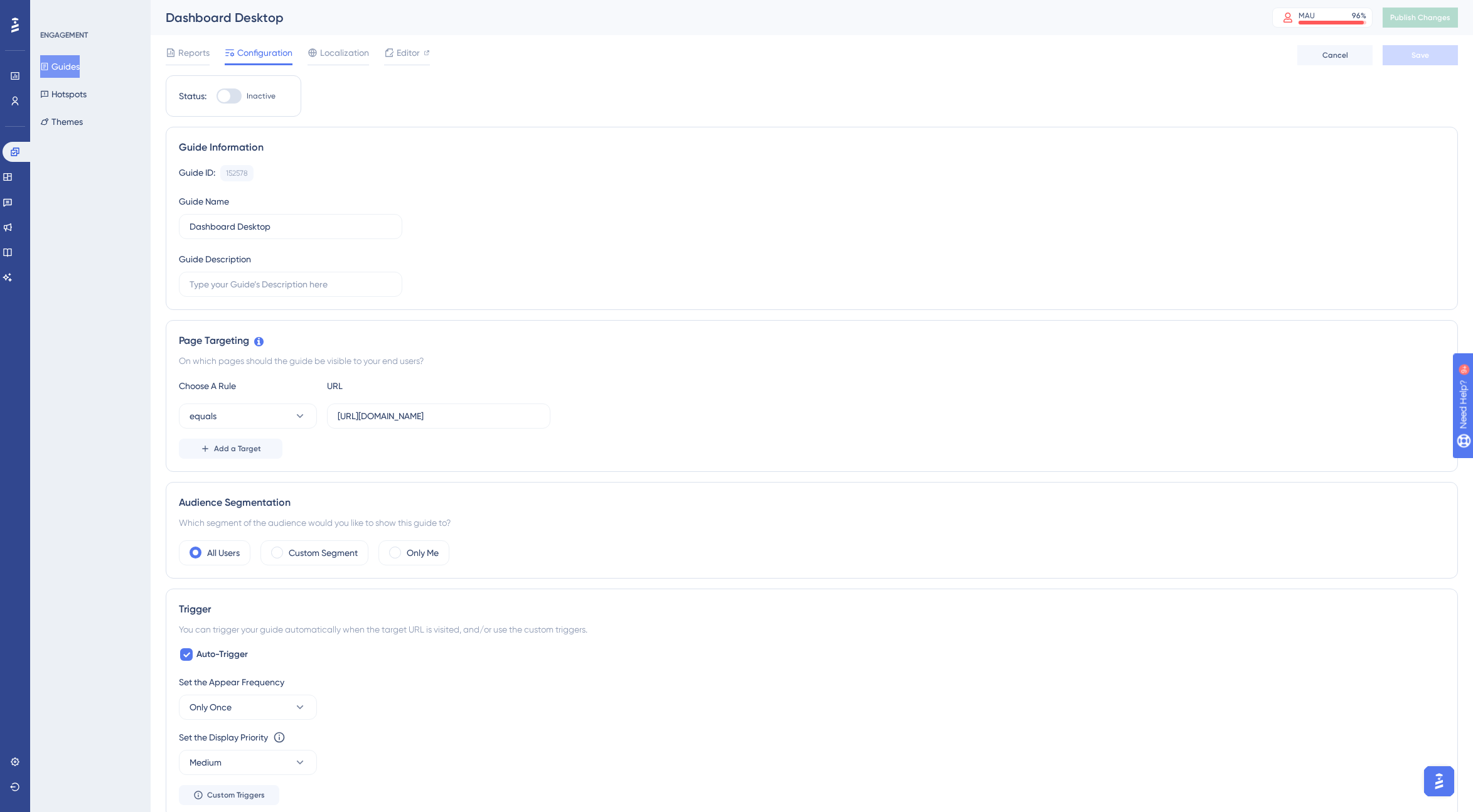
drag, startPoint x: 335, startPoint y: 416, endPoint x: 663, endPoint y: 427, distance: 328.2
click at [663, 427] on div "equals [URL][DOMAIN_NAME]" at bounding box center [812, 416] width 1266 height 25
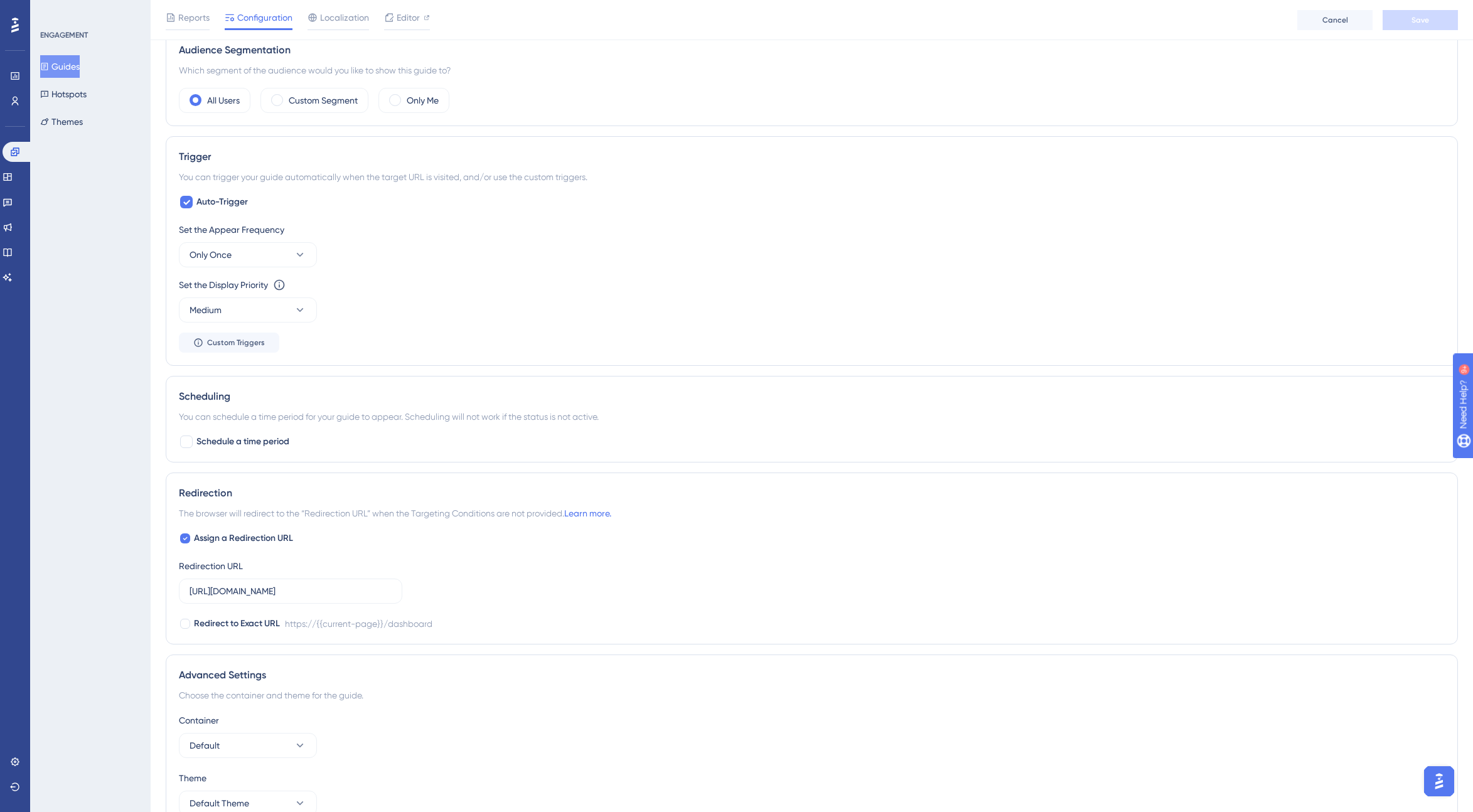
scroll to position [459, 0]
click at [82, 116] on button "Themes" at bounding box center [62, 121] width 43 height 22
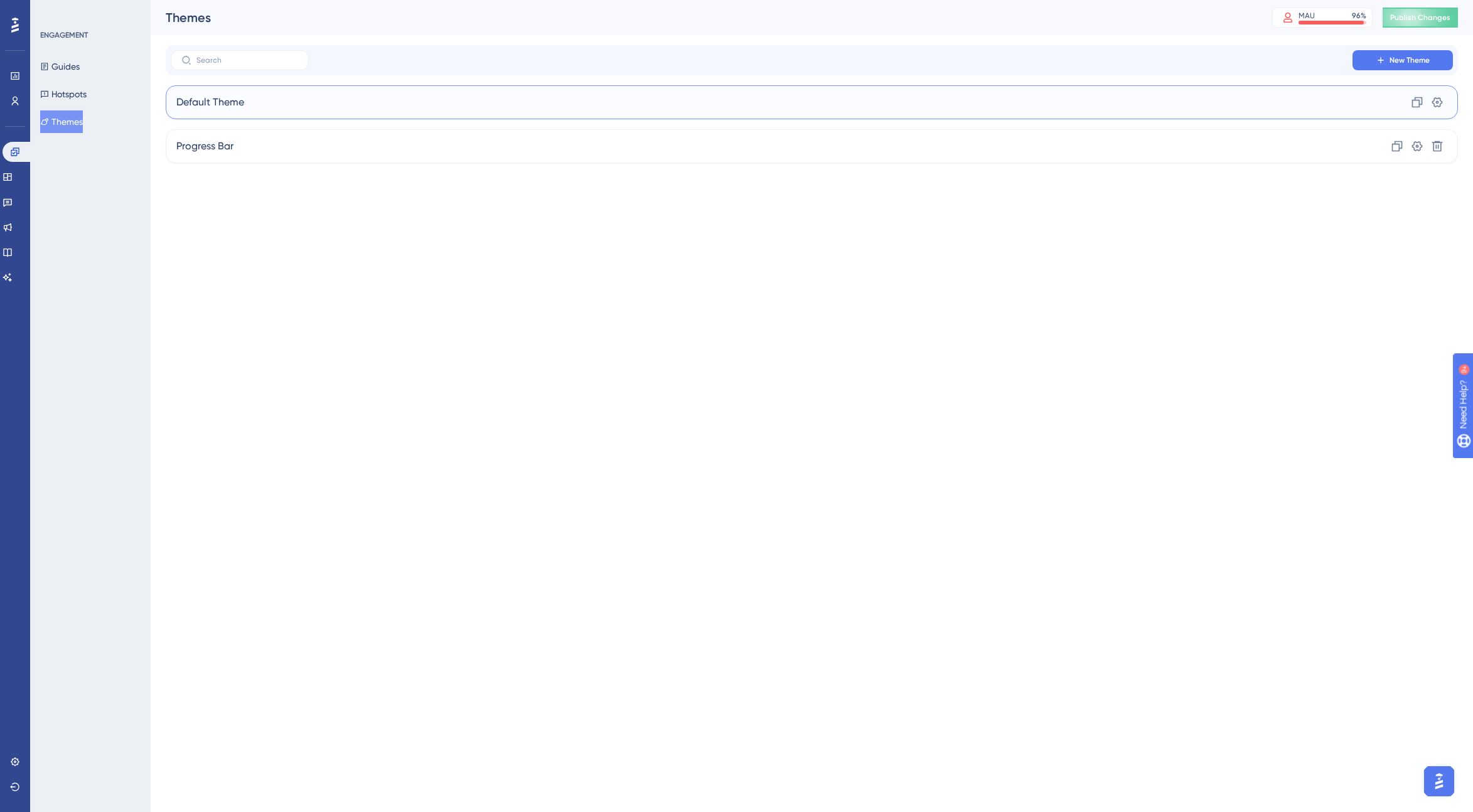
click at [389, 107] on div "Default Theme Clone Settings" at bounding box center [811, 102] width 1292 height 34
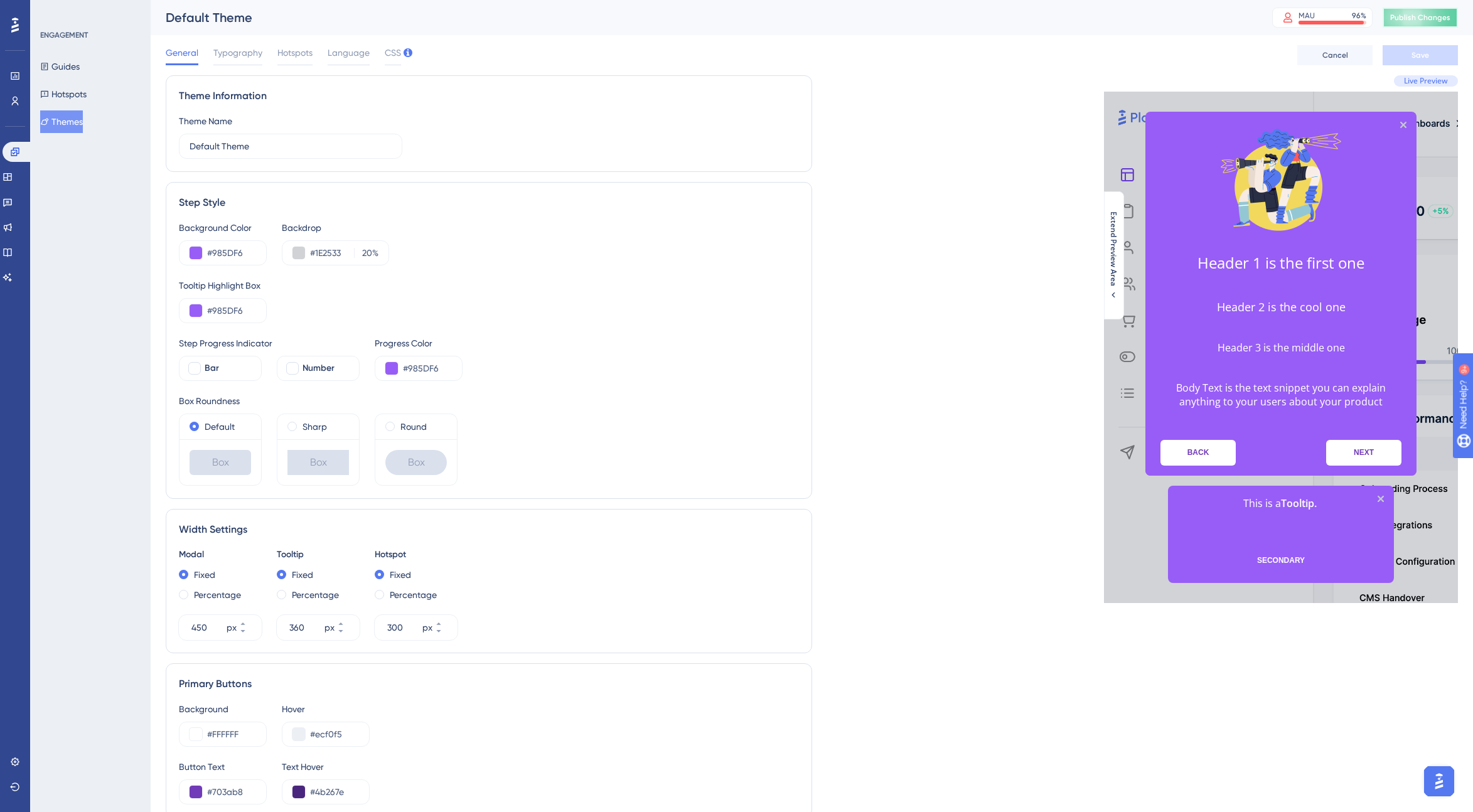
click at [888, 12] on button "Publish Changes" at bounding box center [1420, 17] width 75 height 20
click at [79, 102] on button "Hotspots" at bounding box center [63, 94] width 47 height 22
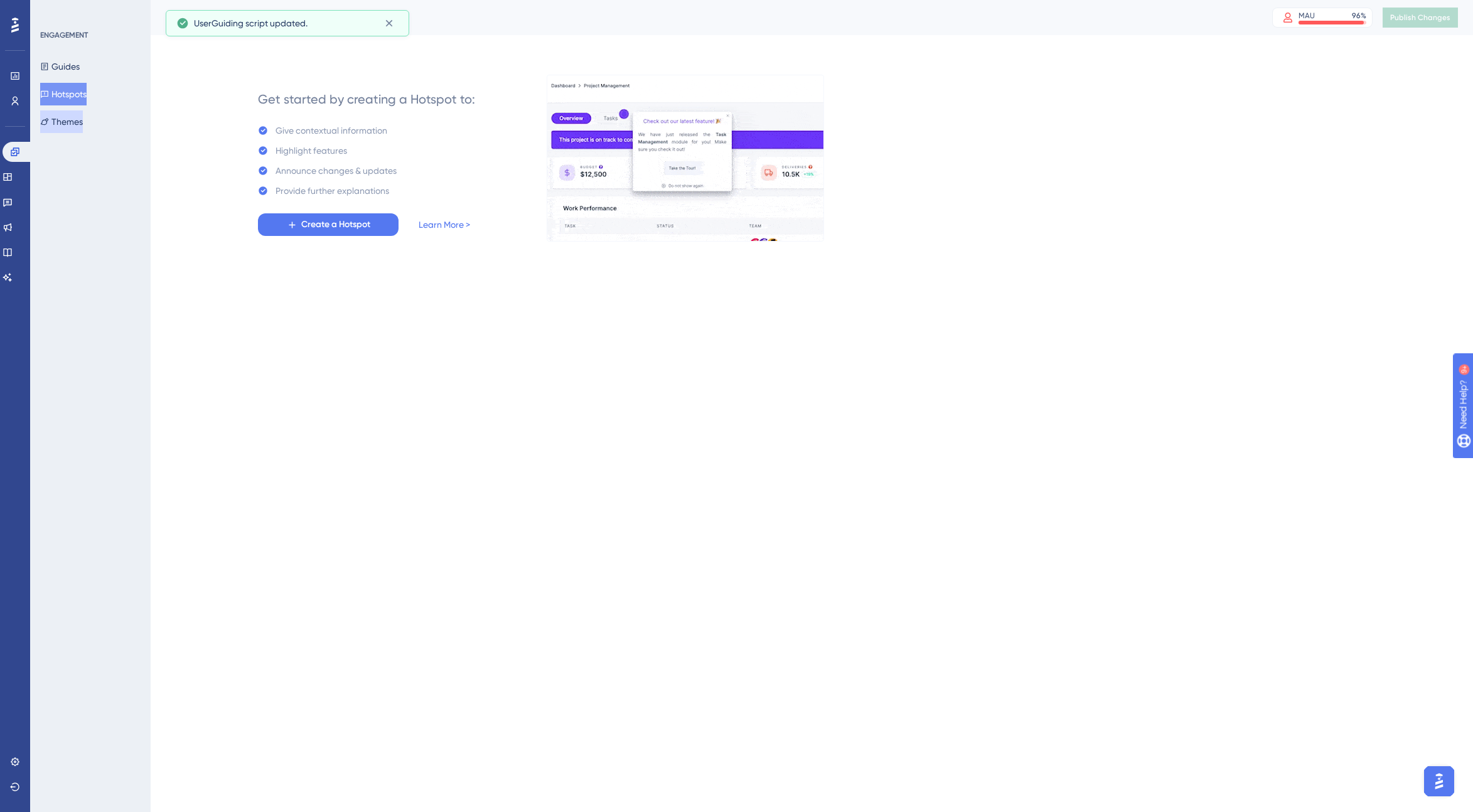
click at [75, 120] on button "Themes" at bounding box center [62, 121] width 43 height 22
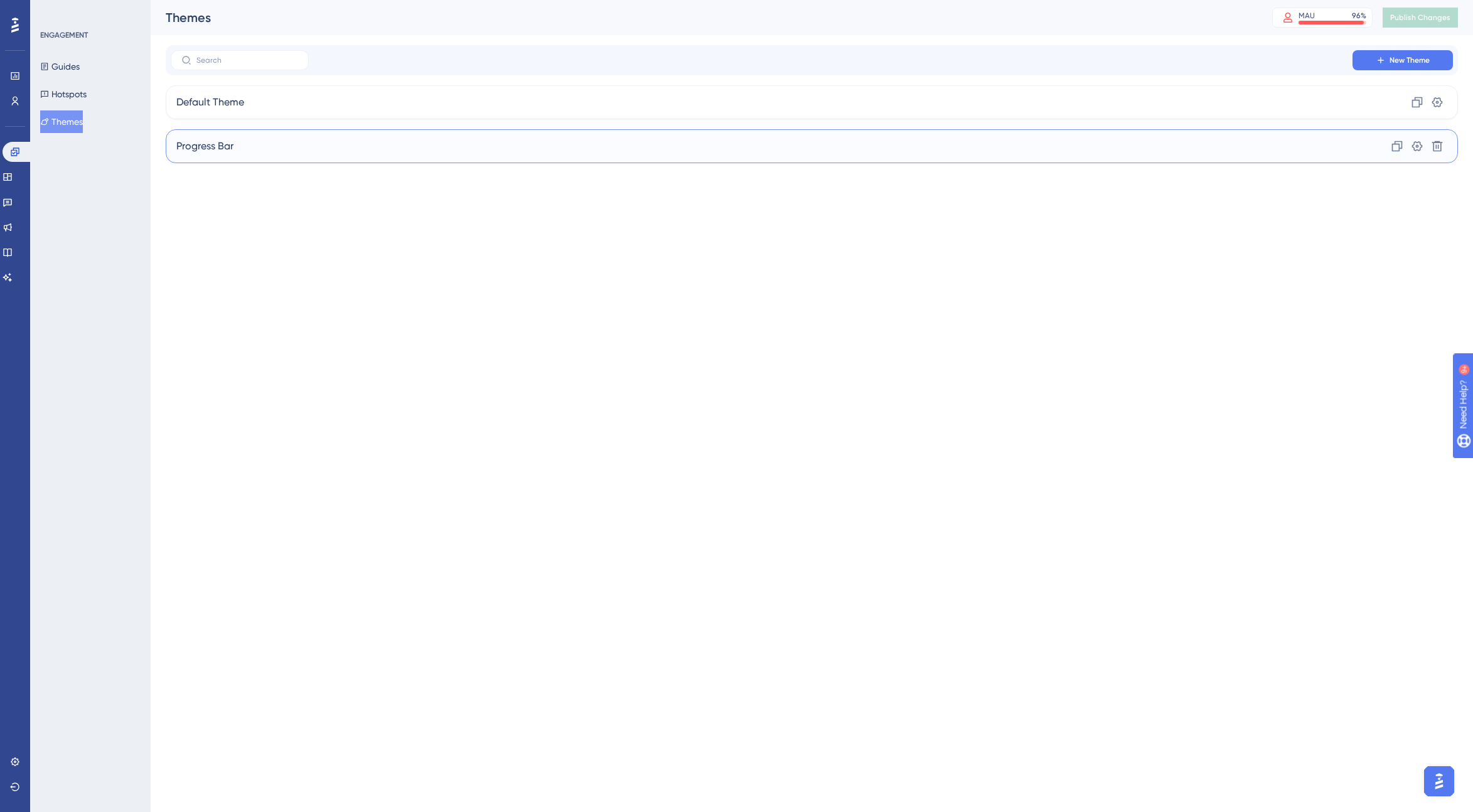
click at [276, 144] on div "Progress Bar Clone Settings Delete" at bounding box center [811, 146] width 1292 height 34
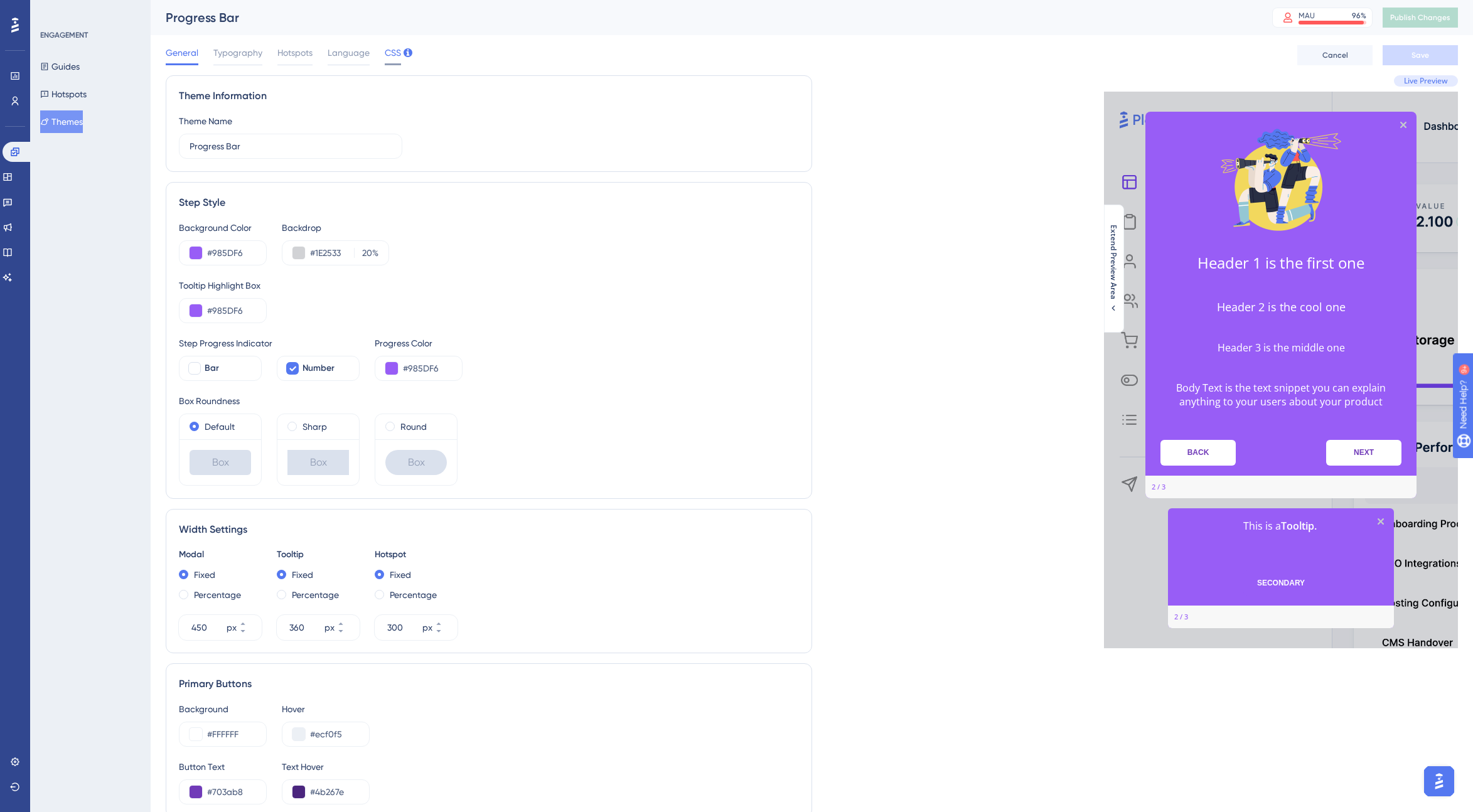
click at [390, 56] on span "CSS" at bounding box center [393, 52] width 17 height 15
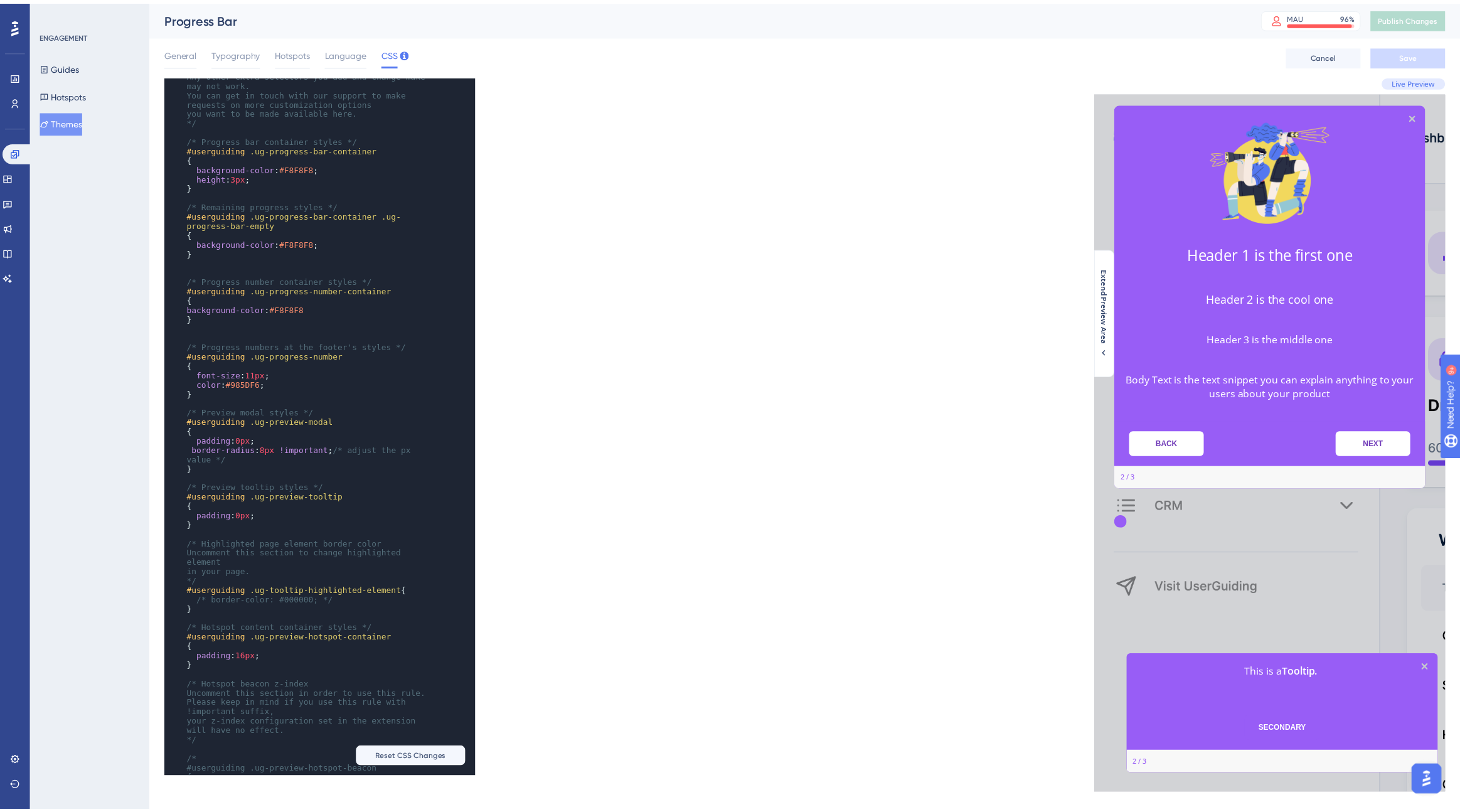
scroll to position [56, 0]
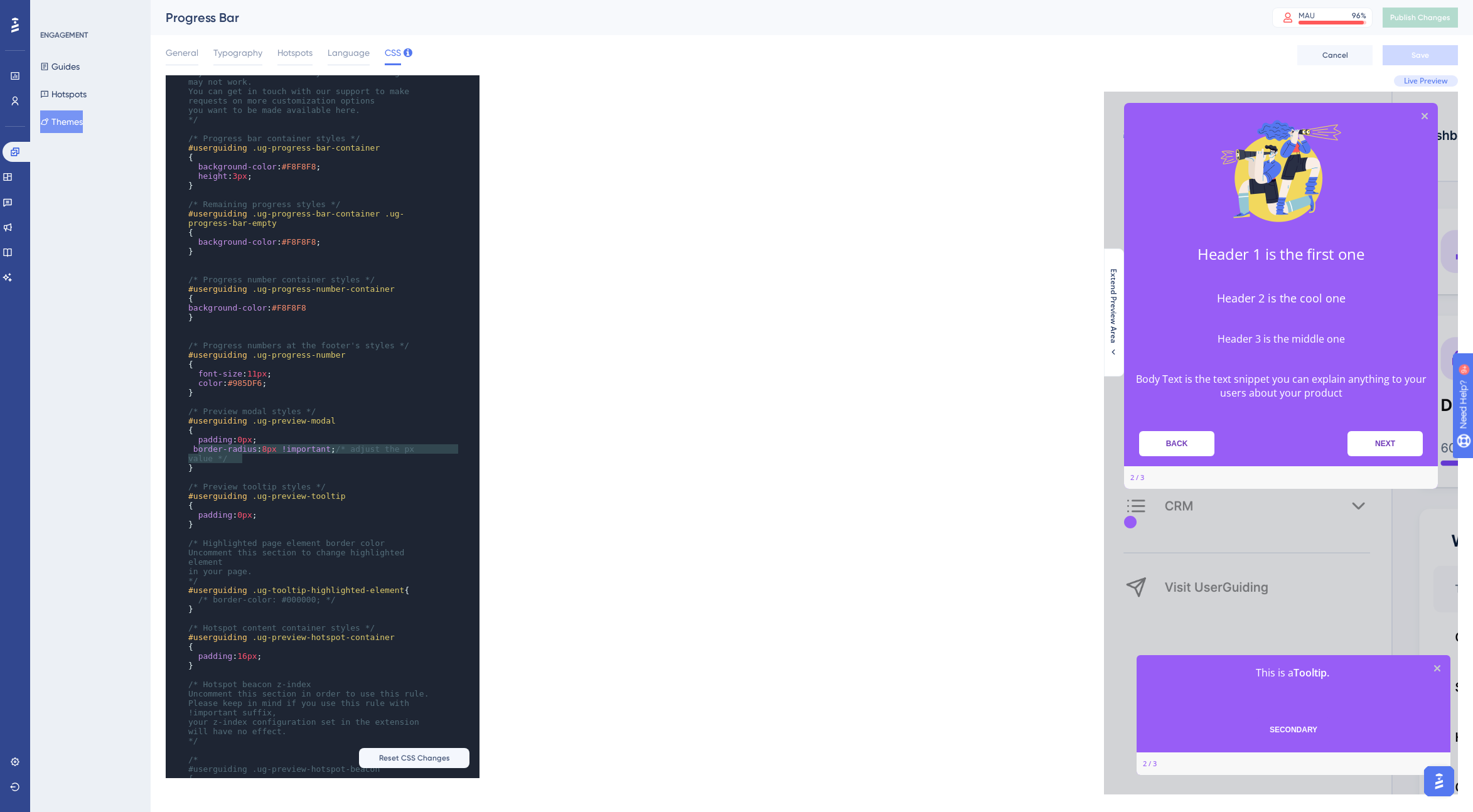
type textarea "border-radius: 8px !important; /* adjust the px value */"
drag, startPoint x: 242, startPoint y: 456, endPoint x: 189, endPoint y: 450, distance: 53.3
click at [189, 450] on pre "border-radius : 8px !important ; /* adjust the px value */" at bounding box center [310, 454] width 249 height 19
click at [274, 516] on pre "padding : 0px ;" at bounding box center [310, 515] width 249 height 10
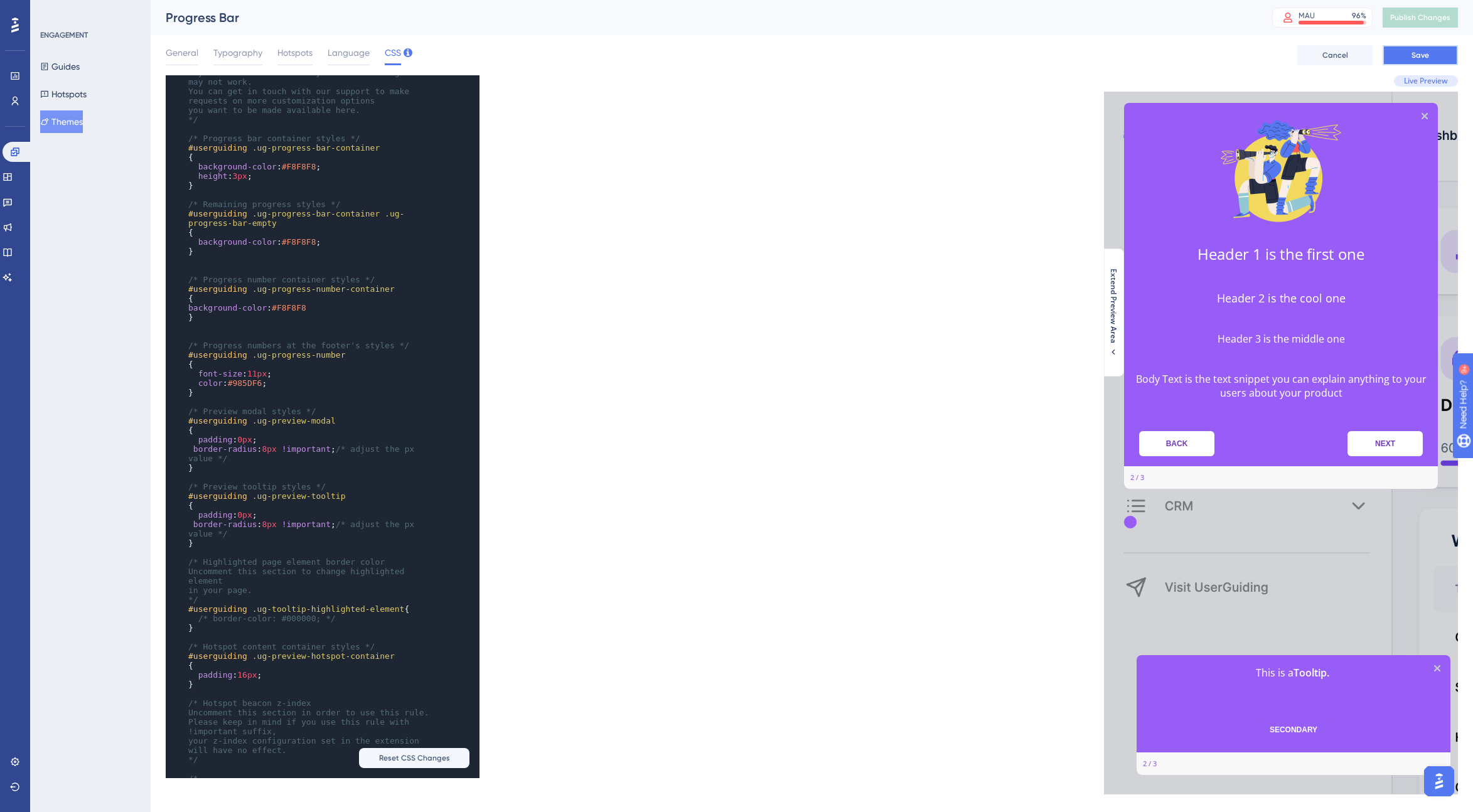
click at [888, 53] on span "Save" at bounding box center [1421, 55] width 17 height 10
click at [888, 13] on span "Publish Changes" at bounding box center [1421, 17] width 60 height 10
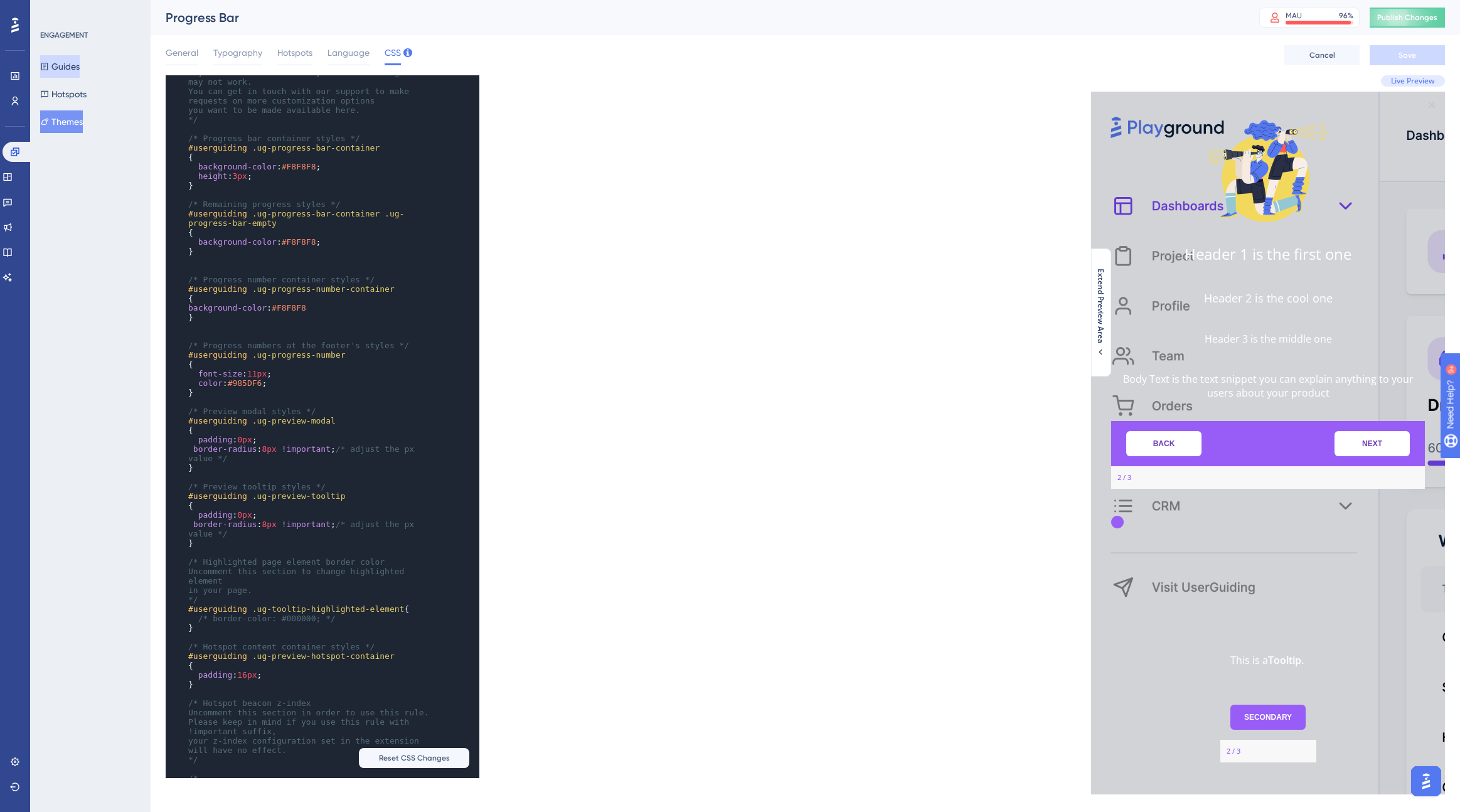
click at [77, 67] on button "Guides" at bounding box center [60, 67] width 40 height 22
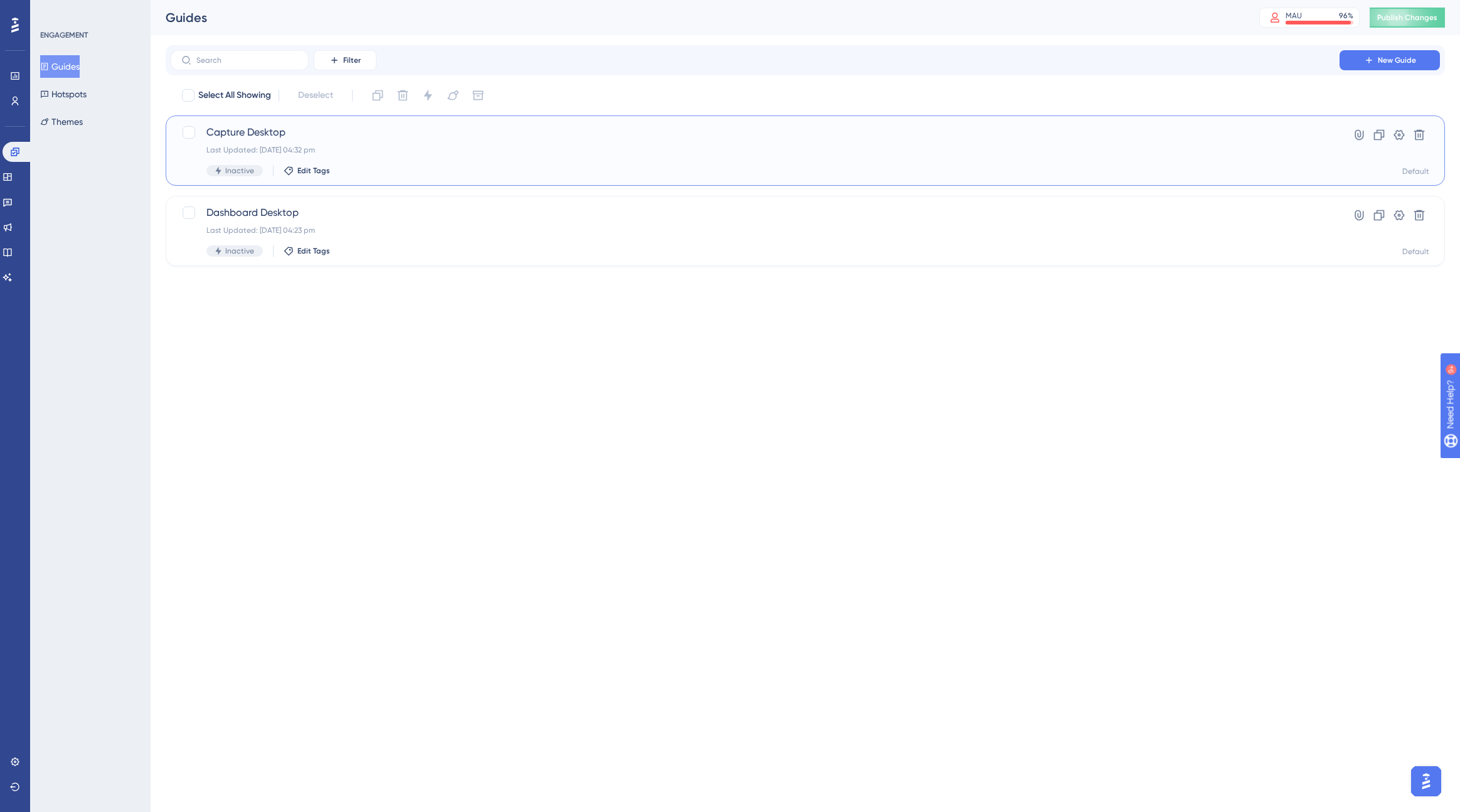
click at [404, 161] on div "Capture Desktop Last Updated: [DATE] 04:32 pm Inactive Edit Tags" at bounding box center [755, 150] width 1098 height 52
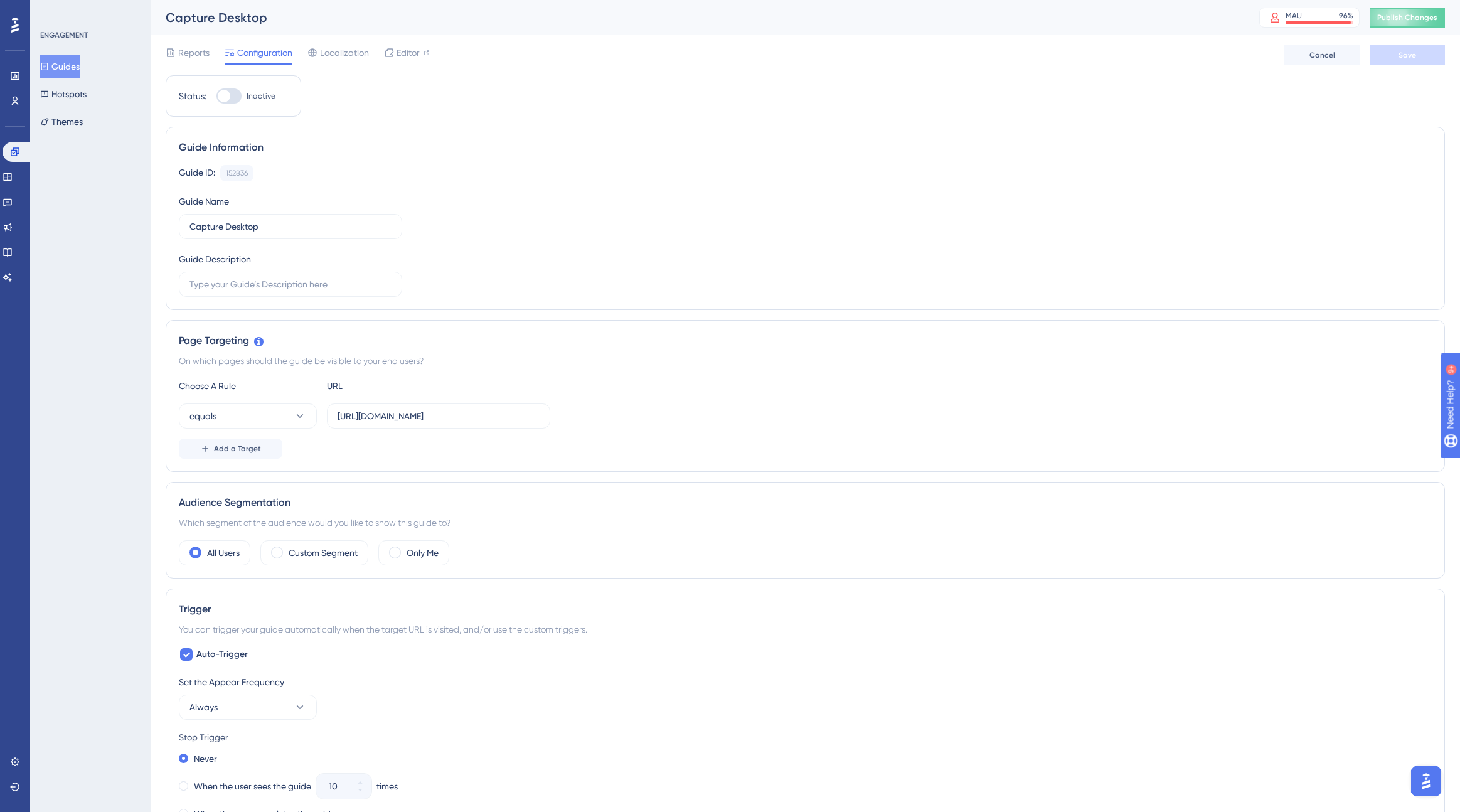
click at [230, 94] on div at bounding box center [229, 96] width 25 height 15
click at [217, 96] on input "Inactive" at bounding box center [216, 96] width 1 height 1
checkbox input "true"
click at [887, 52] on span "Save" at bounding box center [1408, 55] width 17 height 10
click at [887, 20] on span "Publish Changes" at bounding box center [1408, 17] width 60 height 10
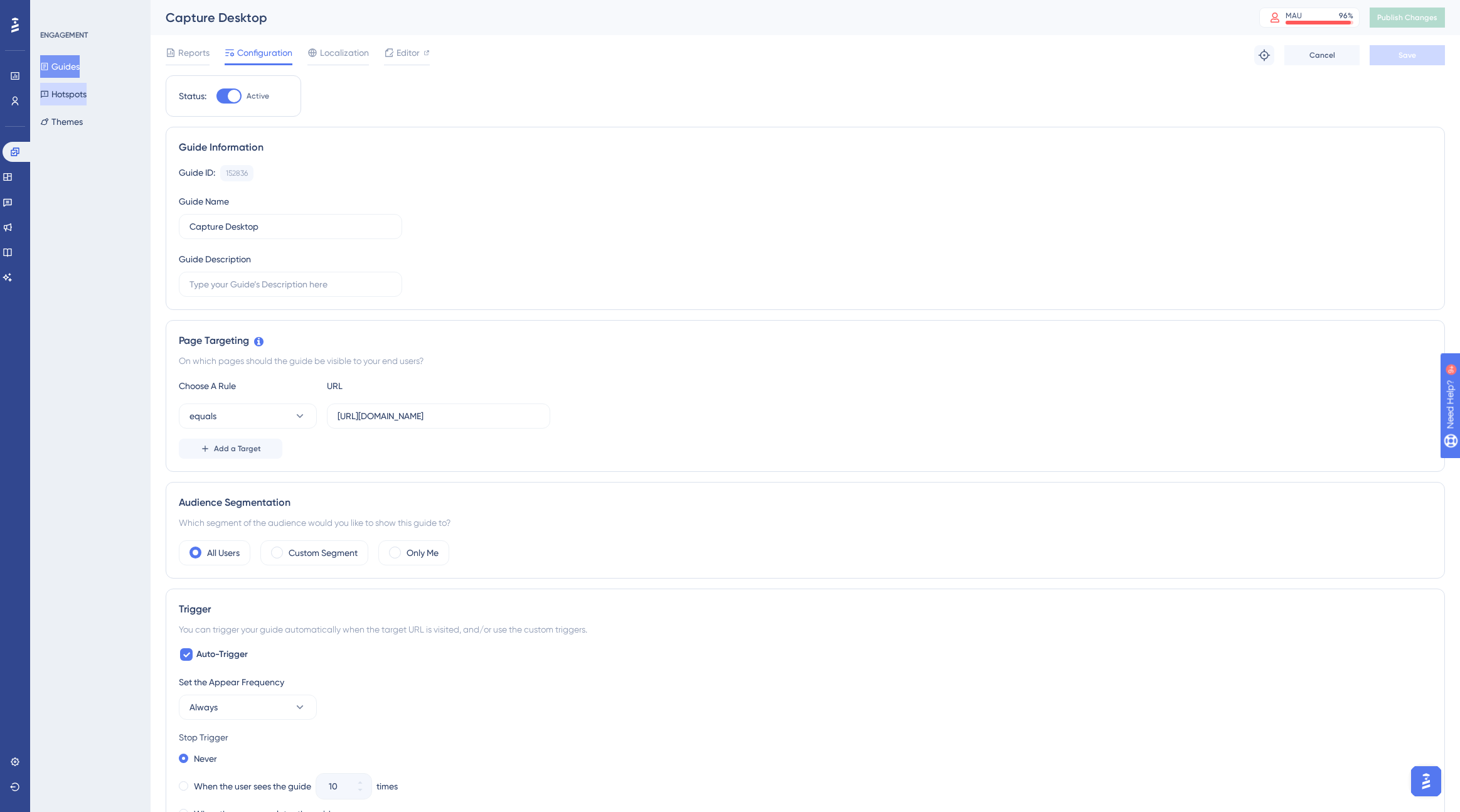
click at [86, 93] on button "Hotspots" at bounding box center [63, 94] width 47 height 22
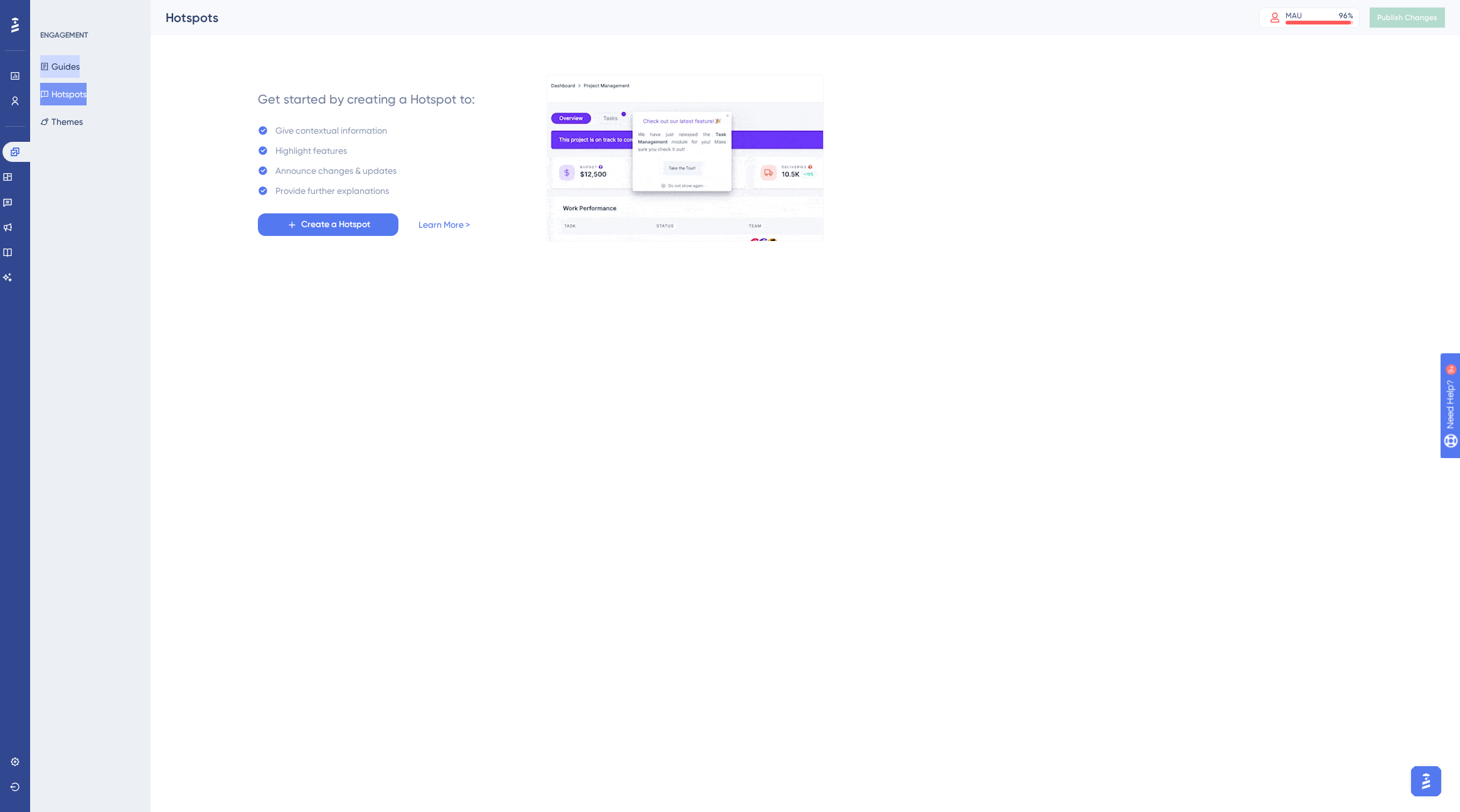
click at [79, 71] on button "Guides" at bounding box center [60, 67] width 40 height 22
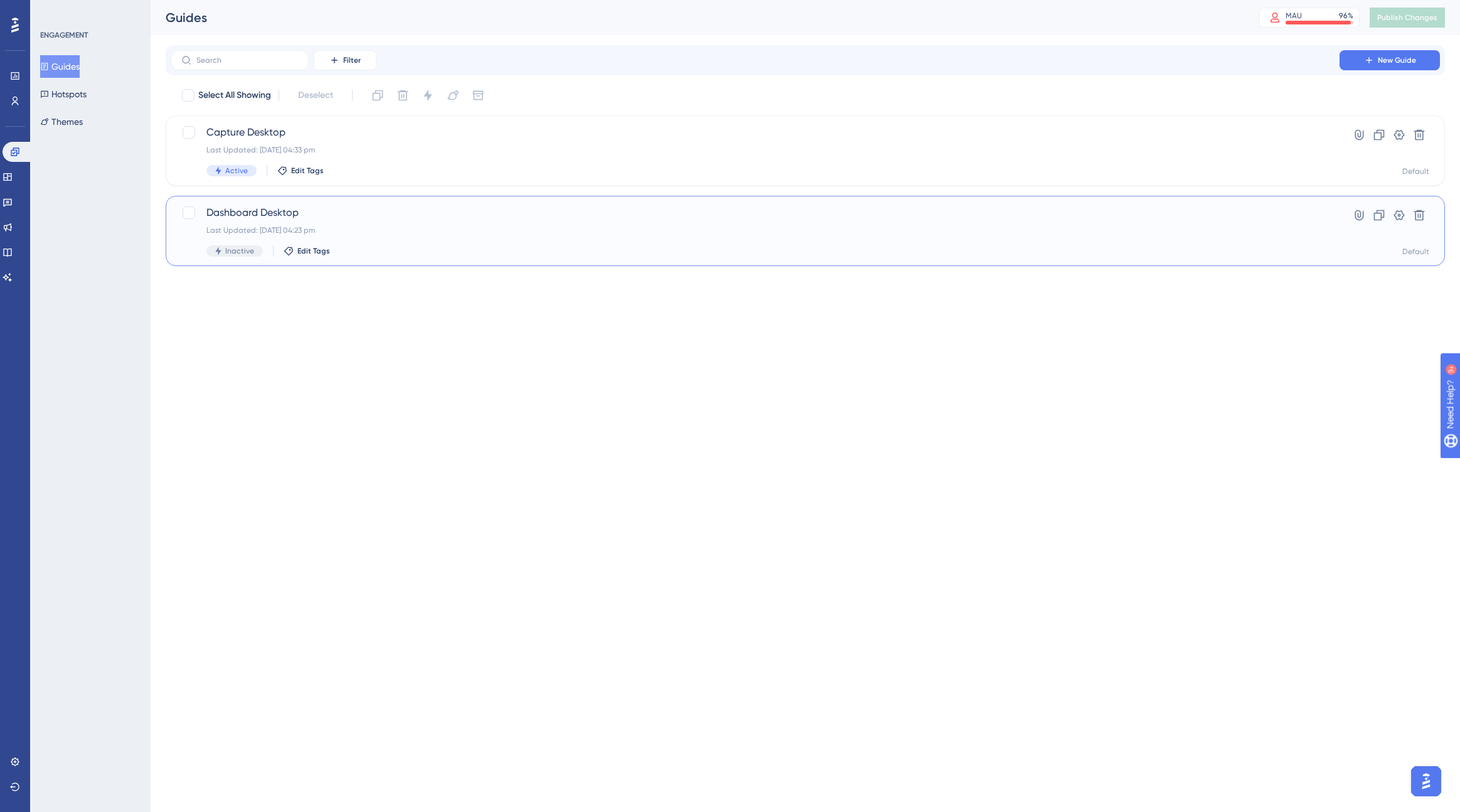
click at [436, 239] on div "Dashboard Desktop Last Updated: [DATE] 04:23 pm Inactive Edit Tags" at bounding box center [755, 231] width 1098 height 52
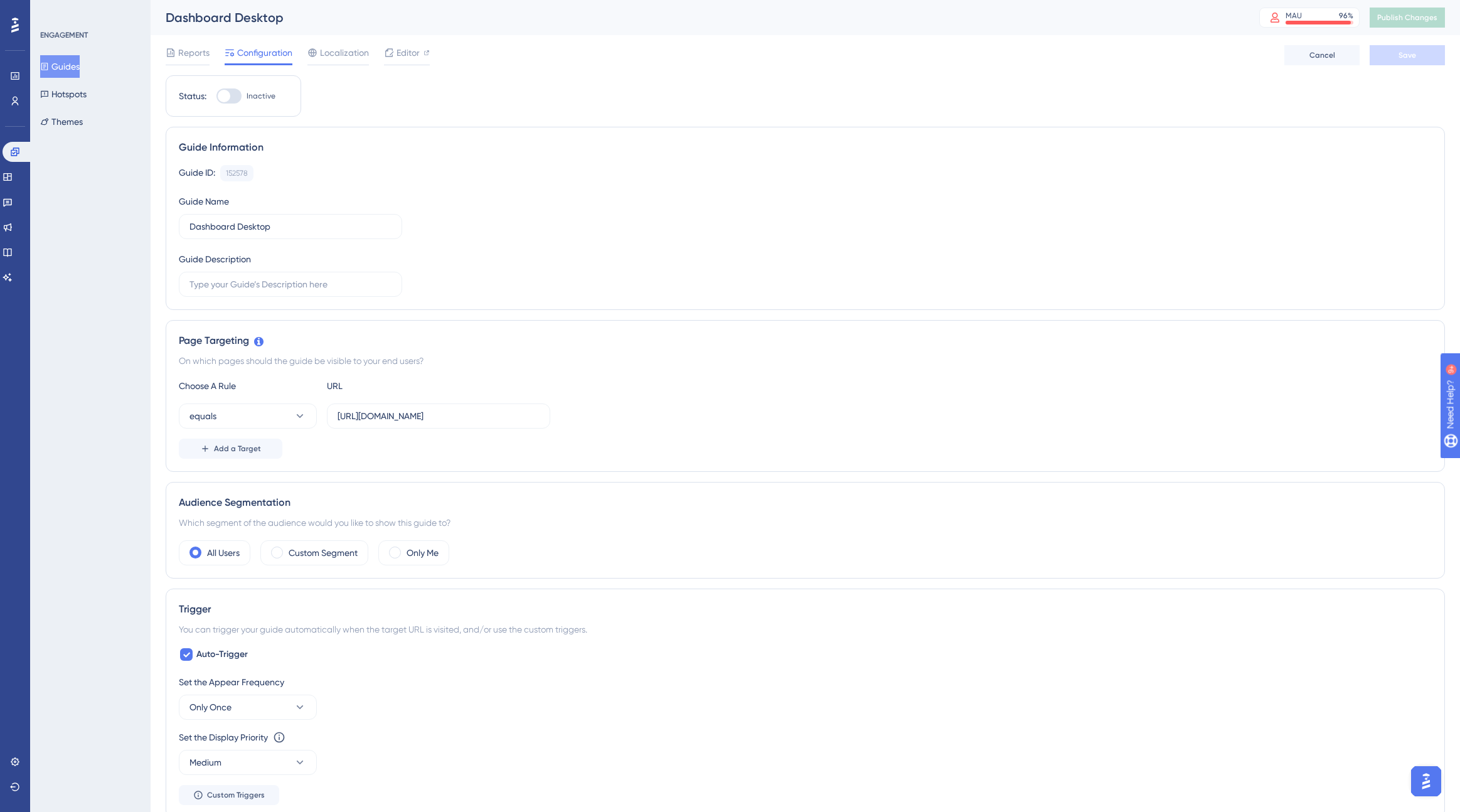
click at [225, 95] on div at bounding box center [224, 96] width 13 height 13
click at [217, 96] on input "Inactive" at bounding box center [216, 96] width 1 height 1
checkbox input "true"
click at [887, 58] on button "Save" at bounding box center [1407, 55] width 75 height 20
click at [887, 11] on button "Publish Changes" at bounding box center [1407, 17] width 75 height 20
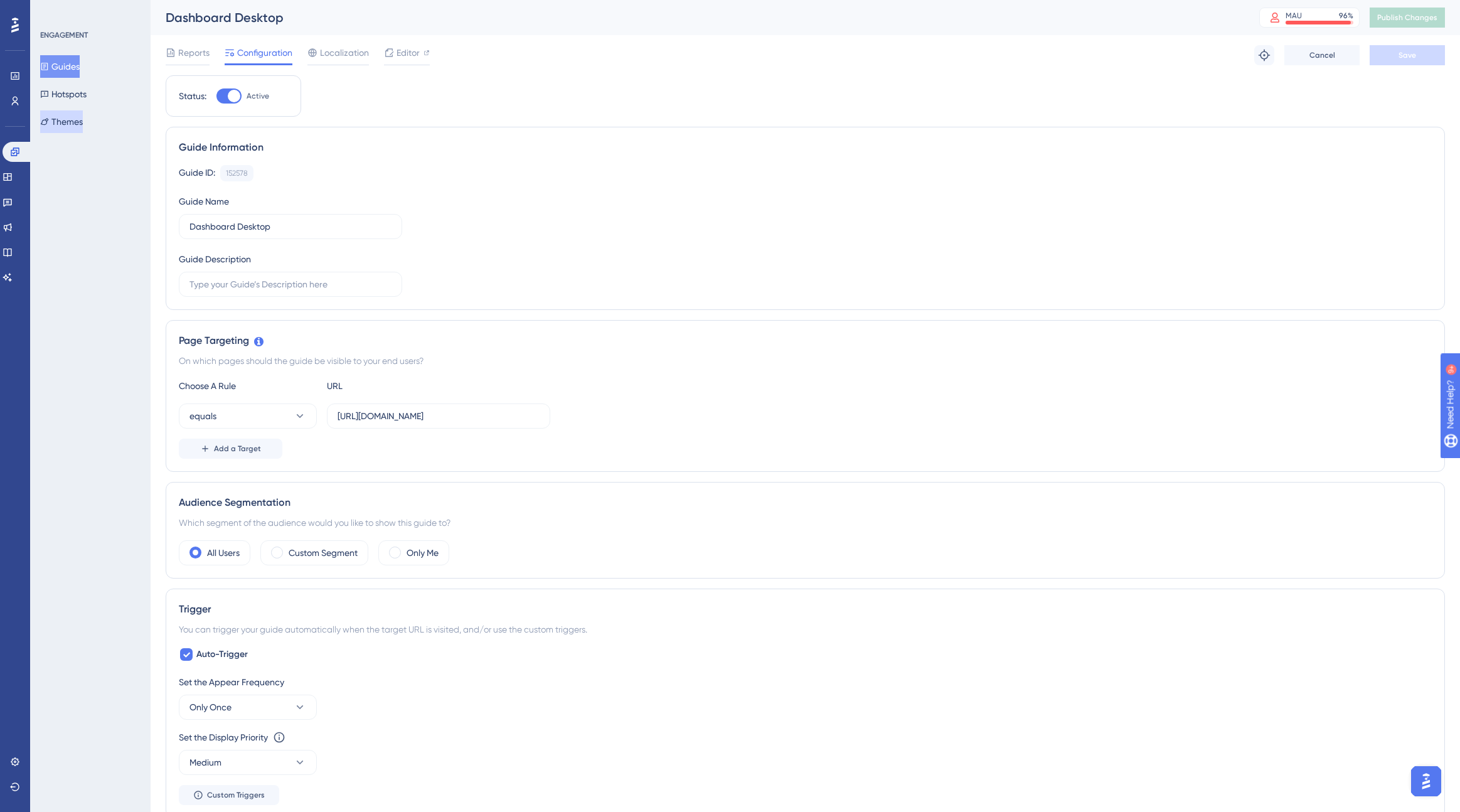
click at [82, 117] on button "Themes" at bounding box center [62, 121] width 43 height 22
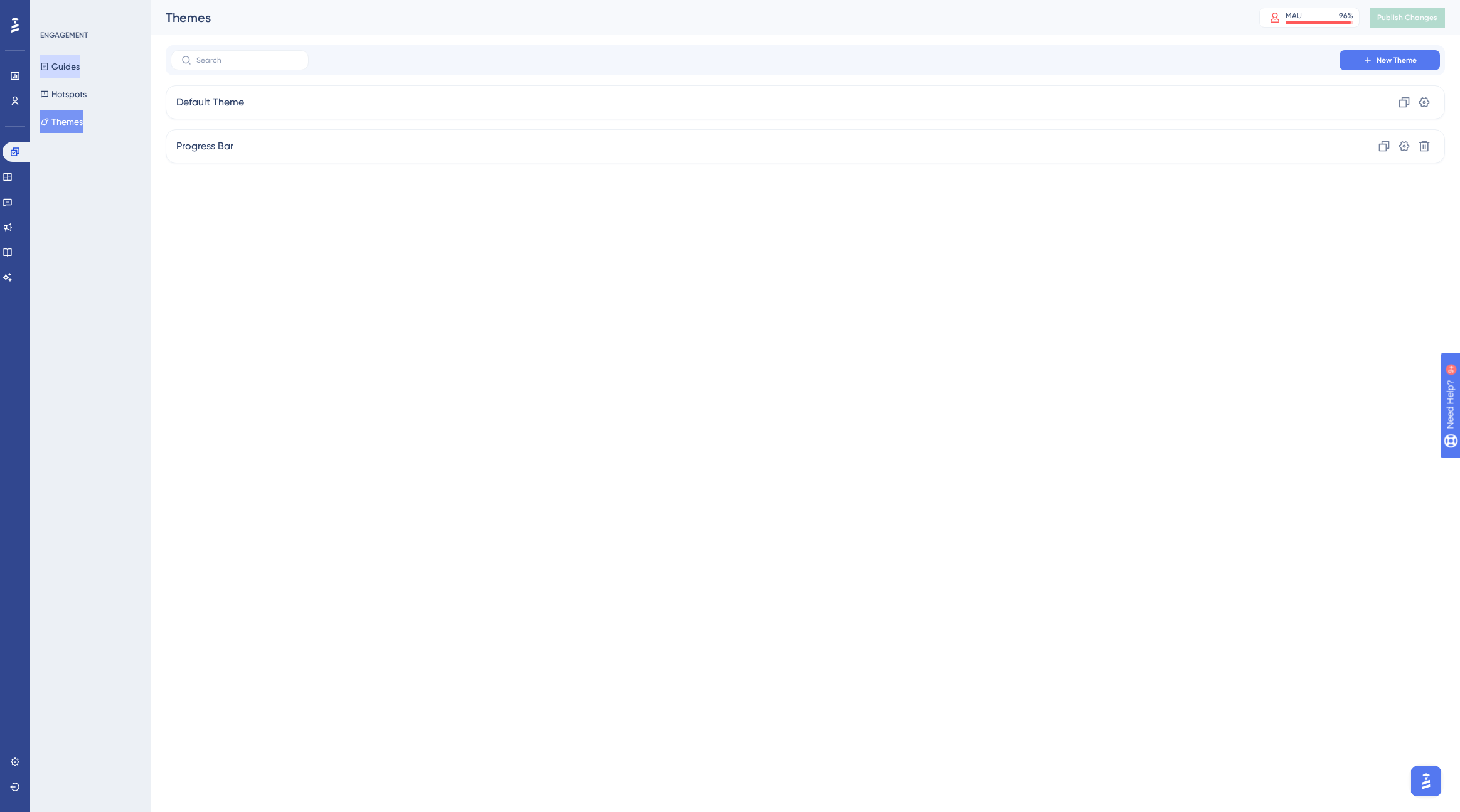
click at [73, 64] on button "Guides" at bounding box center [60, 67] width 40 height 22
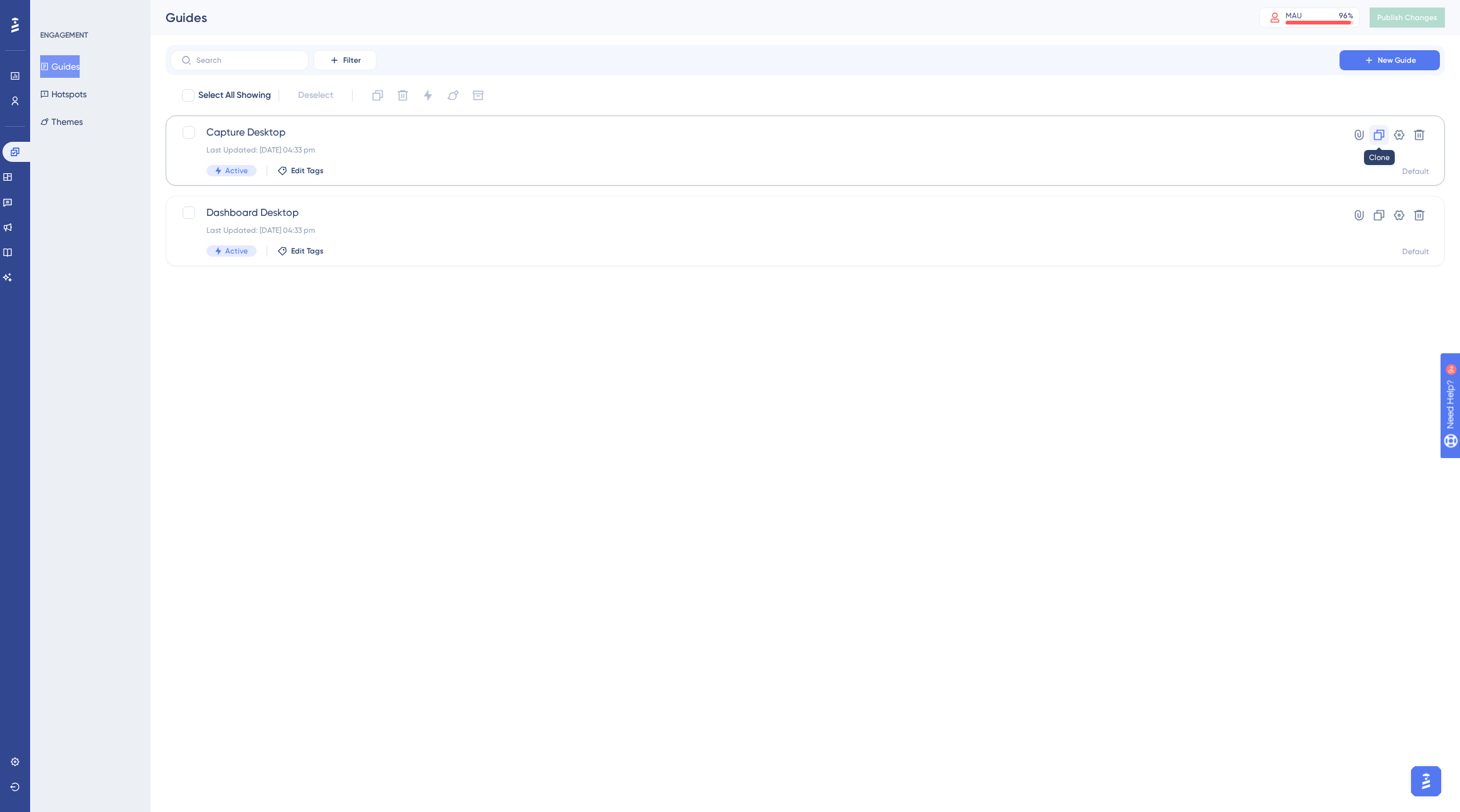
click at [887, 130] on icon at bounding box center [1379, 135] width 10 height 10
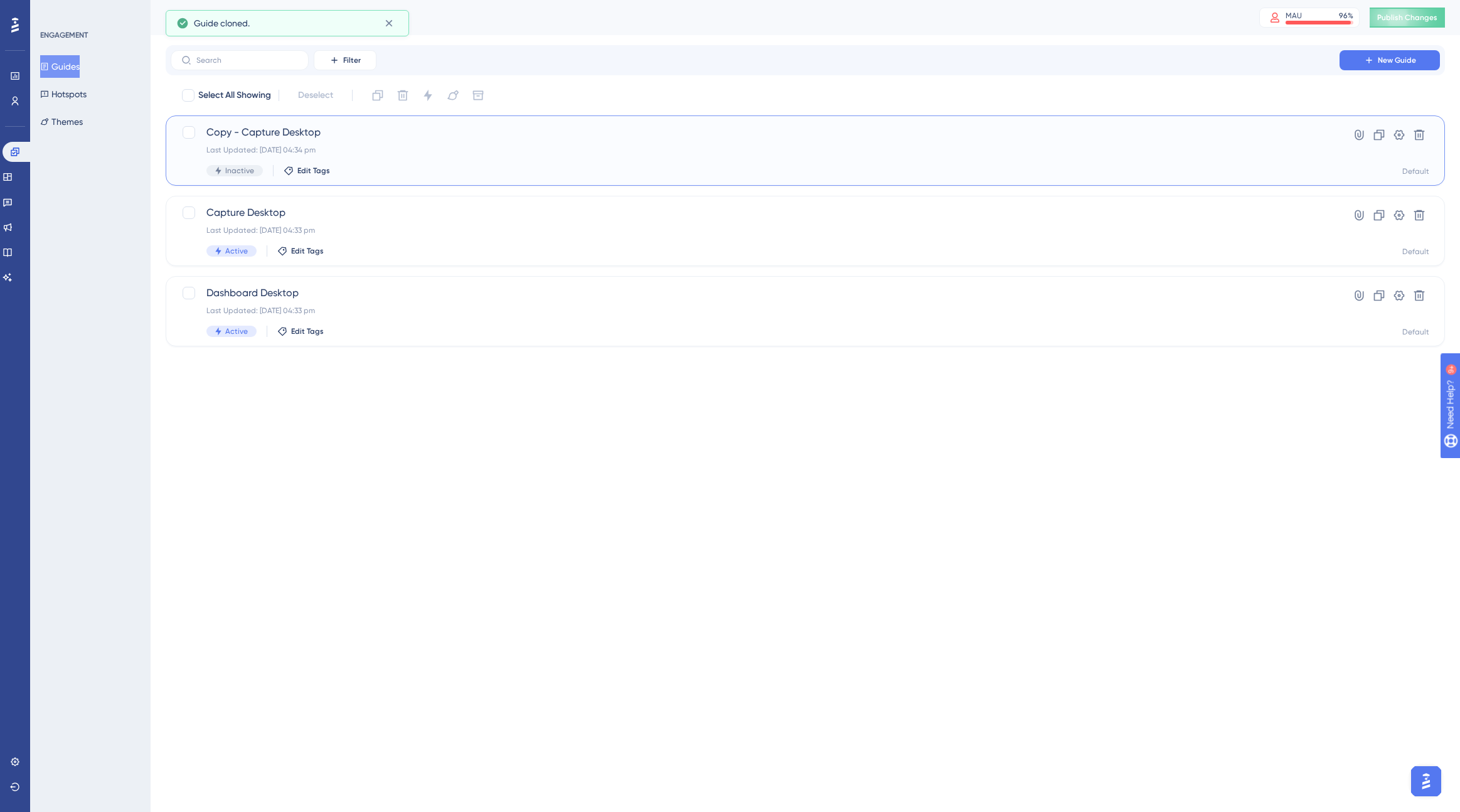
click at [420, 145] on div "Last Updated: [DATE] 04:34 pm" at bounding box center [755, 150] width 1098 height 10
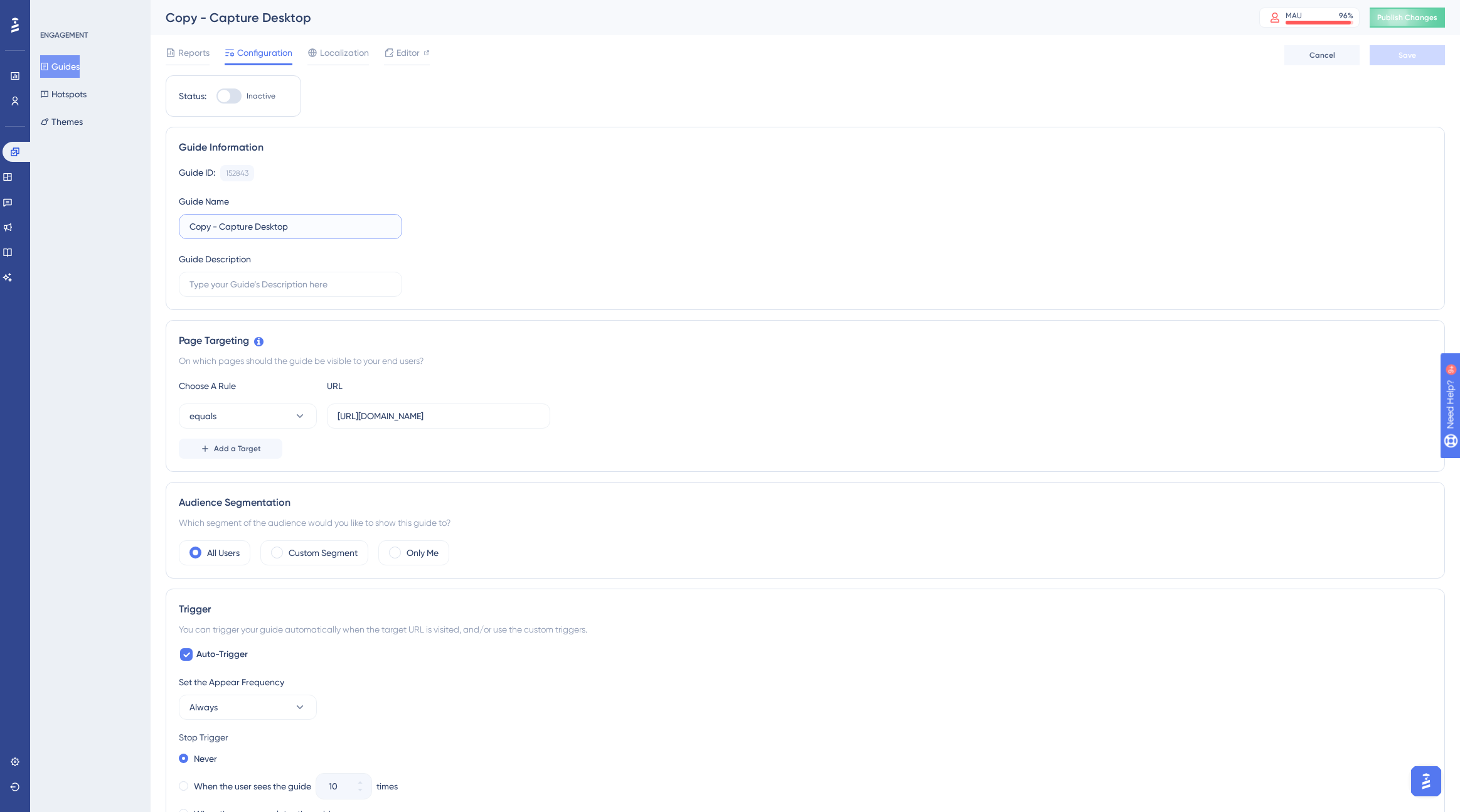
drag, startPoint x: 252, startPoint y: 227, endPoint x: 158, endPoint y: 225, distance: 94.0
click at [158, 225] on div "Performance Users Engagement Widgets Feedback Product Updates Knowledge Base AI…" at bounding box center [805, 721] width 1309 height 1442
type input "Verify Desktop"
click at [741, 305] on div "Guide Information Guide ID: 152843 Copy Guide Name Verify Desktop Guide Descrip…" at bounding box center [805, 218] width 1279 height 183
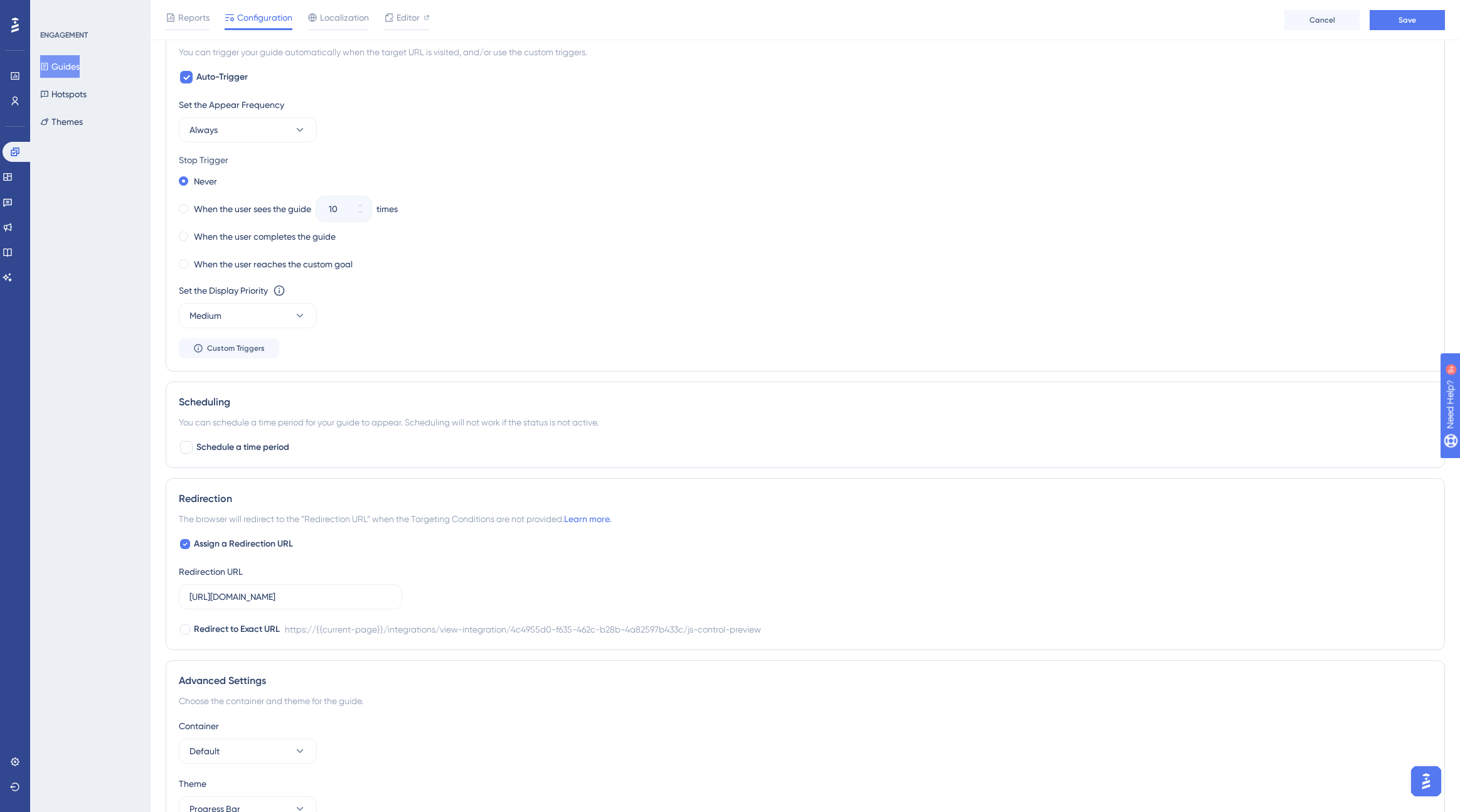
scroll to position [655, 0]
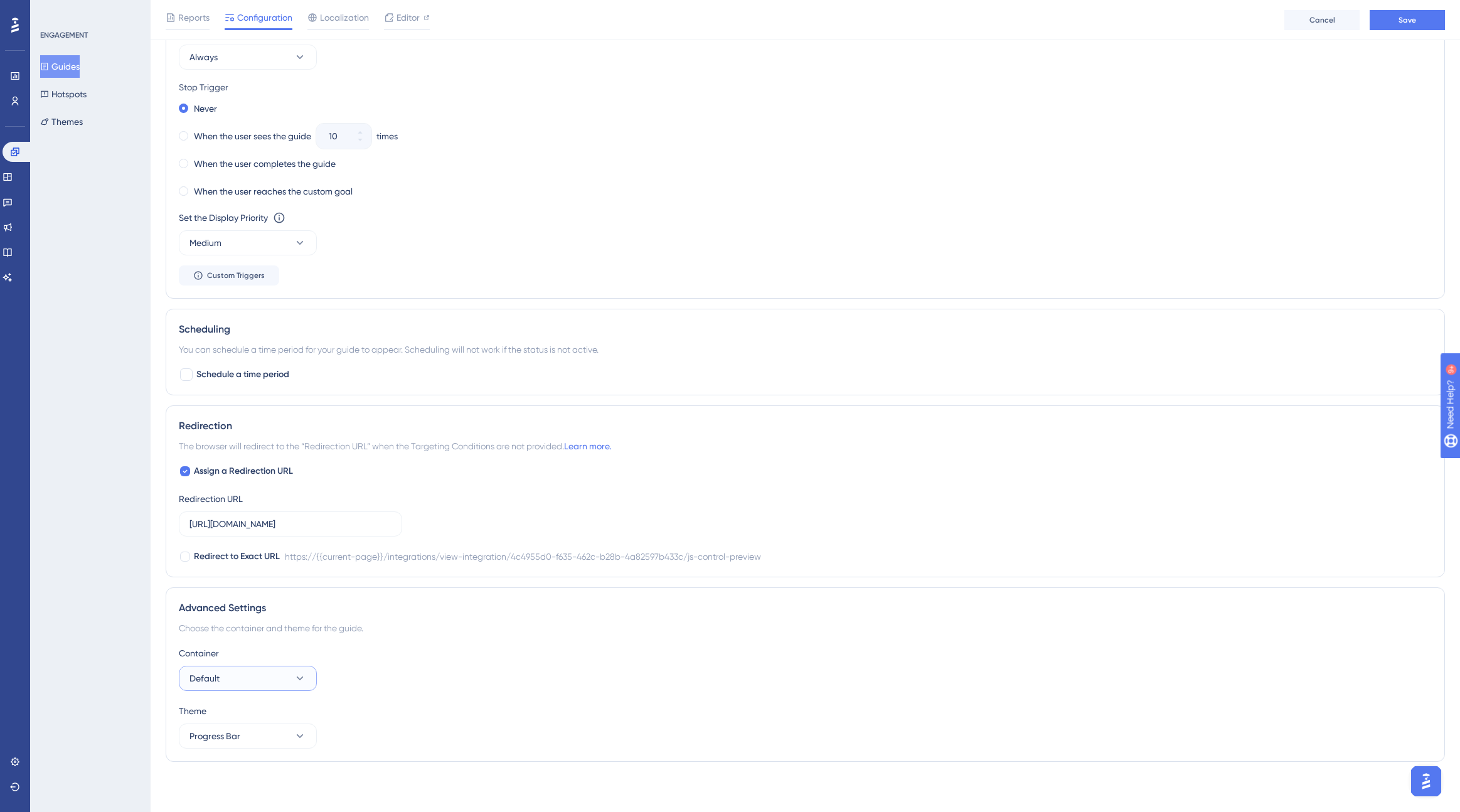
click at [253, 684] on button "Default" at bounding box center [248, 679] width 138 height 25
click at [476, 696] on div "Container Default Default Default Alpha Container Alpha Container Theme Progres…" at bounding box center [806, 697] width 1253 height 103
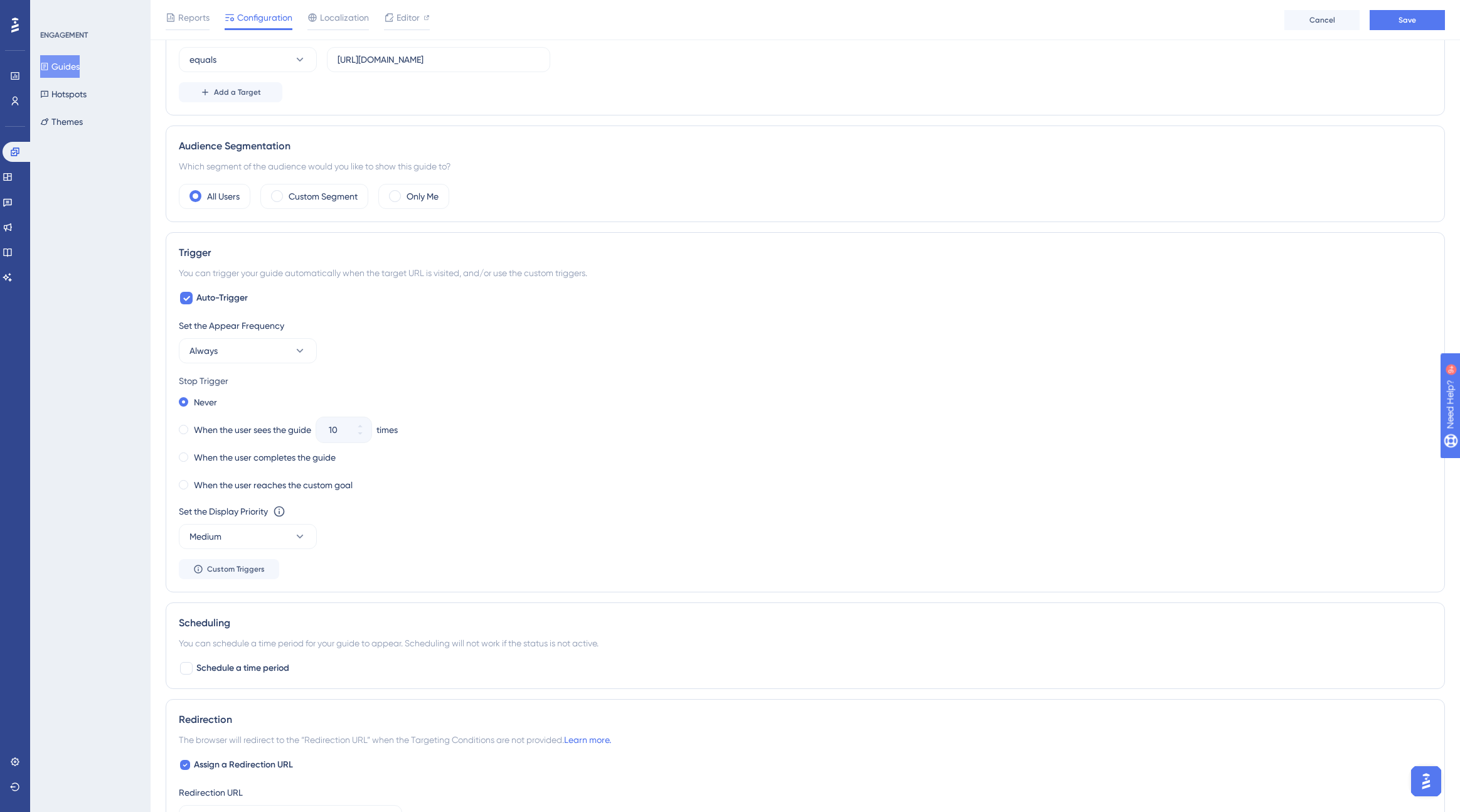
scroll to position [359, 0]
click at [887, 20] on span "Save" at bounding box center [1408, 20] width 17 height 10
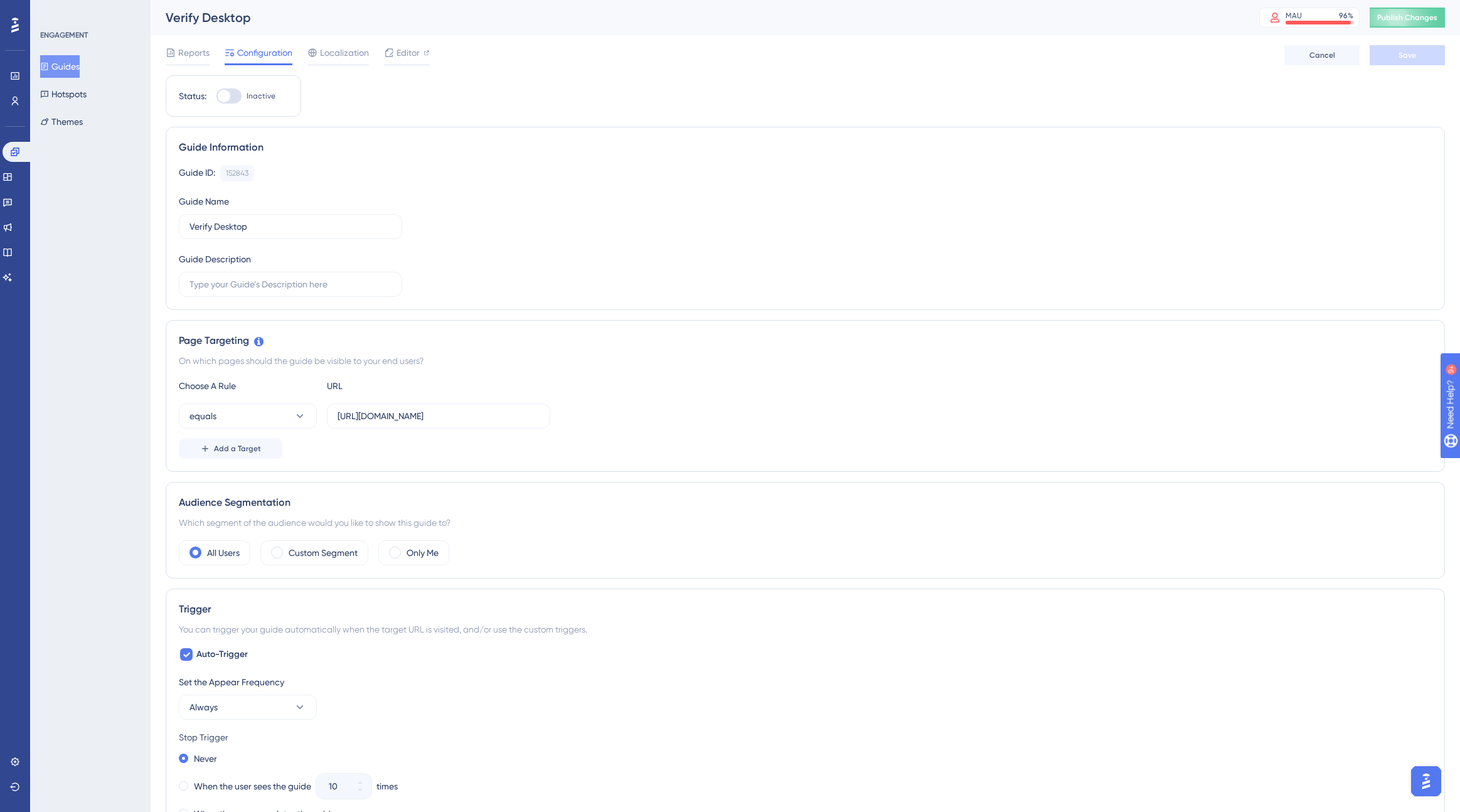
drag, startPoint x: 335, startPoint y: 415, endPoint x: 614, endPoint y: 401, distance: 279.4
click at [634, 419] on div "equals [URL][DOMAIN_NAME]" at bounding box center [806, 416] width 1253 height 25
click at [487, 416] on input "[URL][DOMAIN_NAME]" at bounding box center [439, 416] width 202 height 13
click at [437, 411] on input "[URL][DOMAIN_NAME]" at bounding box center [439, 416] width 202 height 13
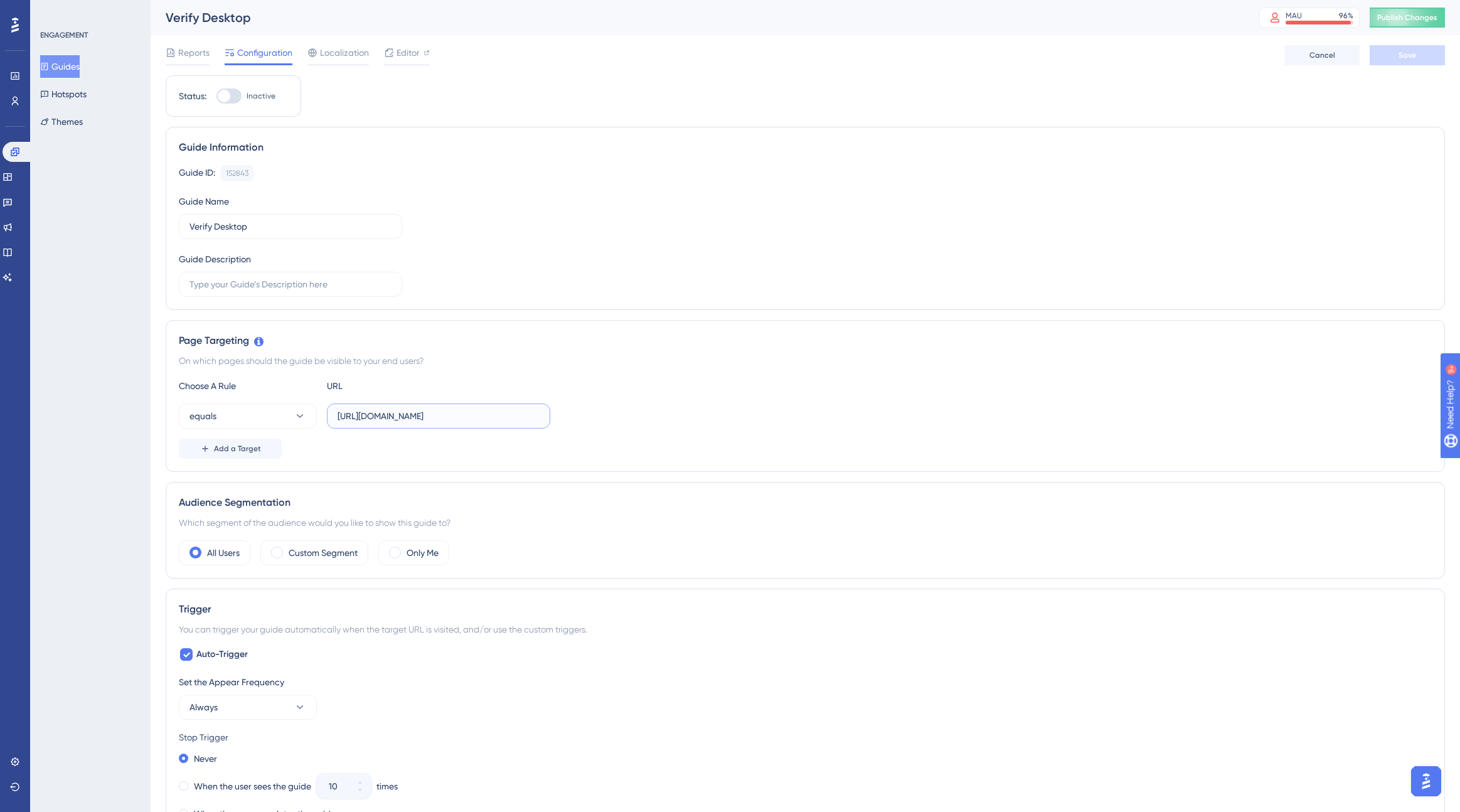
scroll to position [0, 247]
drag, startPoint x: 524, startPoint y: 410, endPoint x: 357, endPoint y: 419, distance: 167.2
click at [357, 419] on input "[URL][DOMAIN_NAME]" at bounding box center [439, 416] width 202 height 13
drag, startPoint x: 338, startPoint y: 416, endPoint x: 655, endPoint y: 428, distance: 317.2
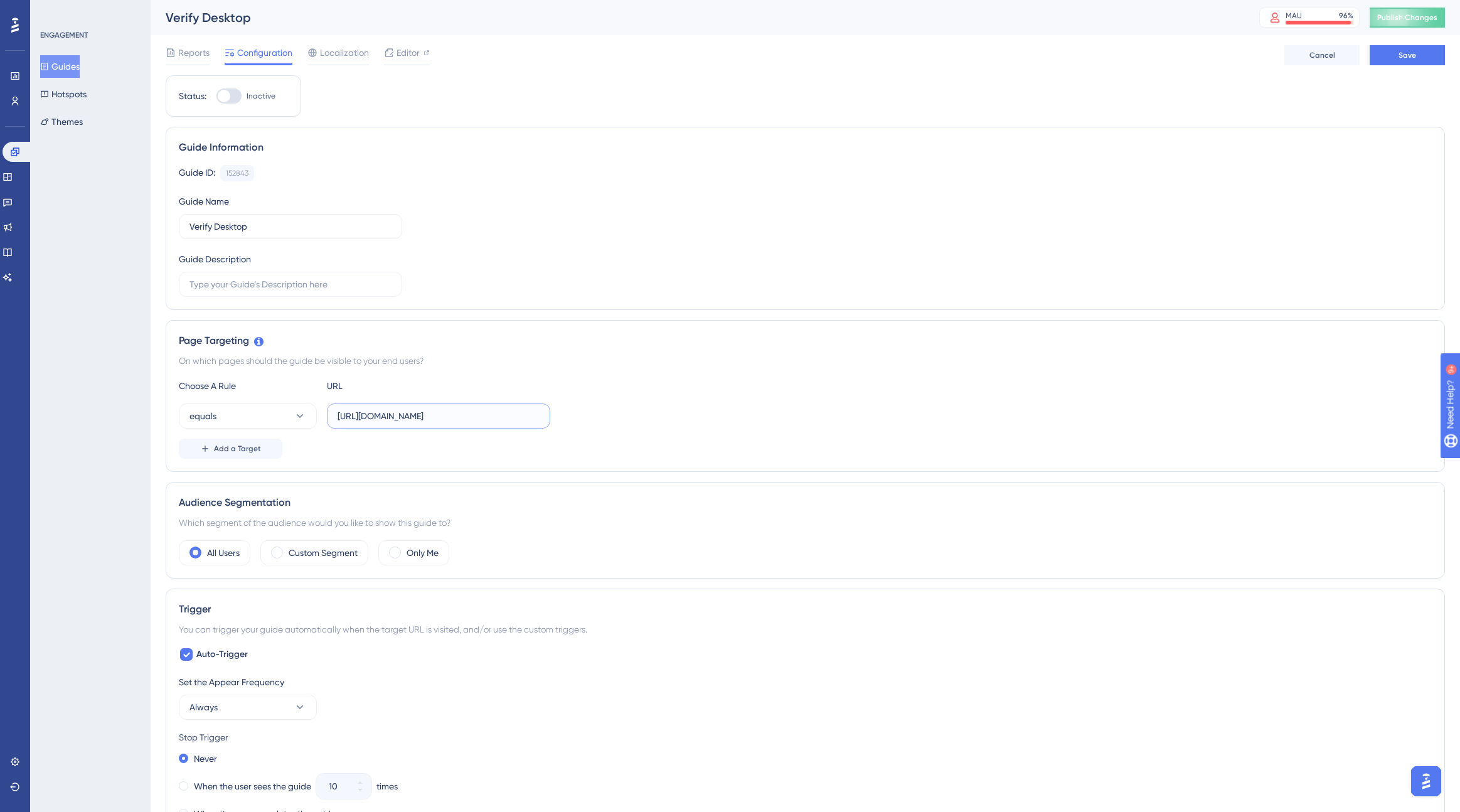
click at [655, 428] on div "equals [URL][DOMAIN_NAME]" at bounding box center [806, 416] width 1253 height 25
type input "[URL]"
drag, startPoint x: 408, startPoint y: 410, endPoint x: 313, endPoint y: 409, distance: 95.0
click at [313, 409] on div "equals [URL]" at bounding box center [365, 416] width 371 height 25
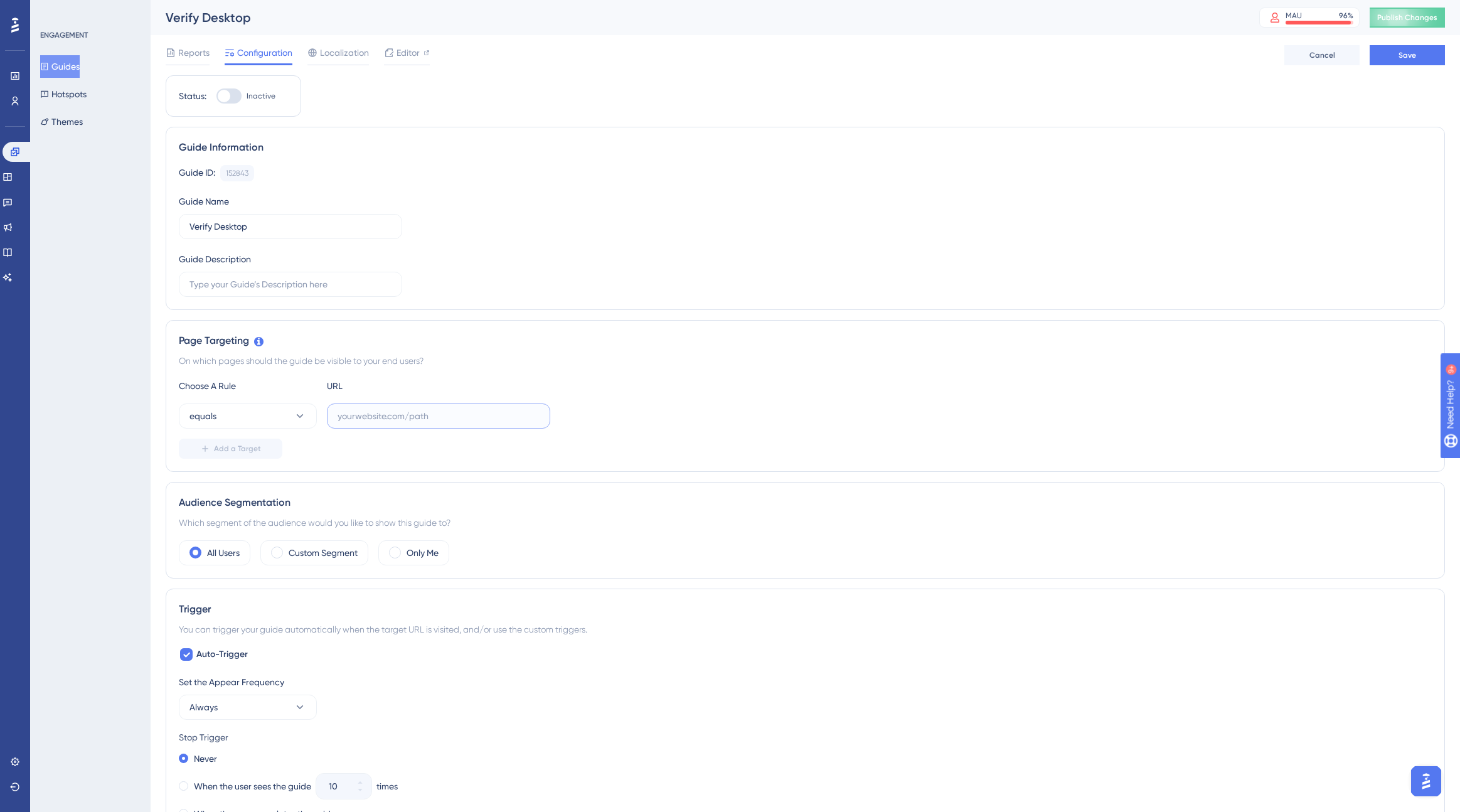
paste input "[URL][DOMAIN_NAME]"
type input "[URL][DOMAIN_NAME]"
click at [887, 53] on span "Save" at bounding box center [1408, 55] width 17 height 10
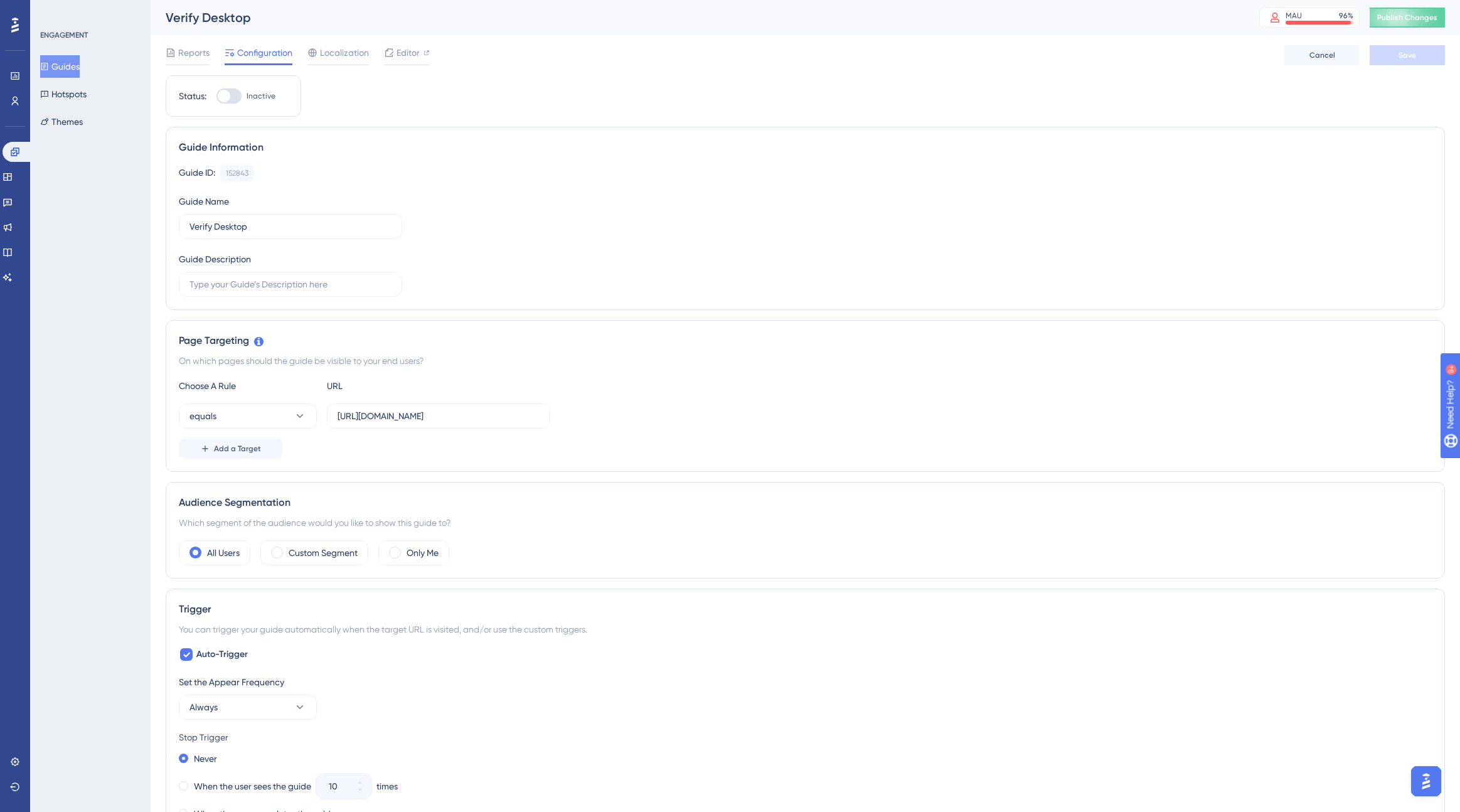
click at [228, 99] on div at bounding box center [224, 96] width 13 height 13
click at [217, 97] on input "Inactive" at bounding box center [216, 96] width 1 height 1
checkbox input "true"
click at [887, 54] on span "Save" at bounding box center [1408, 55] width 17 height 10
click at [887, 18] on span "Publish Changes" at bounding box center [1408, 17] width 60 height 10
